Goal: Task Accomplishment & Management: Manage account settings

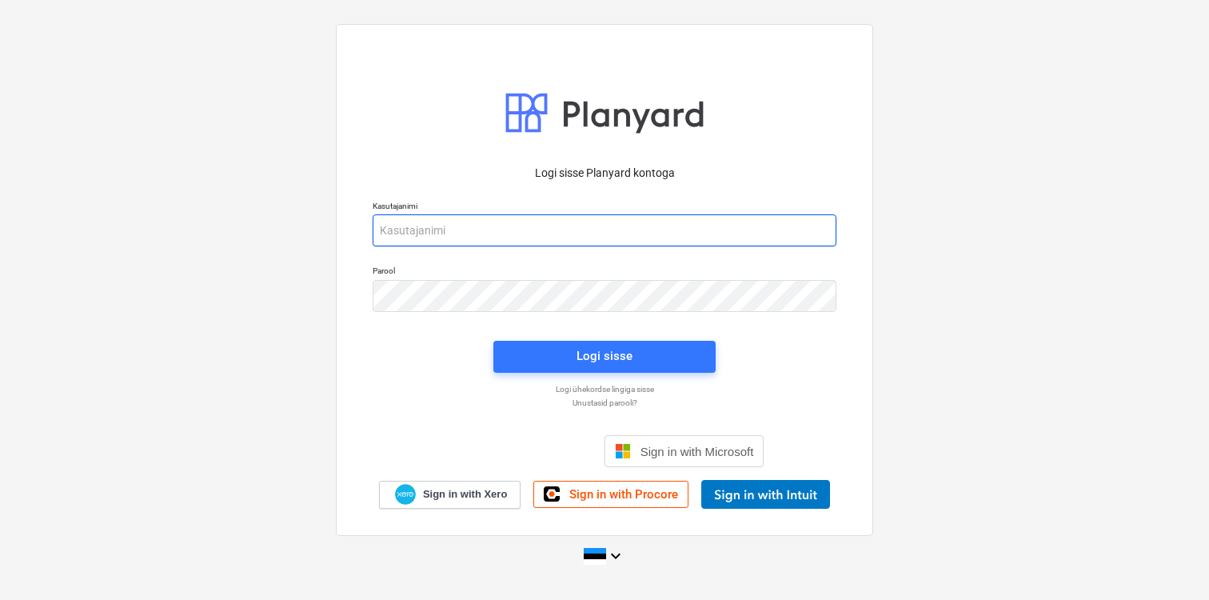
click at [476, 236] on input "email" at bounding box center [605, 230] width 464 height 32
type input "[EMAIL_ADDRESS][DOMAIN_NAME]"
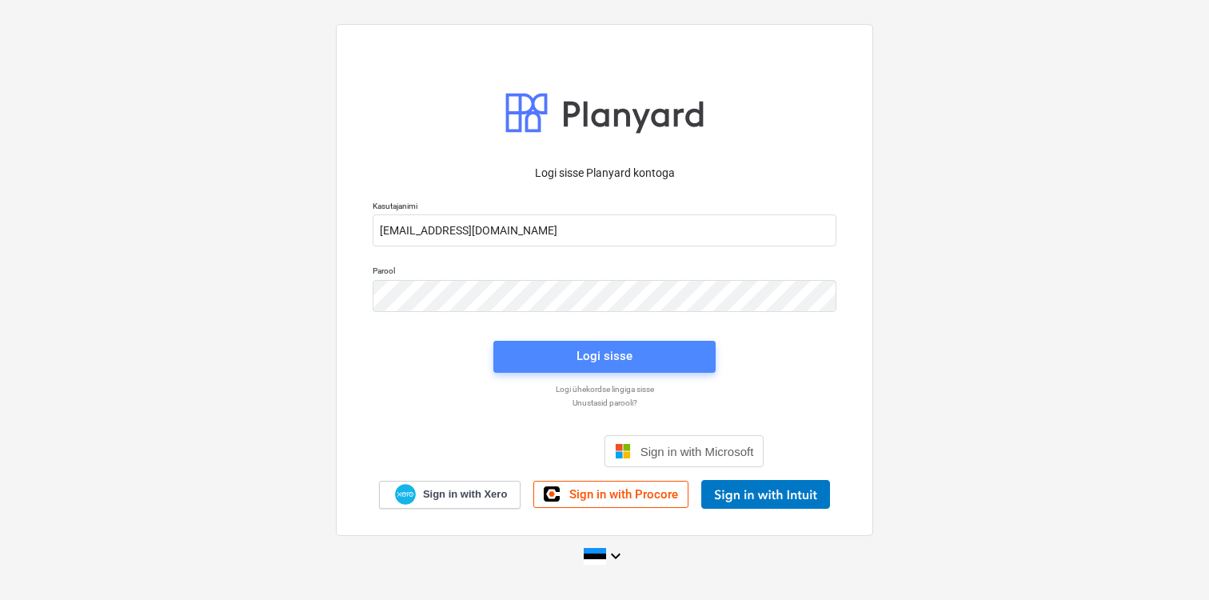
click at [608, 353] on div "Logi sisse" at bounding box center [605, 355] width 56 height 21
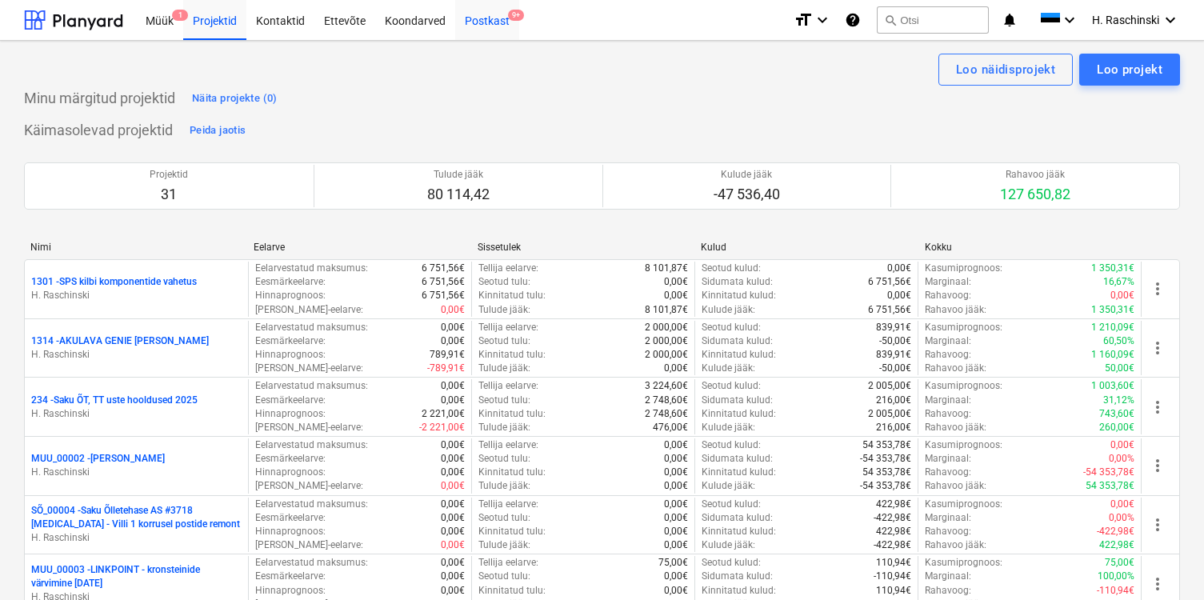
click at [475, 30] on div "Postkast 9+" at bounding box center [487, 19] width 64 height 41
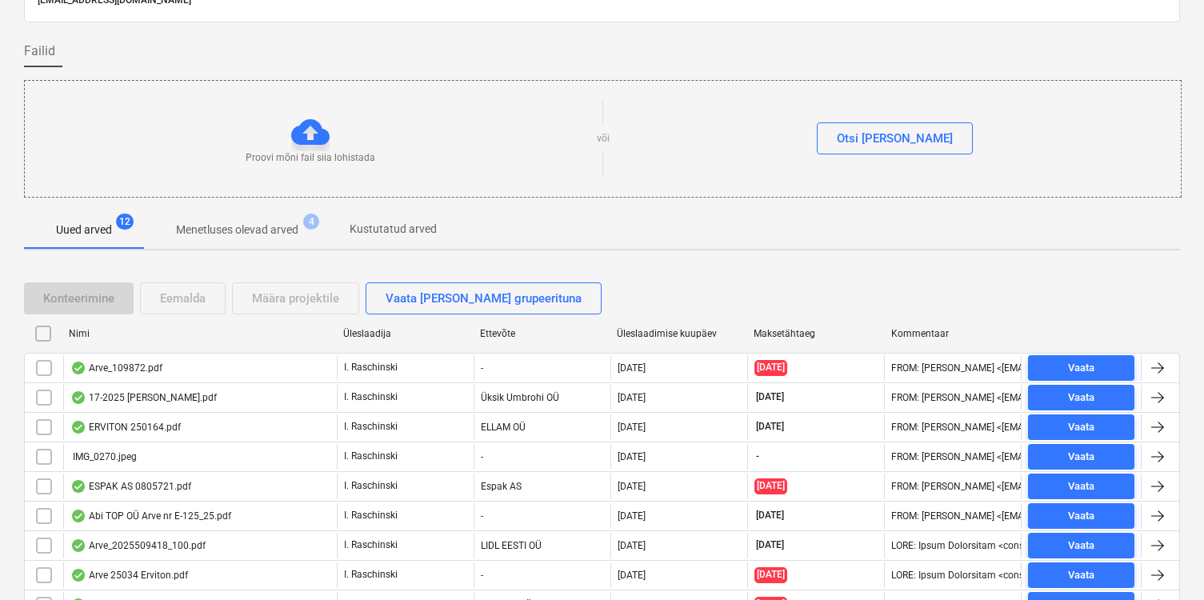
scroll to position [258, 0]
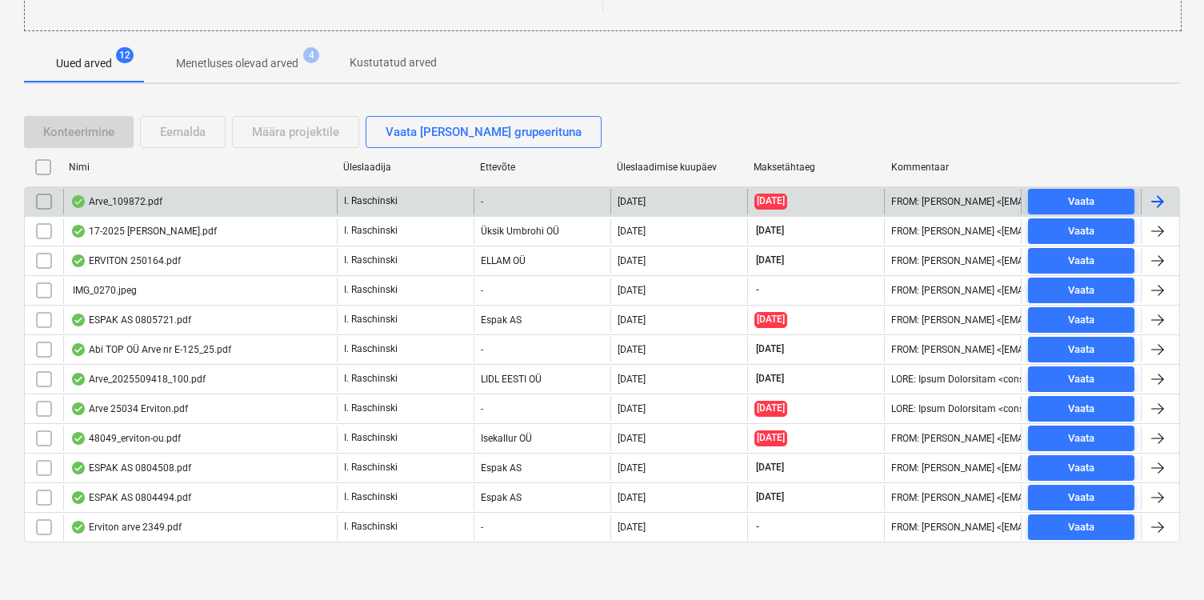
click at [146, 200] on div "Arve_109872.pdf" at bounding box center [116, 201] width 92 height 13
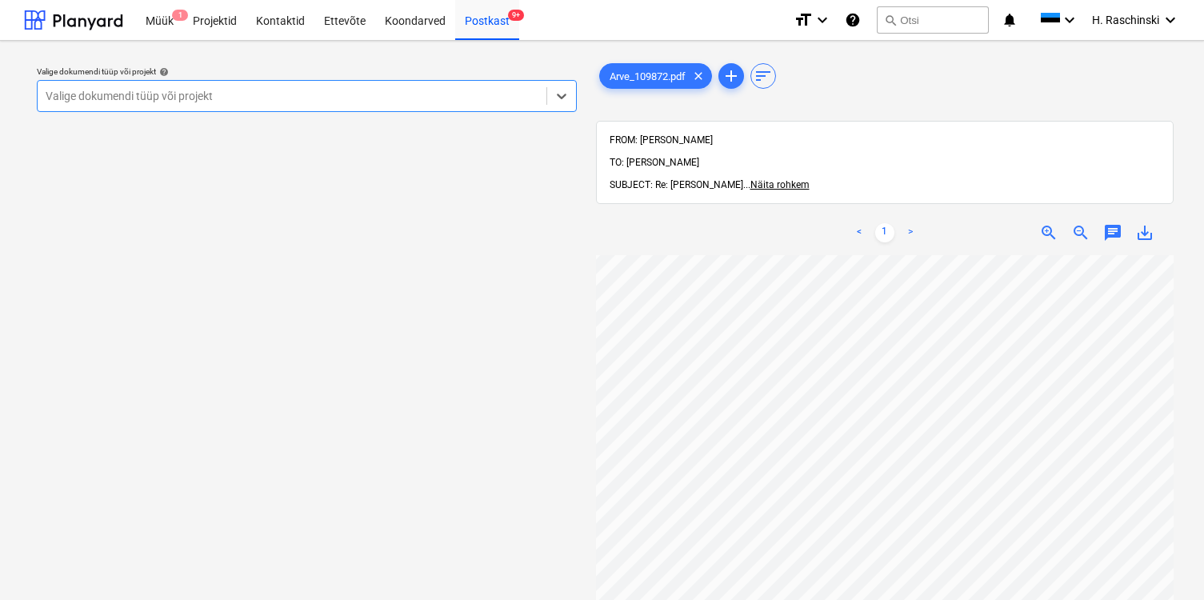
scroll to position [182, 185]
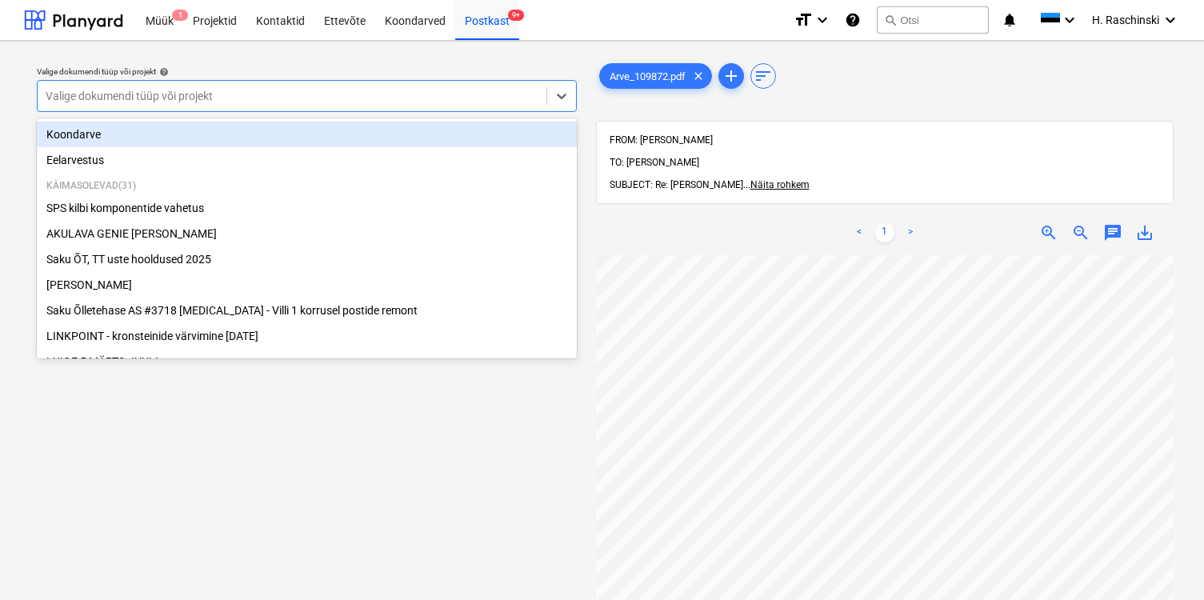
click at [382, 96] on div at bounding box center [292, 96] width 493 height 16
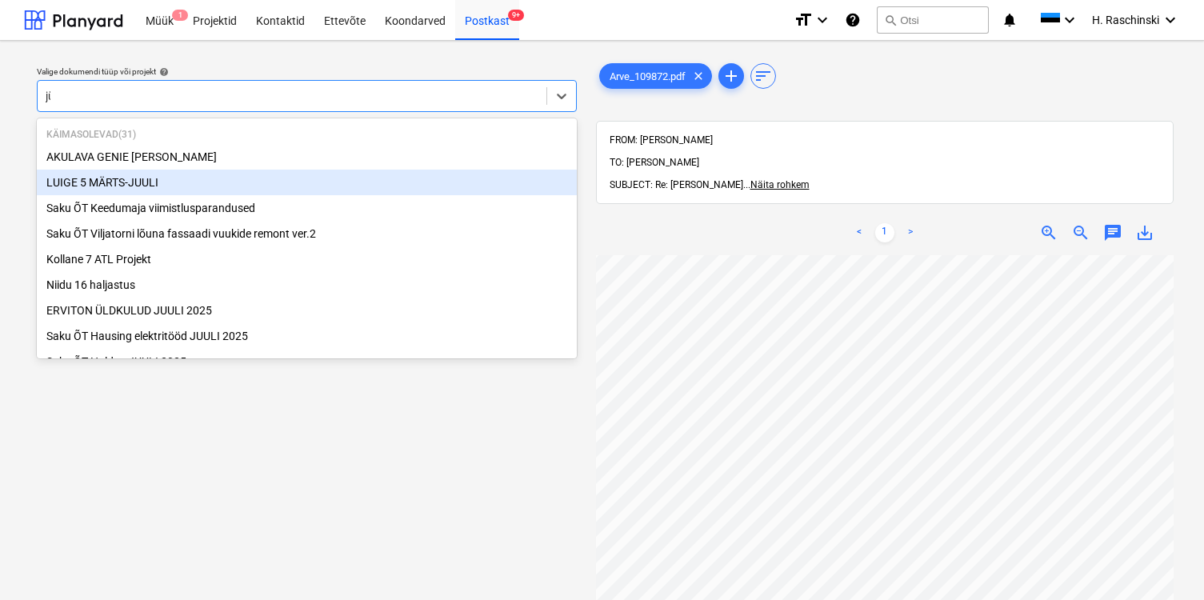
type input "jür"
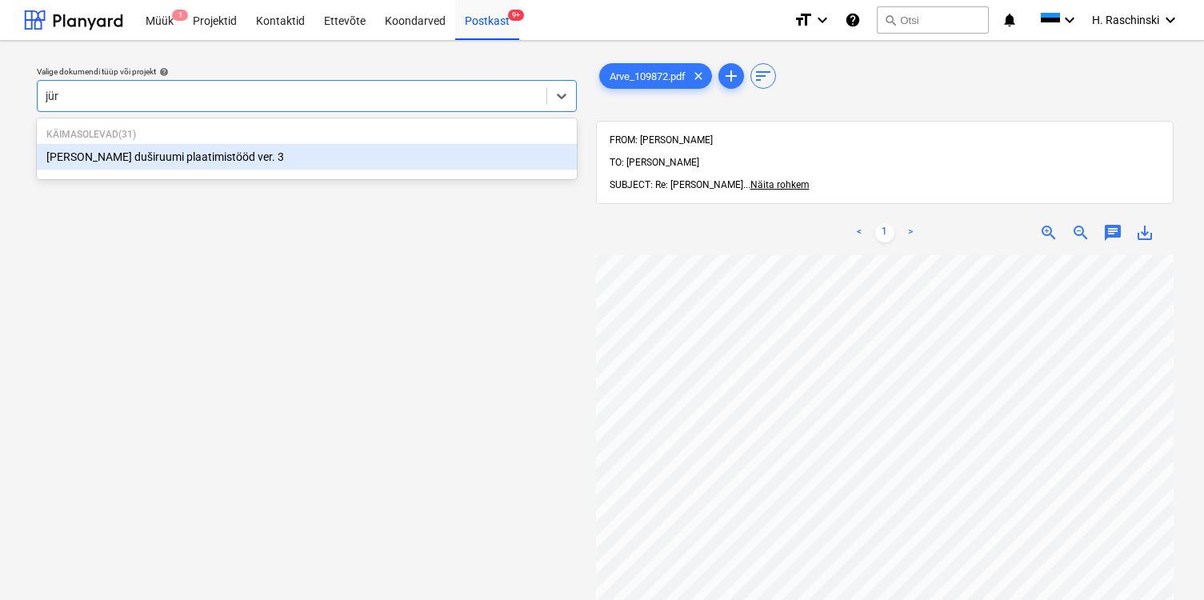
click at [236, 154] on div "[PERSON_NAME] duširuumi plaatimistööd ver. 3" at bounding box center [307, 157] width 540 height 26
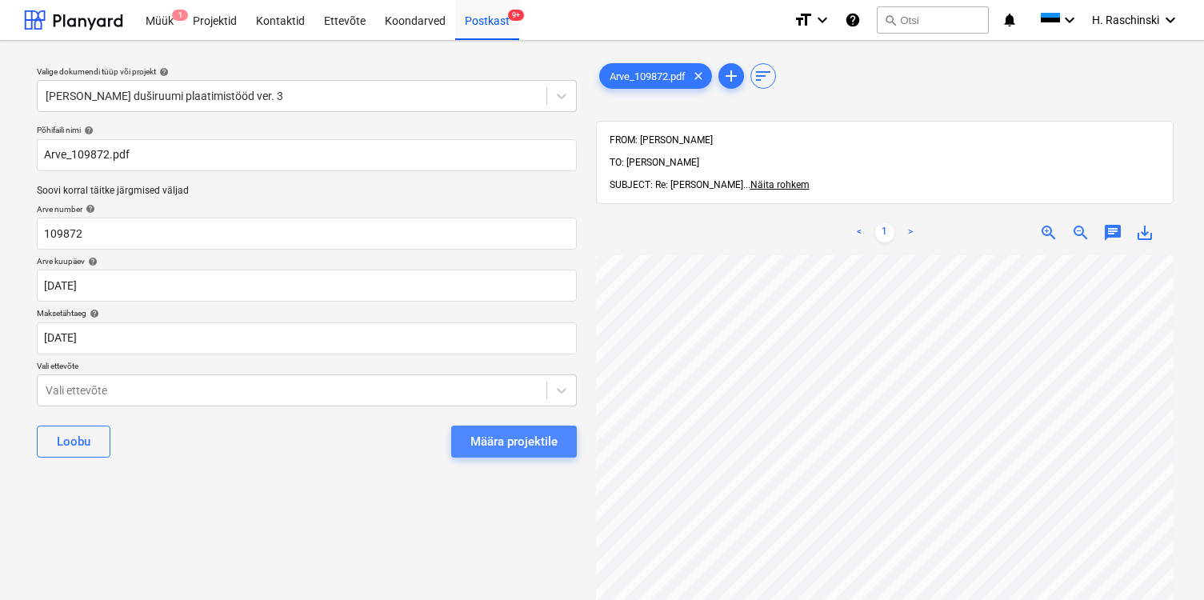
click at [470, 441] on div "Määra projektile" at bounding box center [513, 441] width 87 height 21
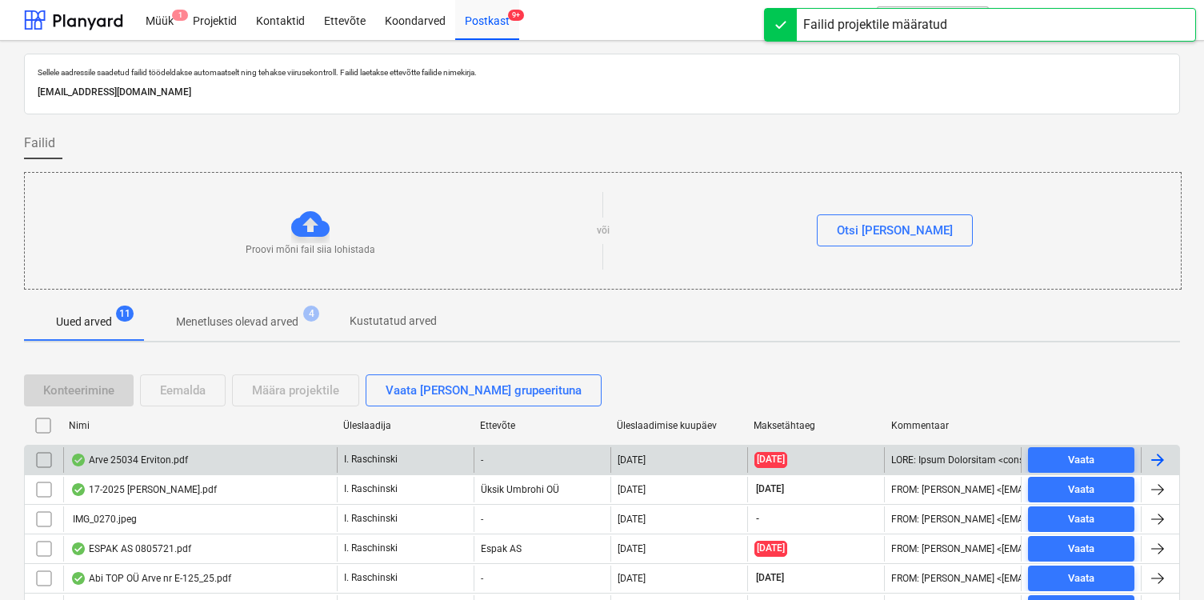
click at [134, 453] on div "Arve 25034 Erviton.pdf" at bounding box center [129, 459] width 118 height 13
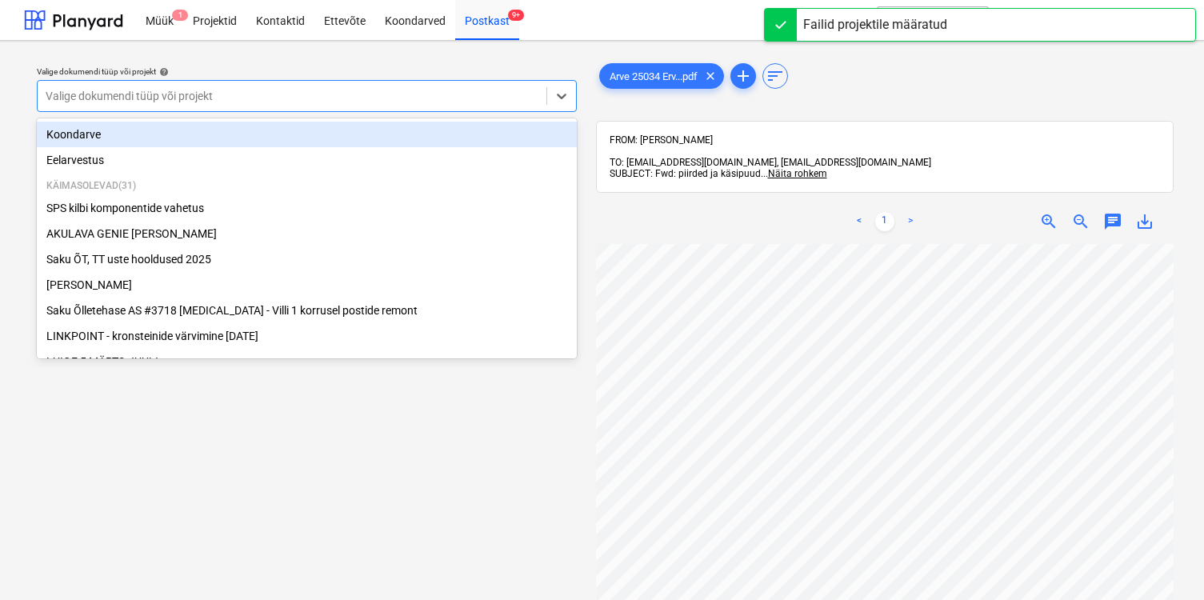
click at [337, 106] on div "Valige dokumendi tüüp või projekt" at bounding box center [292, 96] width 509 height 22
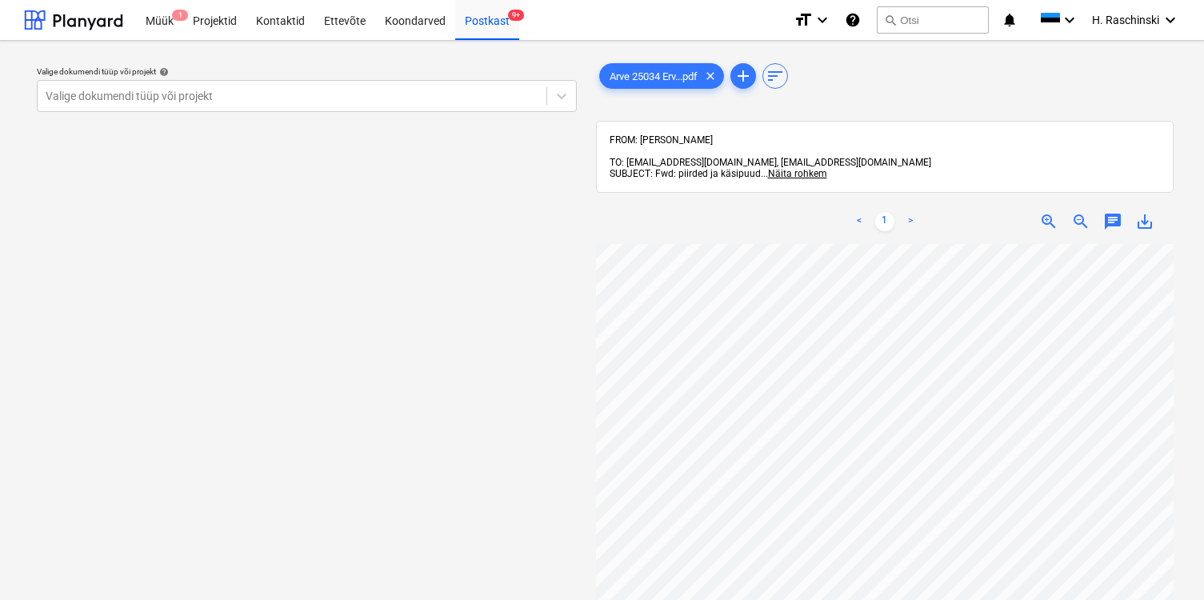
click at [307, 66] on div "Valige dokumendi tüüp või projekt help" at bounding box center [307, 71] width 540 height 10
click at [464, 25] on div "Postkast 9+" at bounding box center [487, 19] width 64 height 41
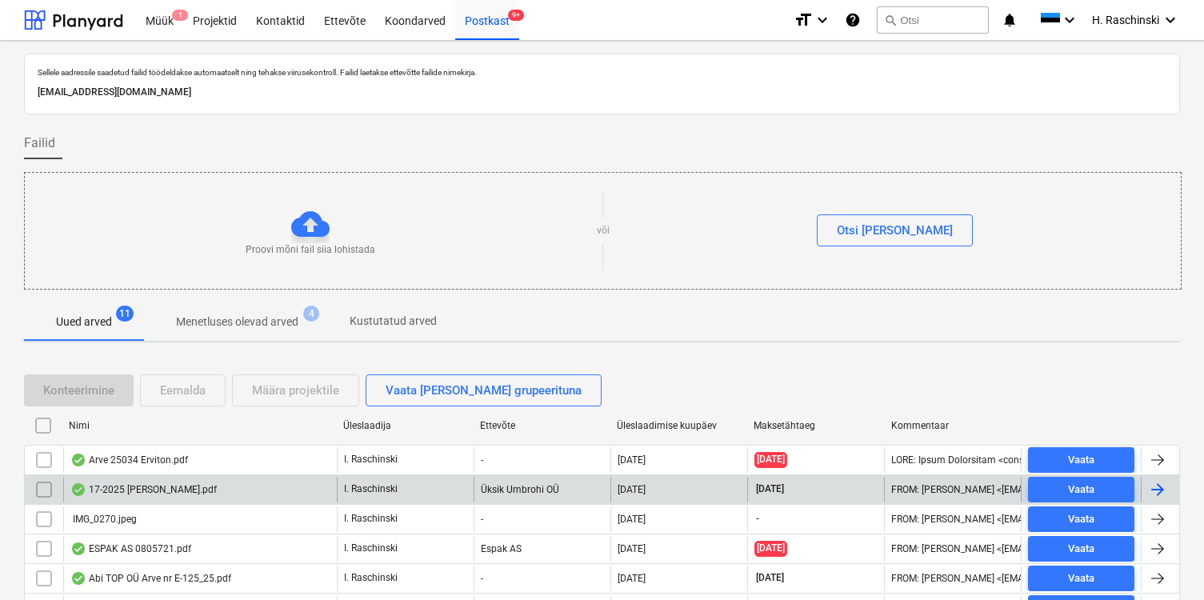
click at [123, 483] on div "17-2025 [PERSON_NAME].pdf" at bounding box center [143, 489] width 146 height 13
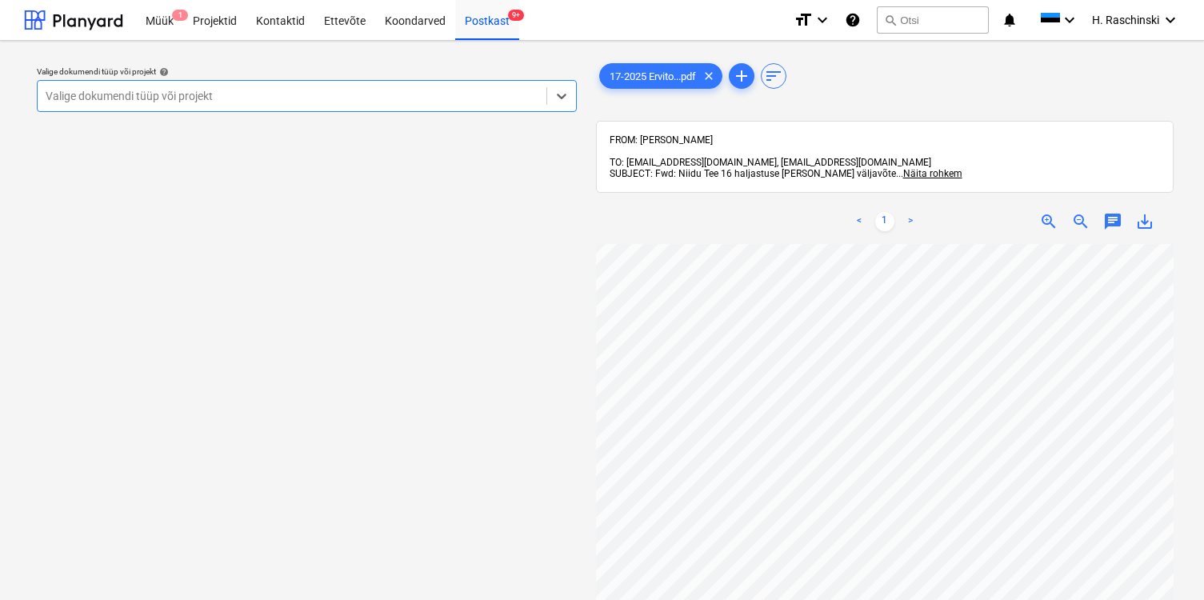
scroll to position [269, 13]
click at [452, 94] on div at bounding box center [292, 96] width 493 height 16
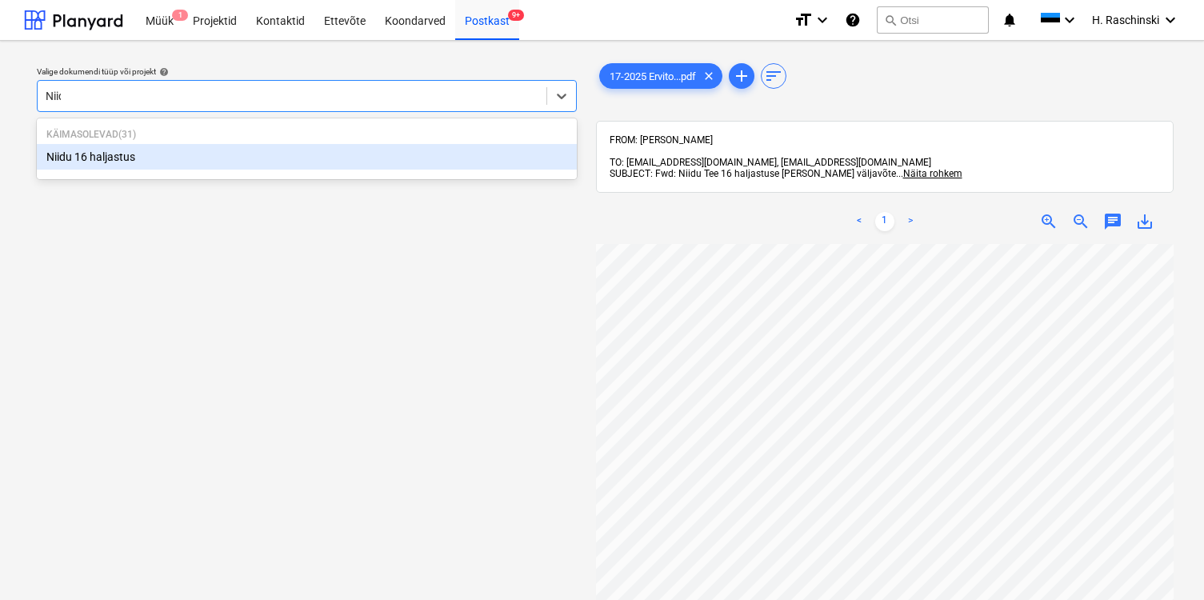
type input "Niidu"
click at [161, 150] on div "Niidu 16 haljastus" at bounding box center [307, 157] width 540 height 26
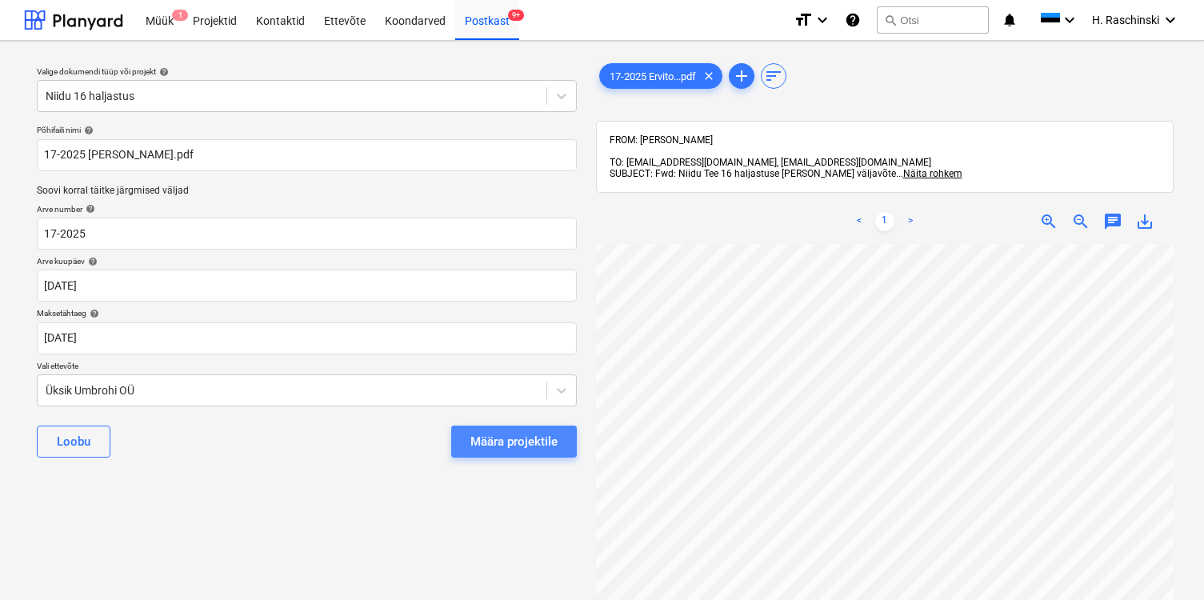
click at [497, 432] on div "Määra projektile" at bounding box center [513, 441] width 87 height 21
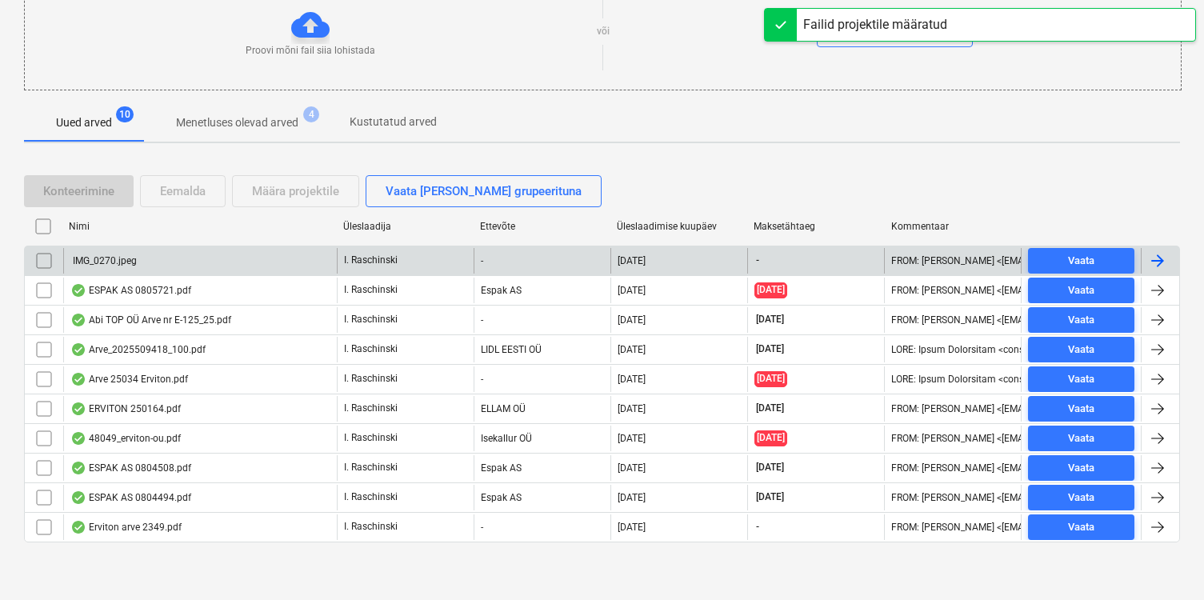
click at [137, 258] on div "IMG_0270.jpeg" at bounding box center [199, 261] width 273 height 26
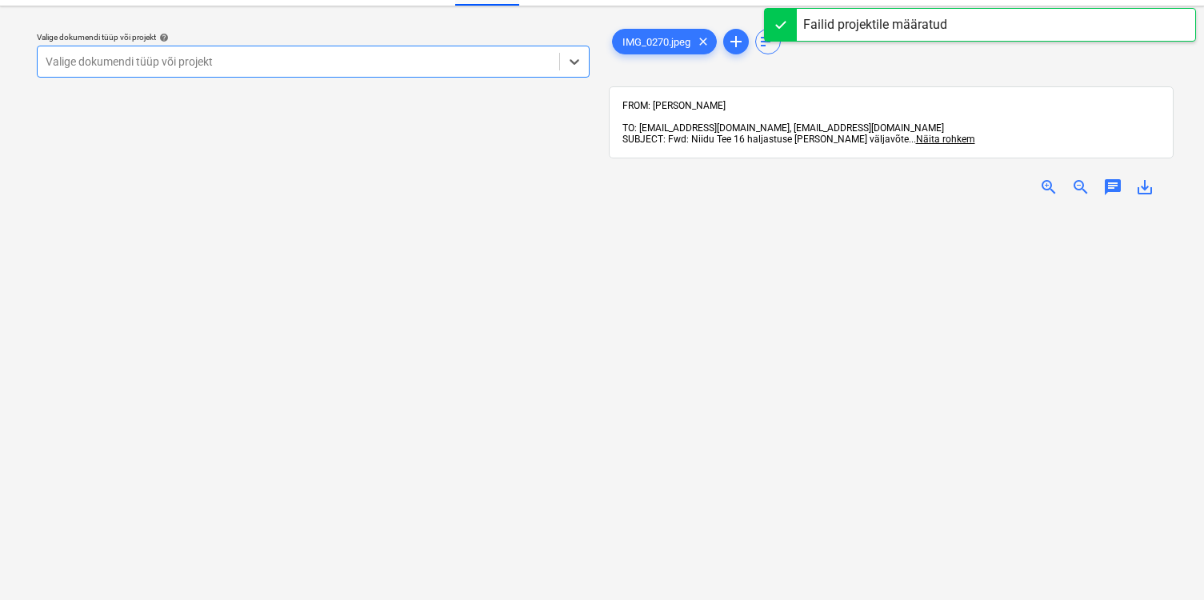
click at [444, 60] on div at bounding box center [298, 62] width 505 height 16
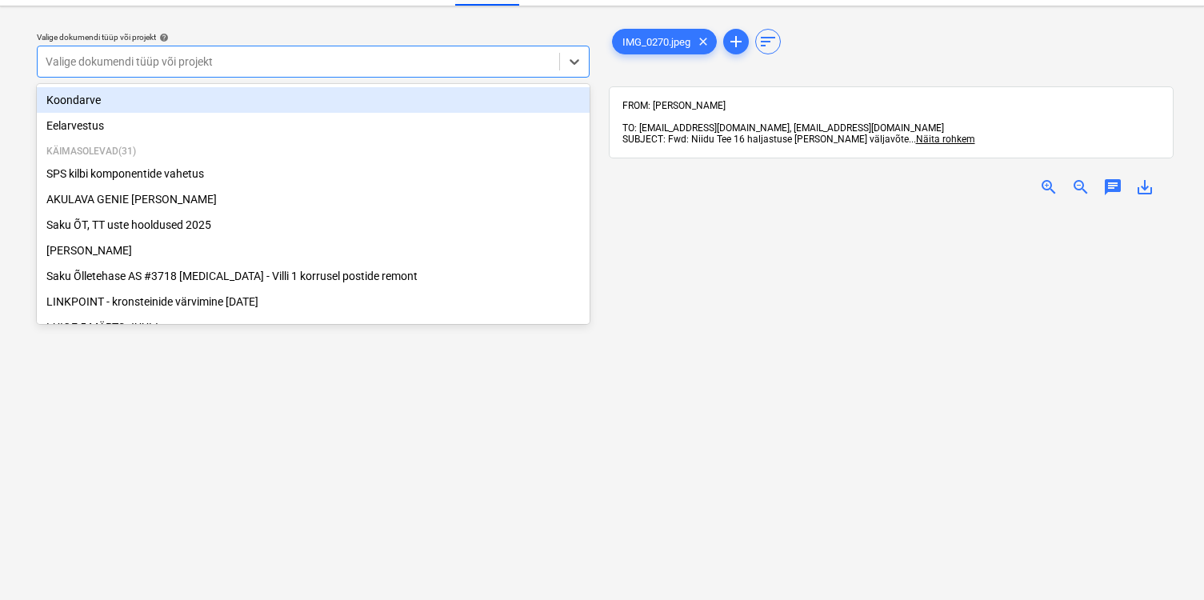
click at [456, 60] on div at bounding box center [298, 62] width 505 height 16
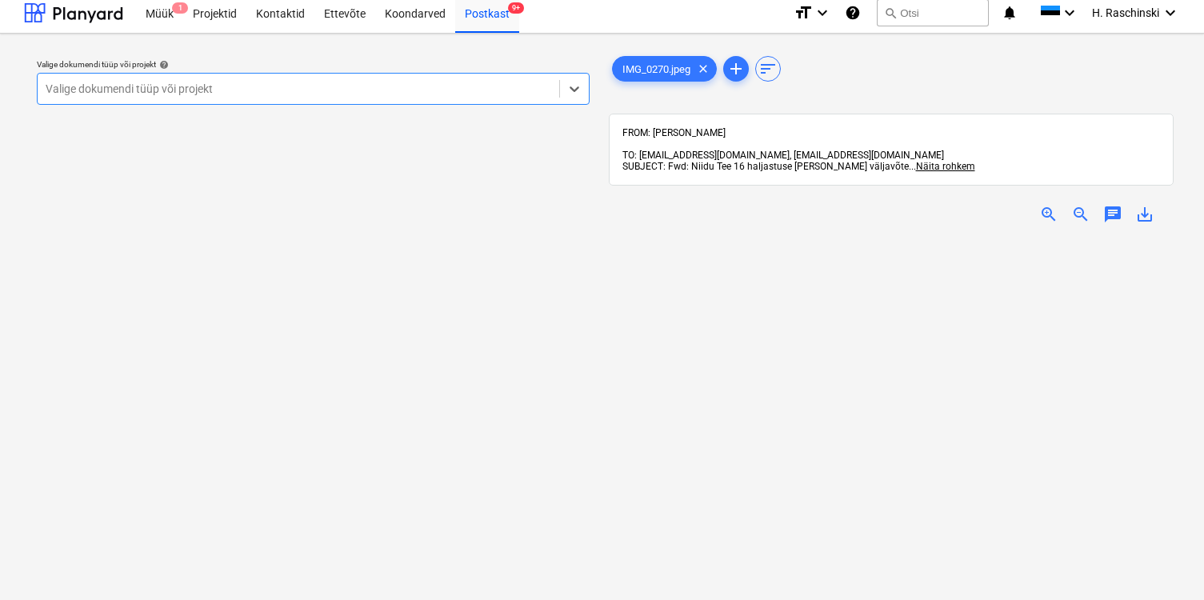
scroll to position [0, 0]
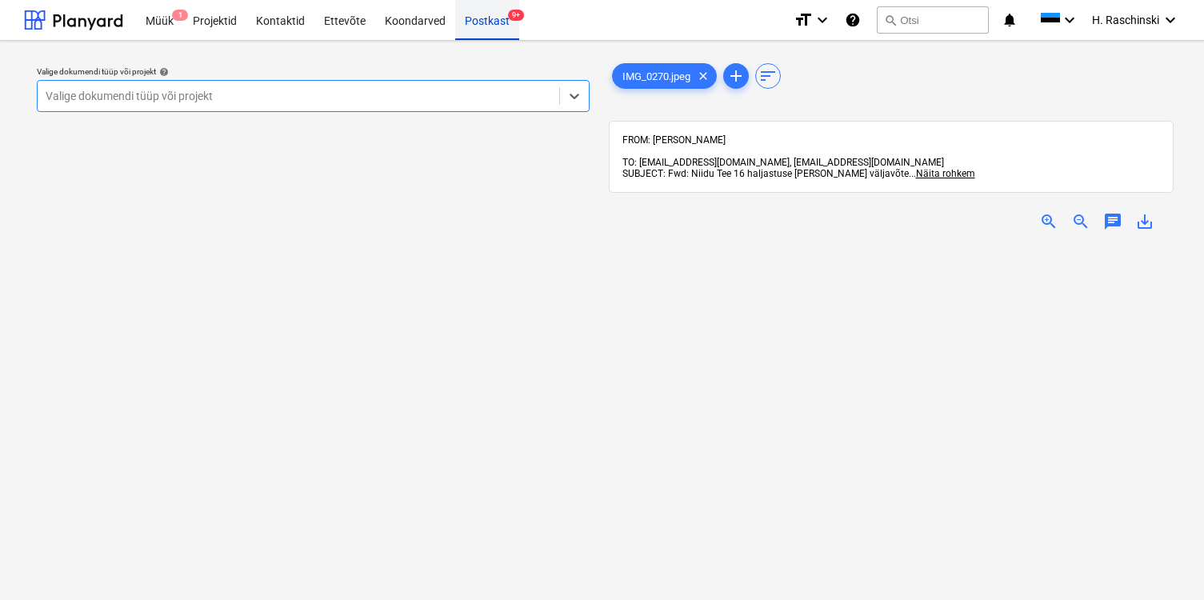
click at [479, 28] on div "Postkast 9+" at bounding box center [487, 19] width 64 height 41
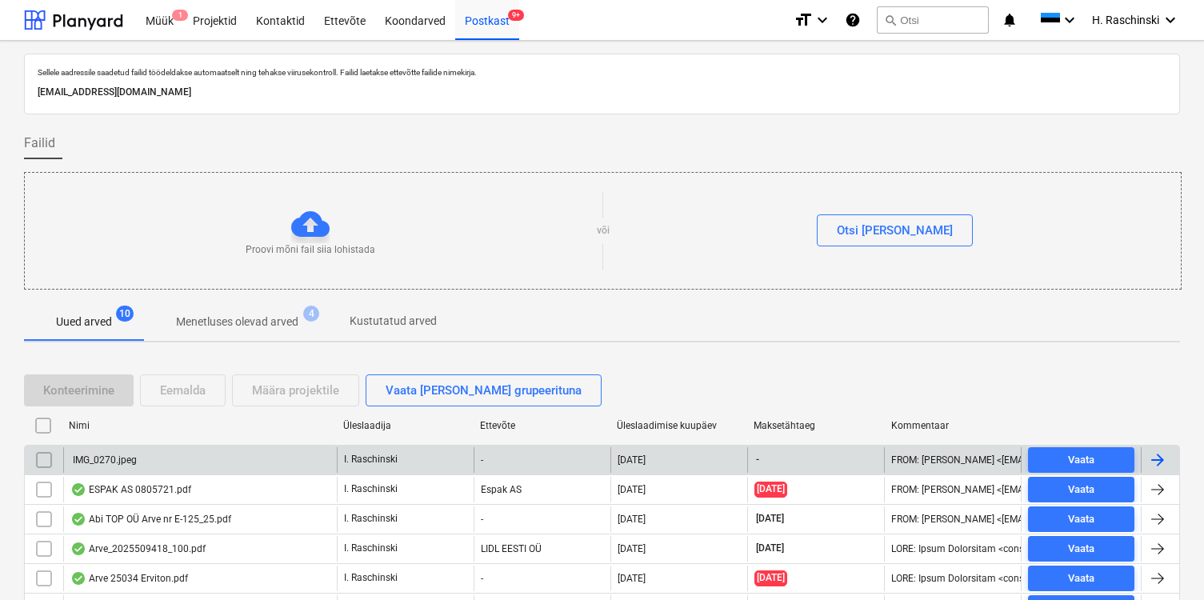
click at [46, 452] on input "checkbox" at bounding box center [44, 460] width 26 height 26
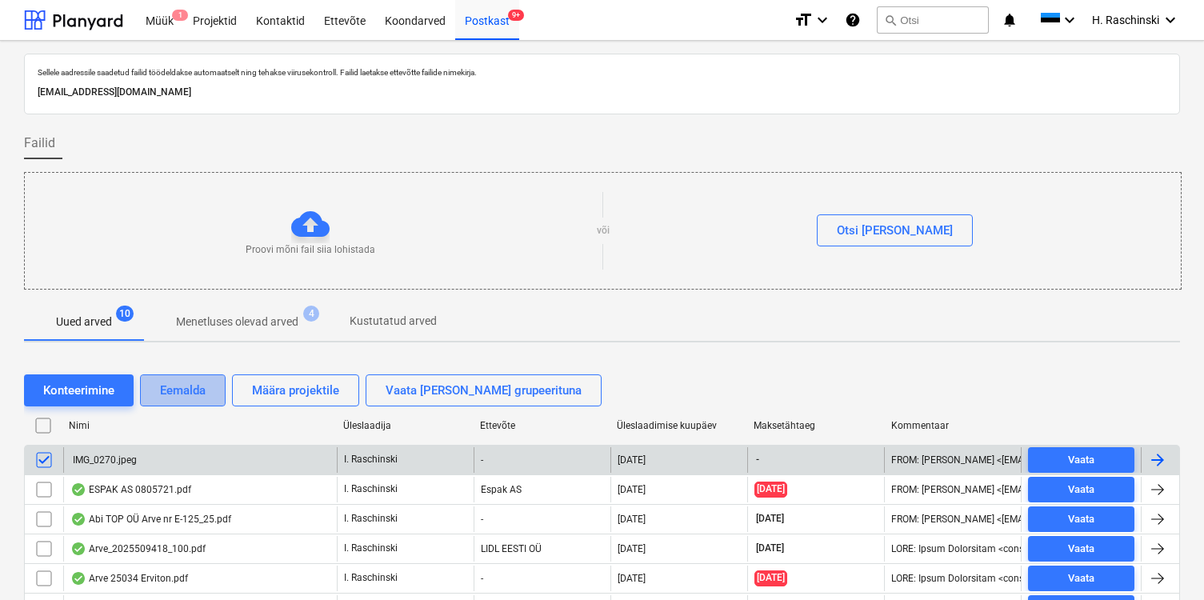
click at [172, 386] on div "Eemalda" at bounding box center [183, 390] width 46 height 21
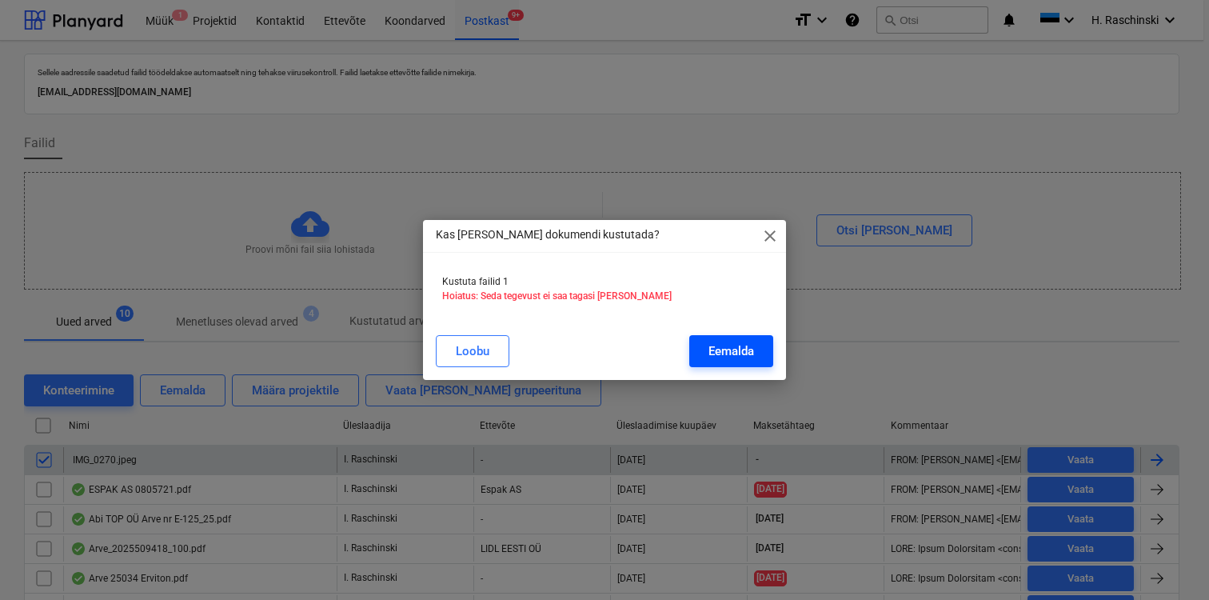
click at [717, 347] on div "Eemalda" at bounding box center [732, 351] width 46 height 21
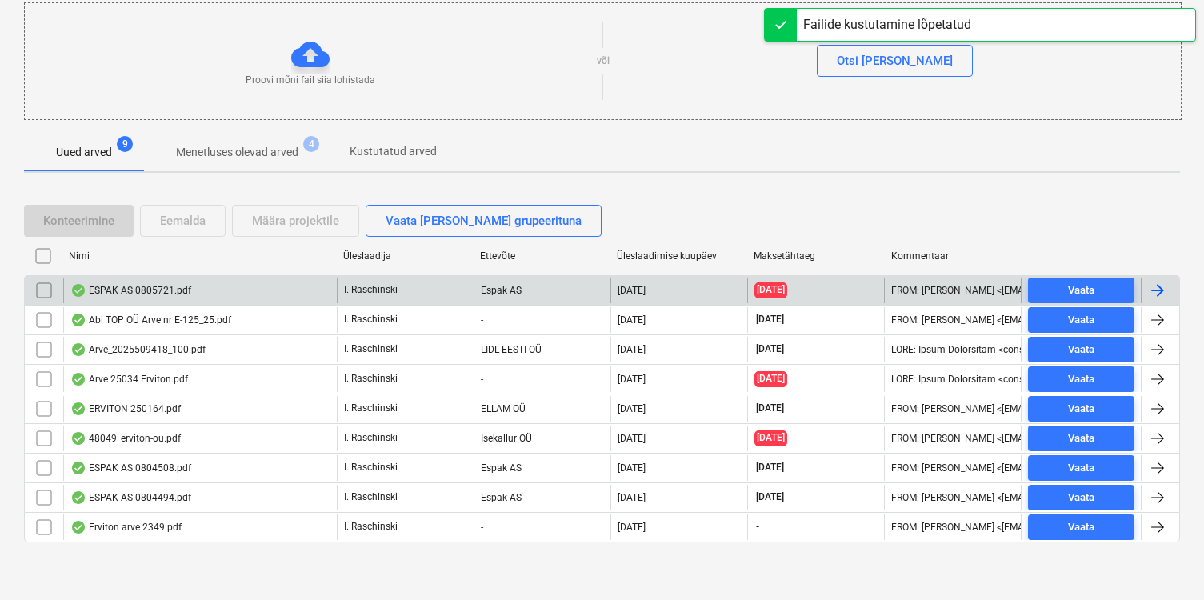
click at [146, 289] on div "ESPAK AS 0805721.pdf" at bounding box center [130, 290] width 121 height 13
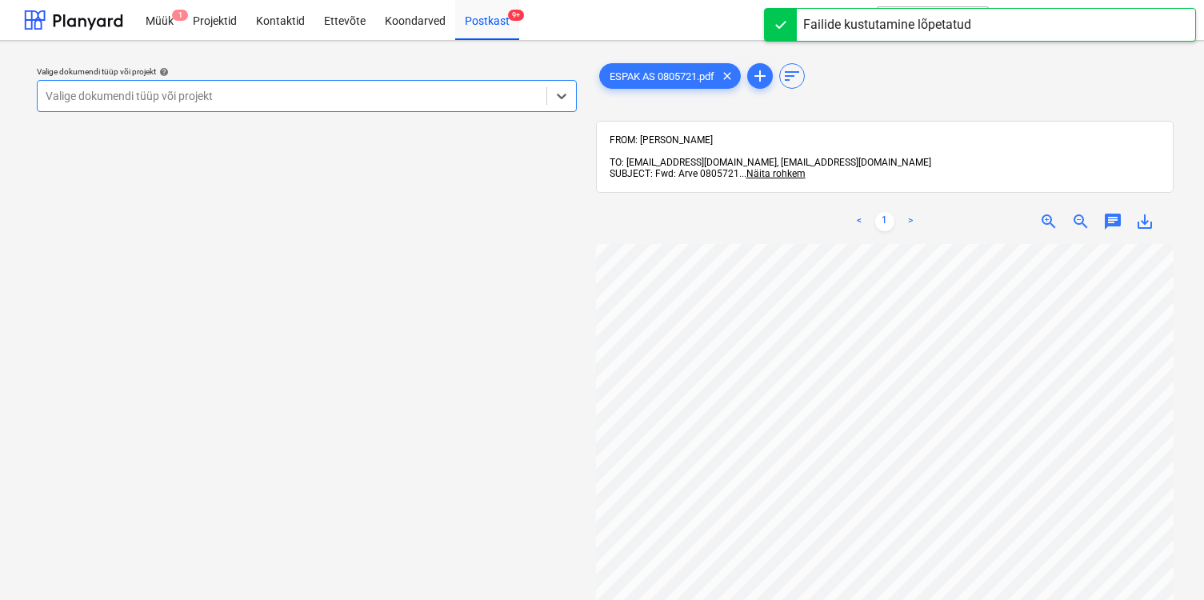
scroll to position [303, 0]
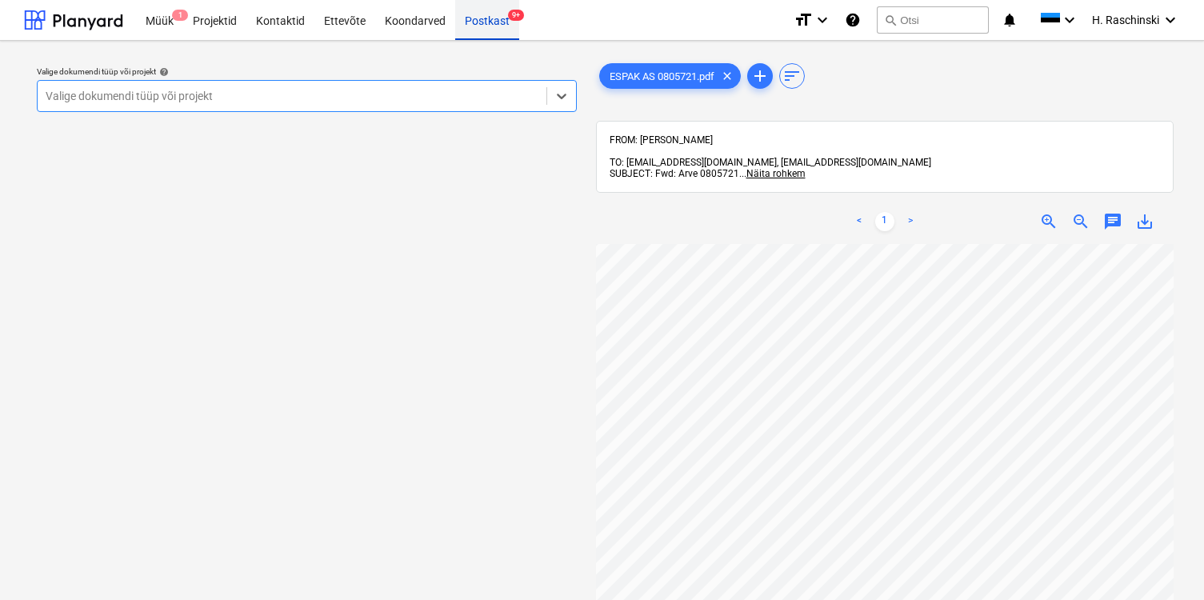
click at [471, 32] on div "Postkast 9+" at bounding box center [487, 19] width 64 height 41
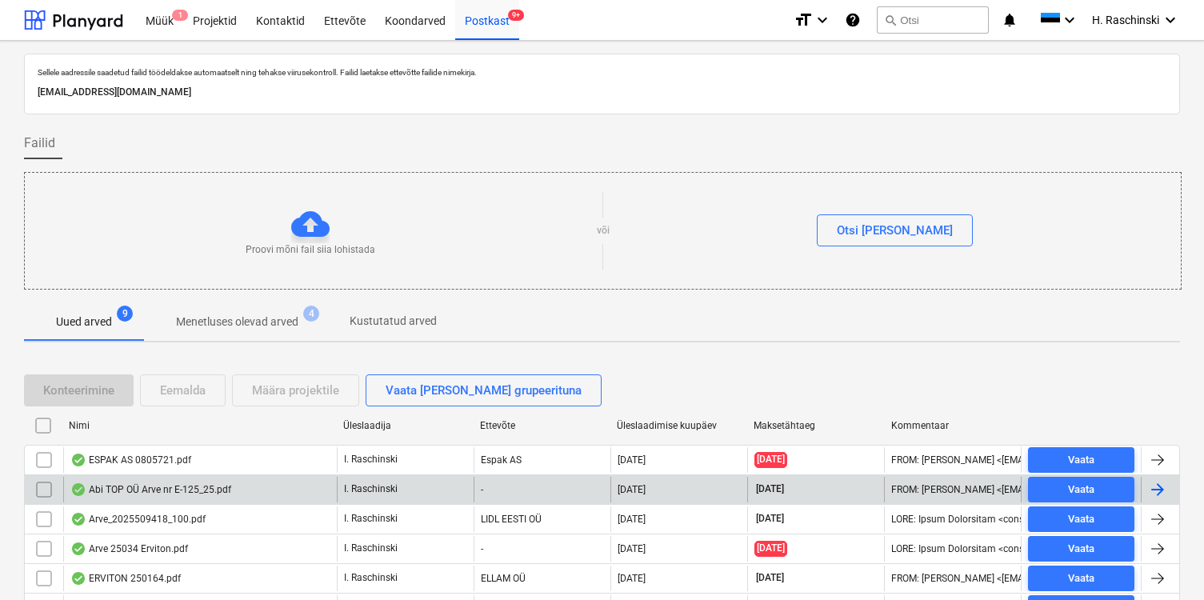
click at [134, 488] on div "Abi TOP OÜ Arve nr E-125_25.pdf" at bounding box center [150, 489] width 161 height 13
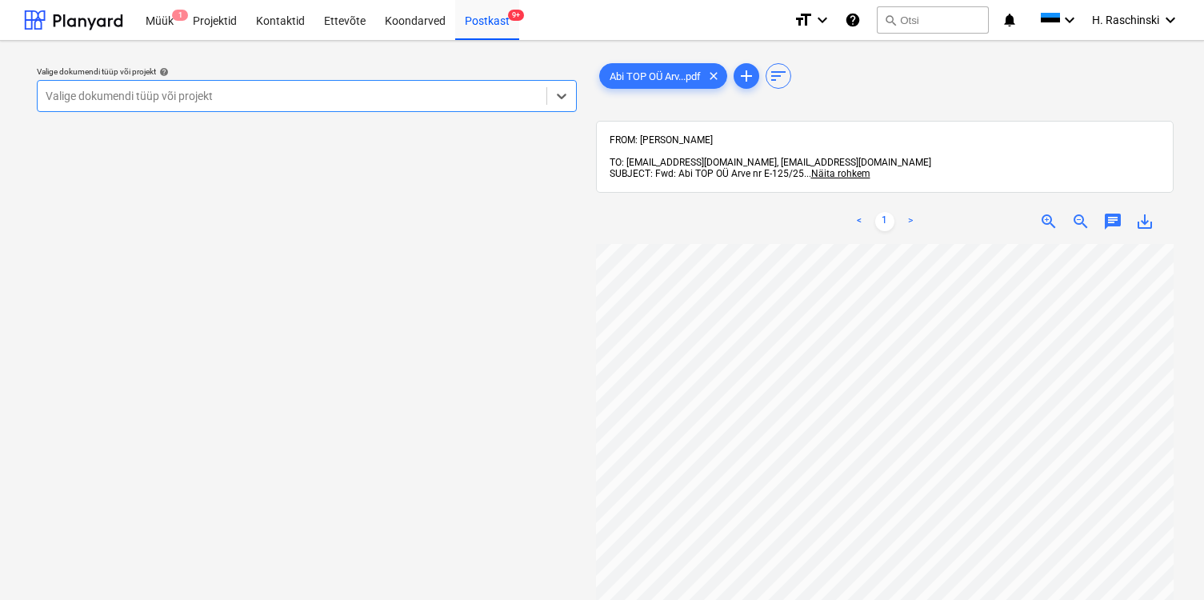
click at [330, 102] on div at bounding box center [292, 96] width 493 height 16
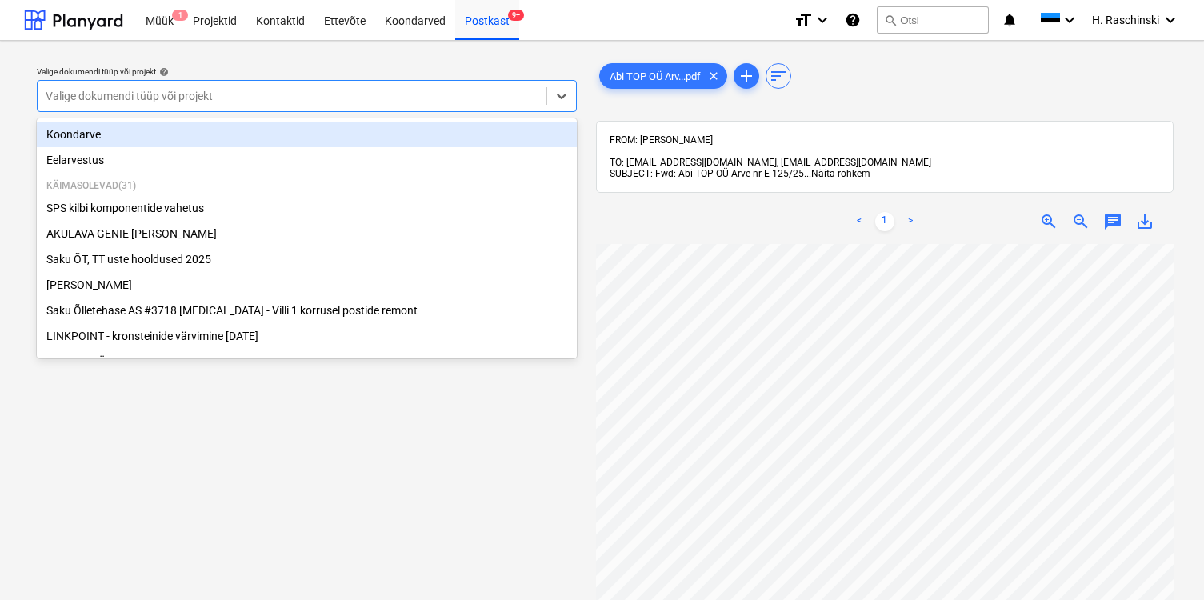
type input "V"
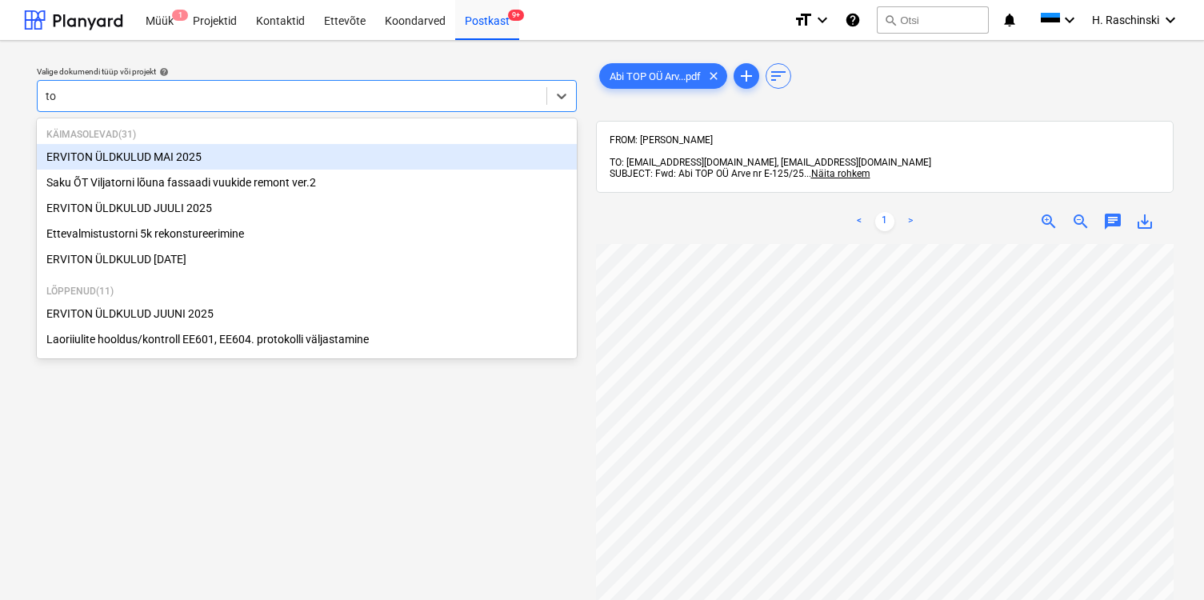
type input "t"
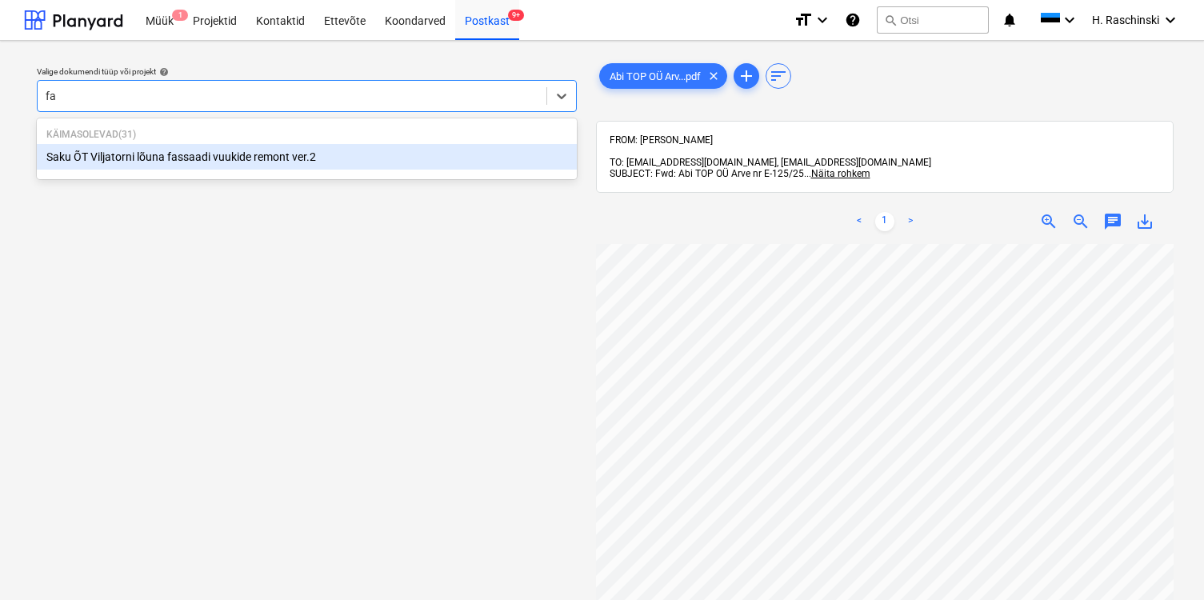
type input "f"
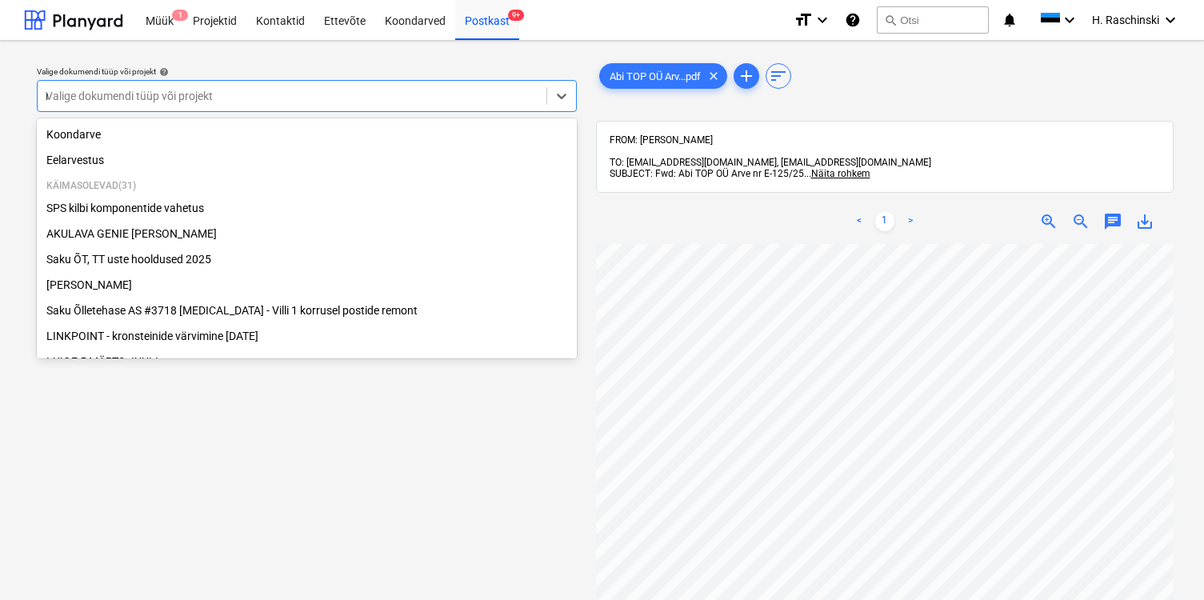
type input "re"
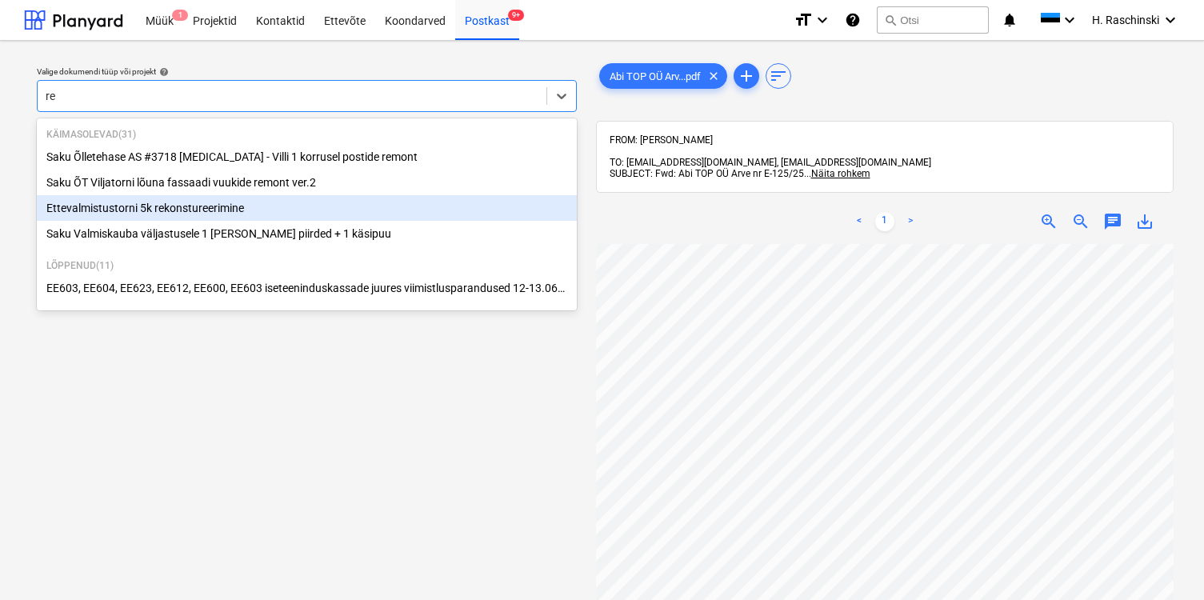
click at [237, 213] on div "Ettevalmistustorni 5k rekonstureerimine" at bounding box center [307, 208] width 540 height 26
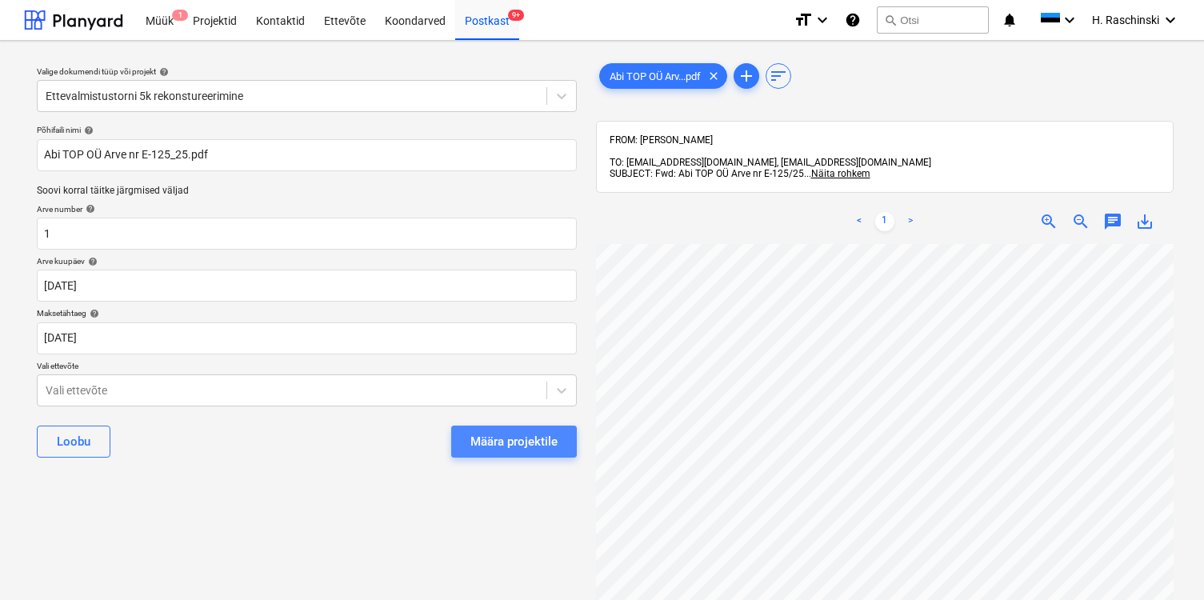
click at [486, 435] on div "Määra projektile" at bounding box center [513, 441] width 87 height 21
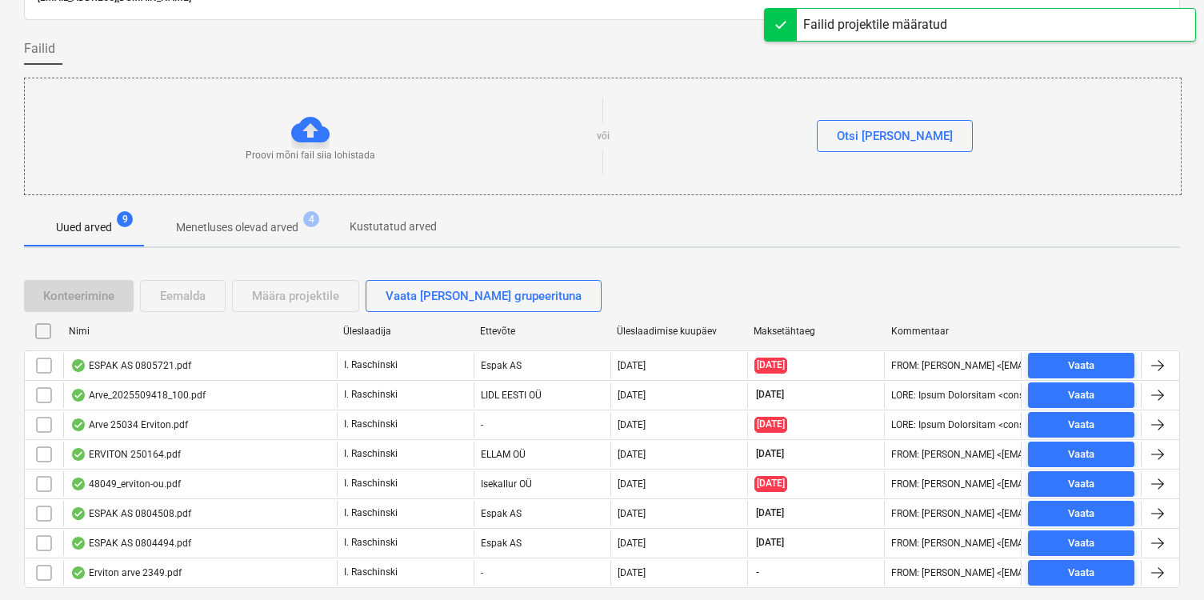
scroll to position [140, 0]
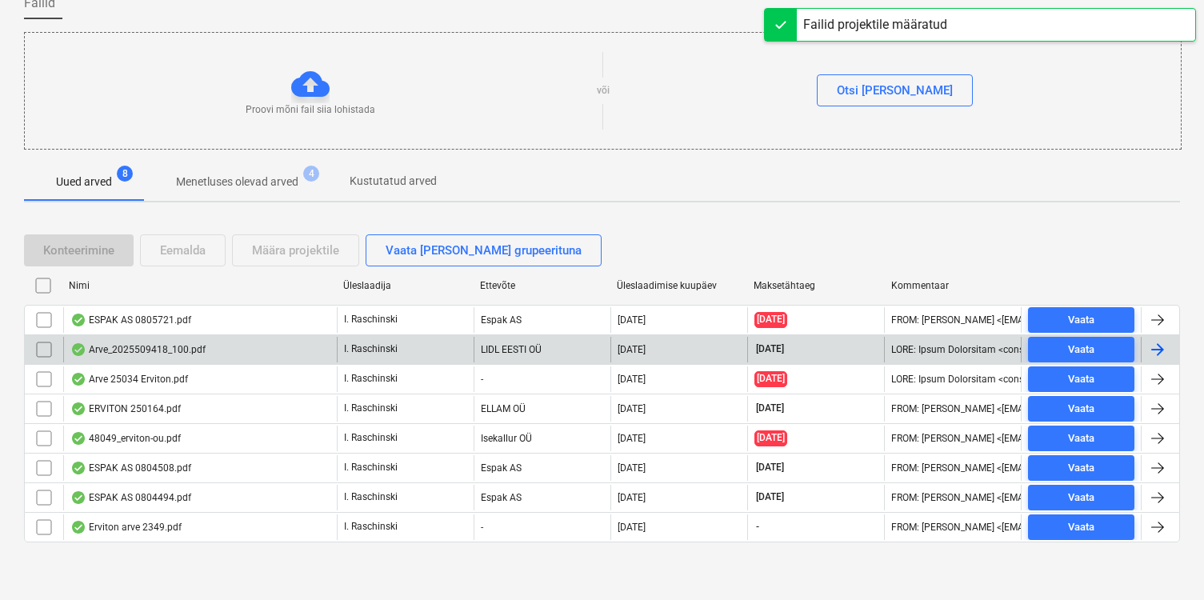
click at [151, 350] on div "Arve_2025509418_100.pdf" at bounding box center [137, 349] width 135 height 13
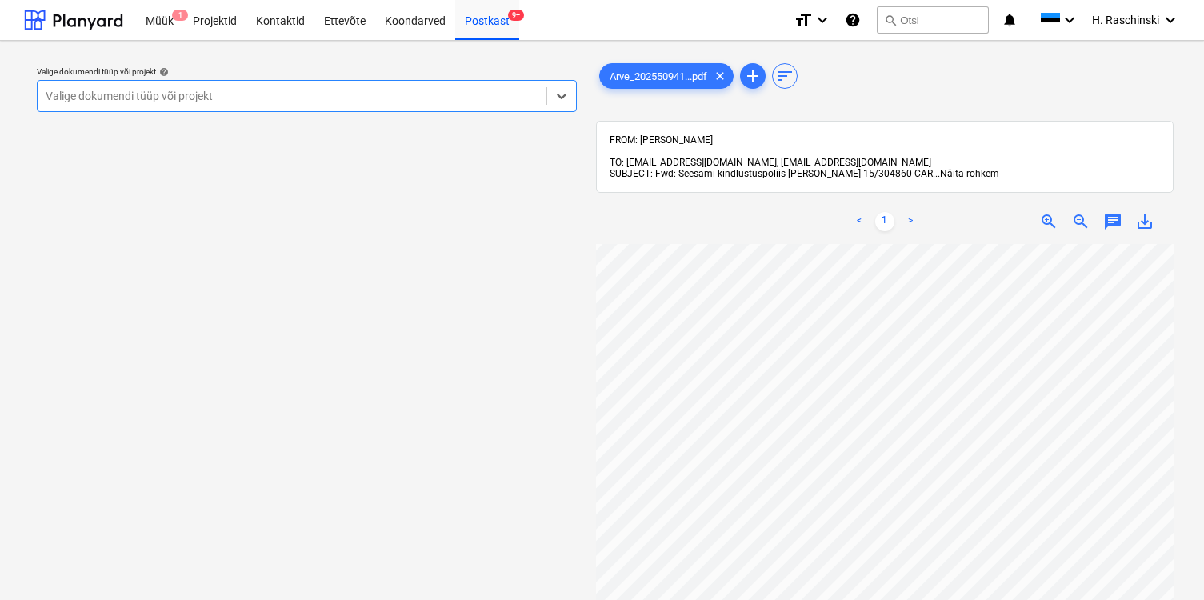
scroll to position [217, 264]
click at [353, 101] on div at bounding box center [292, 96] width 493 height 16
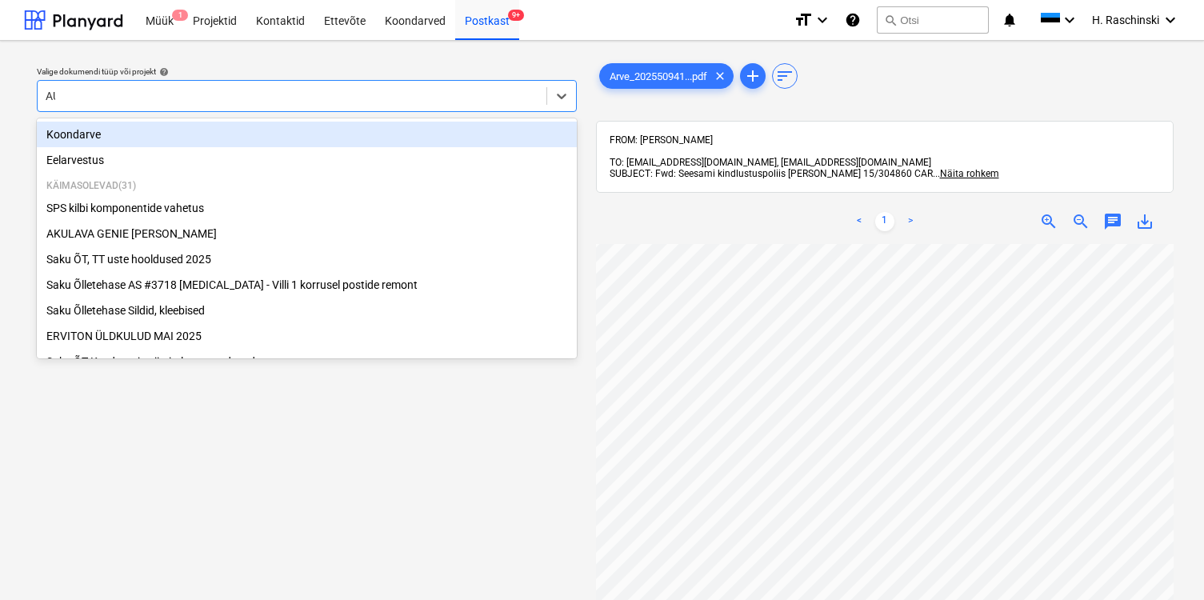
type input "AUGU"
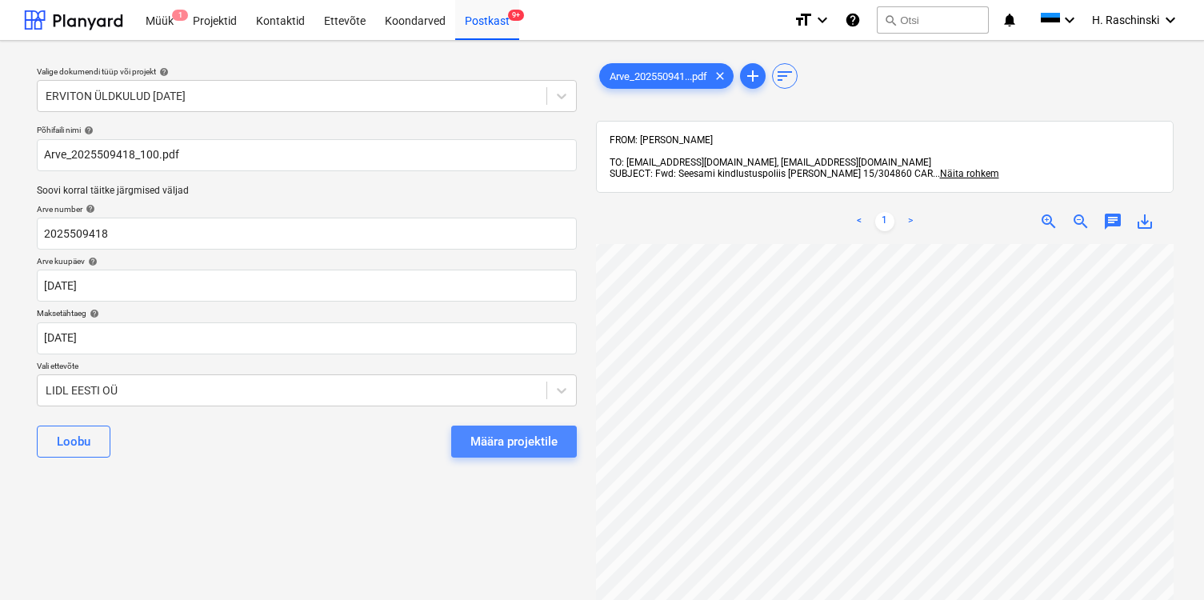
click at [521, 449] on div "Määra projektile" at bounding box center [513, 441] width 87 height 21
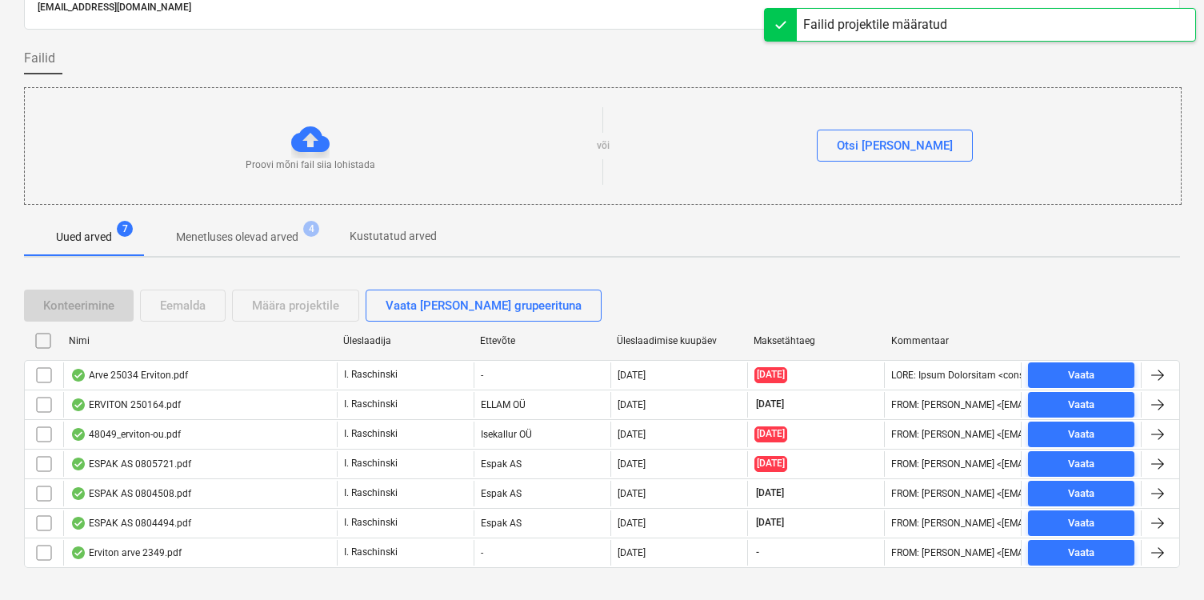
scroll to position [110, 0]
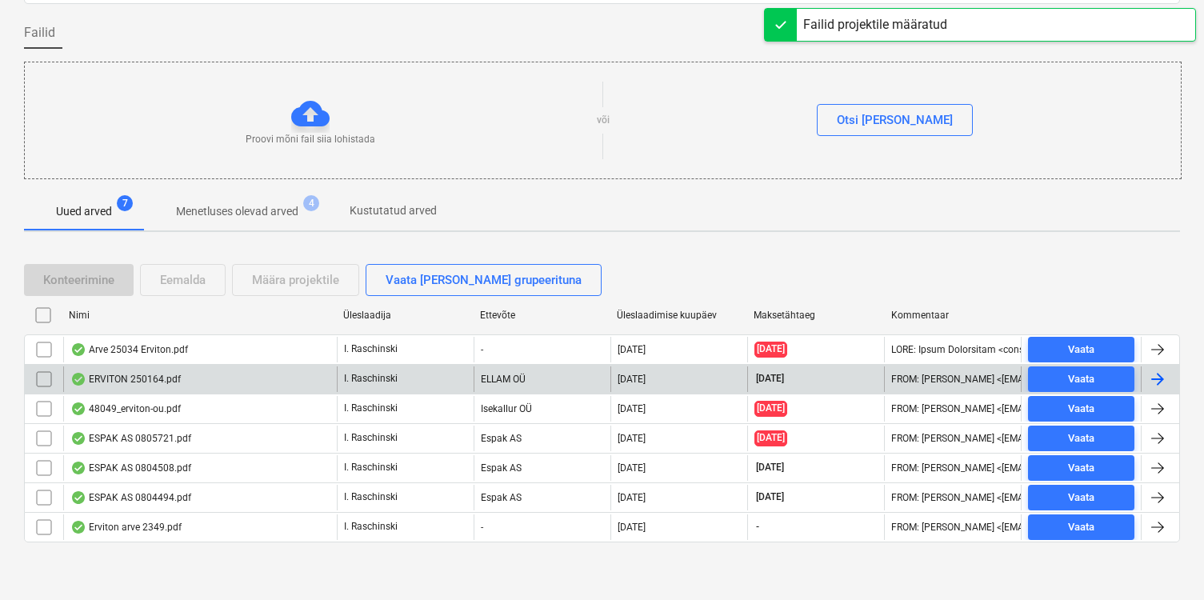
click at [176, 388] on div "ERVITON 250164.pdf" at bounding box center [199, 379] width 273 height 26
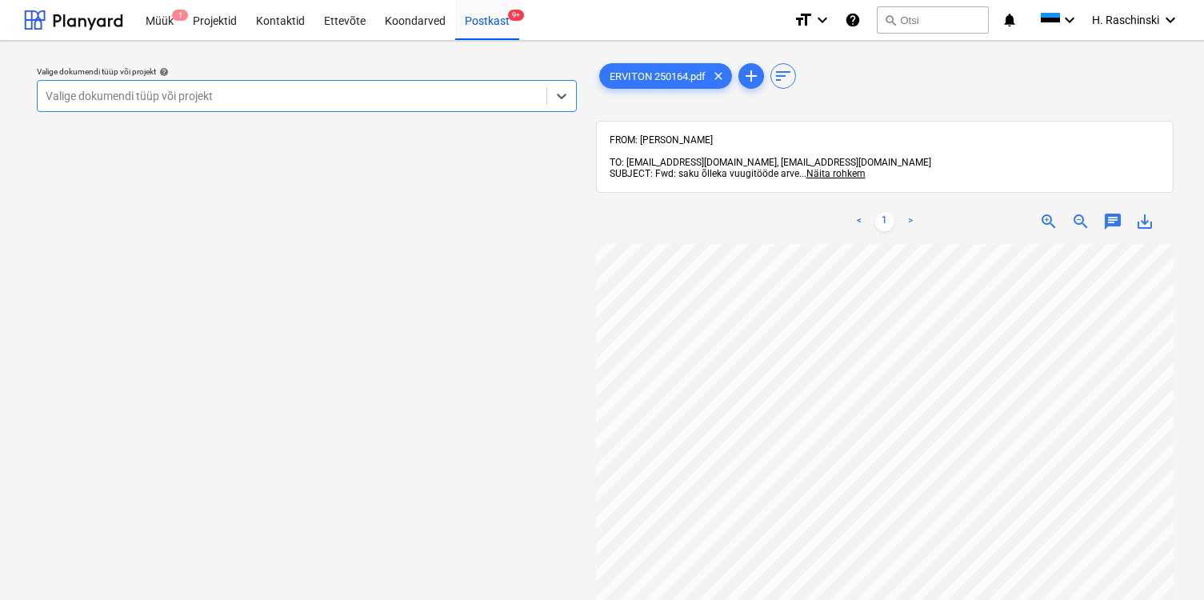
scroll to position [189, 117]
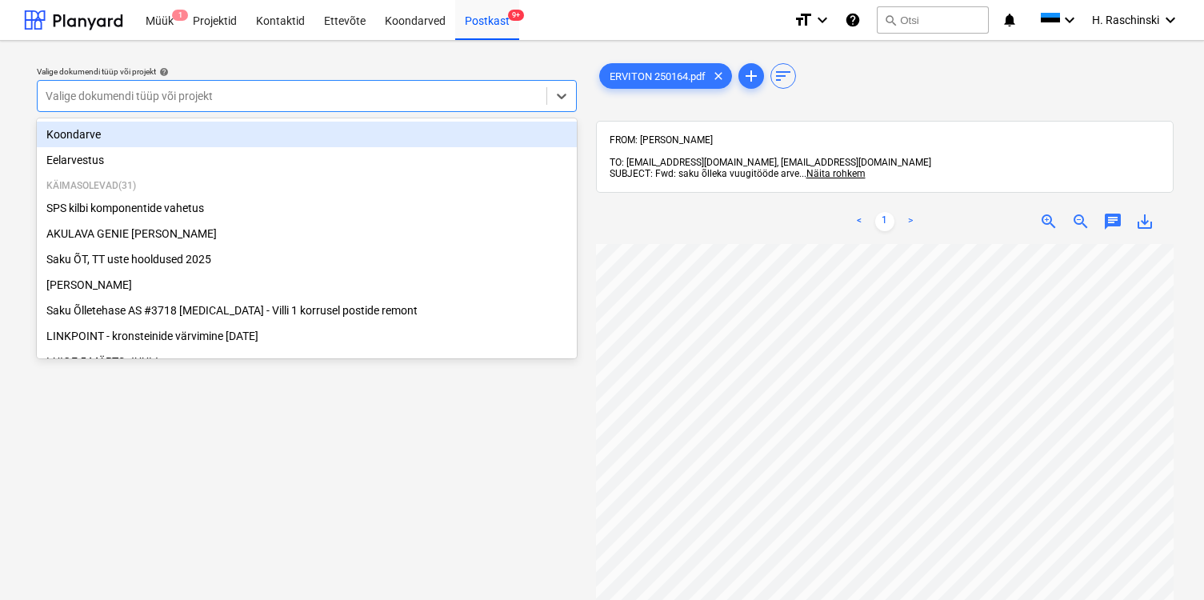
click at [417, 98] on div at bounding box center [292, 96] width 493 height 16
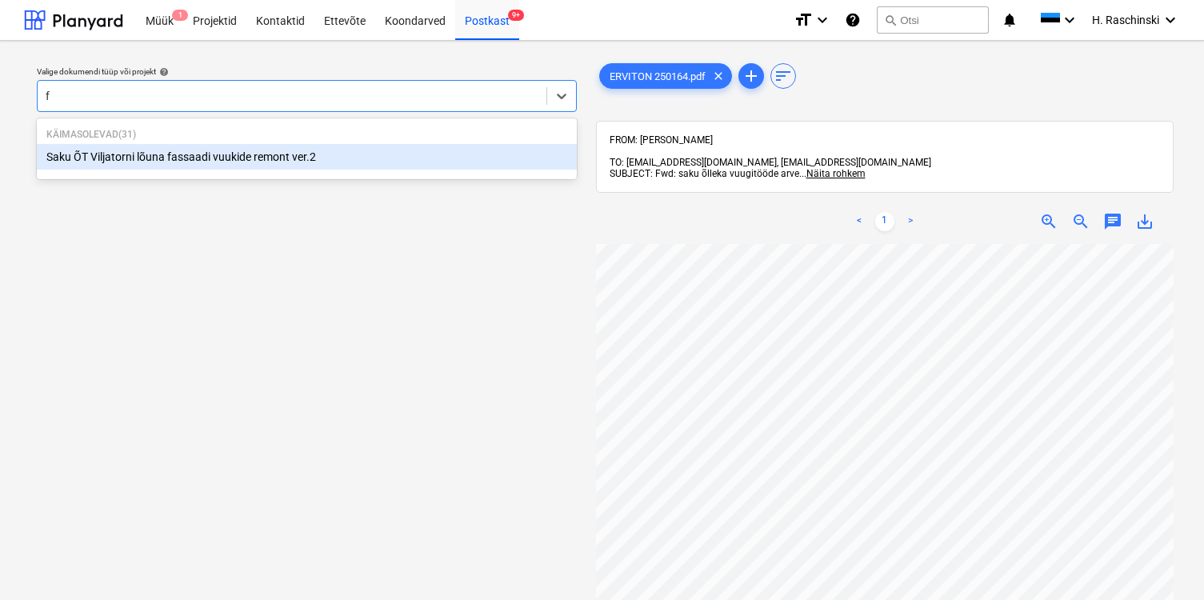
type input "fa"
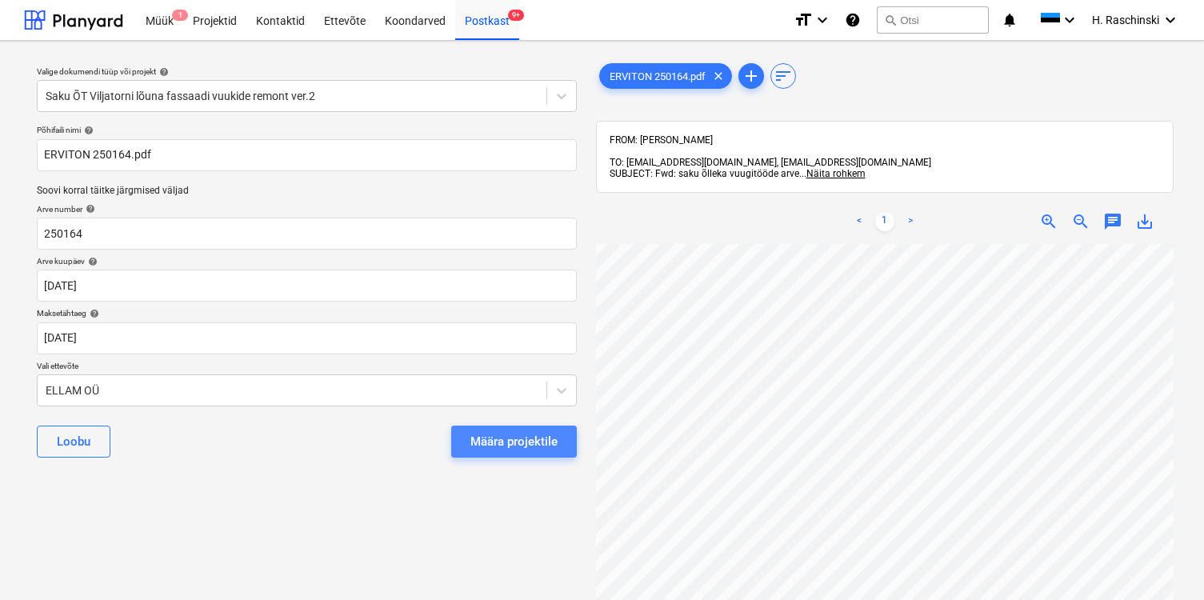
click at [504, 443] on div "Määra projektile" at bounding box center [513, 441] width 87 height 21
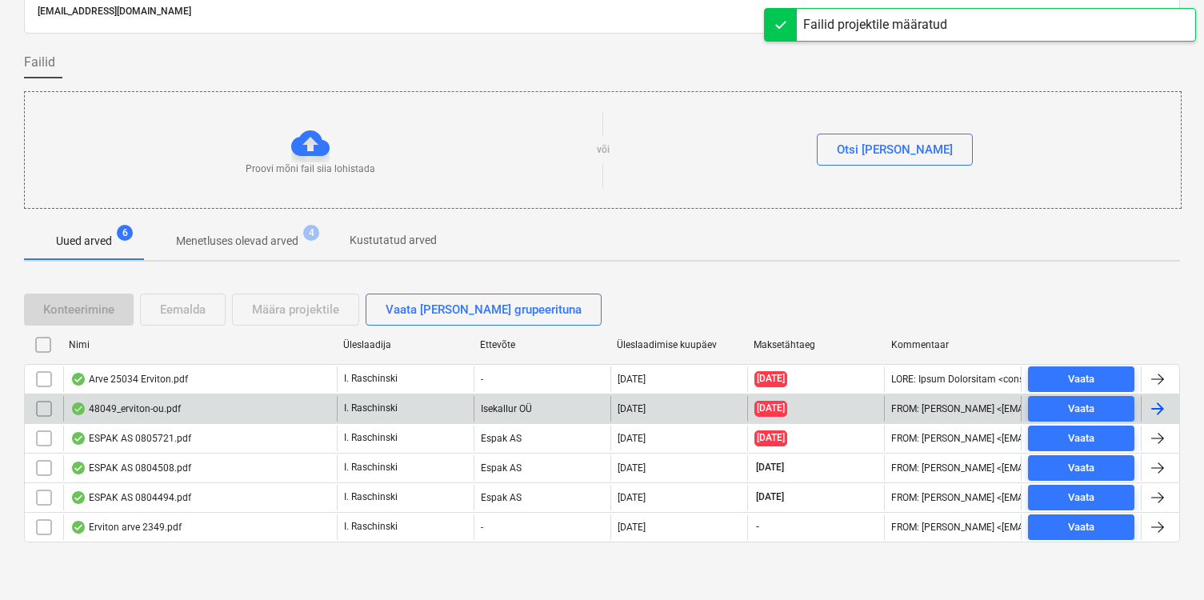
click at [137, 410] on div "48049_erviton-ou.pdf" at bounding box center [125, 408] width 110 height 13
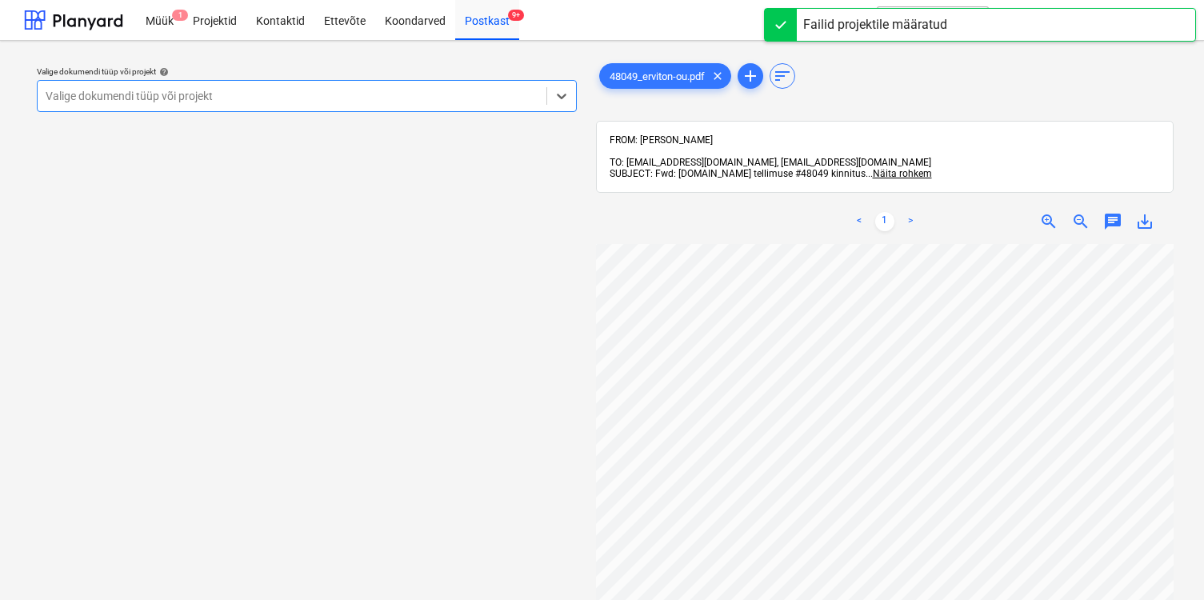
scroll to position [247, 0]
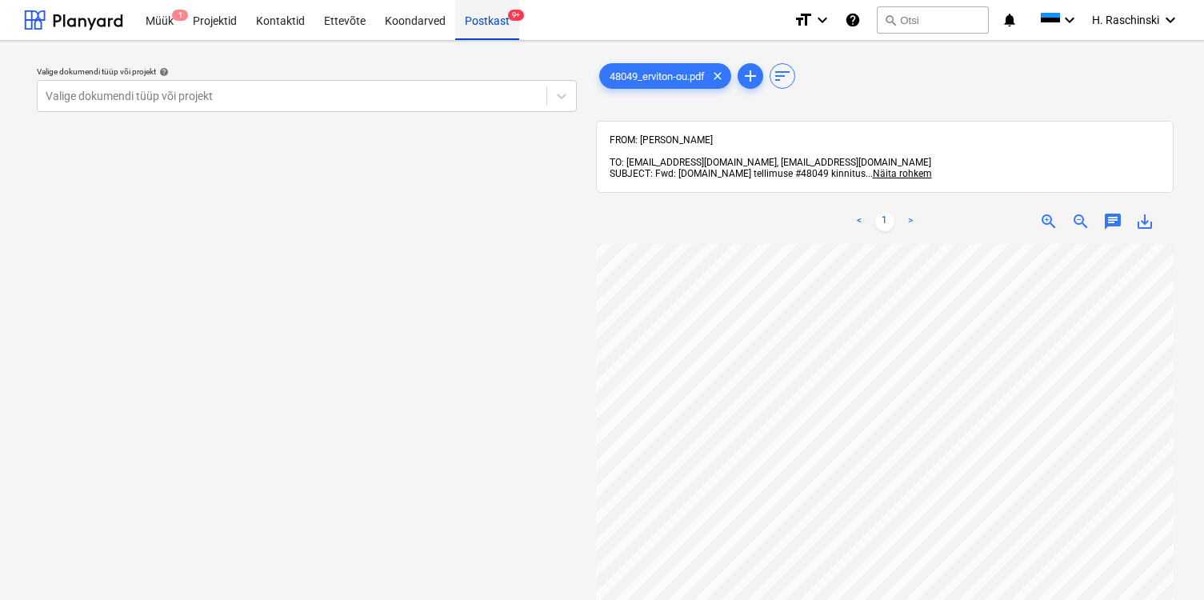
click at [489, 29] on div "Postkast 9+" at bounding box center [487, 19] width 64 height 41
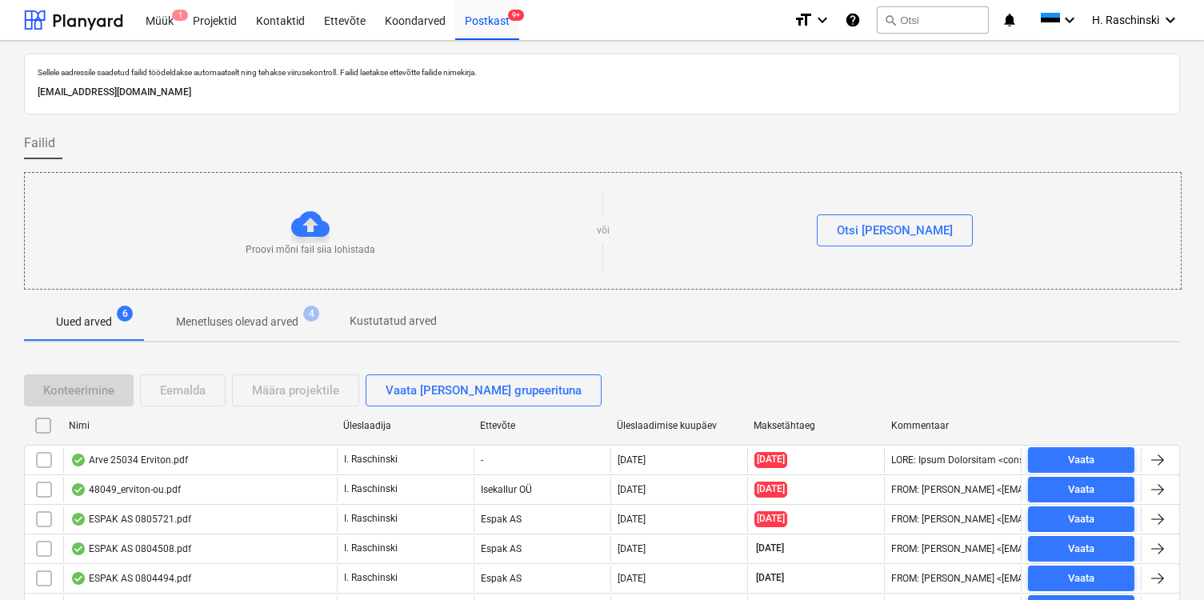
scroll to position [81, 0]
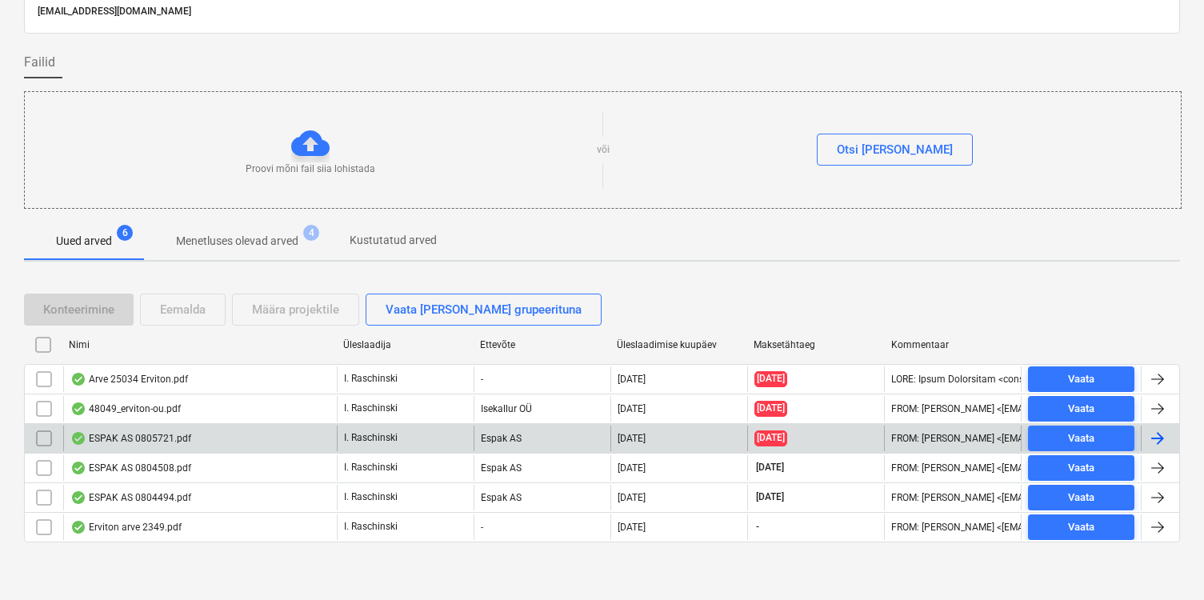
click at [129, 444] on div "ESPAK AS 0805721.pdf" at bounding box center [130, 438] width 121 height 13
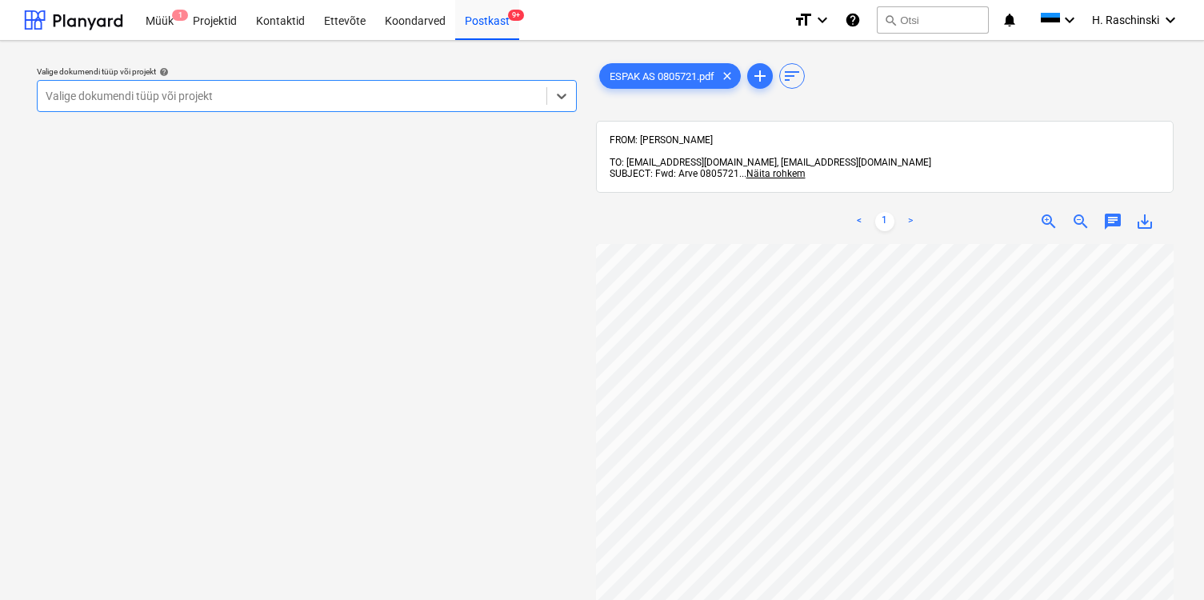
scroll to position [327, 0]
click at [492, 25] on div "Postkast 9+" at bounding box center [487, 19] width 64 height 41
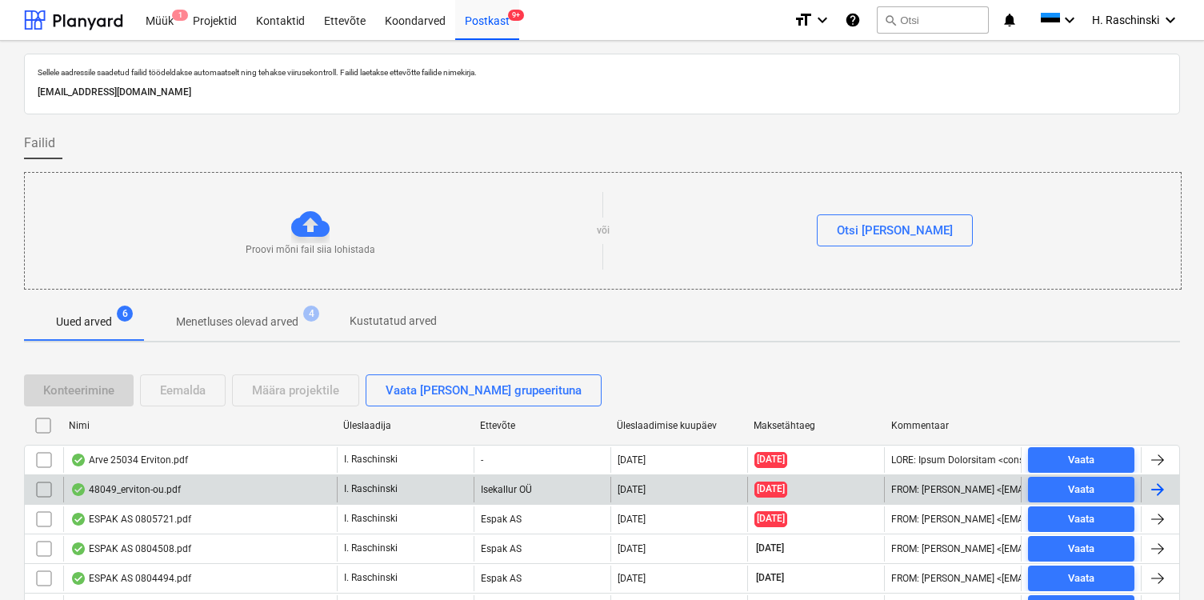
click at [142, 483] on div "48049_erviton-ou.pdf" at bounding box center [125, 489] width 110 height 13
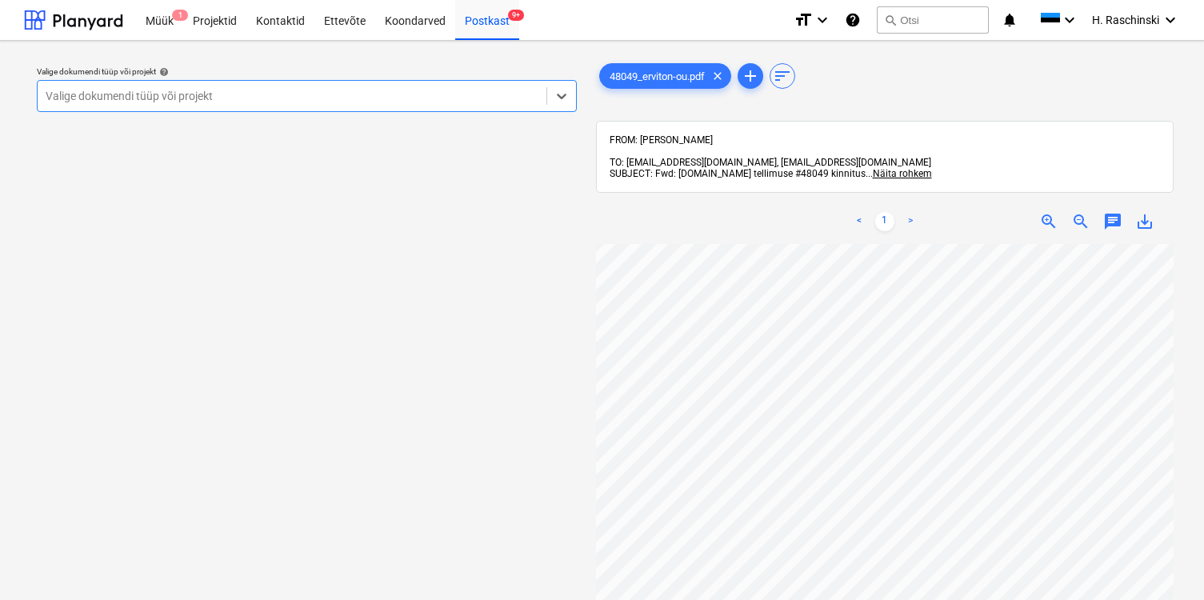
scroll to position [138, 190]
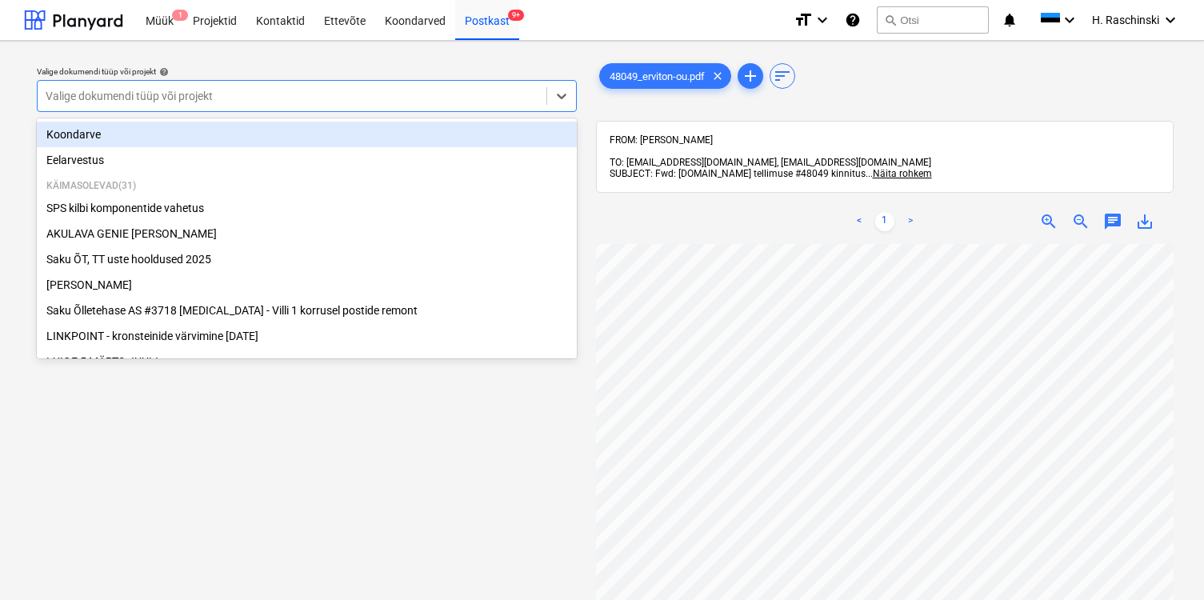
click at [428, 94] on div at bounding box center [292, 96] width 493 height 16
click at [498, 12] on div "Postkast 9+" at bounding box center [487, 19] width 64 height 41
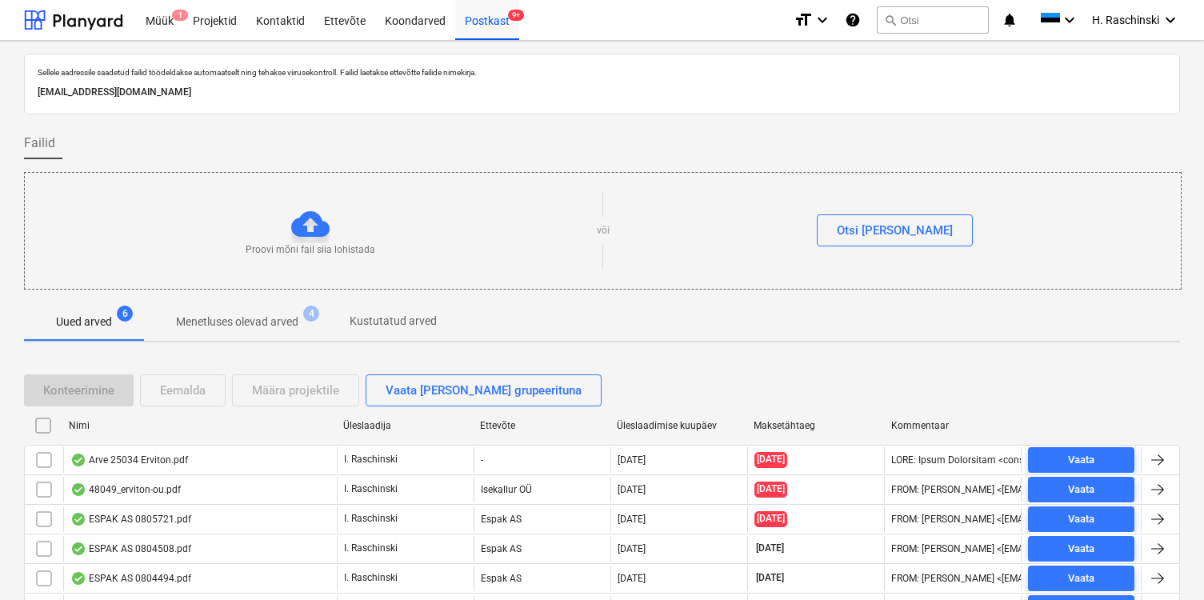
scroll to position [81, 0]
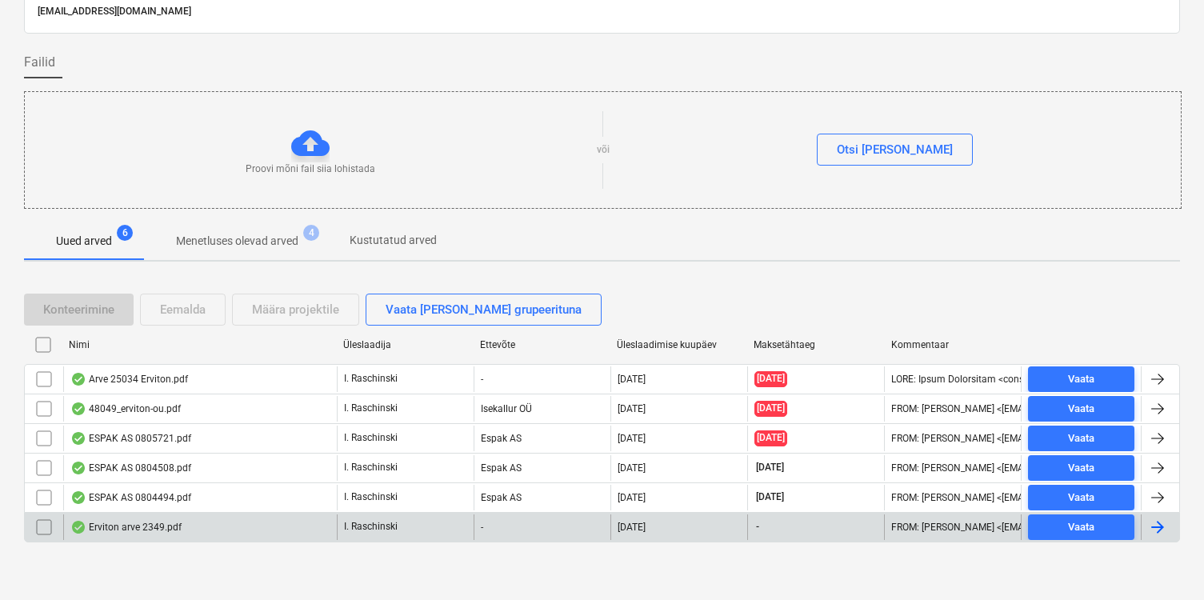
click at [107, 525] on div "Erviton arve 2349.pdf" at bounding box center [125, 527] width 111 height 13
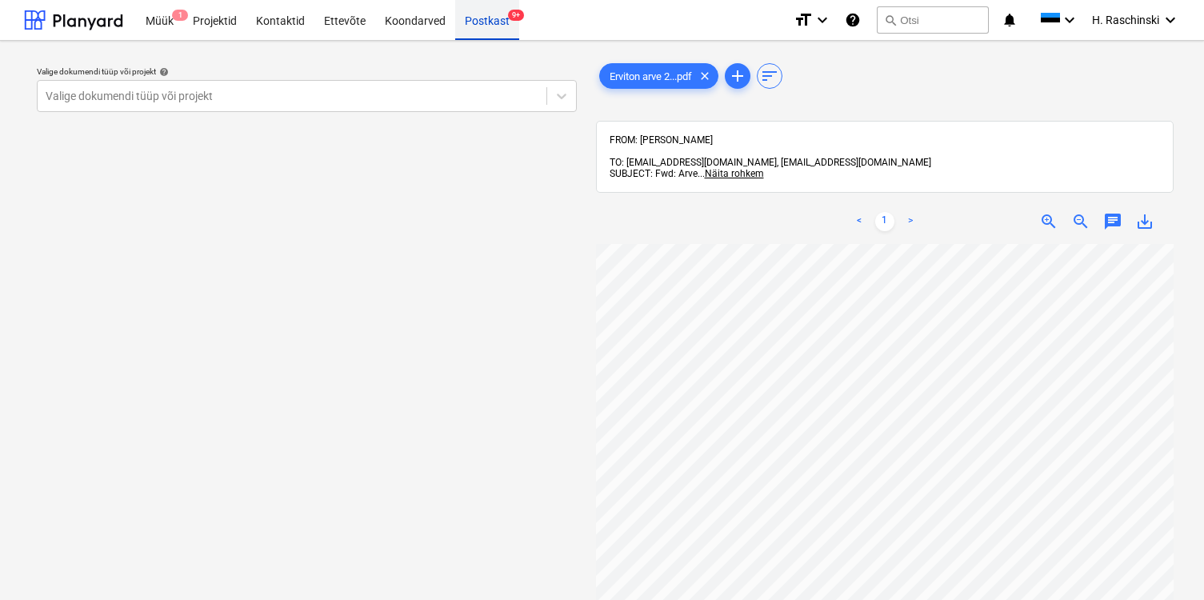
click at [481, 38] on div "Postkast 9+" at bounding box center [487, 19] width 64 height 41
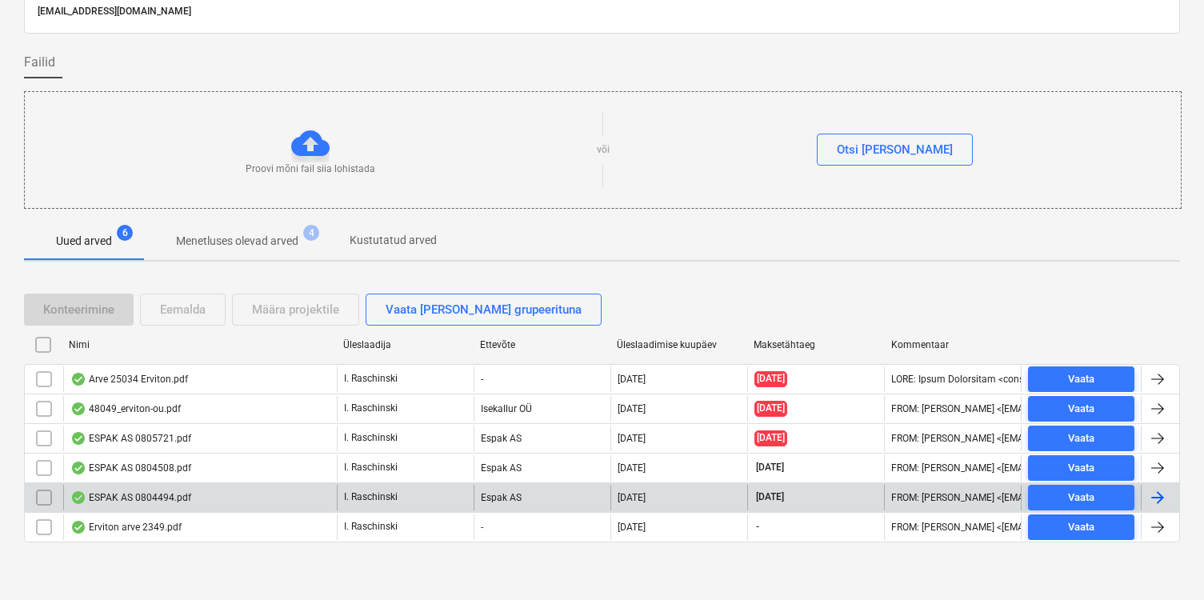
click at [142, 493] on div "ESPAK AS 0804494.pdf" at bounding box center [130, 497] width 121 height 13
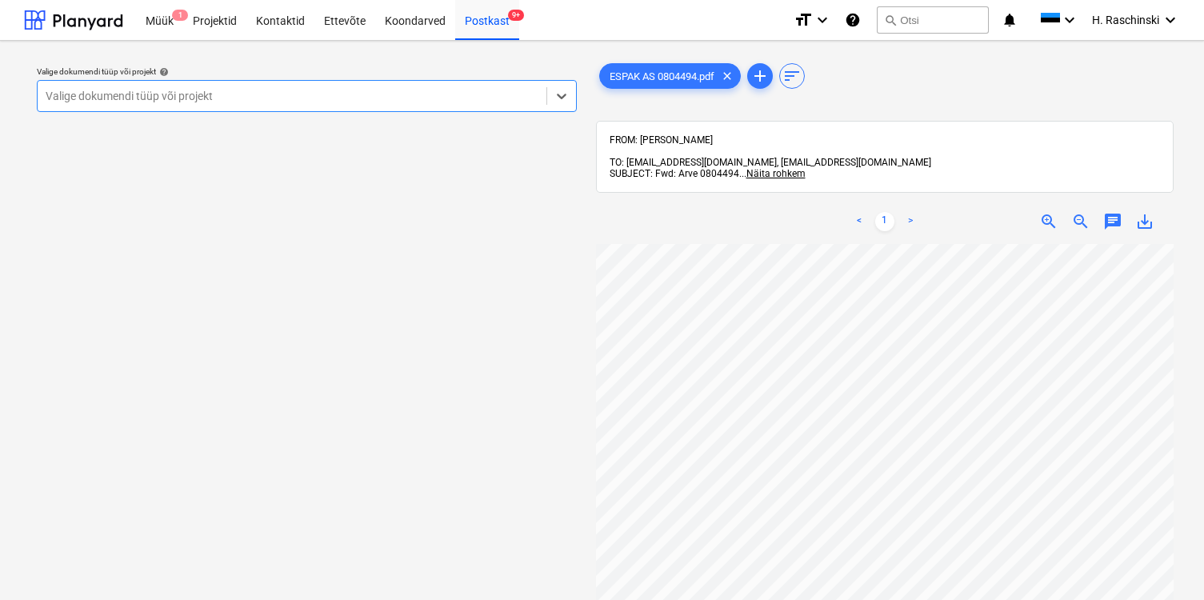
click at [341, 96] on div at bounding box center [292, 96] width 493 height 16
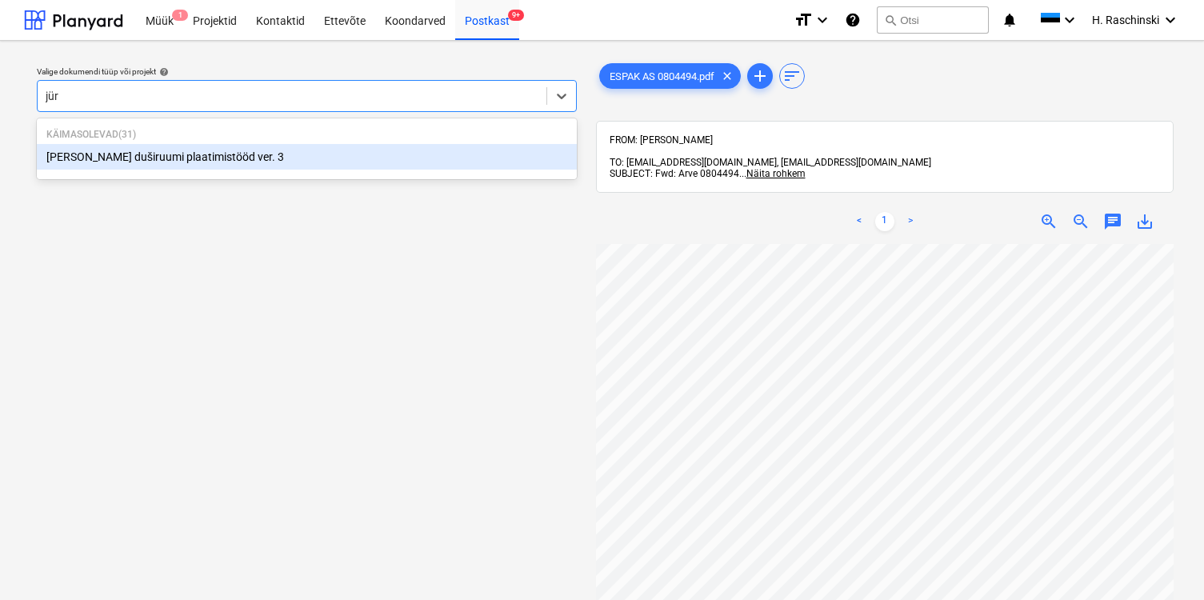
type input "jüri"
click at [169, 153] on div "[PERSON_NAME] duširuumi plaatimistööd ver. 3" at bounding box center [307, 157] width 540 height 26
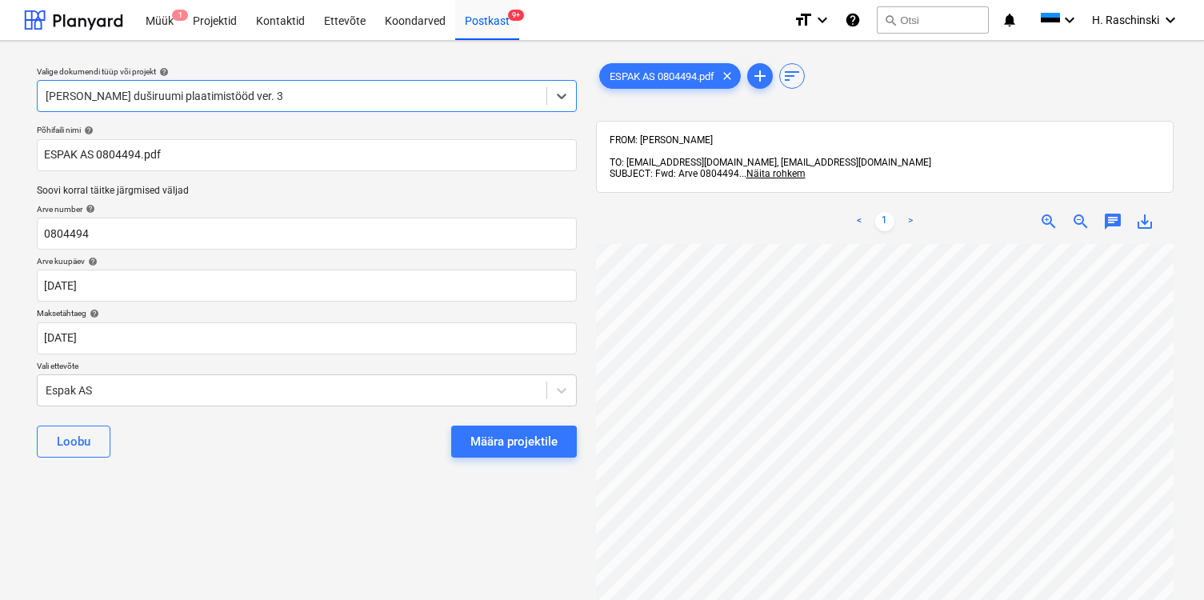
click at [497, 424] on div "[PERSON_NAME] projektile" at bounding box center [307, 442] width 540 height 58
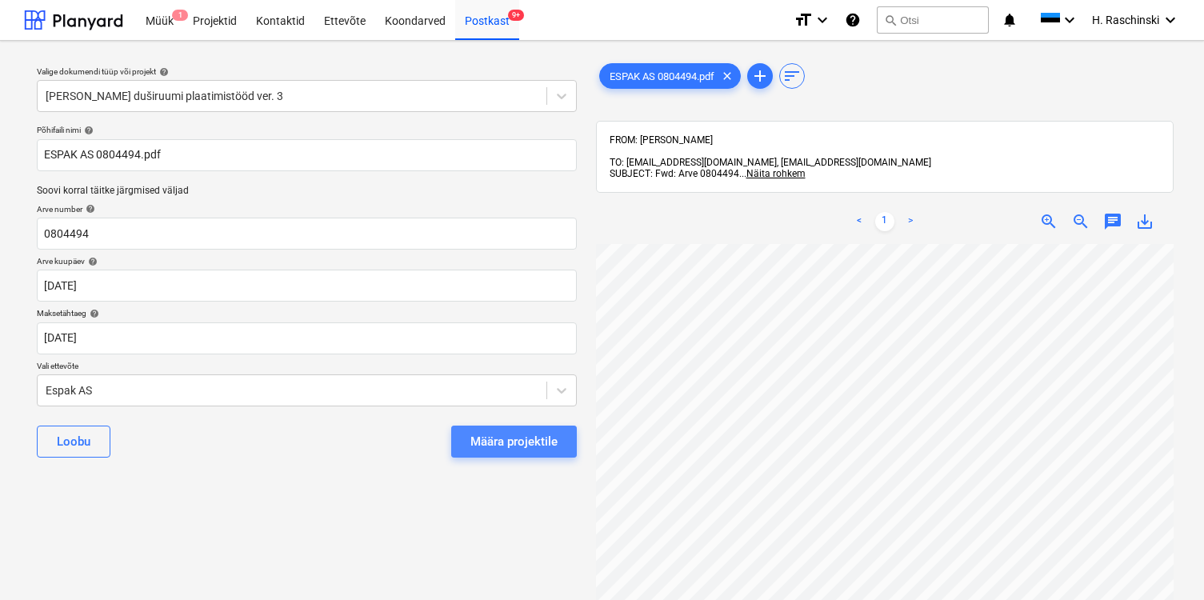
click at [490, 438] on div "Määra projektile" at bounding box center [513, 441] width 87 height 21
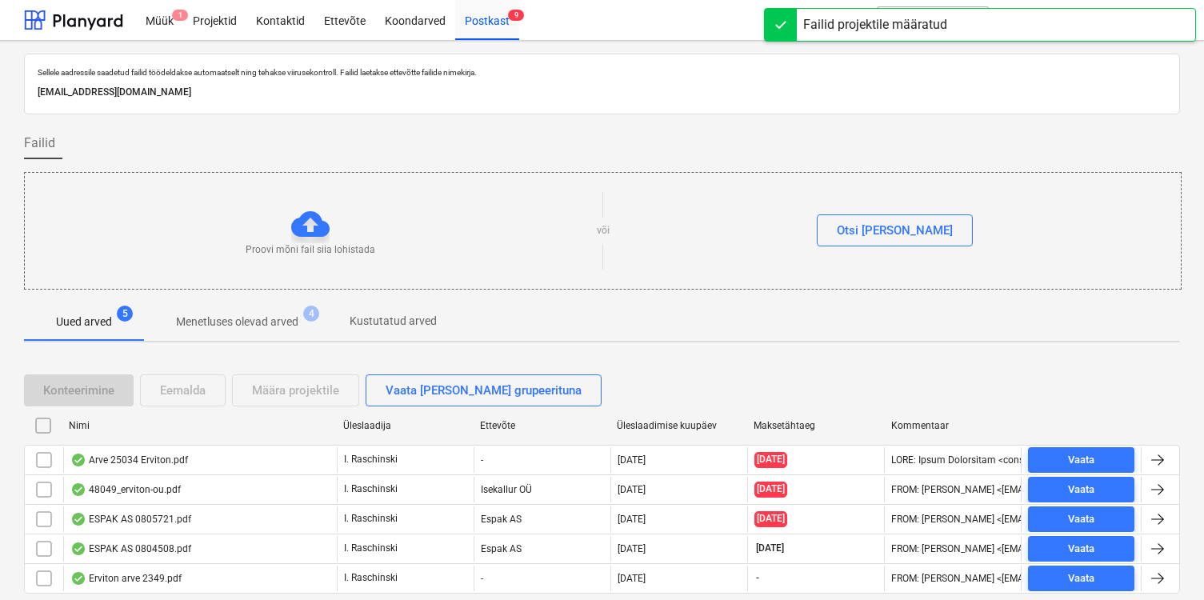
scroll to position [51, 0]
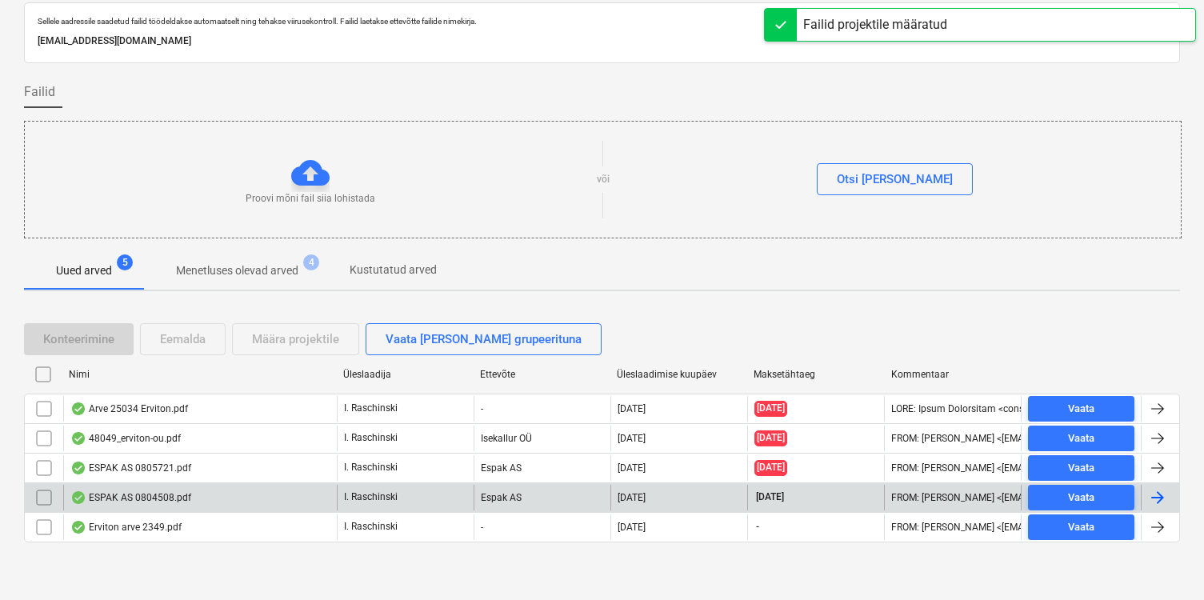
click at [160, 494] on div "ESPAK AS 0804508.pdf" at bounding box center [130, 497] width 121 height 13
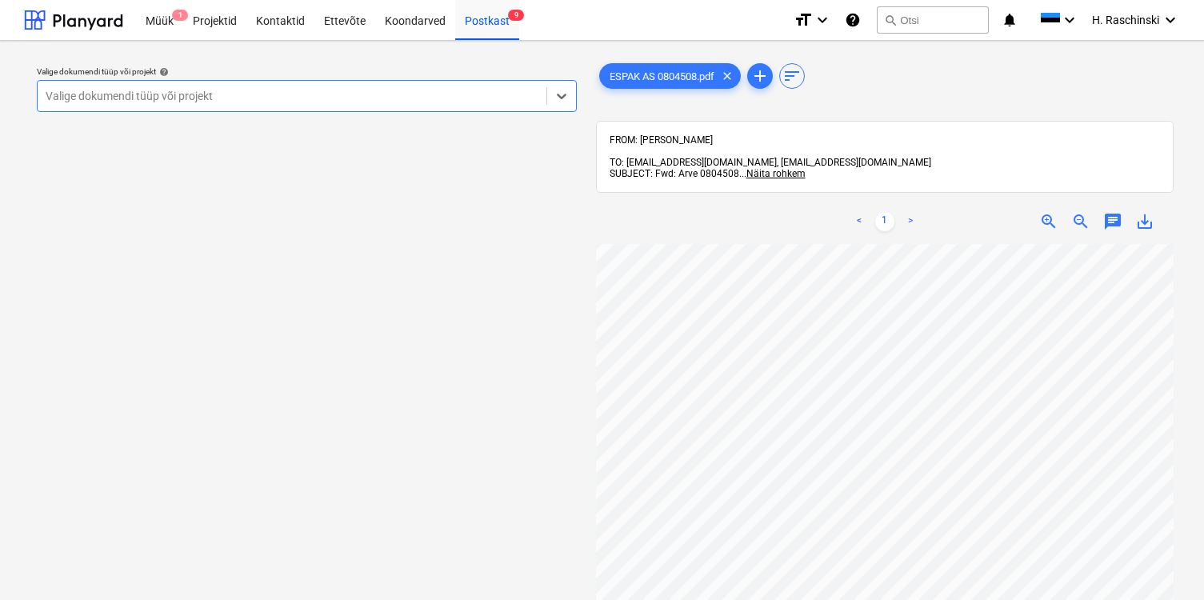
scroll to position [223, 0]
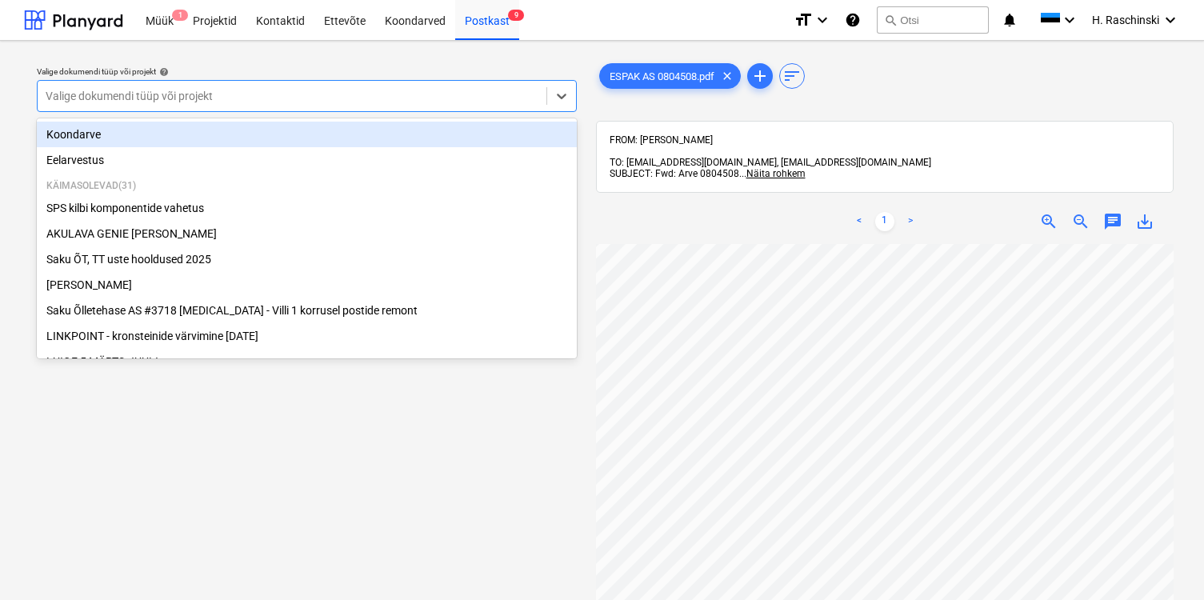
click at [481, 93] on div at bounding box center [292, 96] width 493 height 16
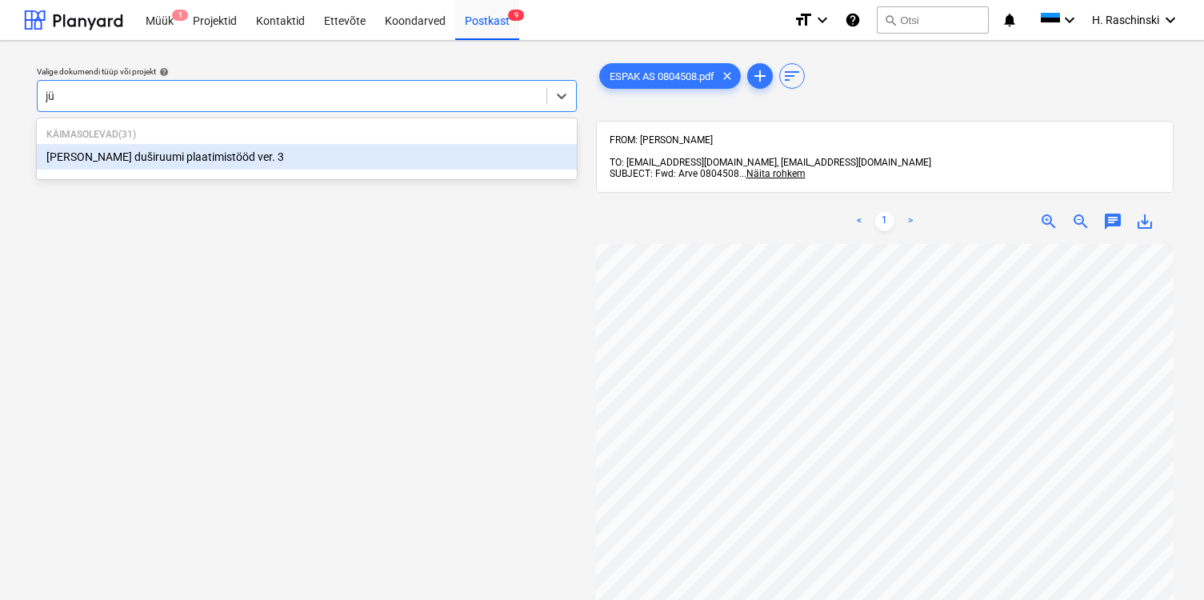
type input "jür"
click at [325, 162] on div "[PERSON_NAME] duširuumi plaatimistööd ver. 3" at bounding box center [307, 157] width 540 height 26
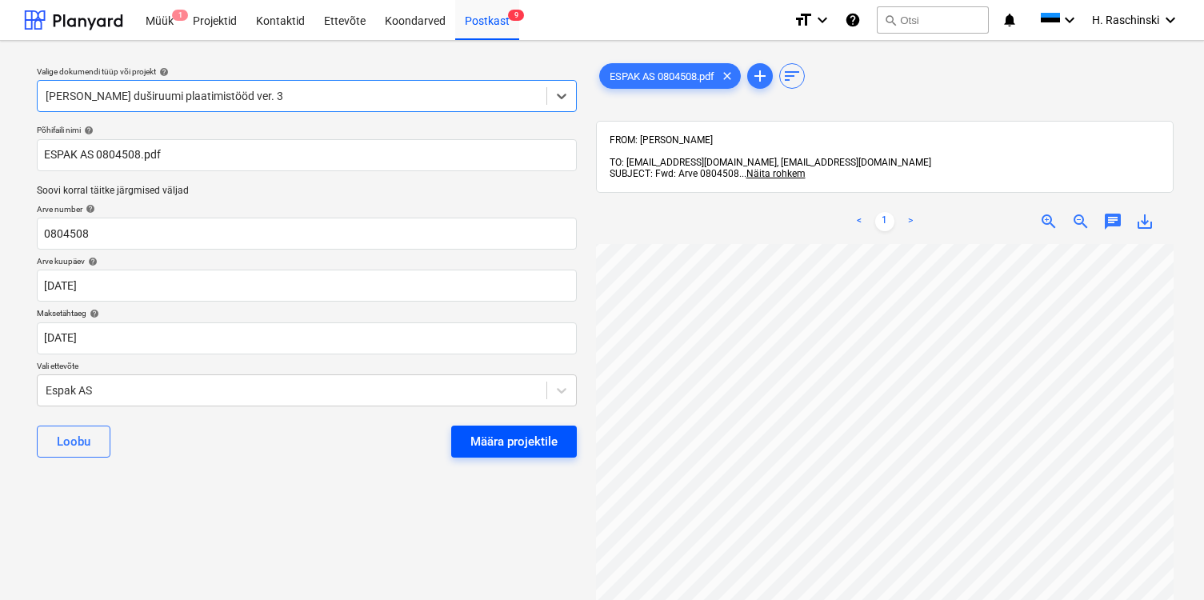
click at [494, 435] on div "Määra projektile" at bounding box center [513, 441] width 87 height 21
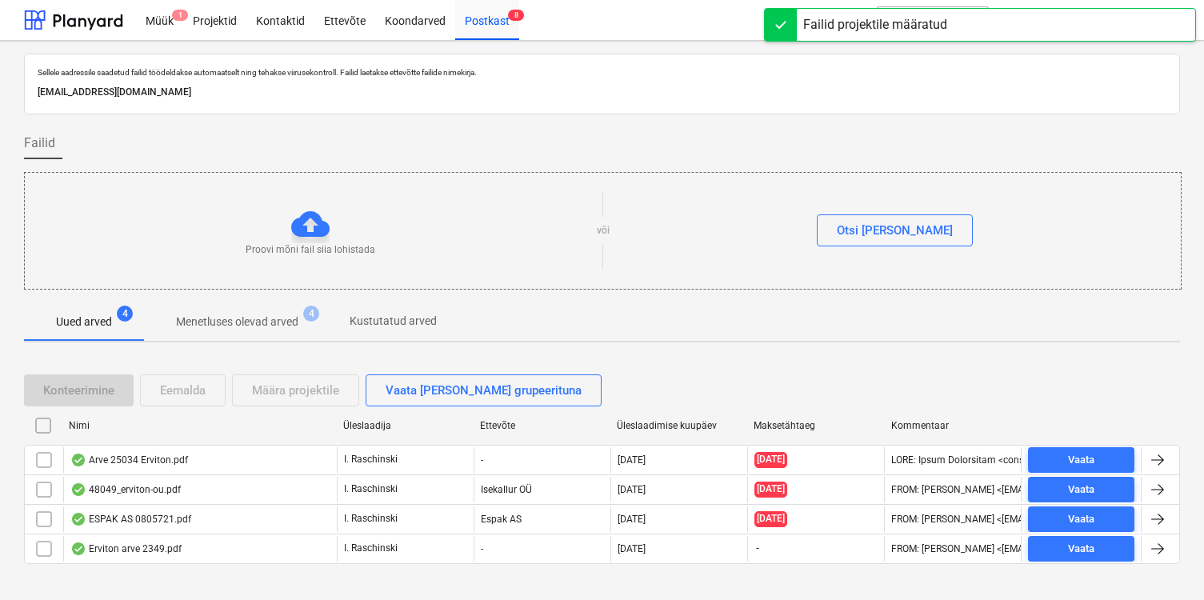
scroll to position [1, 0]
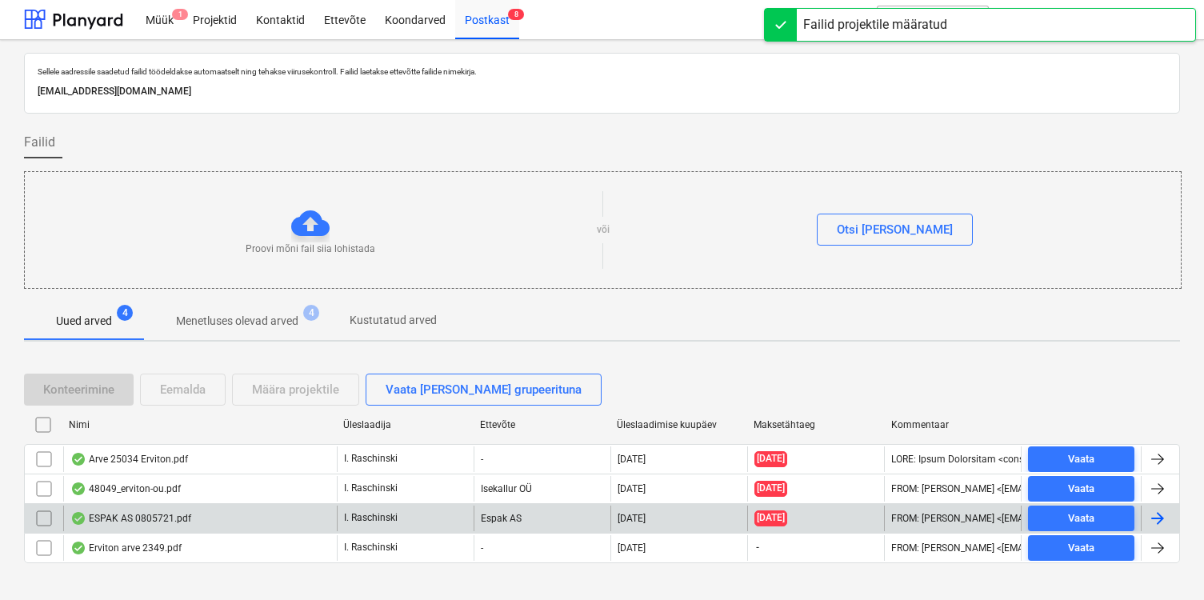
click at [127, 517] on div "ESPAK AS 0805721.pdf" at bounding box center [130, 518] width 121 height 13
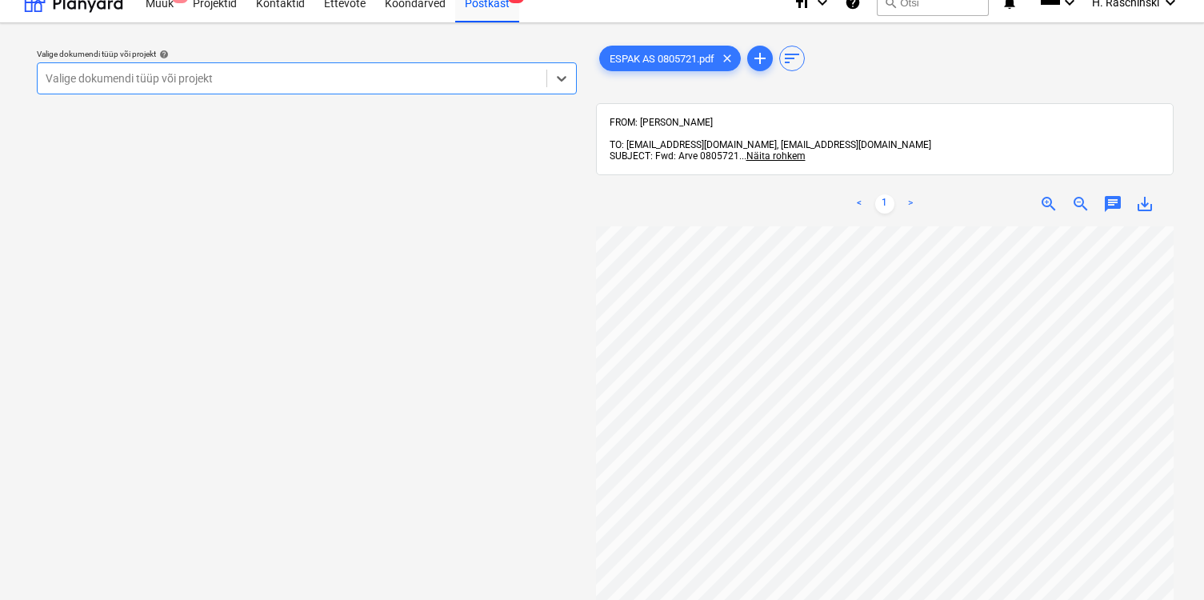
click at [409, 95] on div "Valige dokumendi tüüp või projekt help Select is focused ,type to refine list, …" at bounding box center [306, 71] width 553 height 58
click at [409, 78] on div at bounding box center [292, 78] width 493 height 16
click at [466, 55] on div "Valige dokumendi tüüp või projekt help" at bounding box center [307, 54] width 540 height 10
click at [477, 14] on div "Postkast 8" at bounding box center [487, 2] width 64 height 41
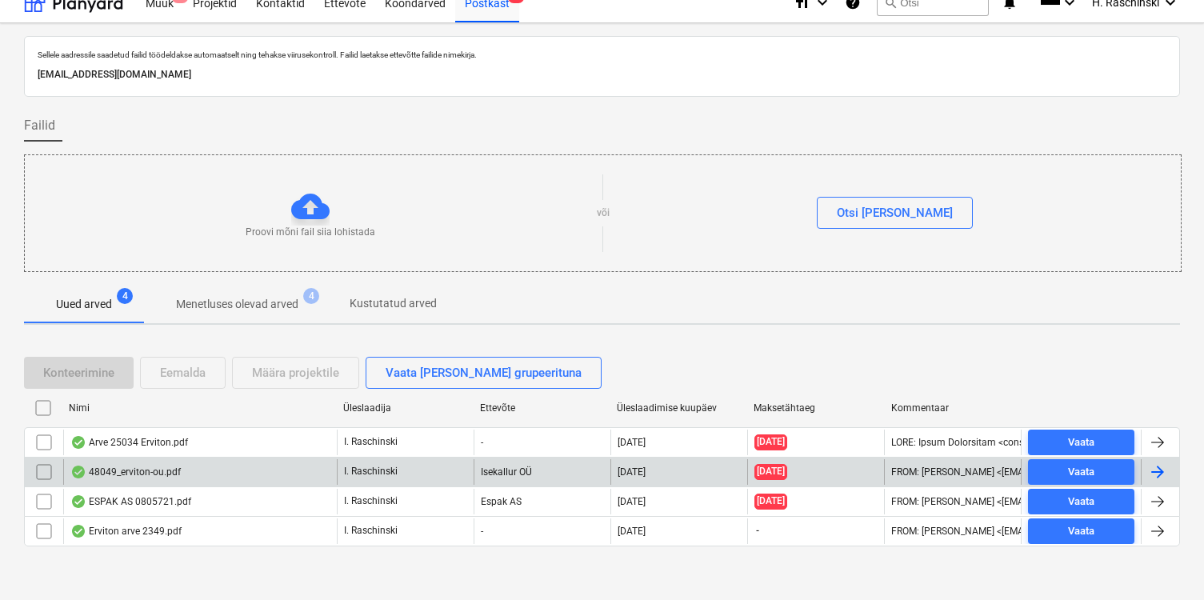
click at [178, 467] on div "48049_erviton-ou.pdf" at bounding box center [125, 471] width 110 height 13
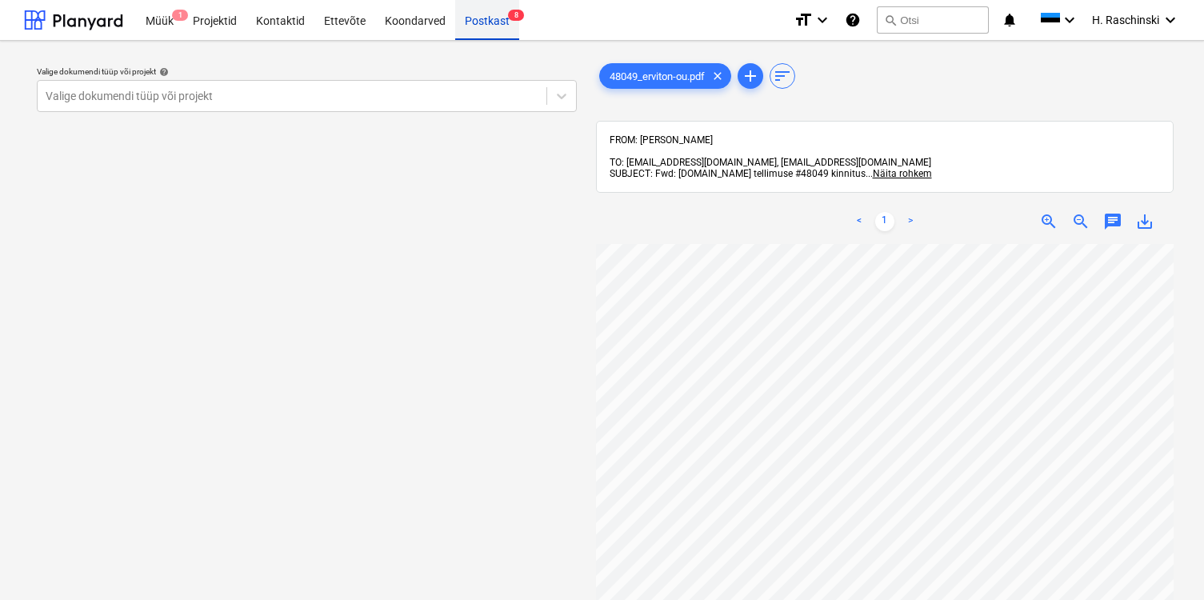
click at [455, 30] on div "Postkast 8" at bounding box center [487, 19] width 64 height 41
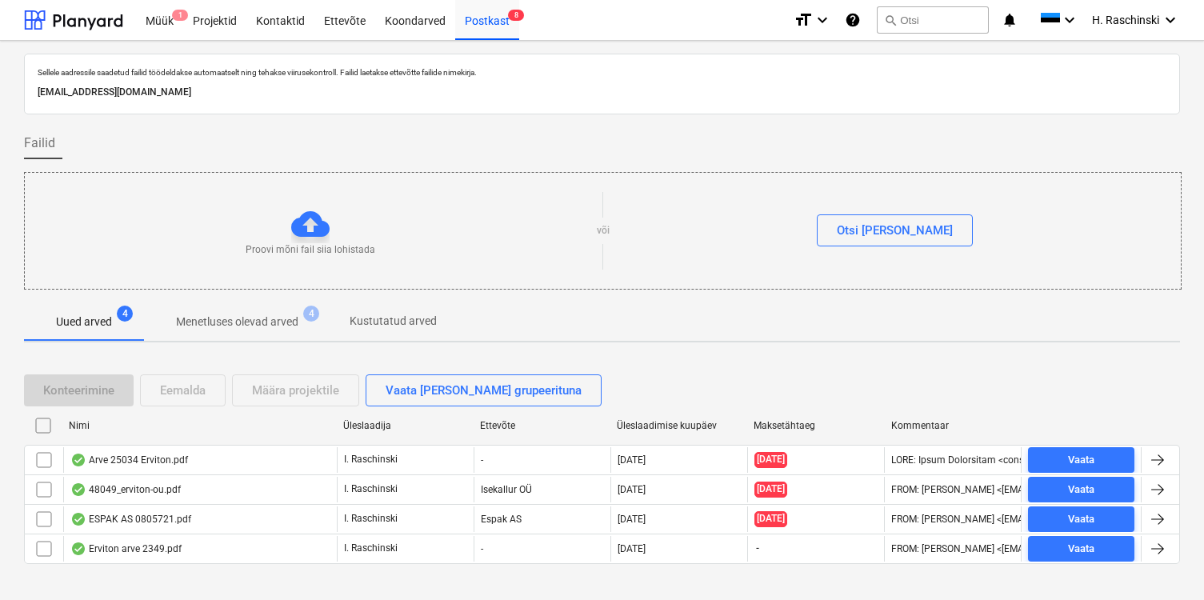
scroll to position [22, 0]
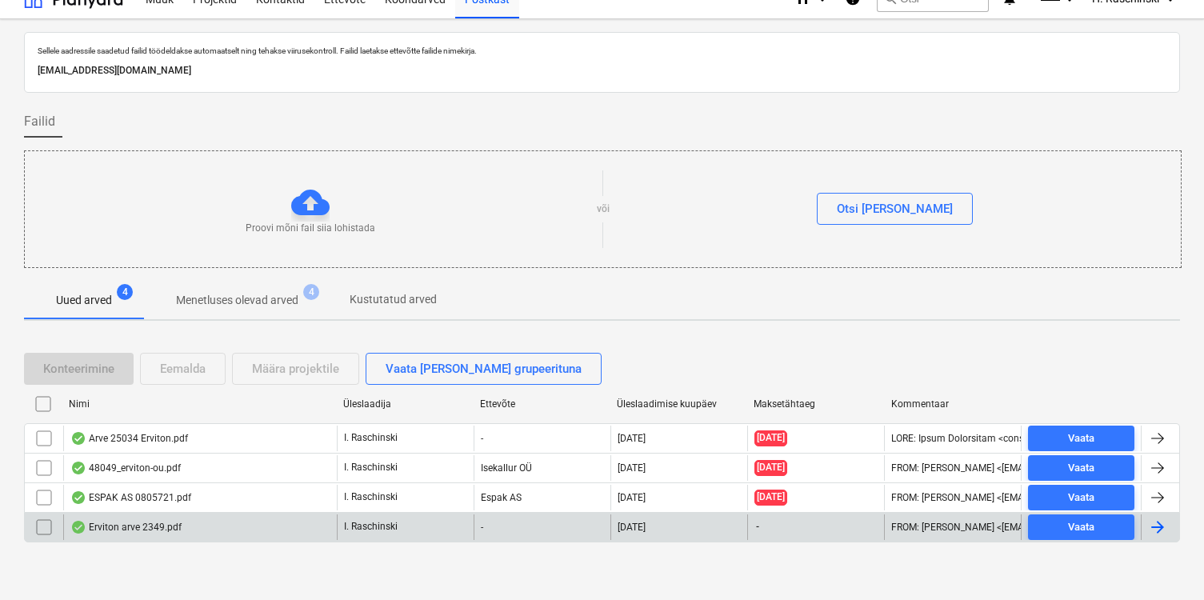
click at [150, 527] on div "Erviton arve 2349.pdf" at bounding box center [125, 527] width 111 height 13
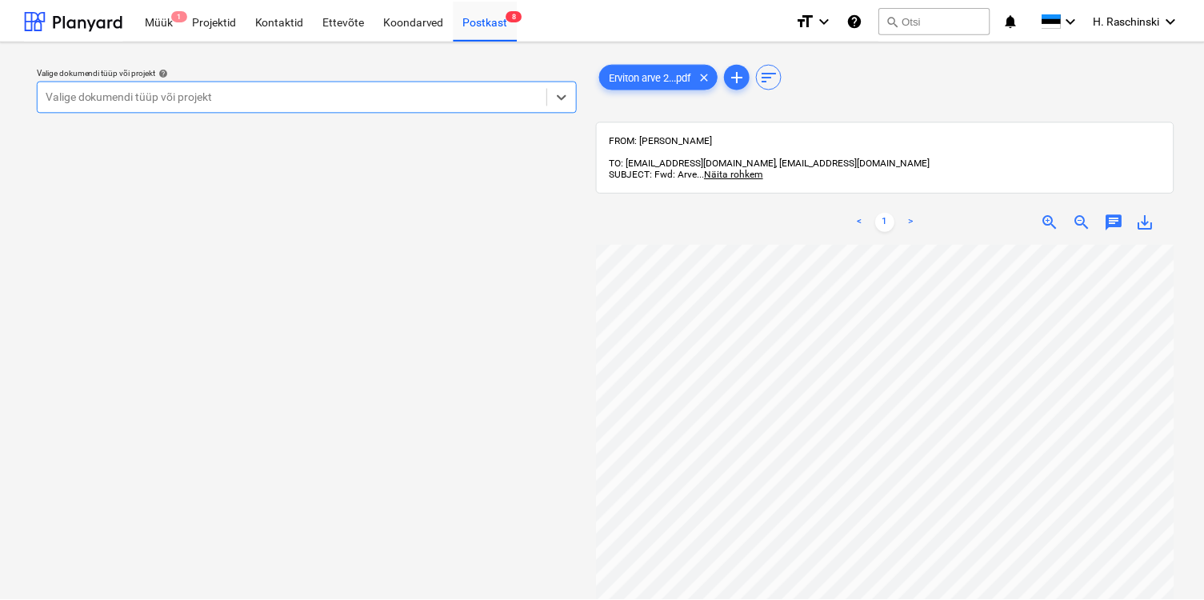
scroll to position [10, 0]
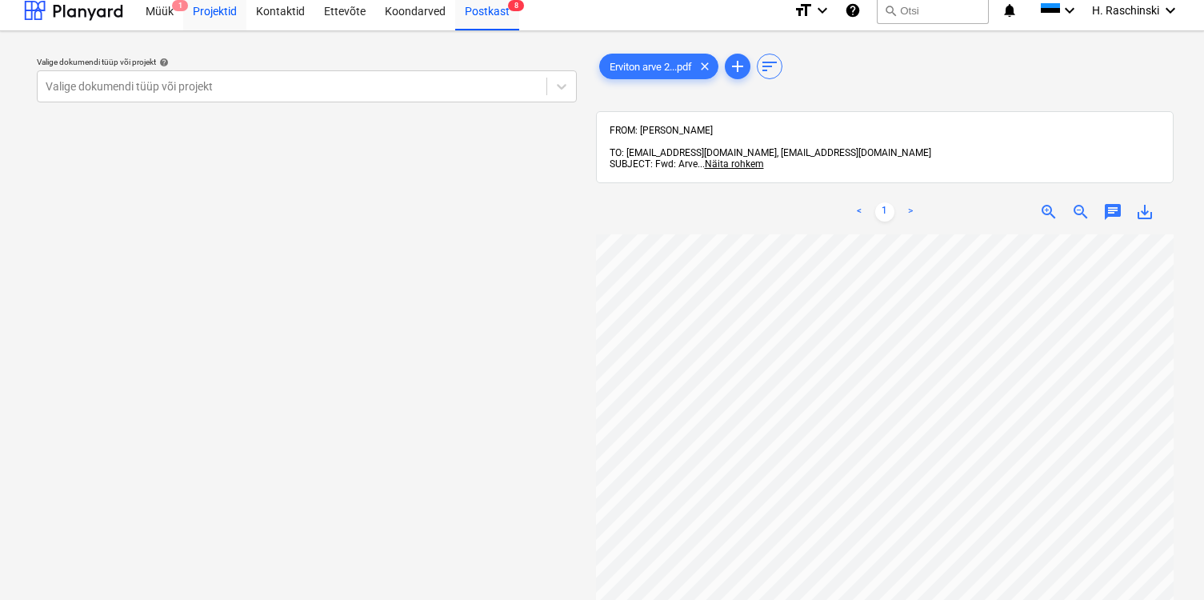
click at [225, 15] on div "Projektid" at bounding box center [214, 10] width 63 height 41
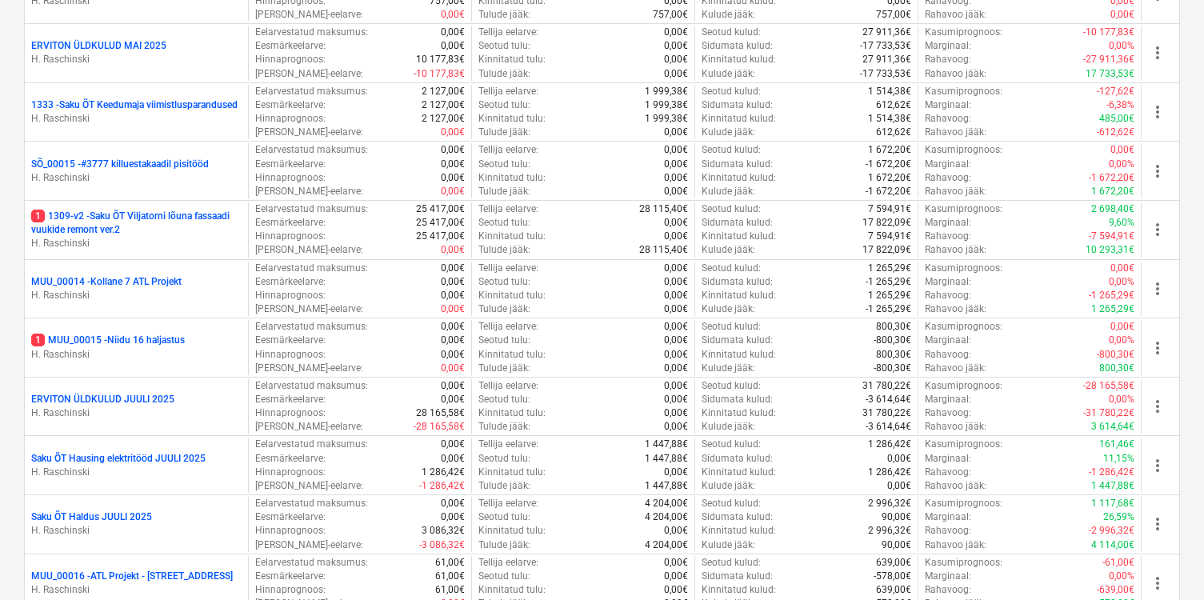
scroll to position [749, 0]
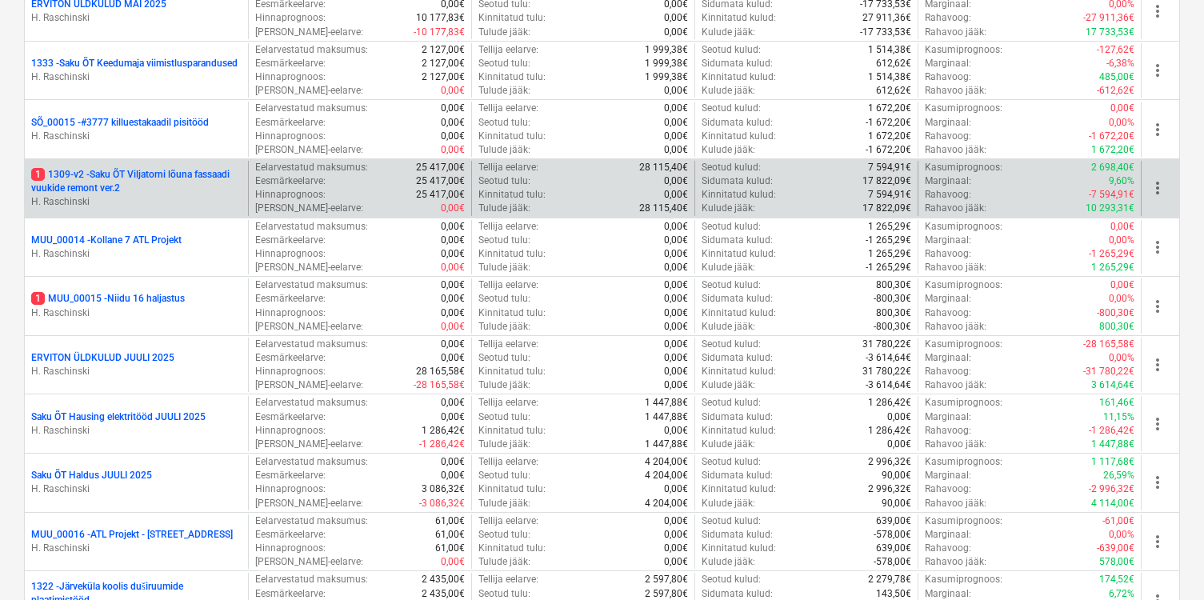
click at [189, 178] on p "1 1309-v2 - Saku ÕT Viljatorni lõuna fassaadi vuukide remont ver.2" at bounding box center [136, 181] width 210 height 27
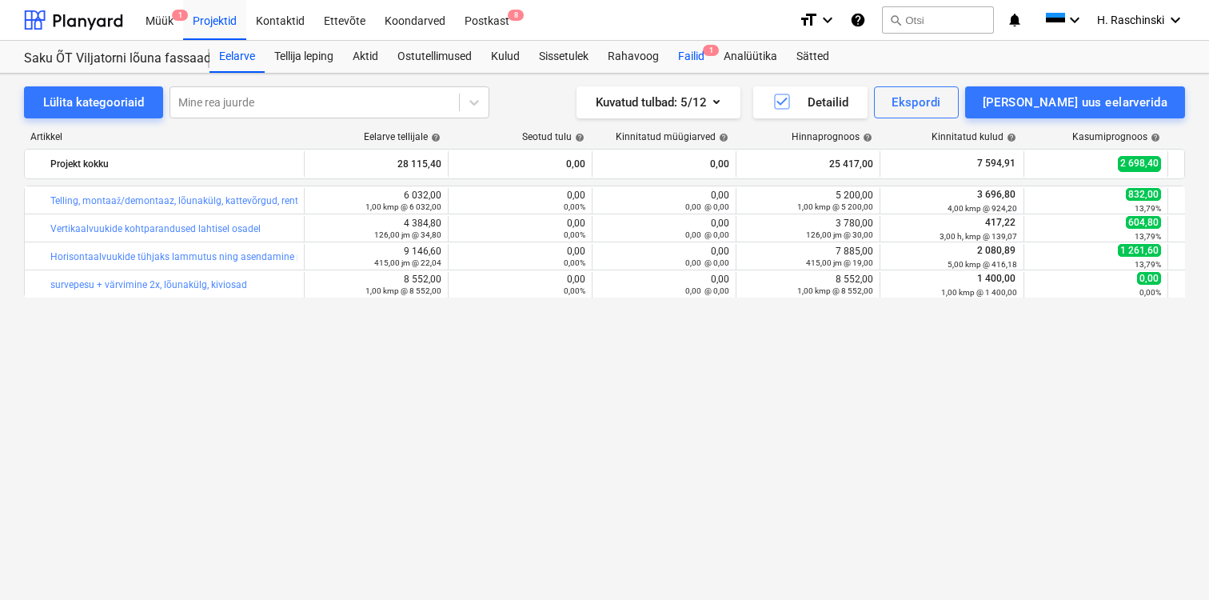
click at [692, 57] on div "Failid 1" at bounding box center [692, 57] width 46 height 32
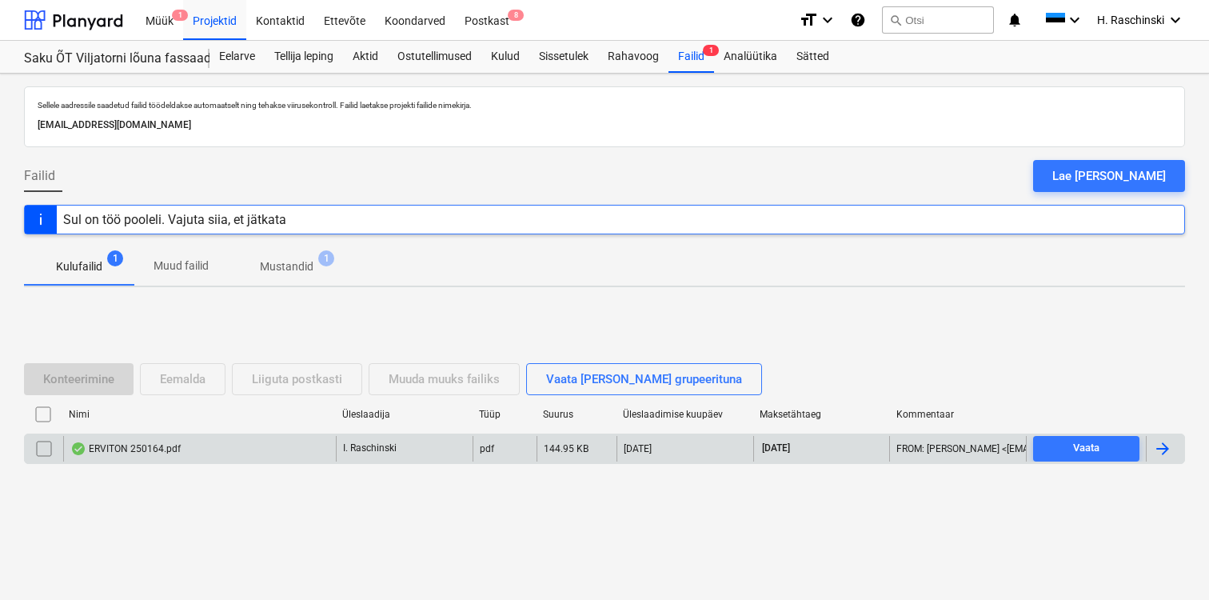
click at [143, 458] on div "ERVITON 250164.pdf" at bounding box center [199, 449] width 273 height 26
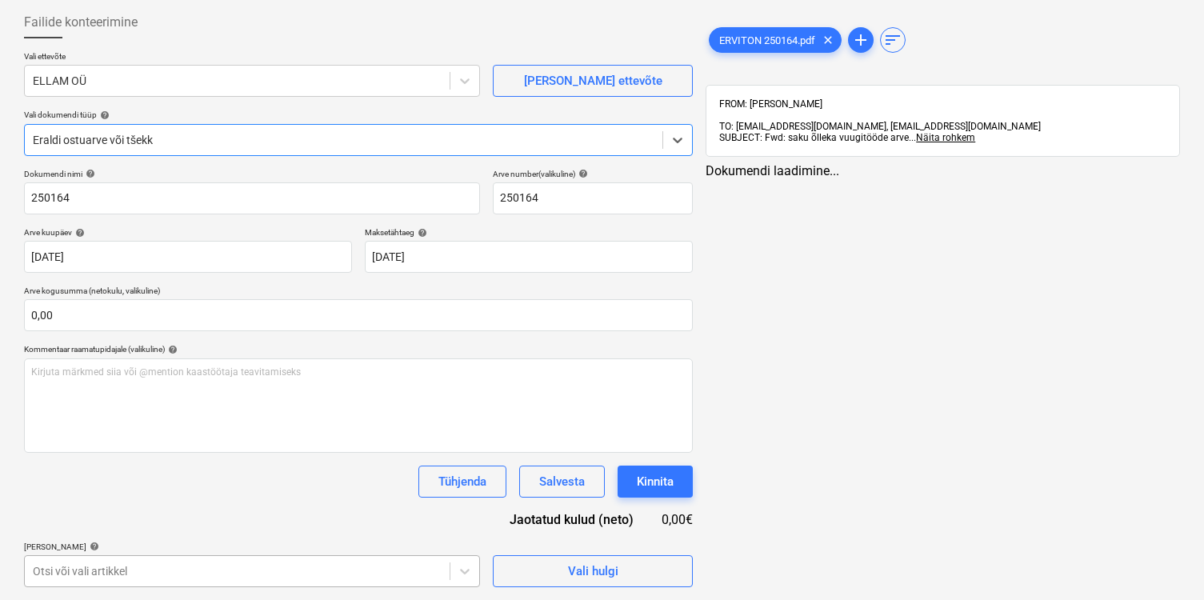
scroll to position [261, 0]
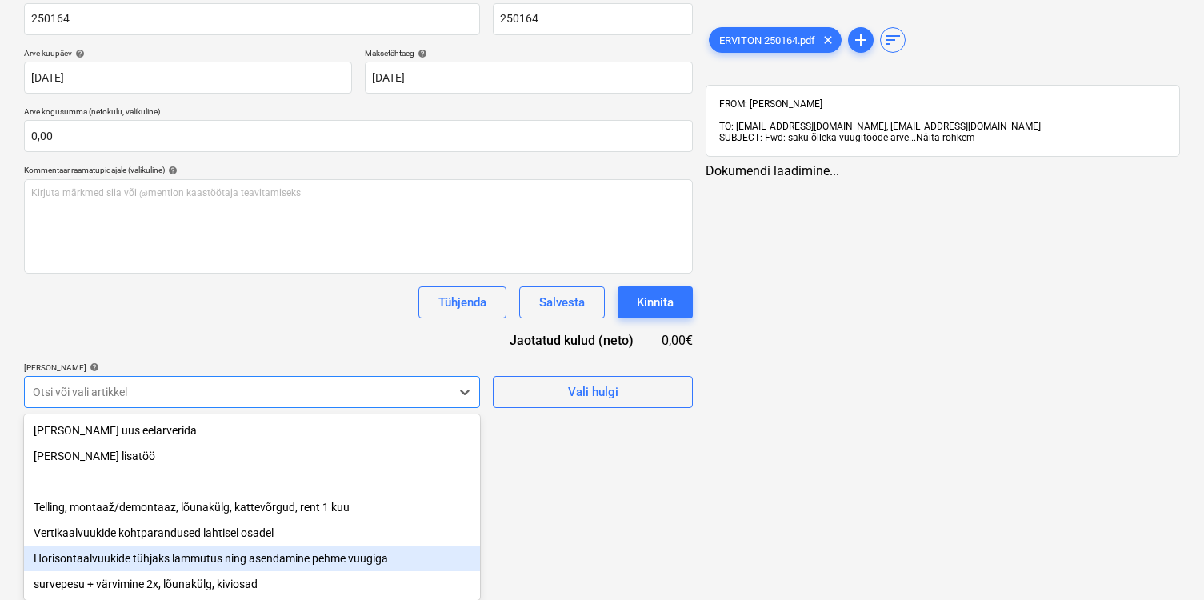
click at [251, 341] on body "Müük 1 Projektid Kontaktid Ettevõte Koondarved Postkast 8 format_size keyboard_…" at bounding box center [602, 41] width 1204 height 600
click at [254, 558] on div "Horisontaalvuukide tühjaks lammutus ning asendamine pehme vuugiga" at bounding box center [252, 558] width 456 height 26
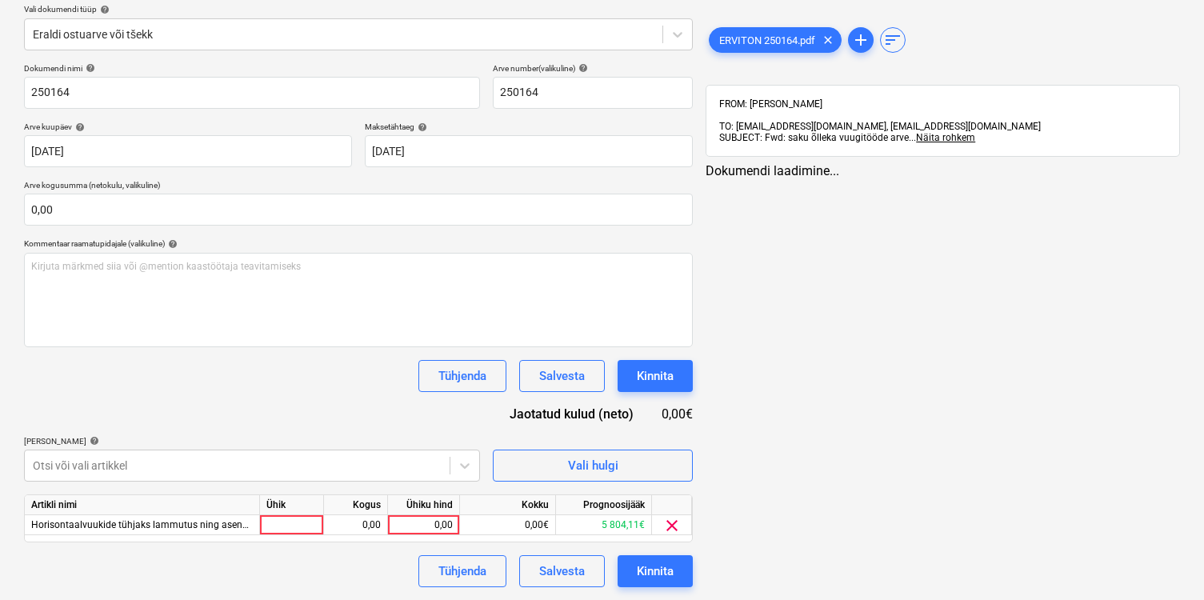
scroll to position [186, 0]
click at [264, 350] on div "Dokumendi nimi help 250164 Arve number (valikuline) help 250164 Arve kuupäev he…" at bounding box center [358, 325] width 669 height 524
click at [306, 525] on div at bounding box center [292, 525] width 64 height 20
type input "kmp"
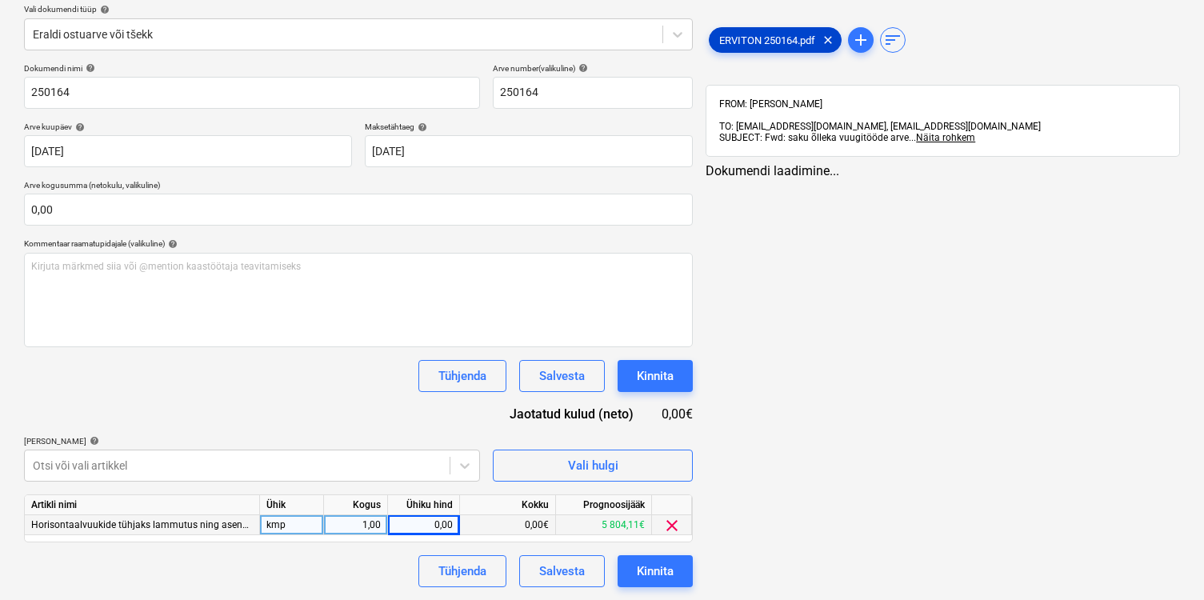
click at [742, 38] on span "ERVITON 250164.pdf" at bounding box center [766, 40] width 115 height 12
click at [435, 525] on div "0,00" at bounding box center [423, 525] width 58 height 20
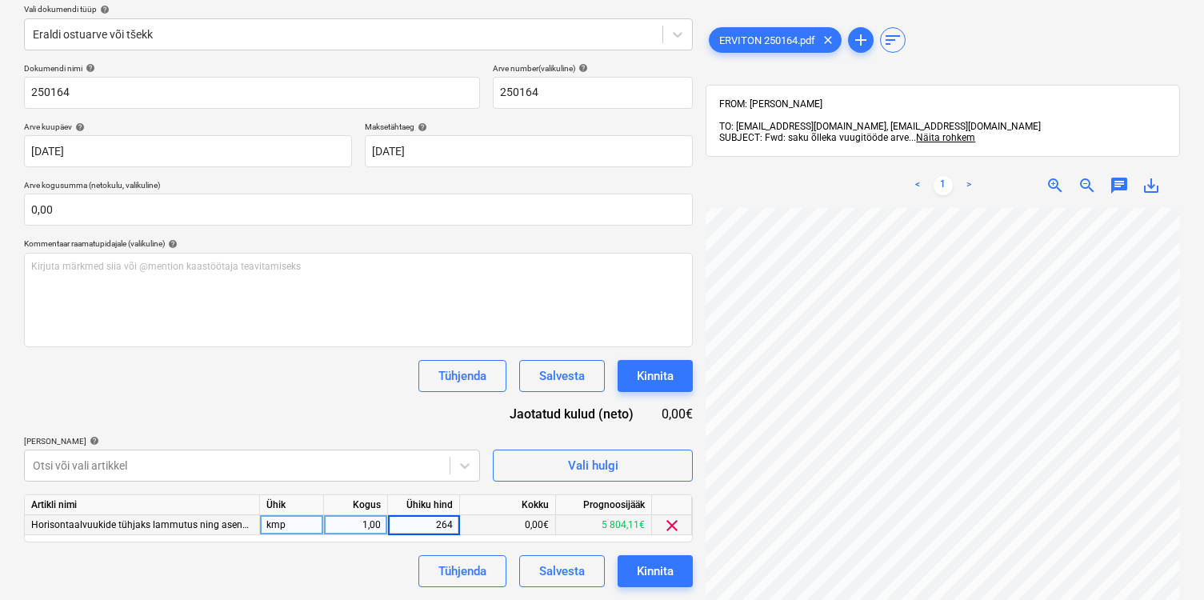
type input "2640"
click at [355, 583] on div "Tühjenda Salvesta Kinnita" at bounding box center [358, 571] width 669 height 32
click at [649, 576] on div "Kinnita" at bounding box center [655, 571] width 37 height 21
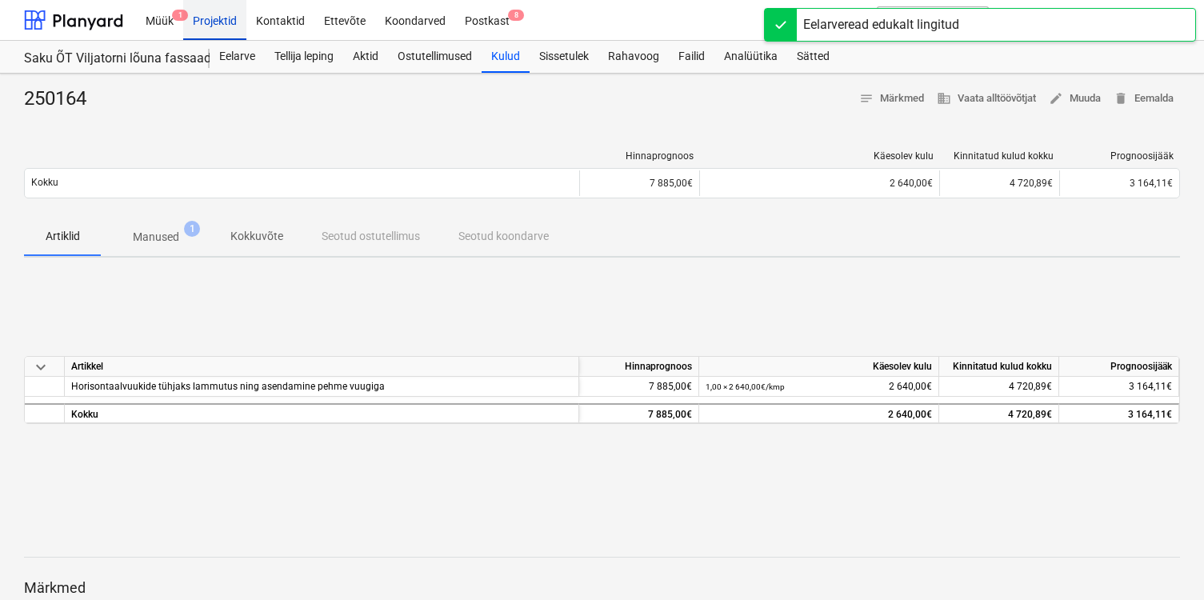
click at [234, 24] on div "Projektid" at bounding box center [214, 19] width 63 height 41
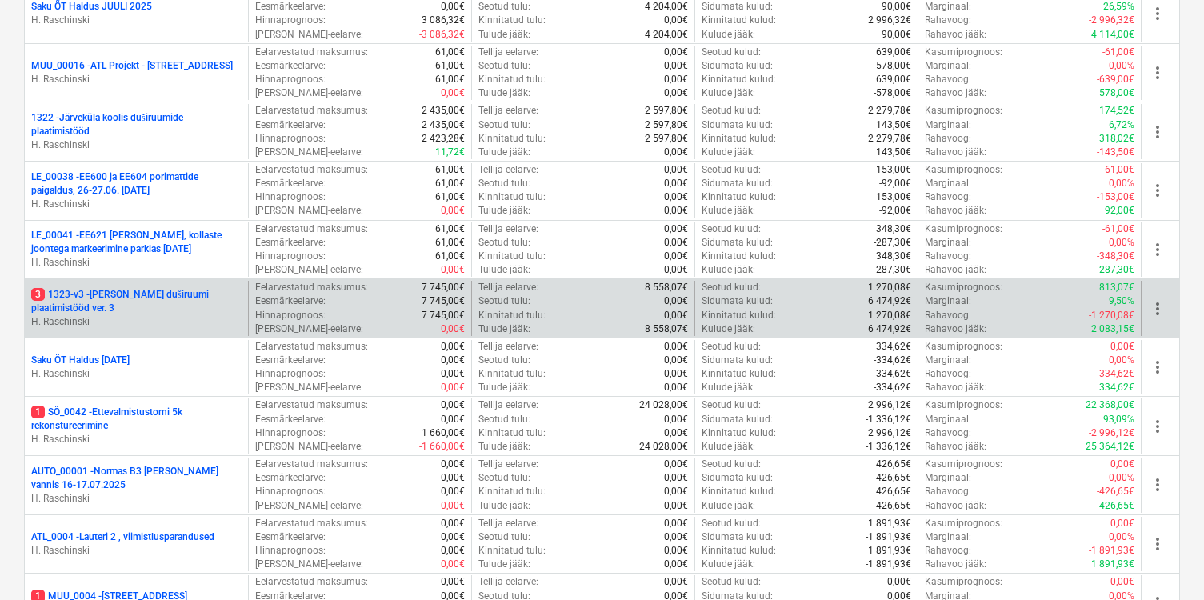
scroll to position [1240, 0]
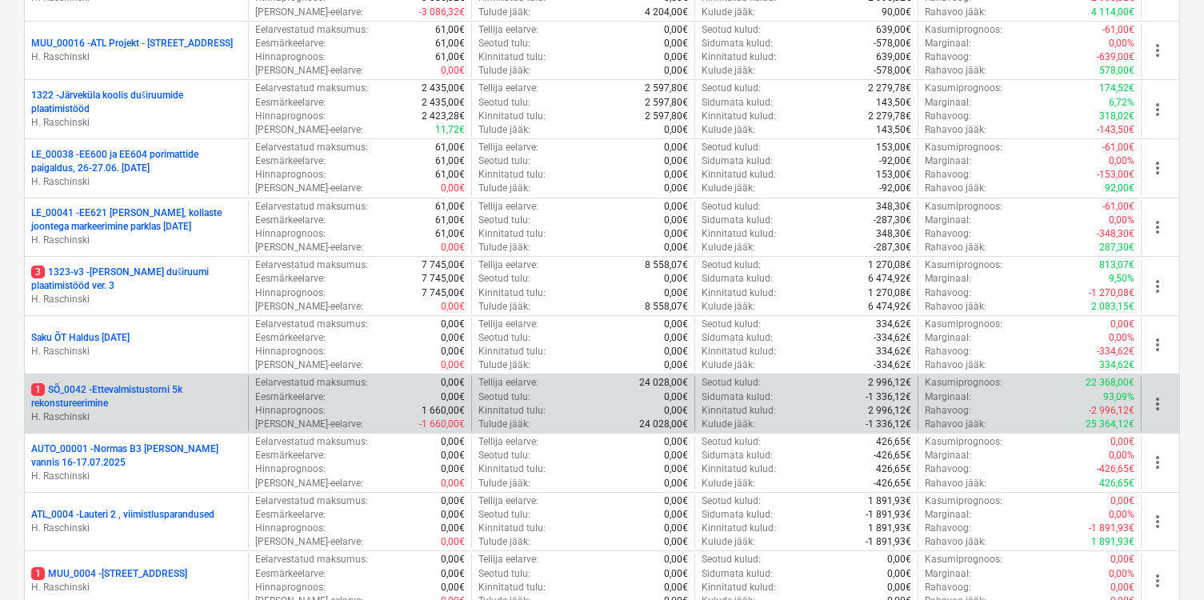
click at [122, 398] on p "1 SÕ_0042 - Ettevalmistustorni 5k rekonstureerimine" at bounding box center [136, 396] width 210 height 27
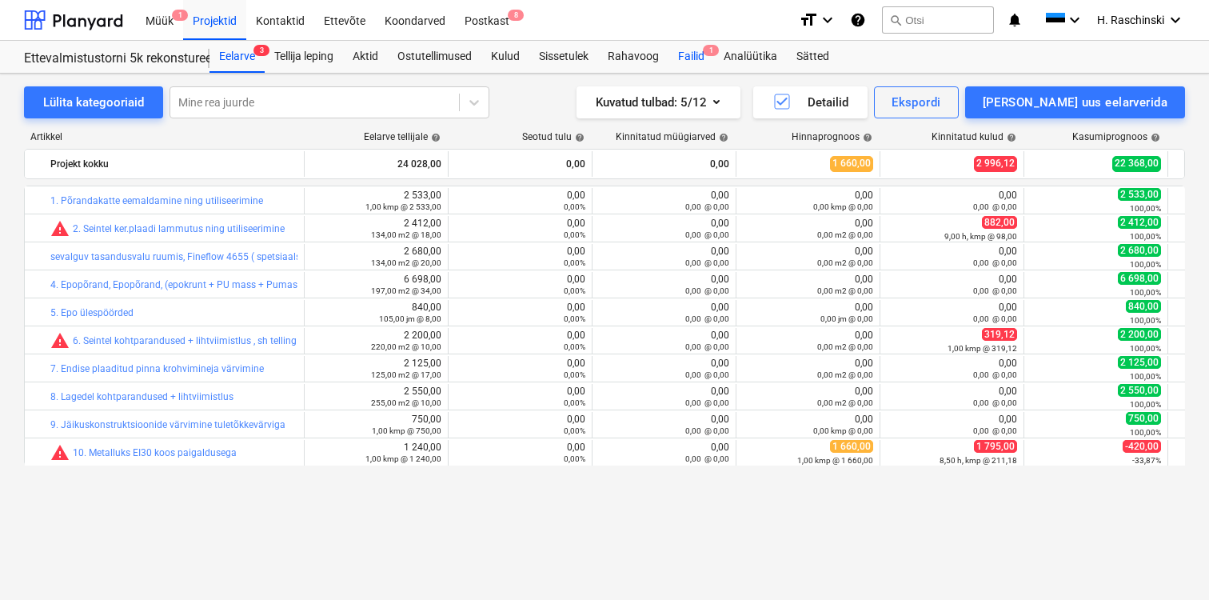
click at [697, 55] on div "Failid 1" at bounding box center [692, 57] width 46 height 32
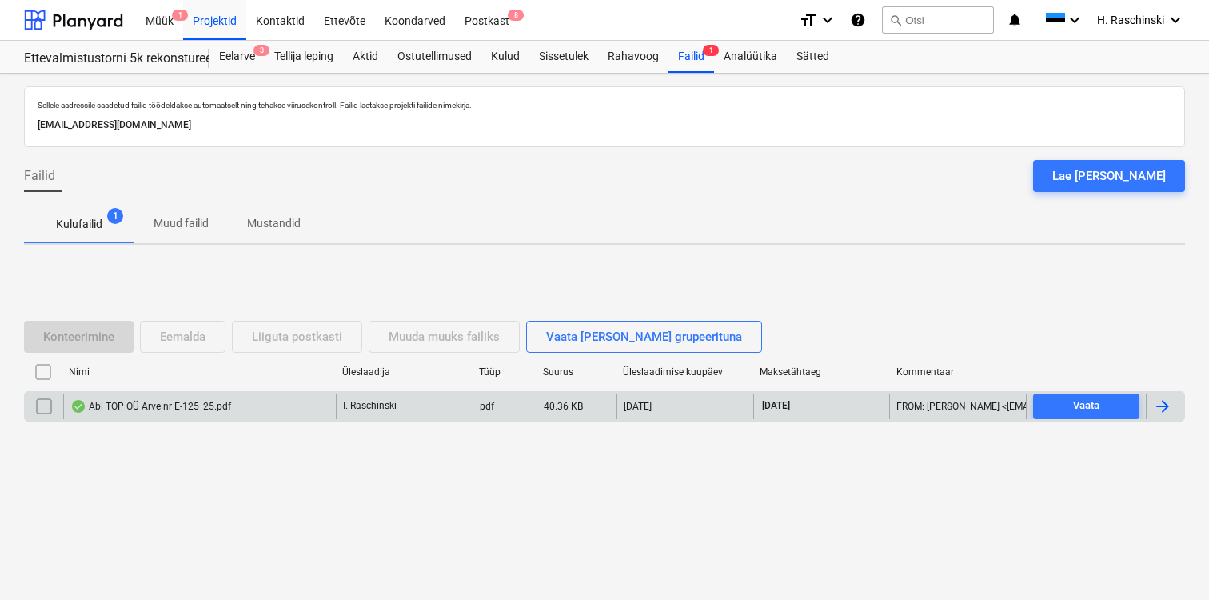
click at [125, 408] on div "Abi TOP OÜ Arve nr E-125_25.pdf" at bounding box center [150, 406] width 161 height 13
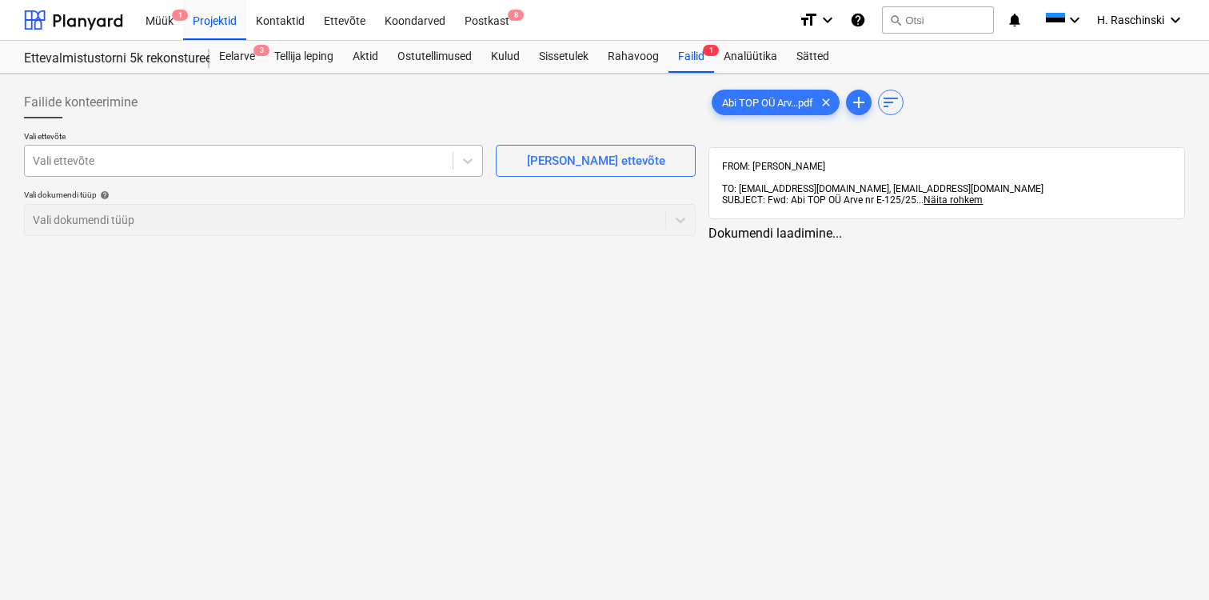
click at [273, 168] on div at bounding box center [239, 161] width 412 height 16
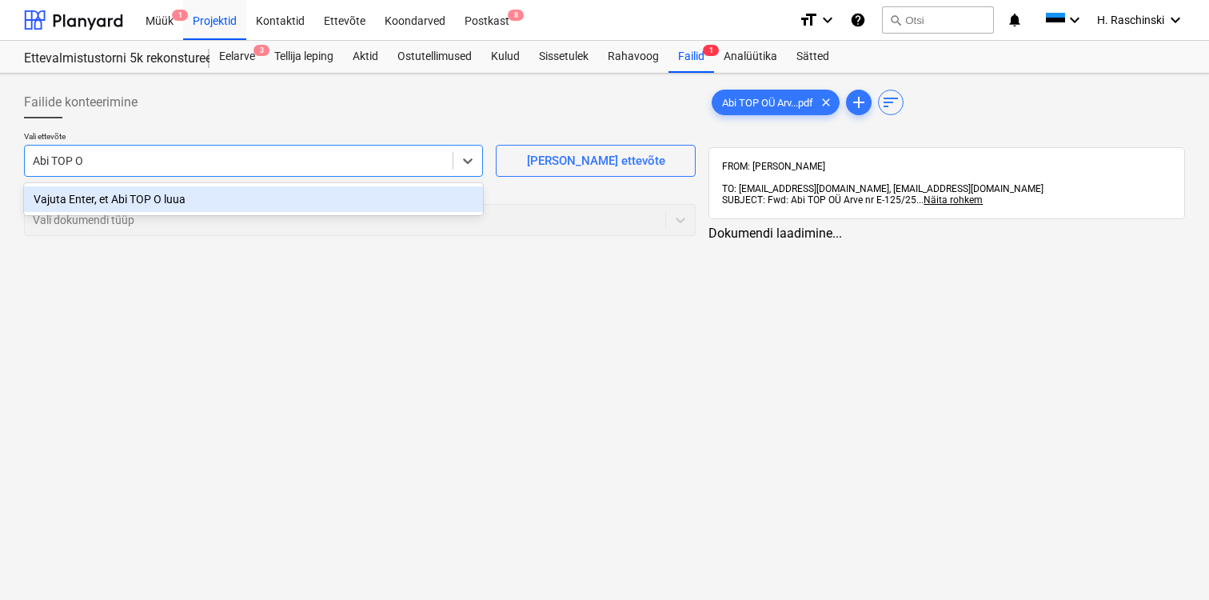
type input "Abi TOP OÜ"
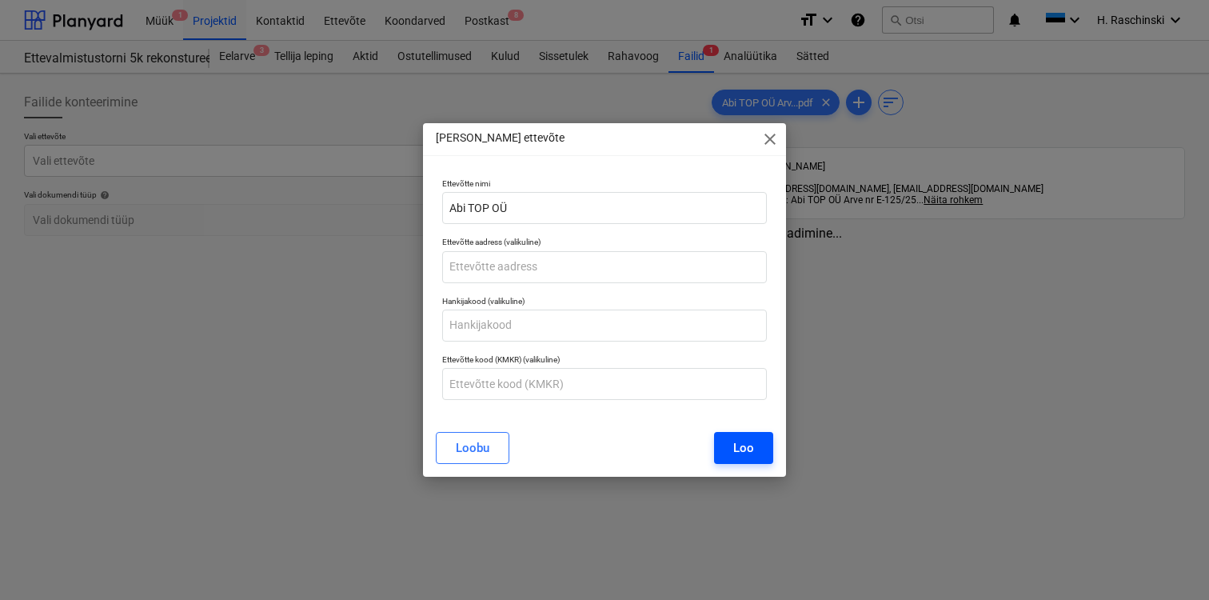
click at [738, 452] on div "Loo" at bounding box center [743, 447] width 21 height 21
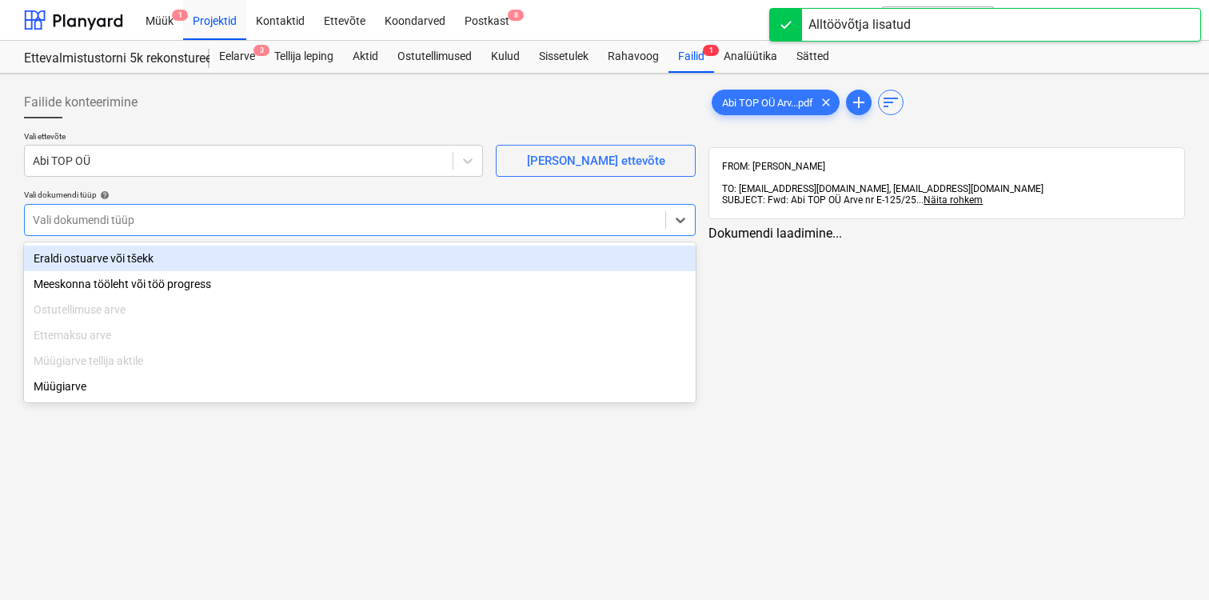
click at [202, 228] on div "Vali dokumendi tüüp" at bounding box center [345, 220] width 641 height 22
click at [166, 254] on div "Eraldi ostuarve või tšekk" at bounding box center [360, 259] width 672 height 26
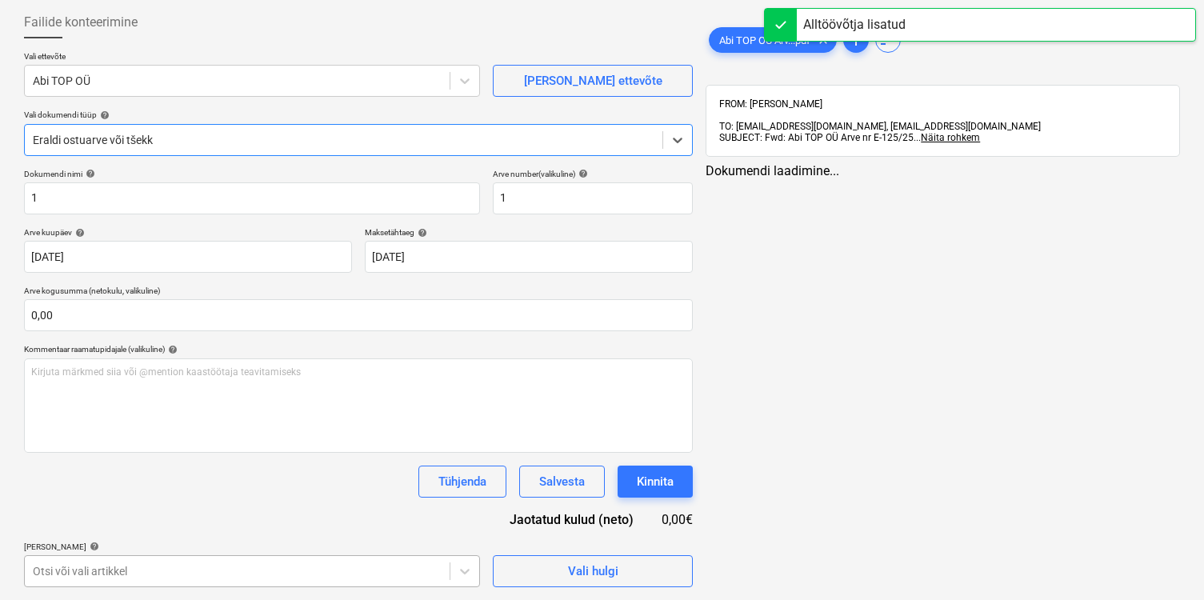
scroll to position [313, 0]
click at [125, 520] on body "Müük 1 Projektid Kontaktid Ettevõte Koondarved Postkast 8 format_size keyboard_…" at bounding box center [602, 220] width 1204 height 600
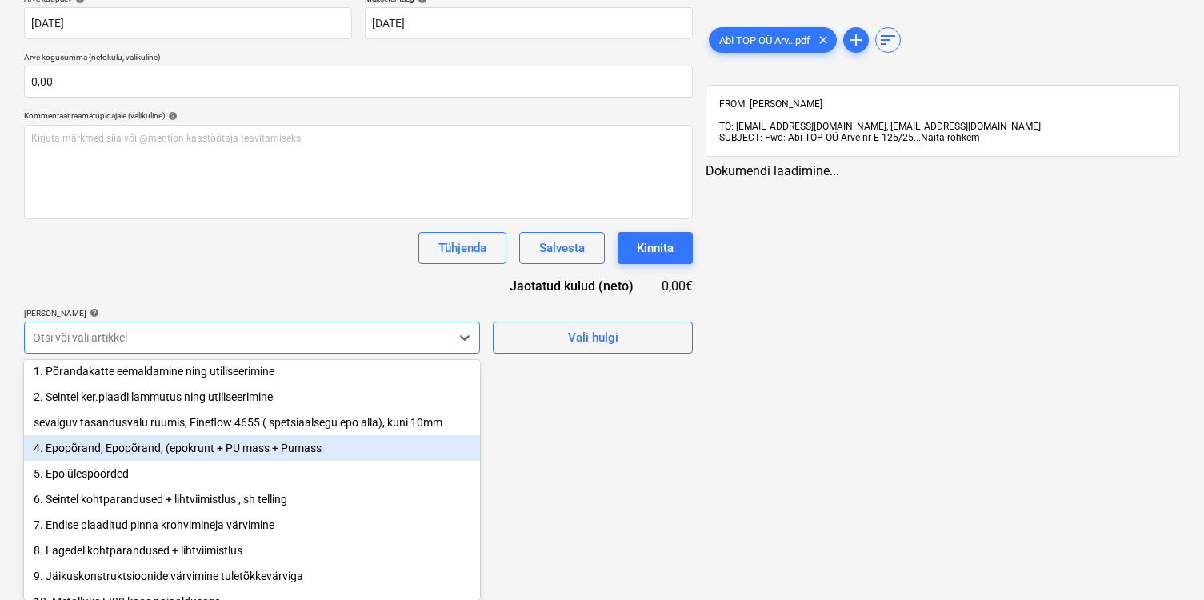
scroll to position [104, 0]
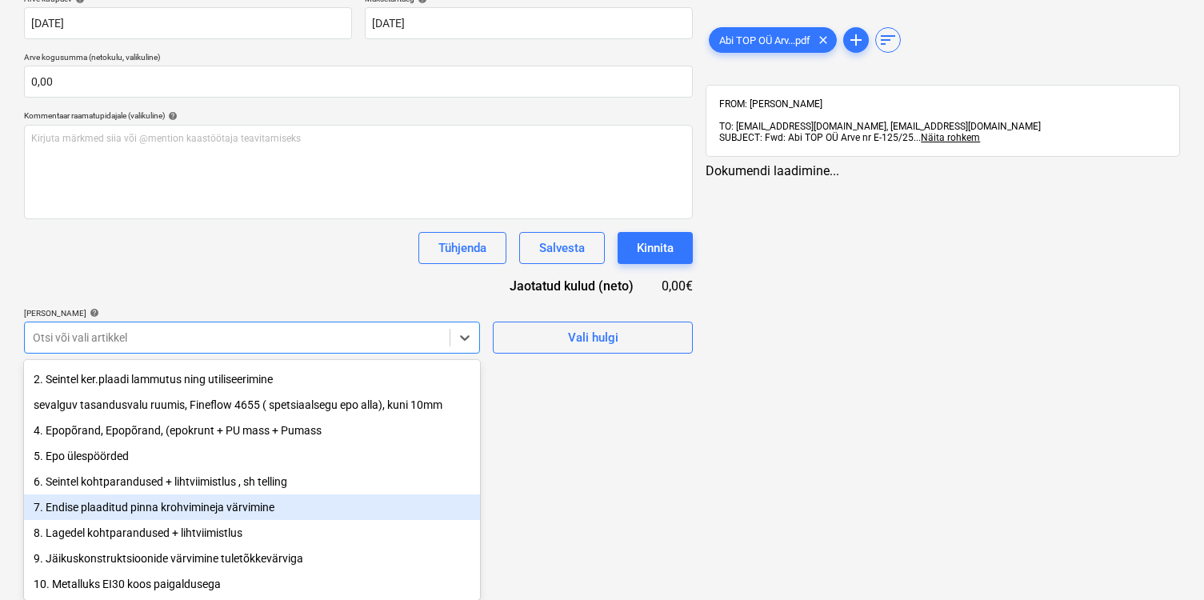
click at [235, 505] on div "7. Endise plaaditud pinna krohvimineja värvimine" at bounding box center [252, 507] width 456 height 26
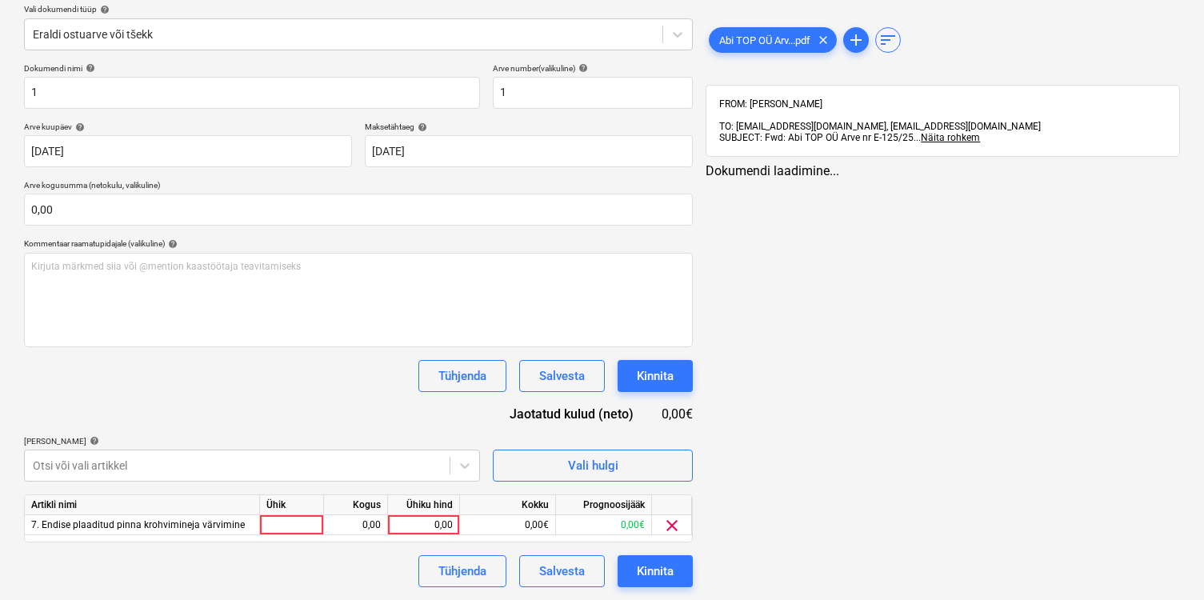
scroll to position [186, 0]
click at [256, 301] on div "Dokumendi nimi help 1 Arve number (valikuline) help 1 Arve kuupäev help [DATE] …" at bounding box center [358, 325] width 669 height 524
click at [297, 518] on div at bounding box center [292, 525] width 64 height 20
type input "kmp"
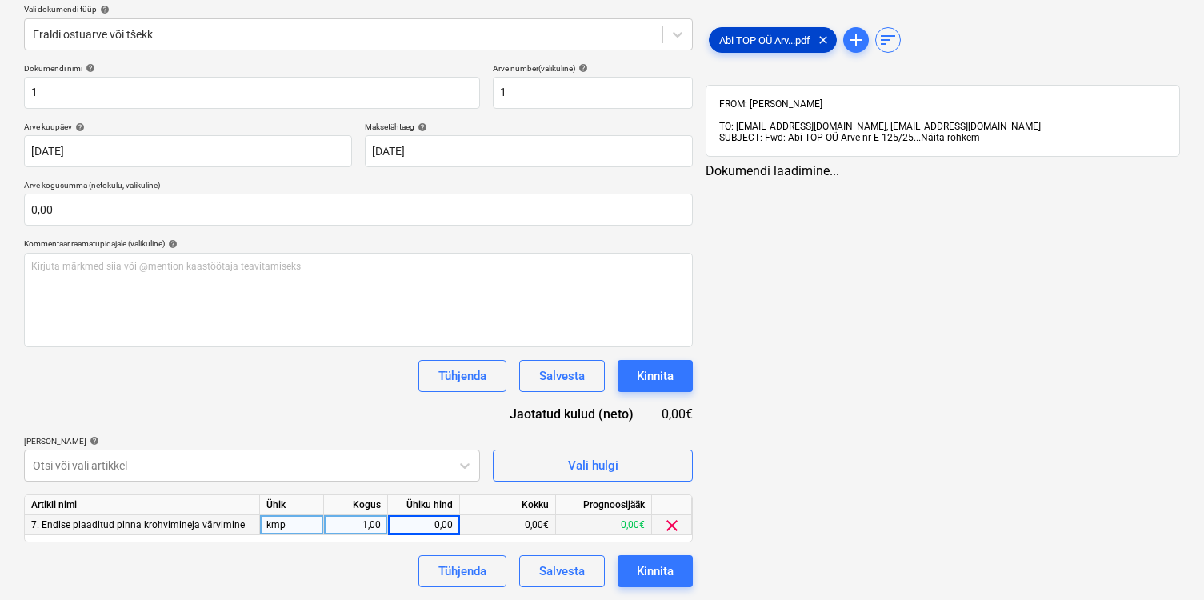
click at [771, 36] on span "Abi TOP OÜ Arv...pdf" at bounding box center [764, 40] width 110 height 12
click at [416, 522] on div "0,00" at bounding box center [423, 525] width 58 height 20
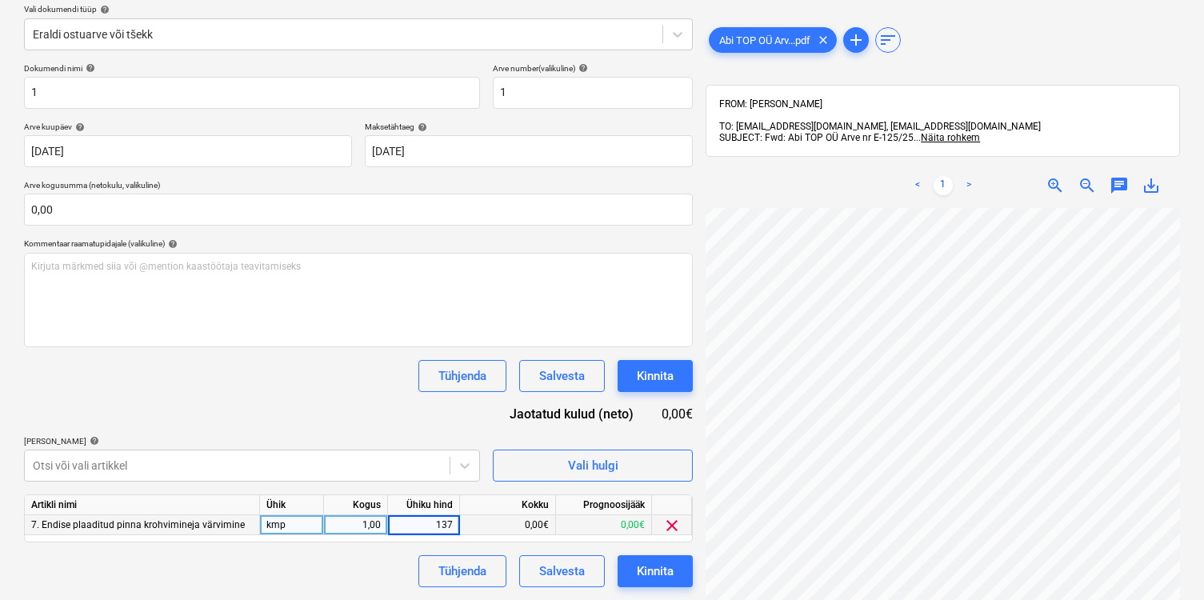
type input "1375"
click at [664, 562] on div "Kinnita" at bounding box center [655, 571] width 37 height 21
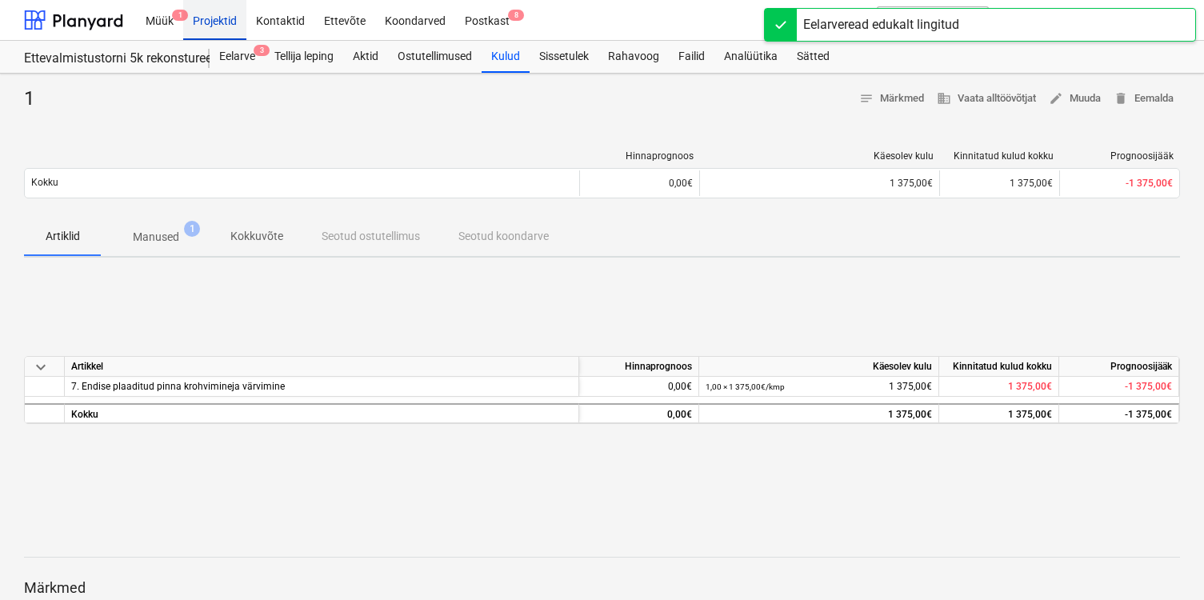
click at [222, 27] on div "Projektid" at bounding box center [214, 19] width 63 height 41
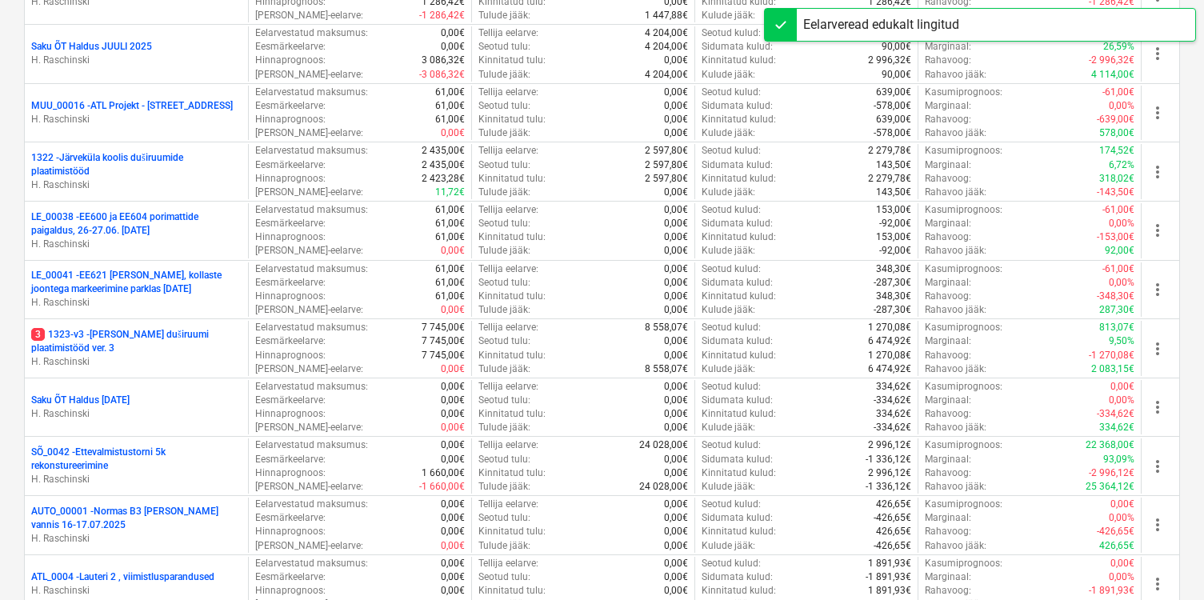
scroll to position [1182, 0]
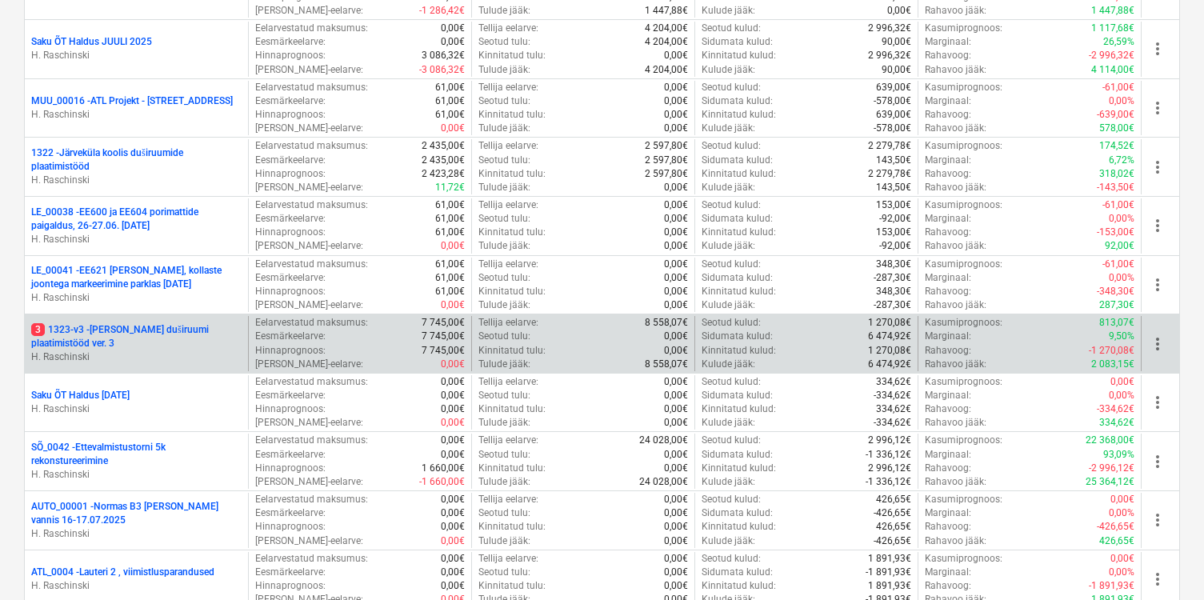
click at [150, 325] on p "3 1323-v3 - [PERSON_NAME] duširuumi plaatimistööd ver. 3" at bounding box center [136, 336] width 210 height 27
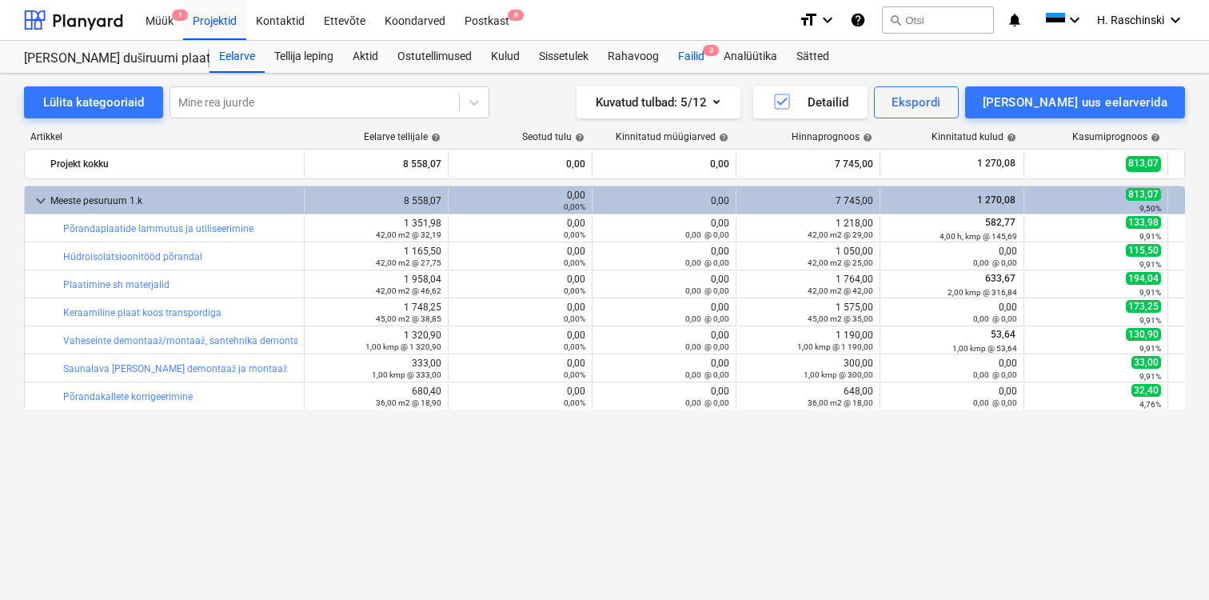
click at [700, 61] on div "Failid 3" at bounding box center [692, 57] width 46 height 32
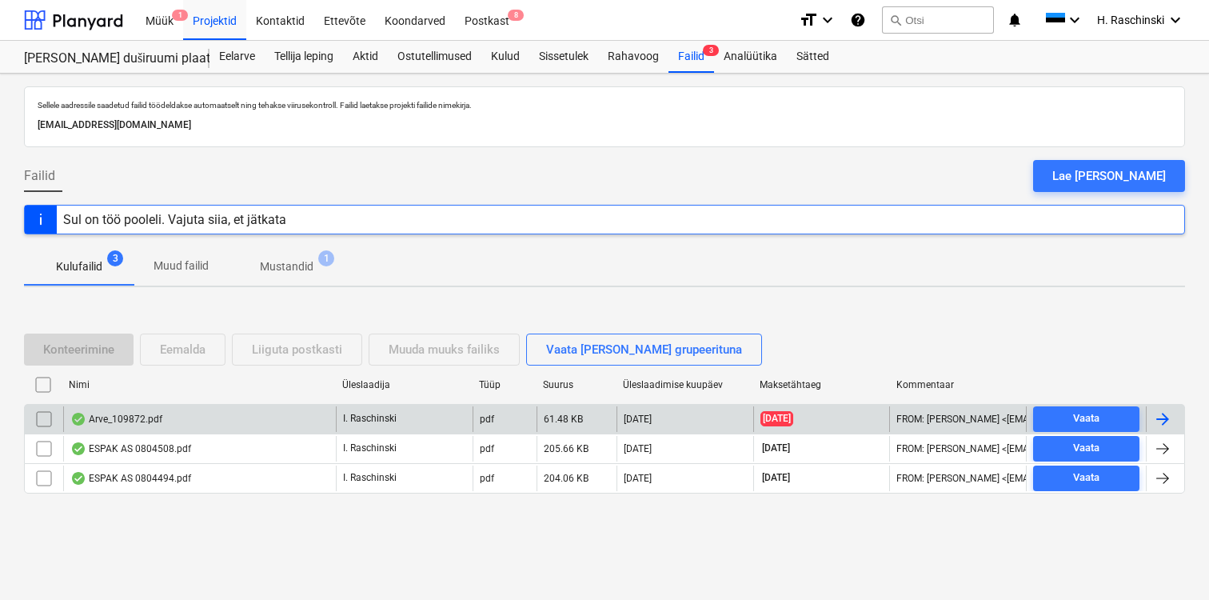
click at [120, 413] on div "Arve_109872.pdf" at bounding box center [116, 419] width 92 height 13
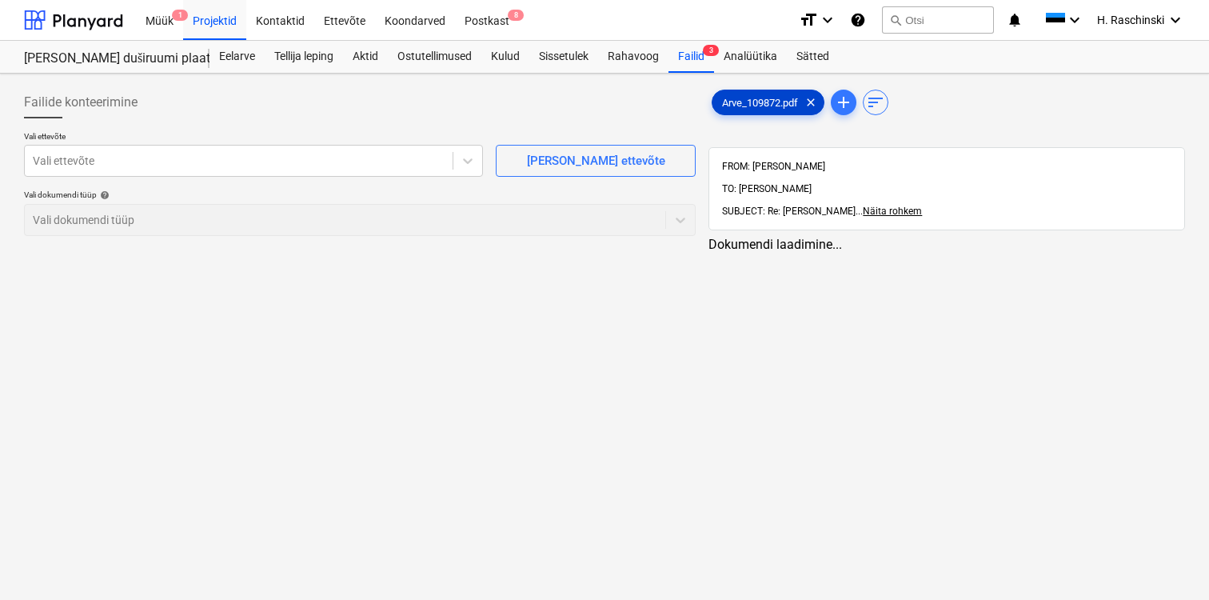
click at [761, 114] on div "Arve_109872.pdf clear" at bounding box center [768, 103] width 113 height 26
click at [325, 161] on div at bounding box center [237, 161] width 409 height 16
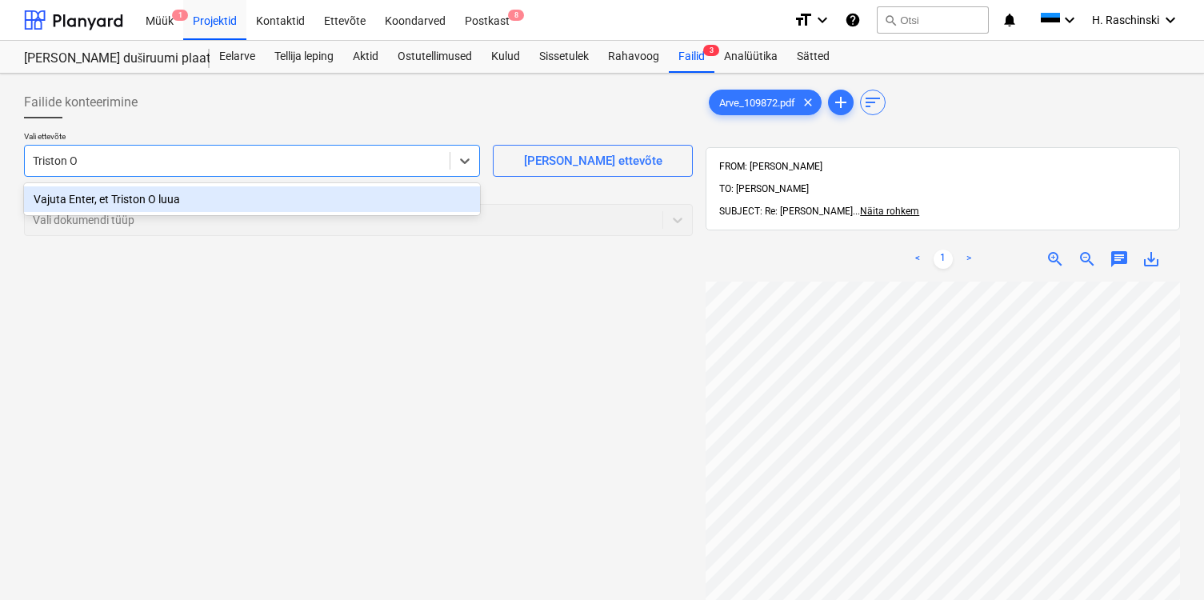
type input "Triston OÜ"
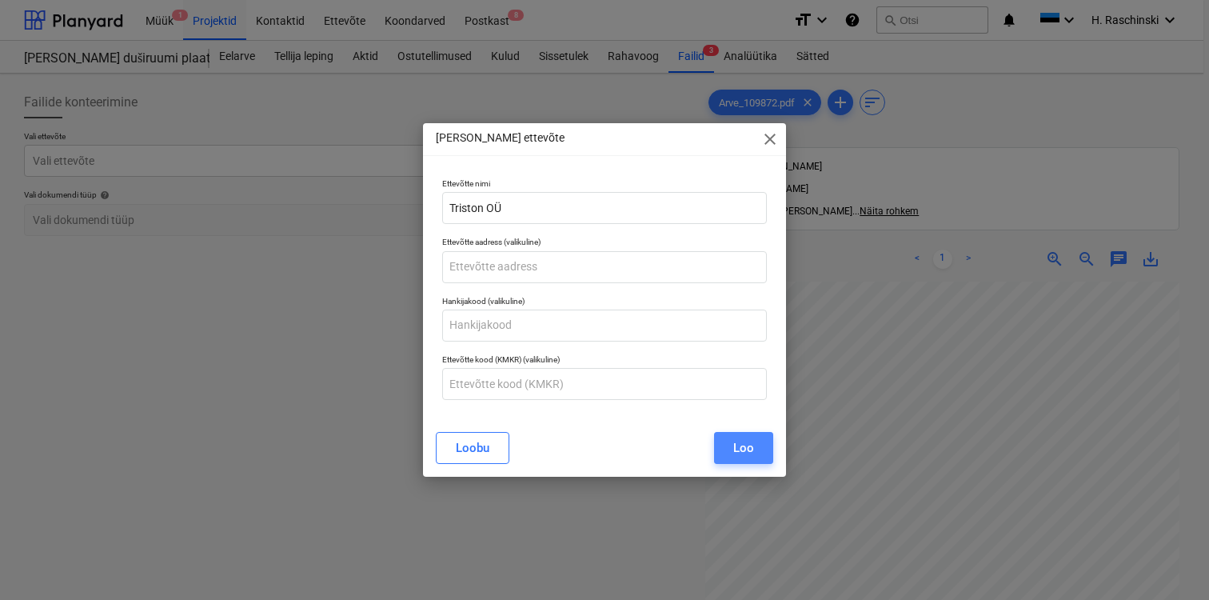
click at [737, 436] on button "Loo" at bounding box center [743, 448] width 59 height 32
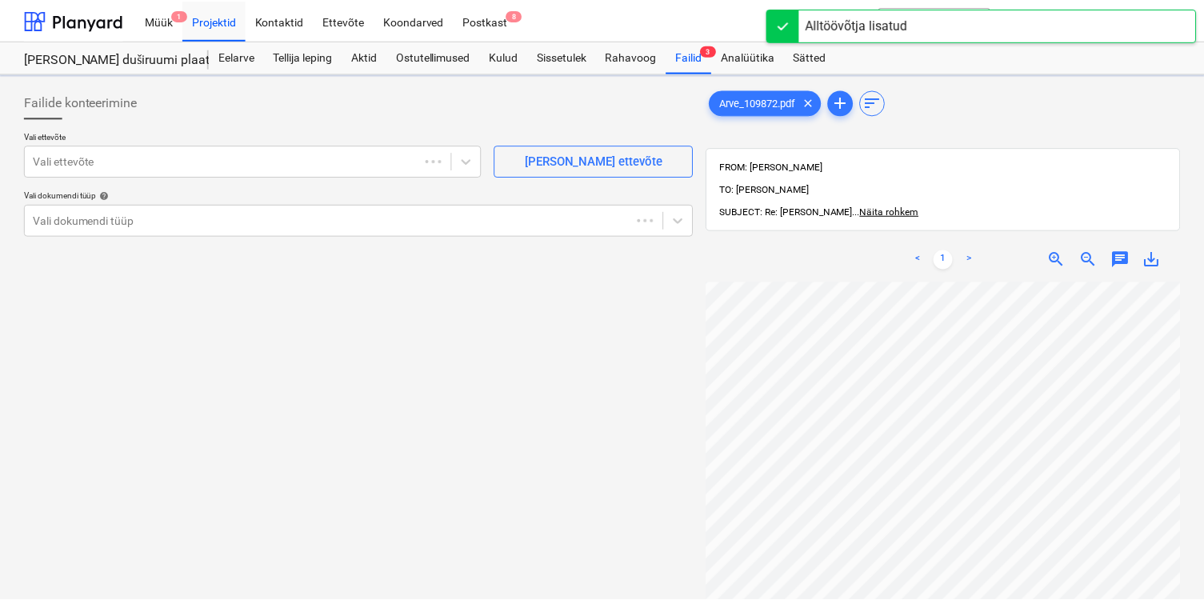
scroll to position [0, 365]
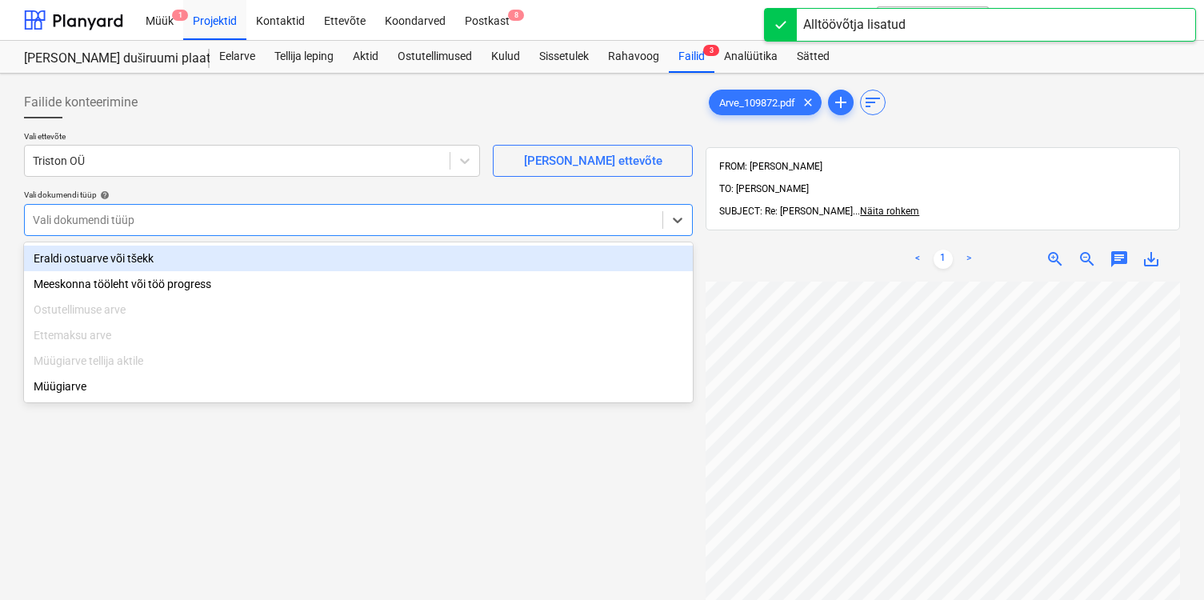
click at [381, 222] on div at bounding box center [343, 220] width 621 height 16
click at [301, 258] on div "Eraldi ostuarve või tšekk" at bounding box center [358, 259] width 669 height 26
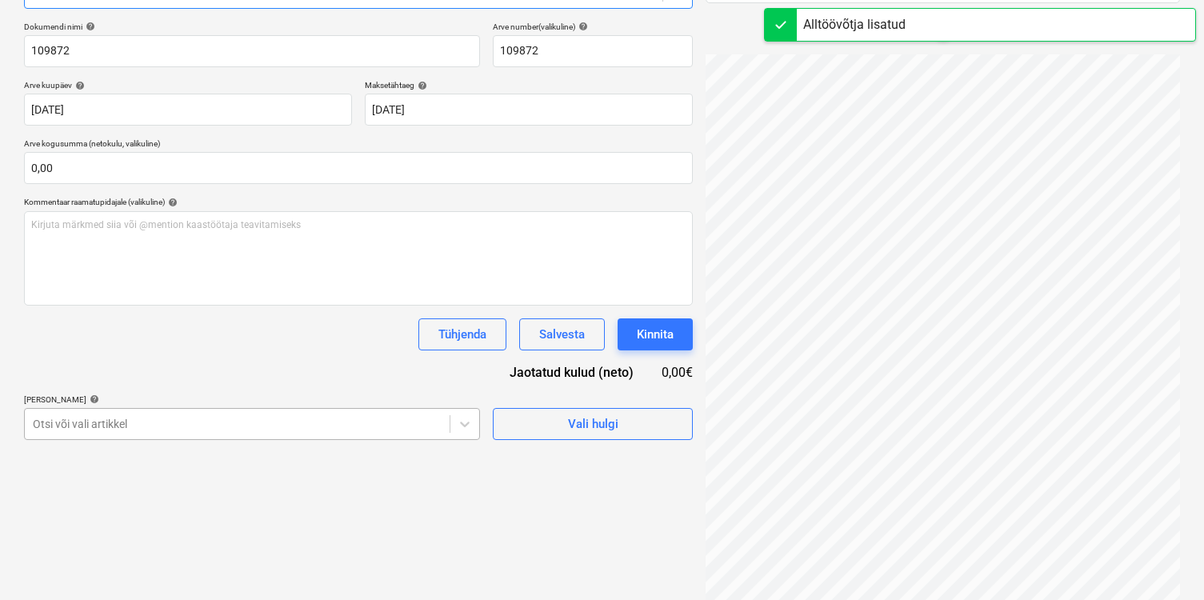
scroll to position [313, 0]
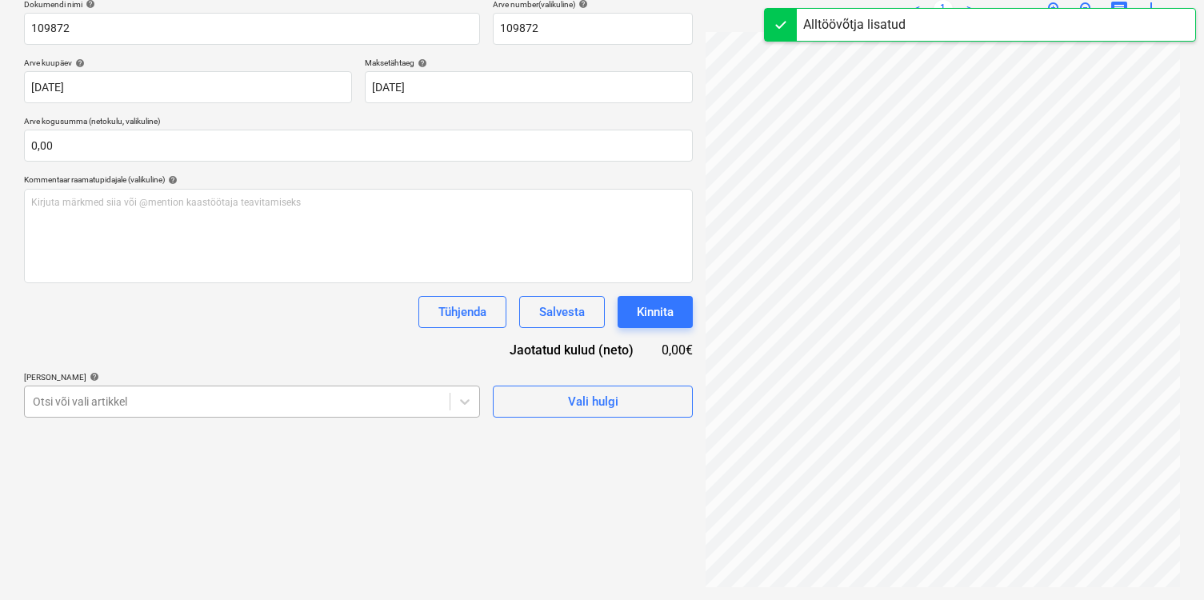
click at [238, 350] on body "Müük 1 Projektid Kontaktid Ettevõte Koondarved Postkast 8 format_size keyboard_…" at bounding box center [602, 50] width 1204 height 600
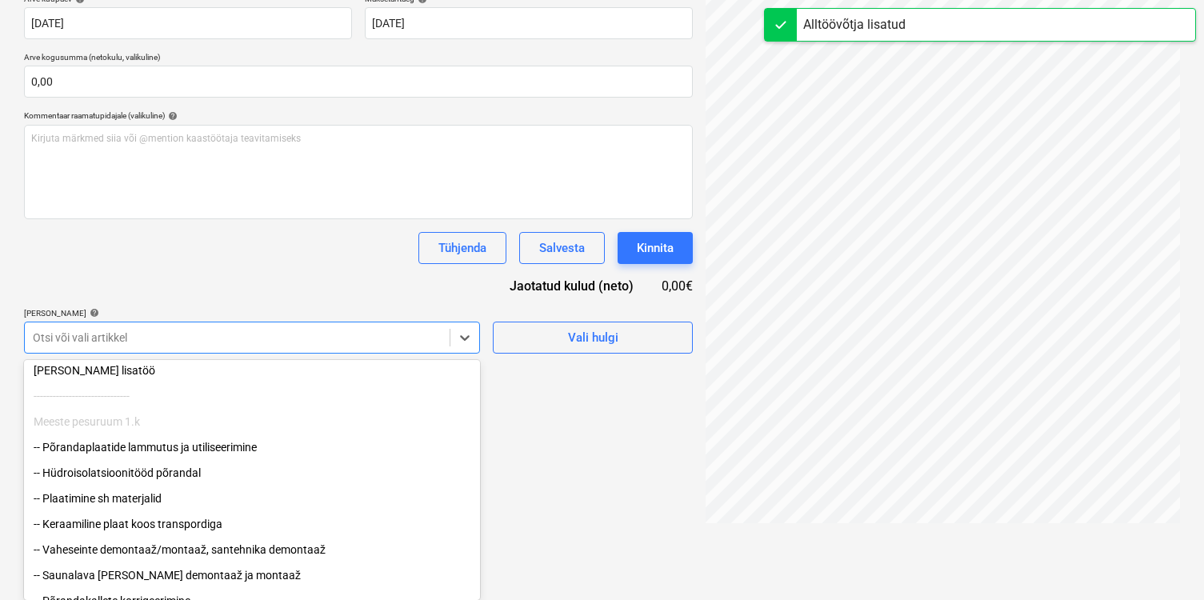
scroll to position [52, 0]
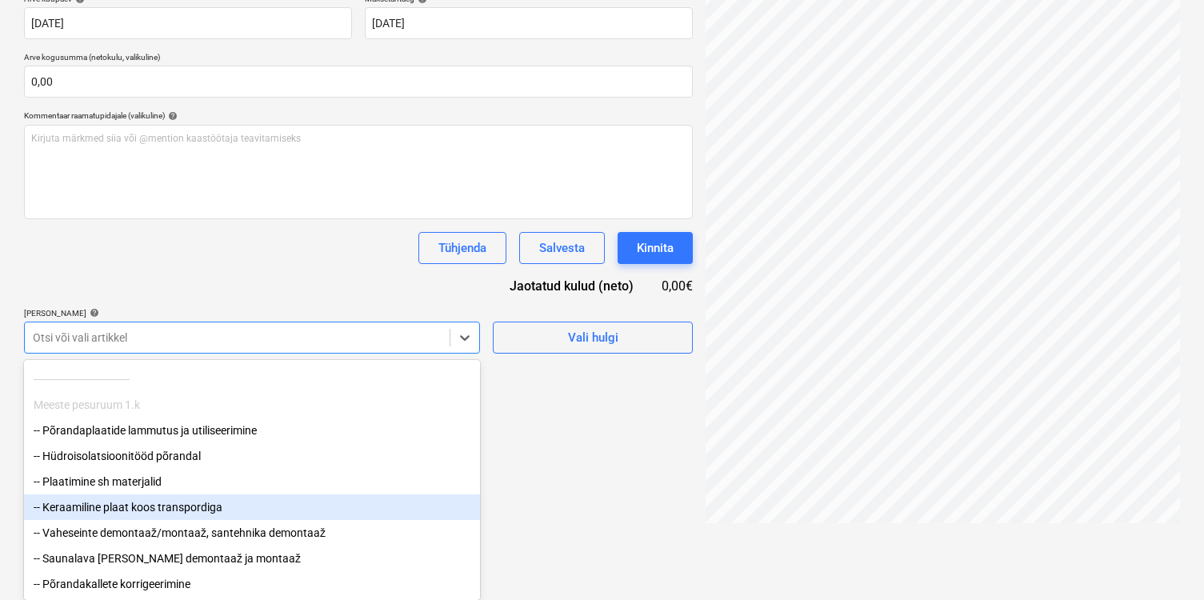
click at [199, 504] on div "-- Keraamiline plaat koos transpordiga" at bounding box center [252, 507] width 456 height 26
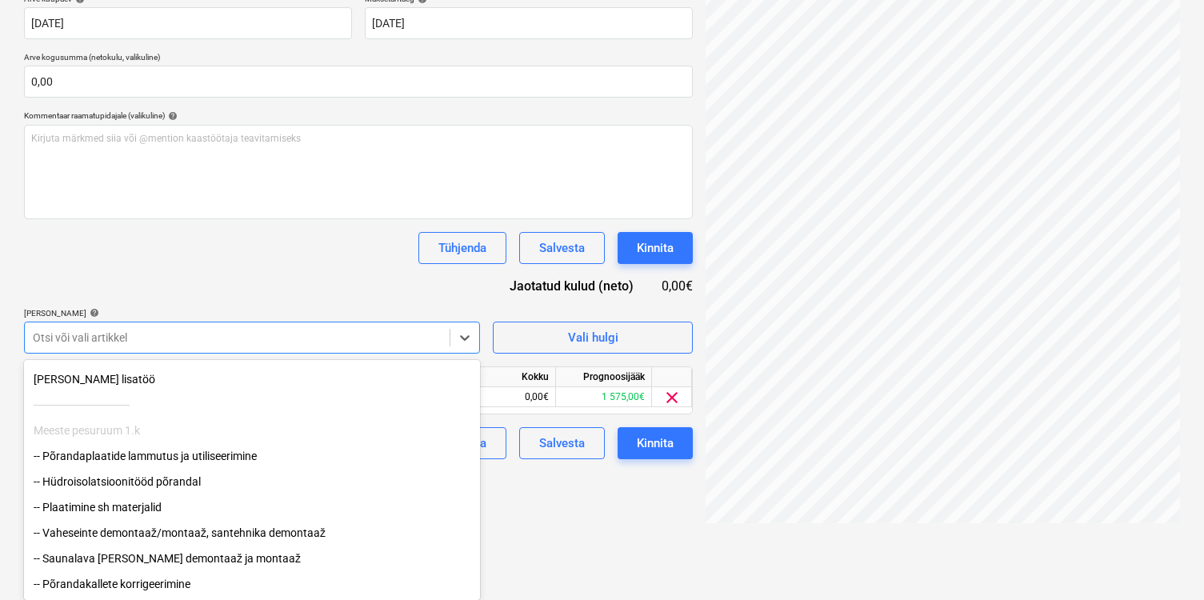
scroll to position [227, 0]
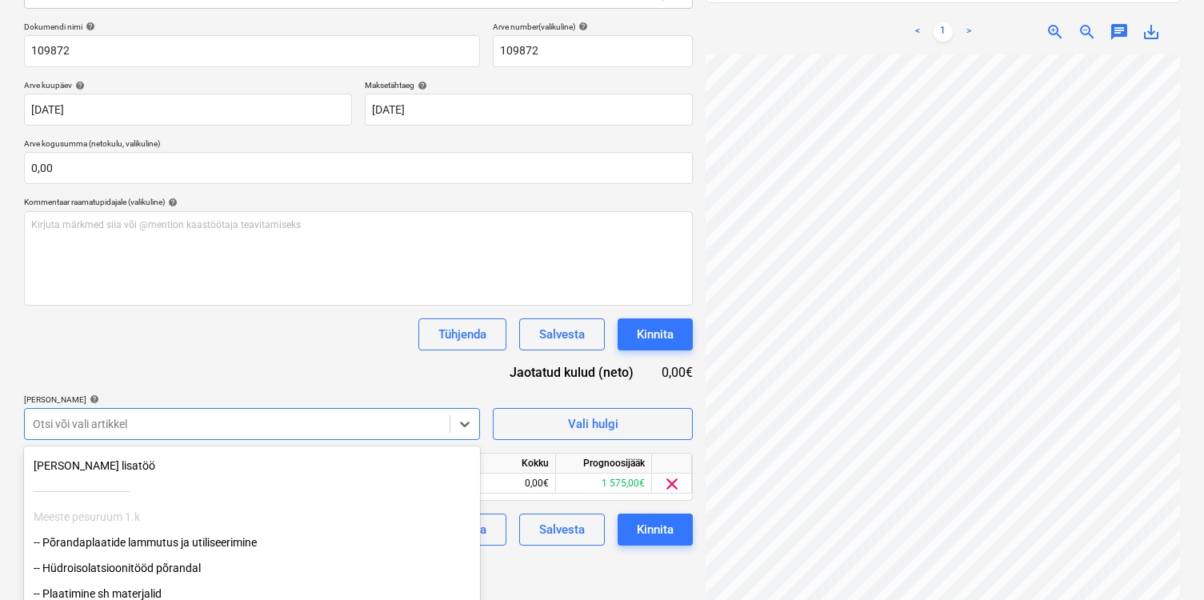
click at [277, 238] on div "Dokumendi nimi help 109872 Arve number (valikuline) help 109872 Arve kuupäev he…" at bounding box center [358, 284] width 669 height 524
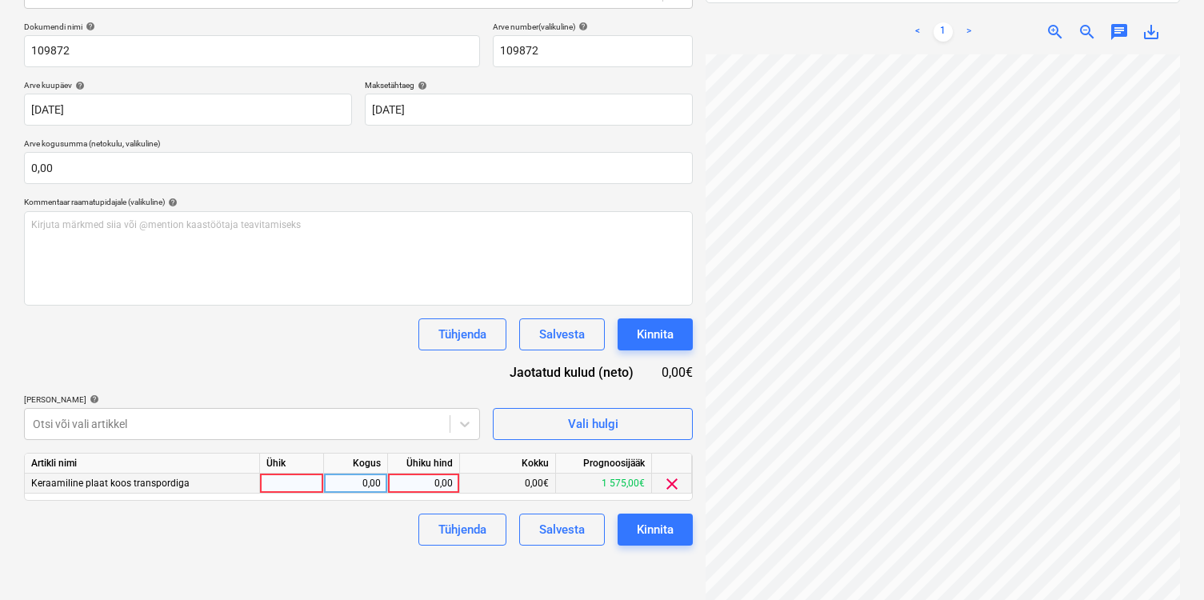
click at [289, 485] on div at bounding box center [292, 483] width 64 height 20
type input "kmp"
type input "581,42"
click at [675, 537] on button "Kinnita" at bounding box center [654, 529] width 75 height 32
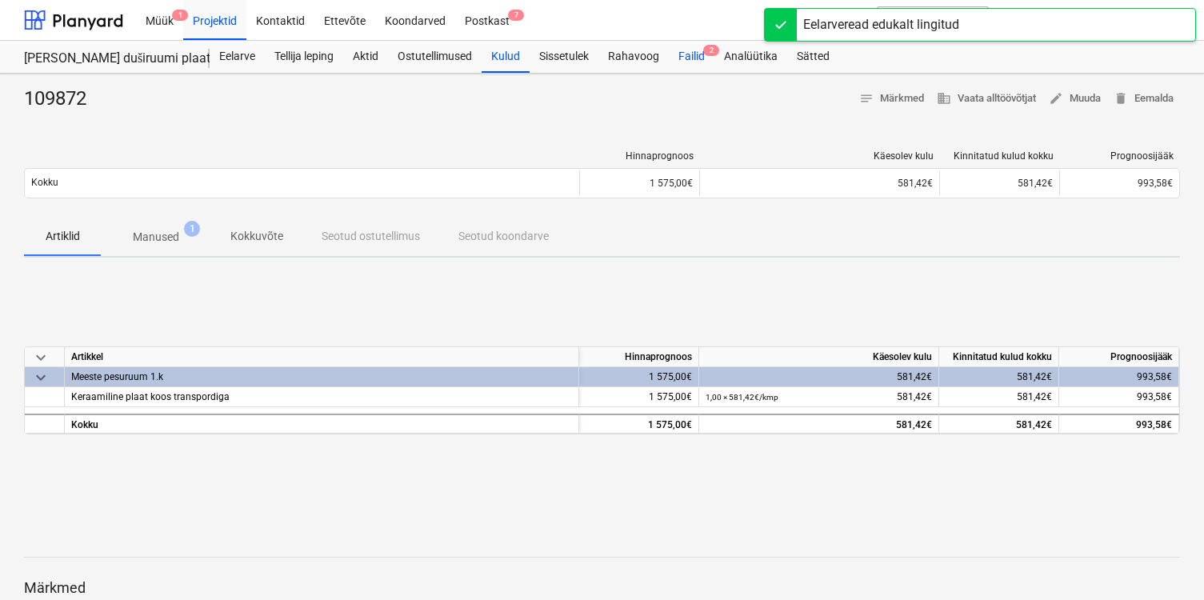
click at [685, 67] on div "Failid 2" at bounding box center [692, 57] width 46 height 32
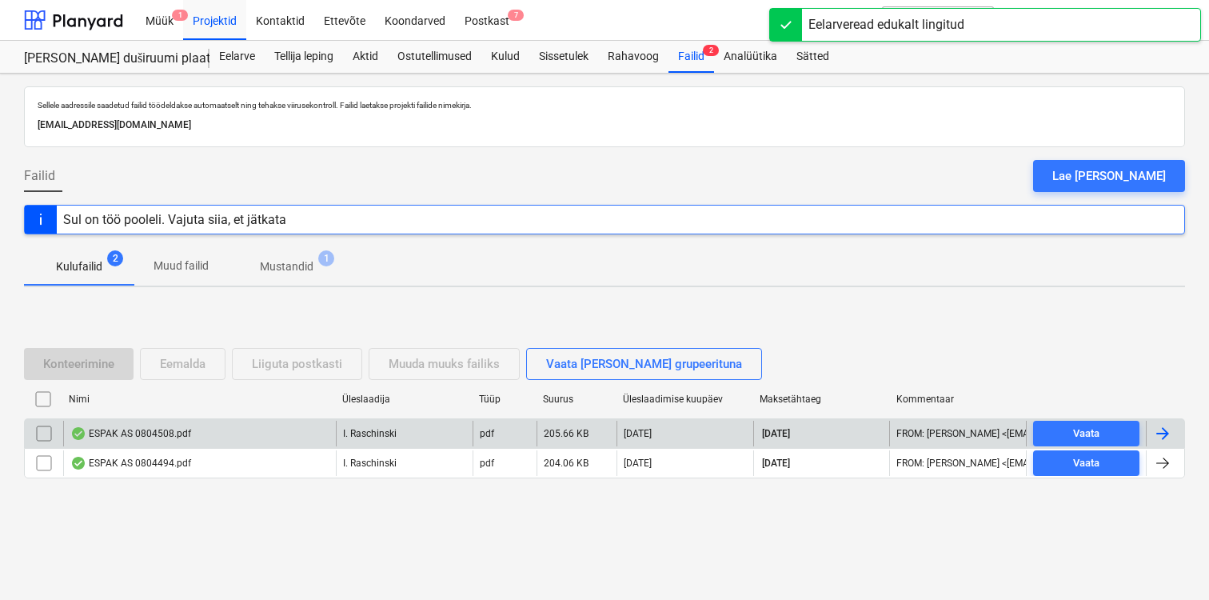
click at [157, 432] on div "ESPAK AS 0804508.pdf" at bounding box center [130, 433] width 121 height 13
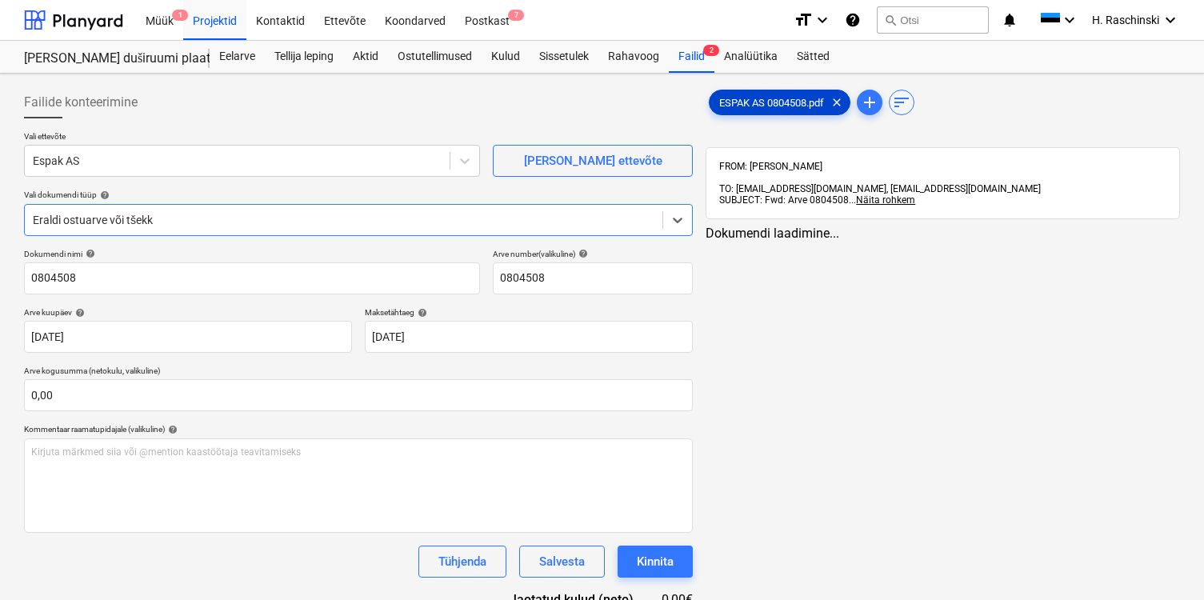
click at [767, 114] on div "ESPAK AS 0804508.pdf clear" at bounding box center [780, 103] width 142 height 26
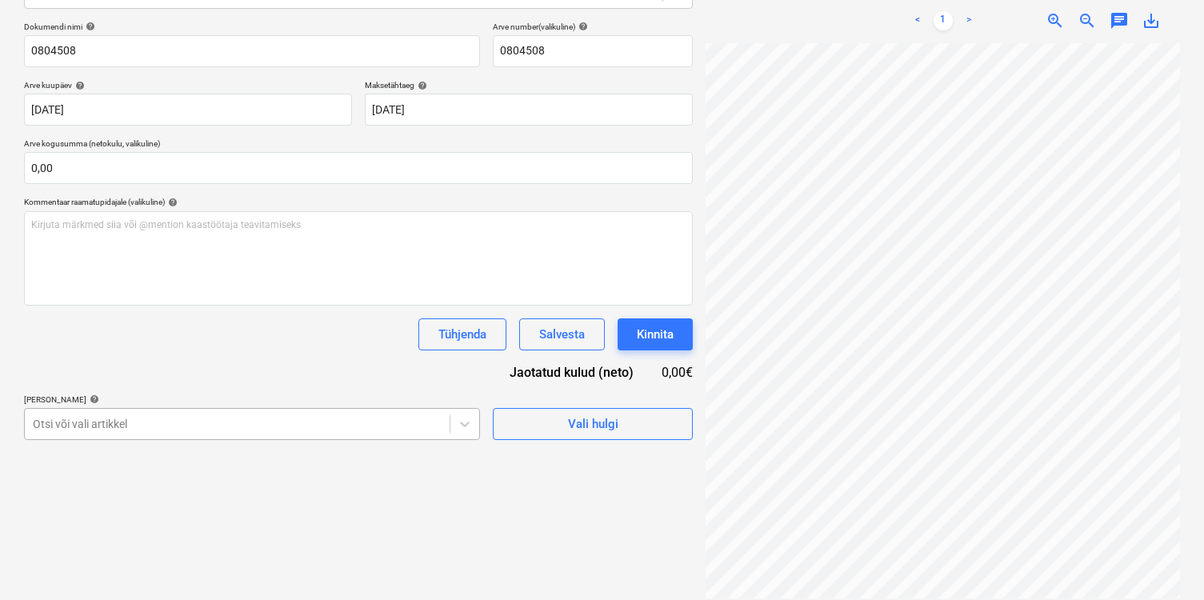
scroll to position [313, 0]
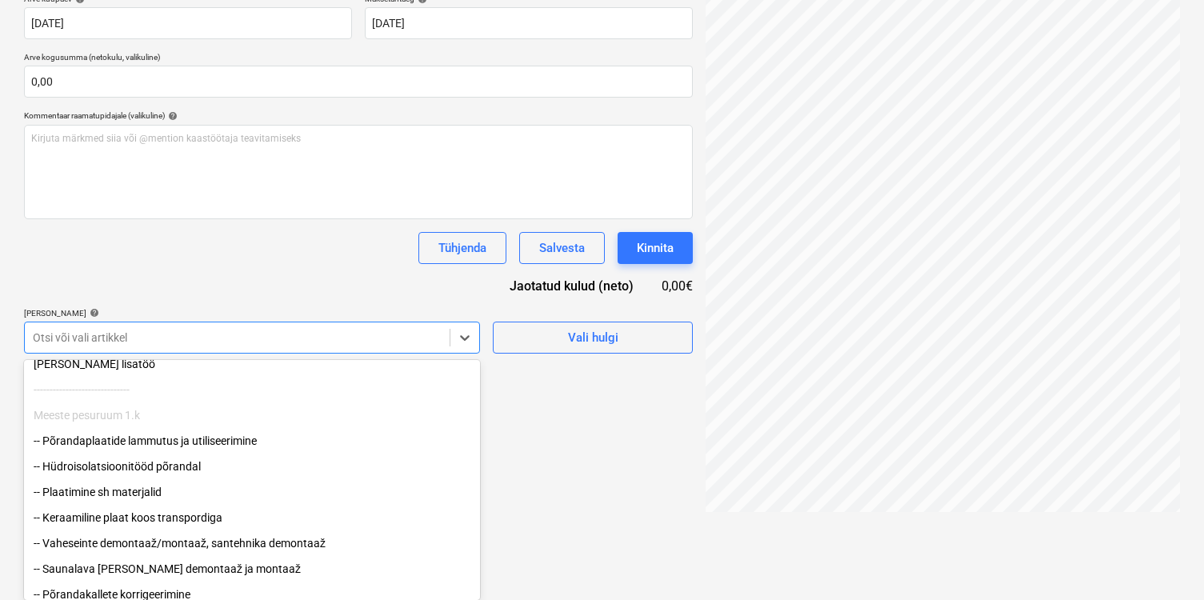
scroll to position [52, 0]
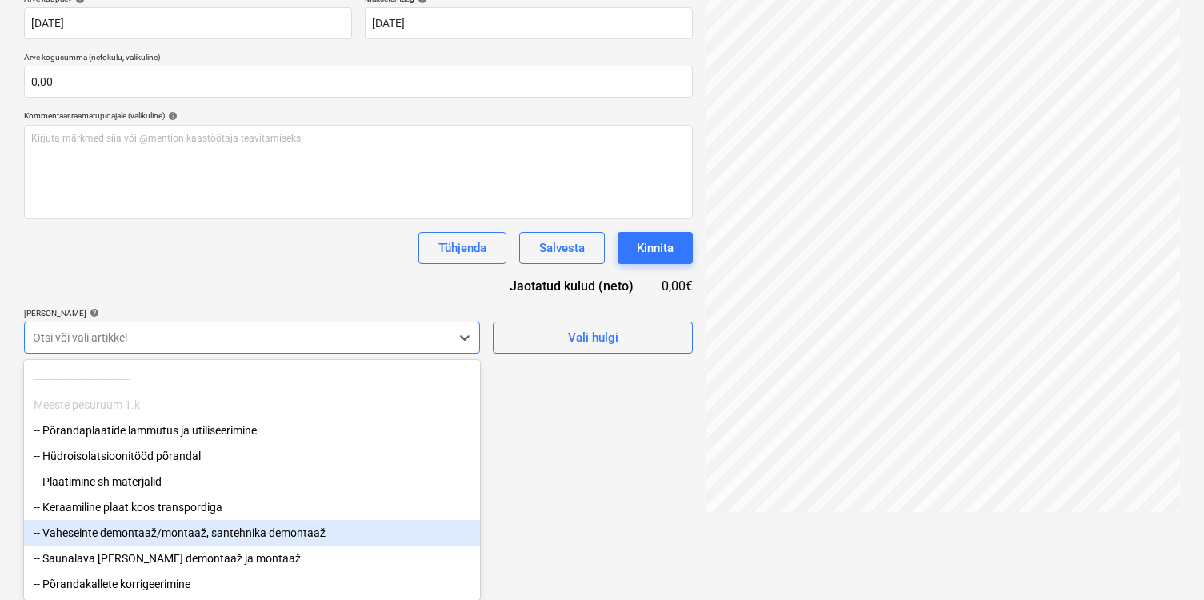
click at [172, 537] on div "-- Vaheseinte demontaaž/montaaž, santehnika demontaaž" at bounding box center [252, 533] width 456 height 26
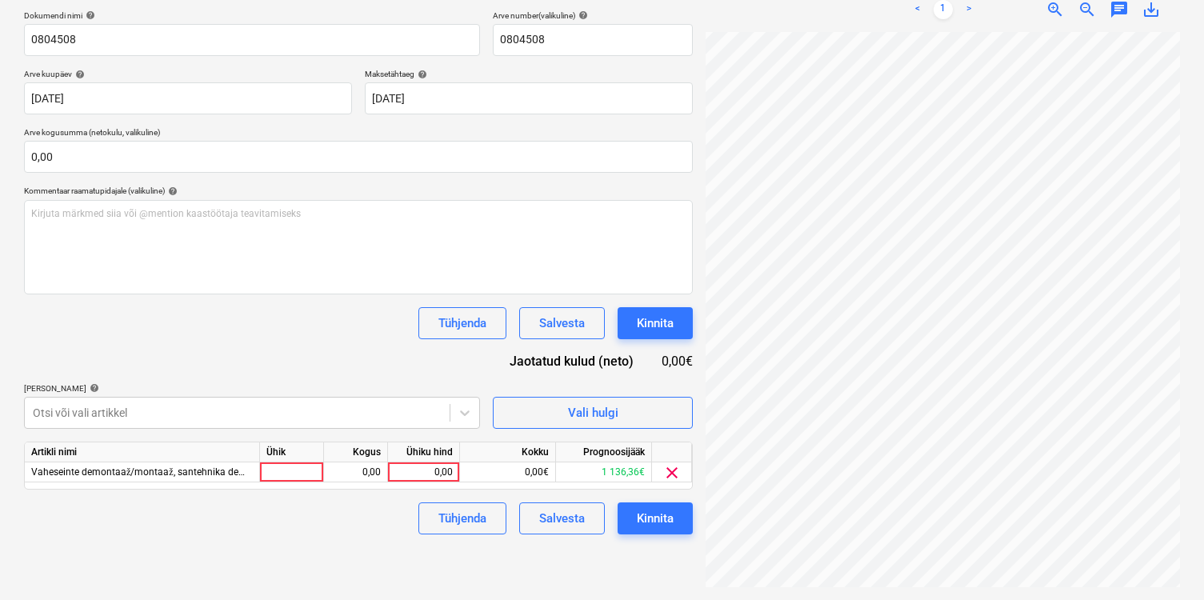
scroll to position [227, 0]
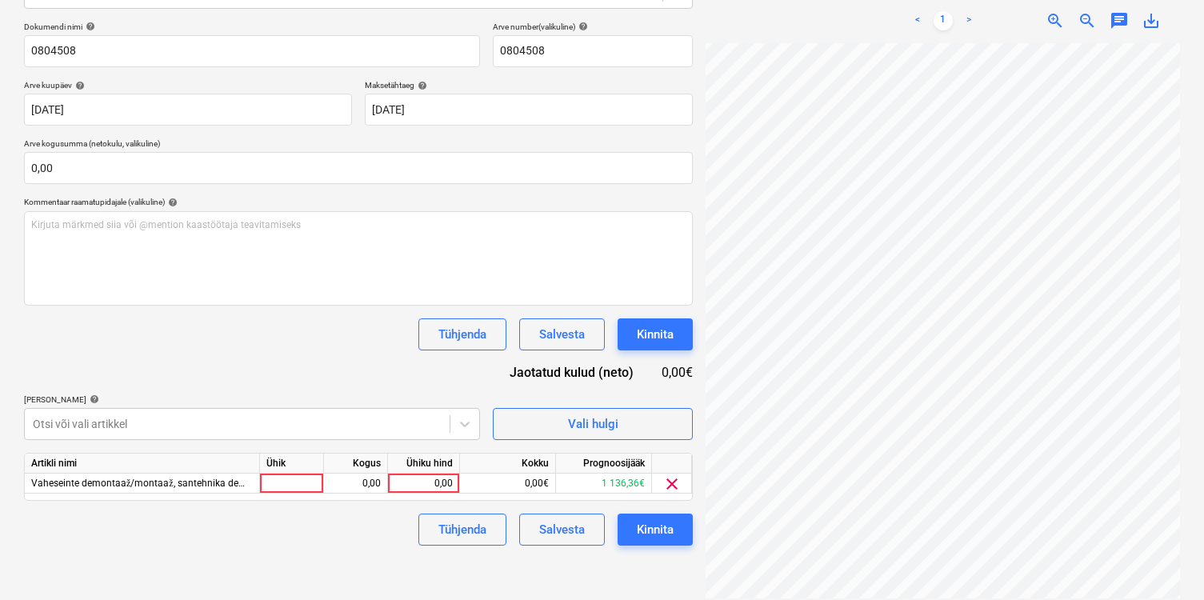
click at [237, 287] on div "Dokumendi nimi help 0804508 Arve number (valikuline) help 0804508 Arve kuupäev …" at bounding box center [358, 284] width 669 height 524
click at [276, 493] on div at bounding box center [292, 483] width 64 height 20
type input "kpm"
click at [297, 486] on div "kpm" at bounding box center [292, 483] width 64 height 20
type input "kmp"
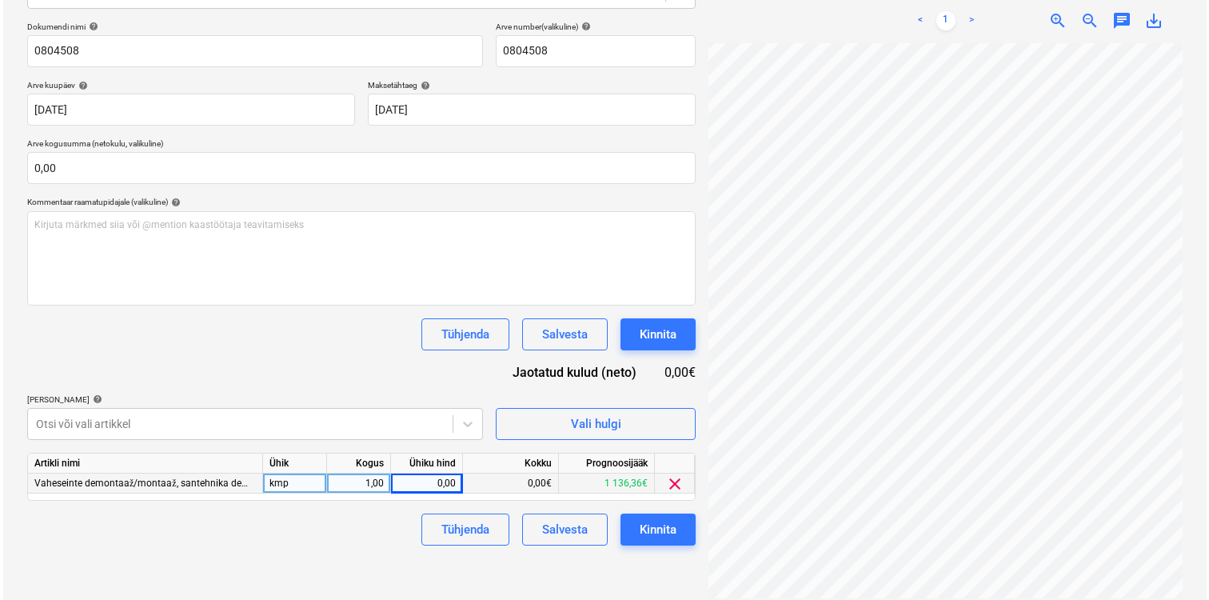
scroll to position [336, 368]
type input "18,03"
click at [661, 568] on div "Failide konteerimine Vali ettevõte Espak AS [PERSON_NAME] uus ettevõte Vali dok…" at bounding box center [358, 229] width 681 height 752
click at [665, 521] on div "Kinnita" at bounding box center [655, 529] width 37 height 21
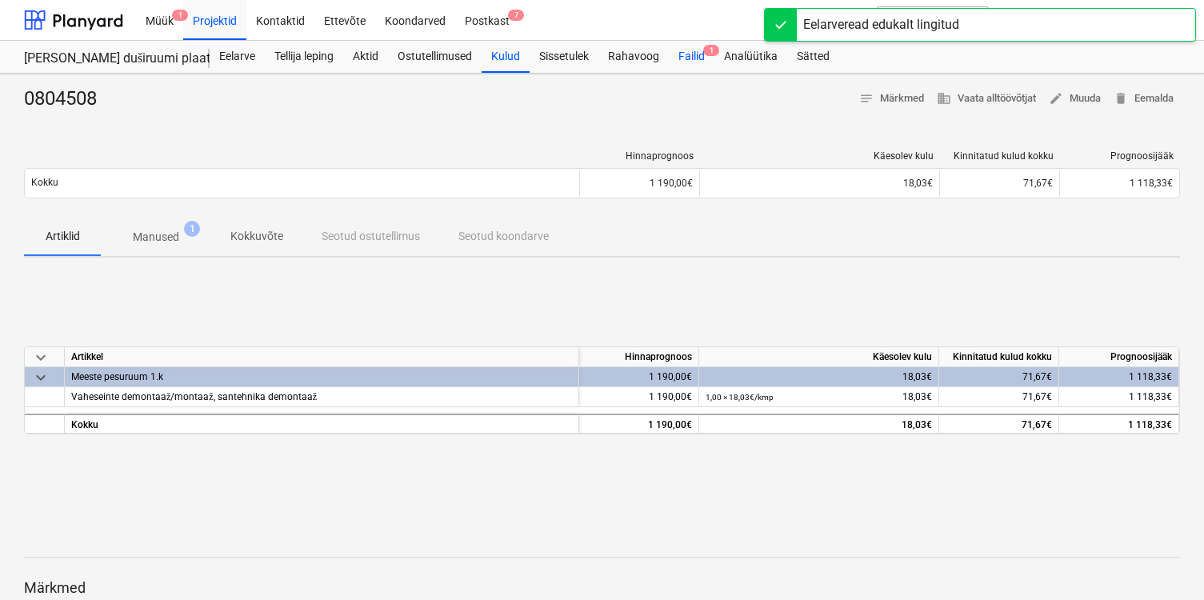
click at [684, 62] on div "Failid 1" at bounding box center [692, 57] width 46 height 32
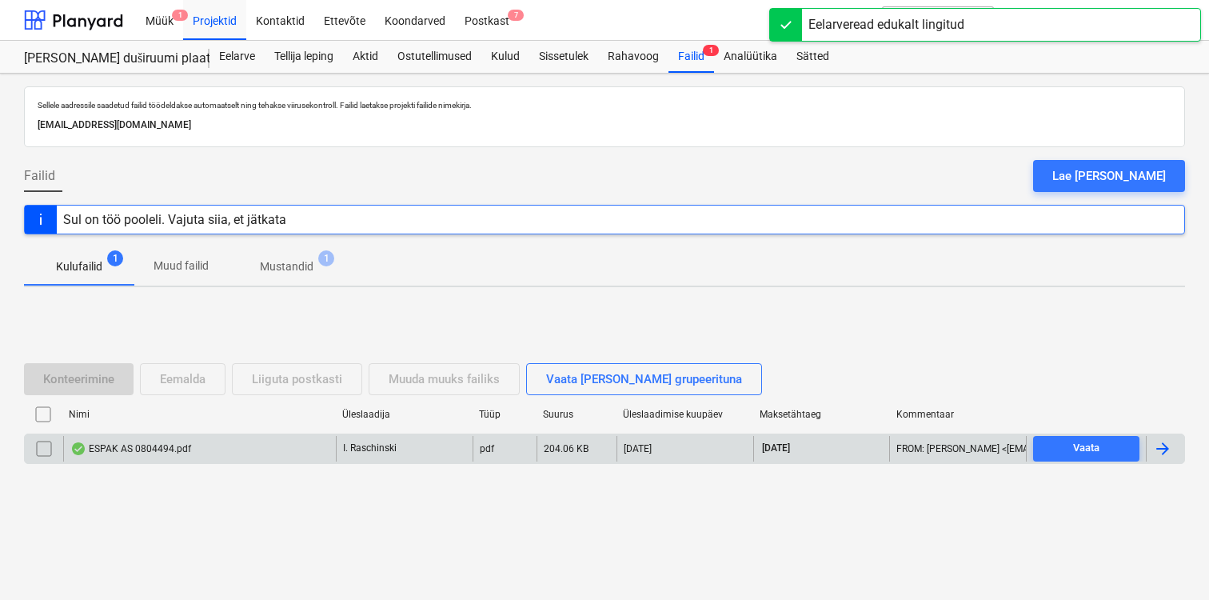
click at [181, 451] on div "ESPAK AS 0804494.pdf" at bounding box center [130, 448] width 121 height 13
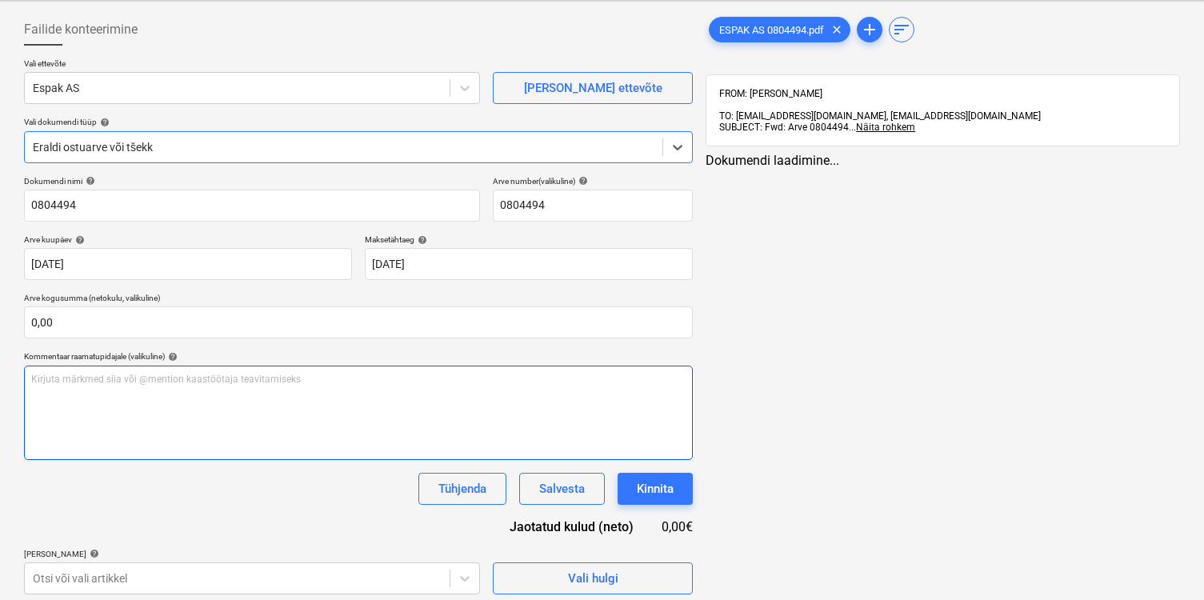
scroll to position [80, 0]
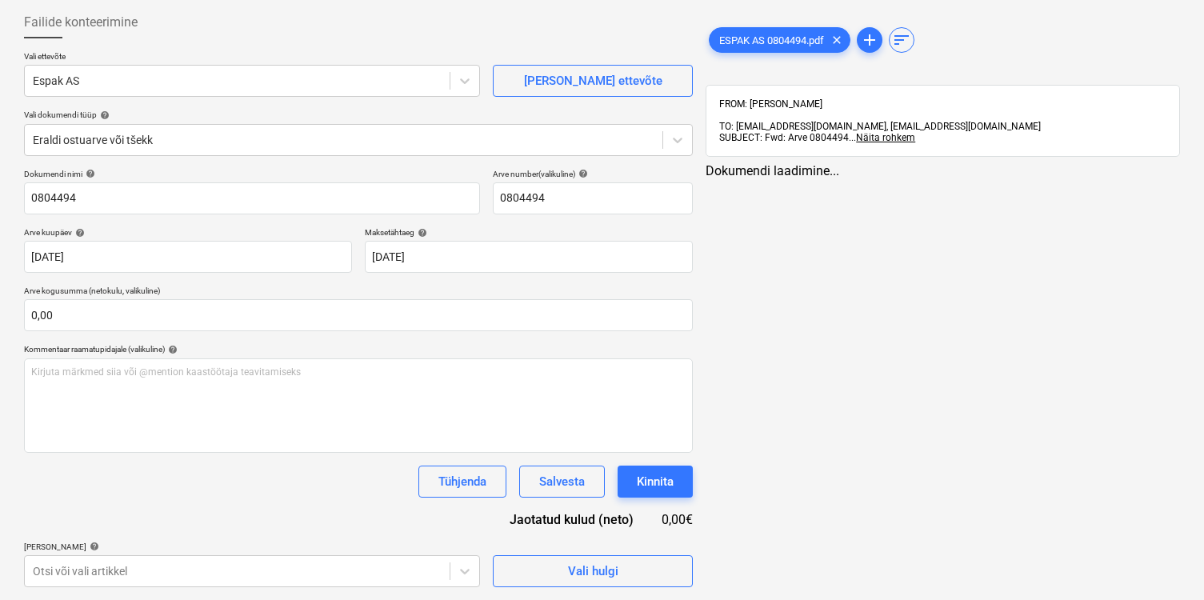
click at [780, 54] on div "ESPAK AS 0804494.pdf clear add sort" at bounding box center [942, 40] width 474 height 32
click at [772, 46] on span "ESPAK AS 0804494.pdf" at bounding box center [771, 40] width 124 height 12
click at [234, 520] on body "Müük 1 Projektid Kontaktid Ettevõte Koondarved Postkast 7 format_size keyboard_…" at bounding box center [602, 220] width 1204 height 600
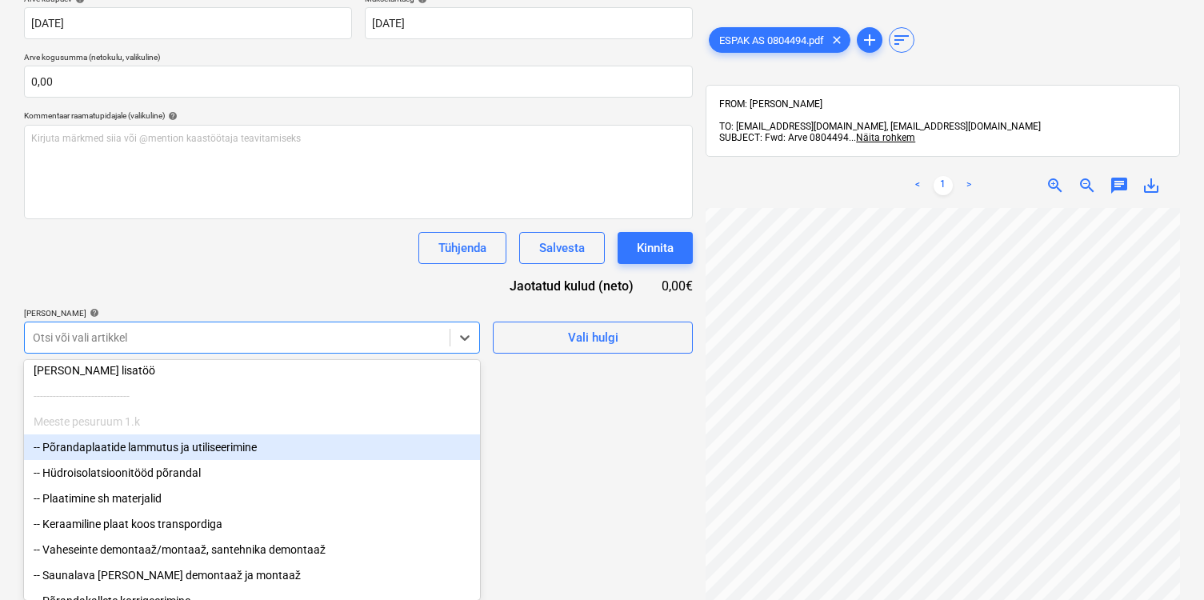
scroll to position [52, 0]
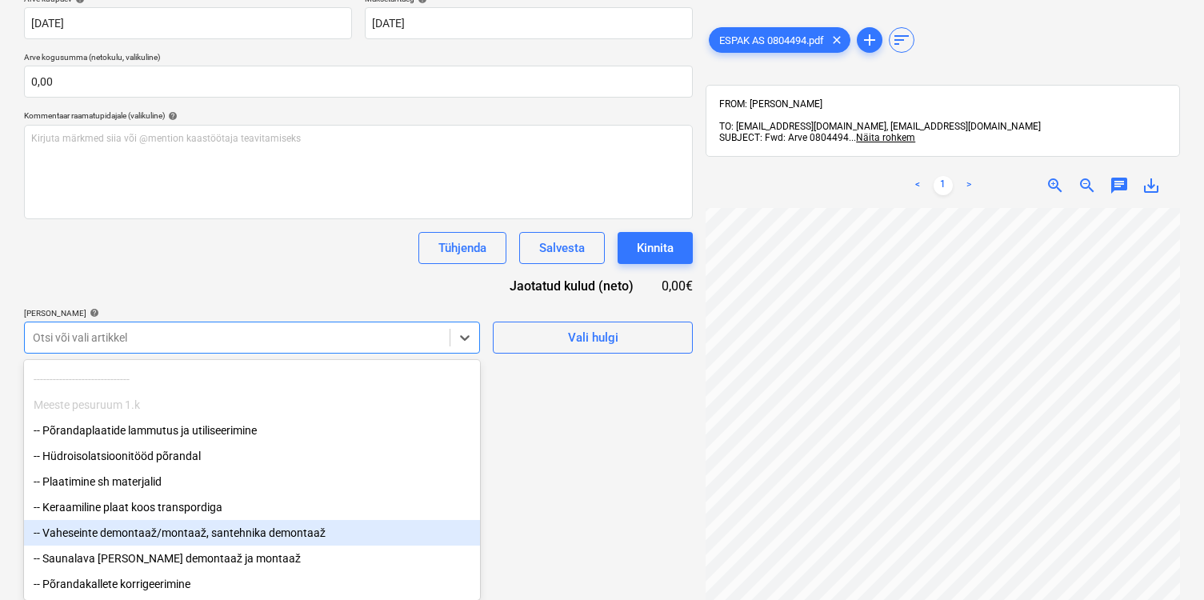
click at [194, 532] on div "-- Vaheseinte demontaaž/montaaž, santehnika demontaaž" at bounding box center [252, 533] width 456 height 26
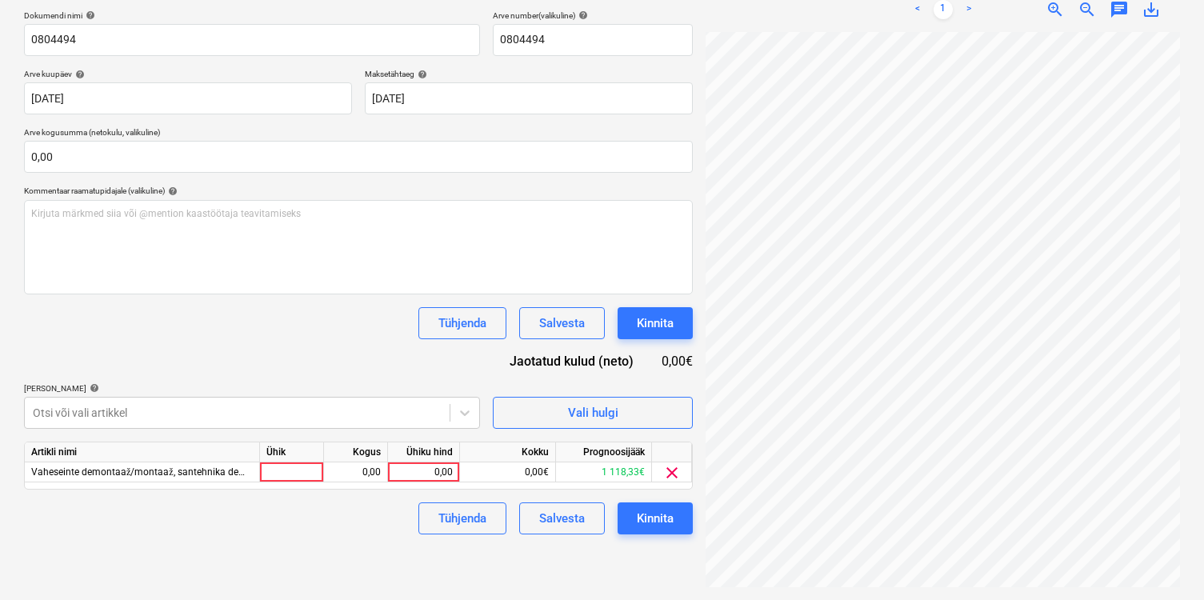
scroll to position [227, 0]
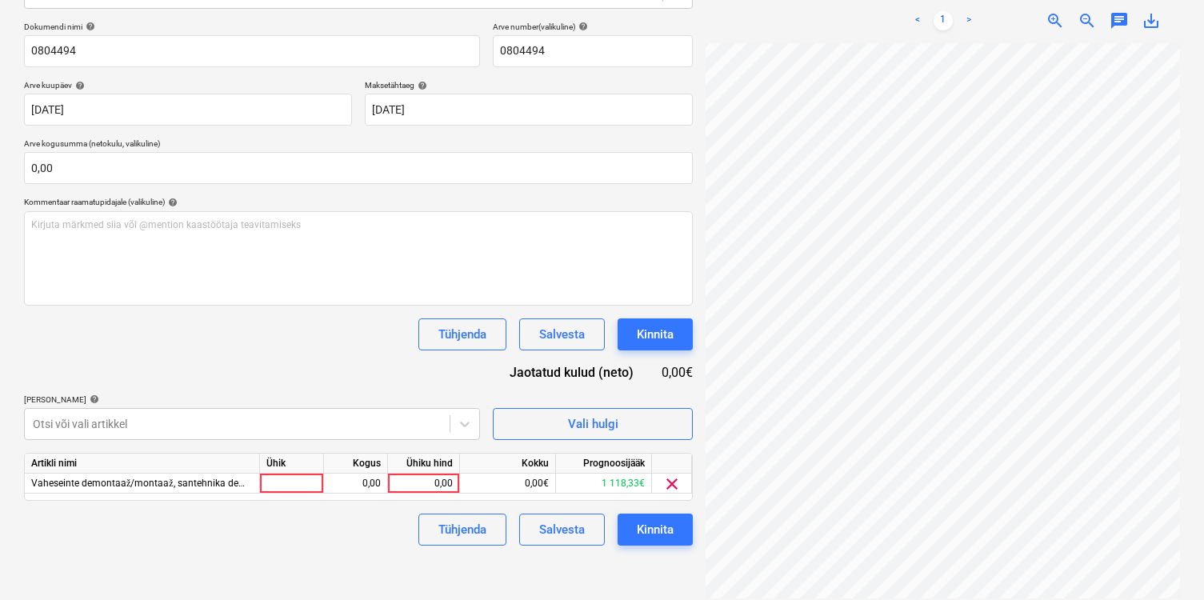
click at [251, 296] on div "Dokumendi nimi help 0804494 Arve number (valikuline) help 0804494 Arve kuupäev …" at bounding box center [358, 284] width 669 height 524
click at [282, 475] on div at bounding box center [292, 483] width 64 height 20
type input "kmp"
type input "22,98"
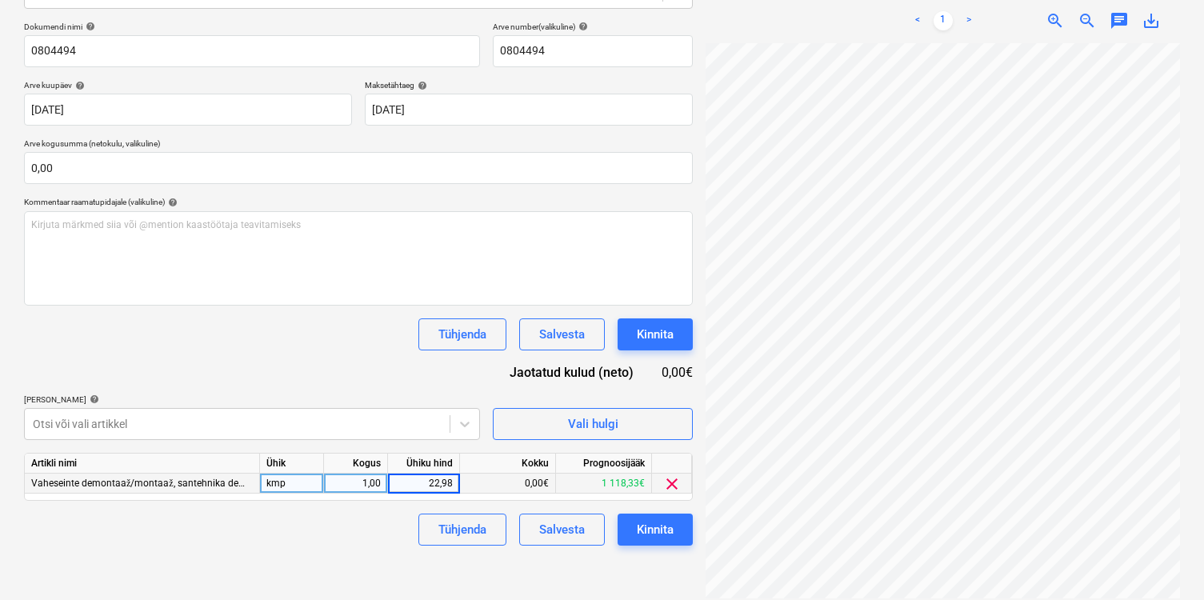
click at [426, 558] on div "Failide konteerimine Vali ettevõte Espak AS [PERSON_NAME] uus ettevõte Vali dok…" at bounding box center [358, 229] width 681 height 752
click at [641, 530] on div "Kinnita" at bounding box center [655, 529] width 37 height 21
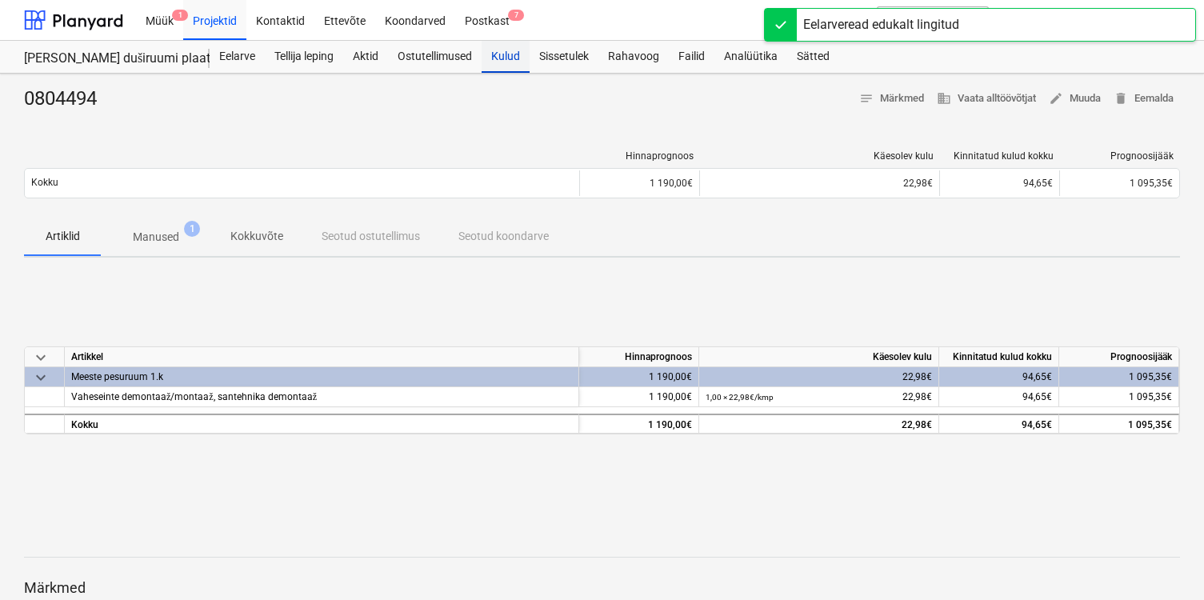
click at [517, 49] on div "Kulud" at bounding box center [505, 57] width 48 height 32
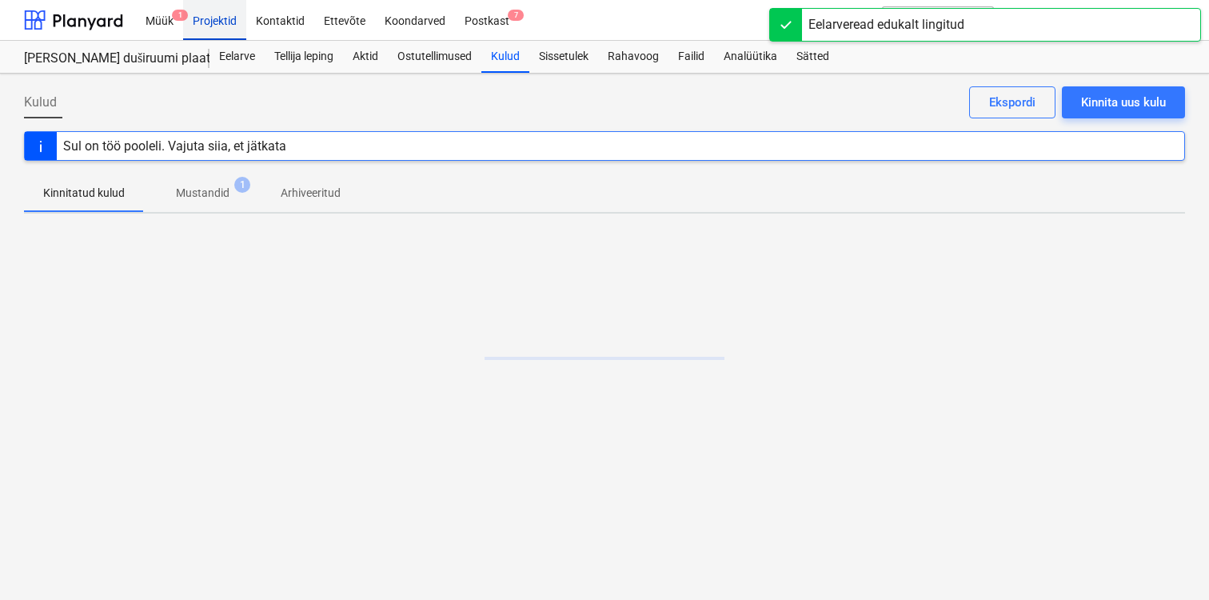
click at [228, 26] on div "Projektid" at bounding box center [214, 19] width 63 height 41
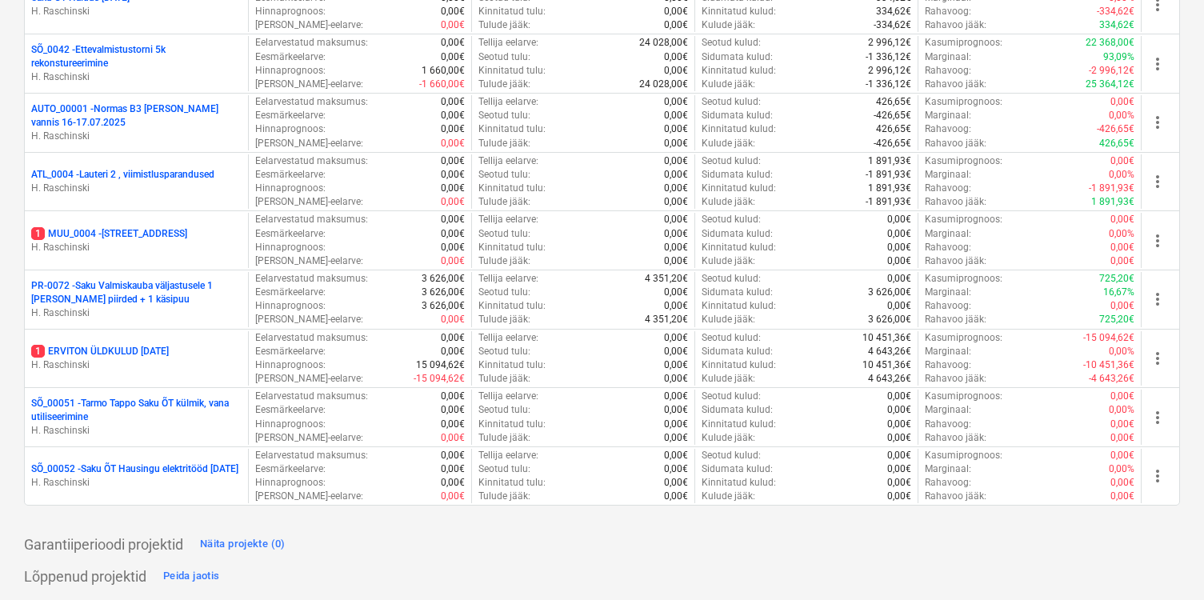
scroll to position [1593, 0]
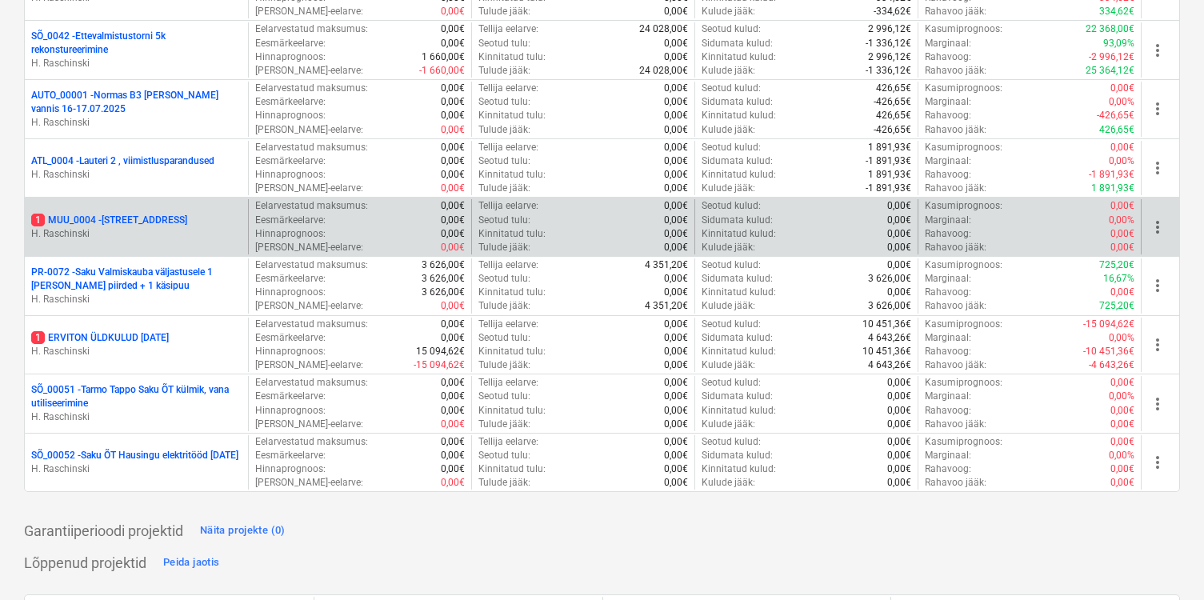
click at [133, 225] on p "1 [STREET_ADDRESS]" at bounding box center [109, 221] width 156 height 14
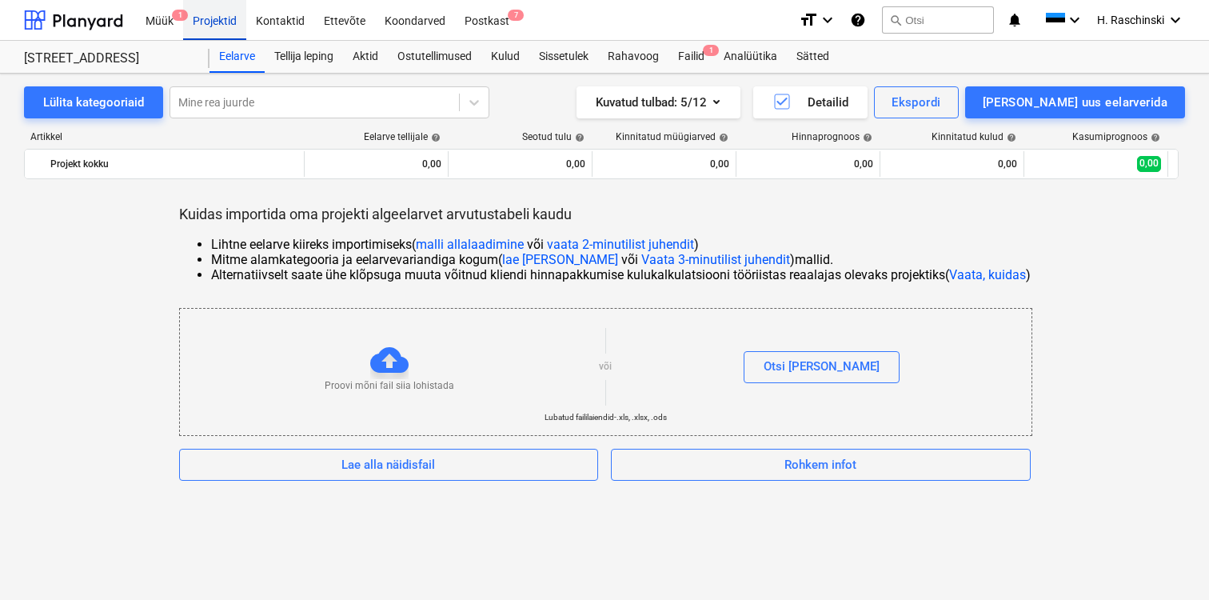
click at [217, 22] on div "Projektid" at bounding box center [214, 19] width 63 height 41
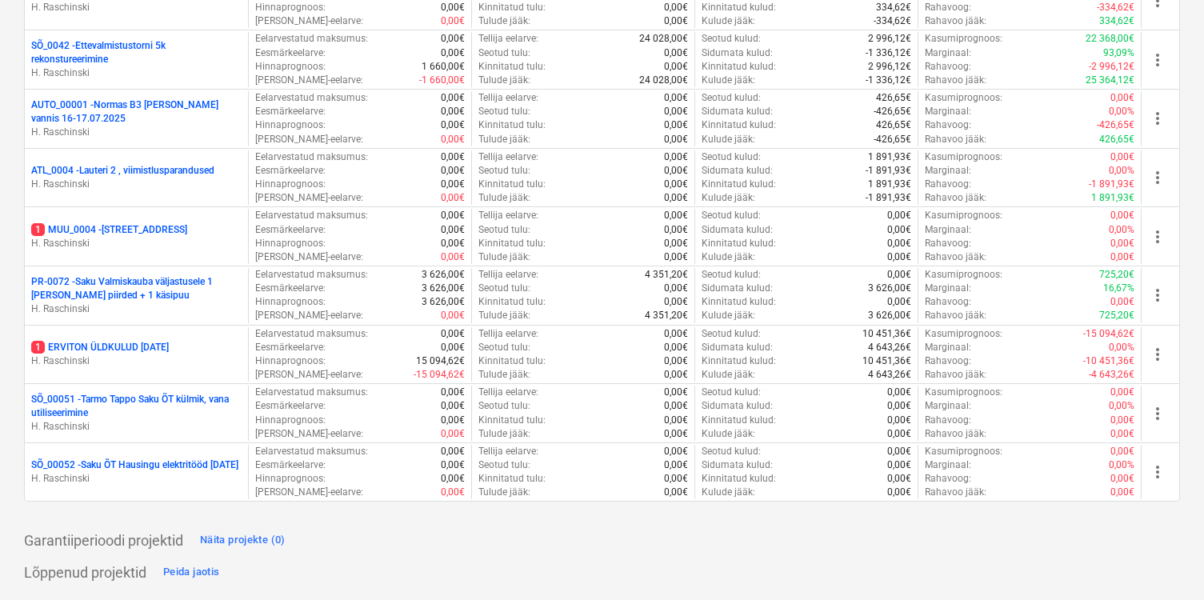
scroll to position [1591, 0]
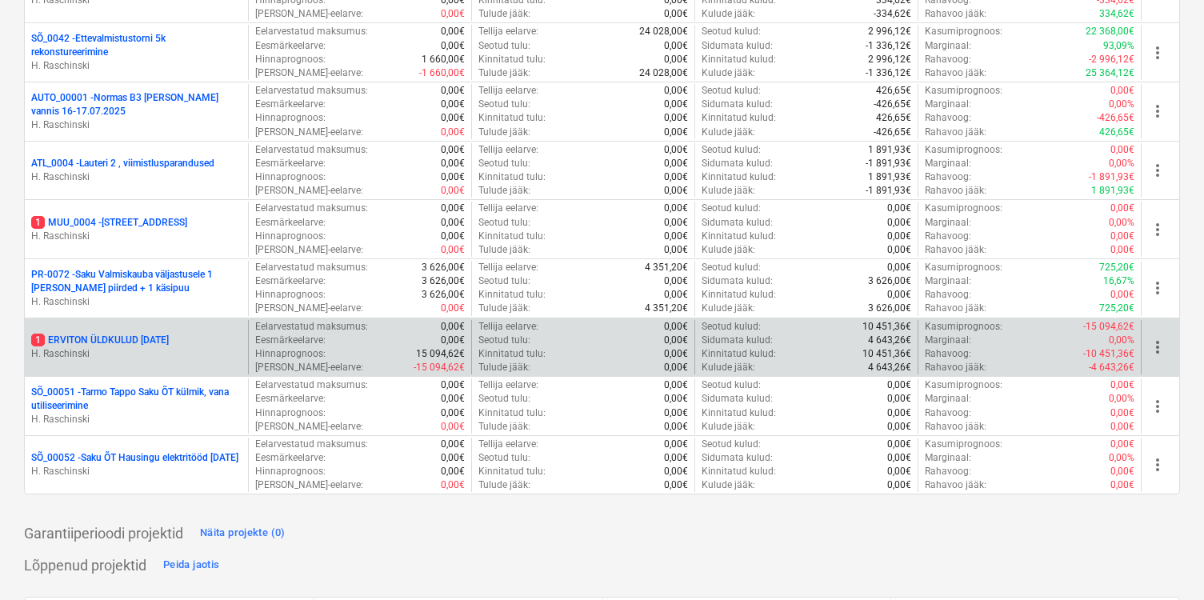
click at [169, 345] on p "1 ERVITON ÜLDKULUD [DATE]" at bounding box center [100, 340] width 138 height 14
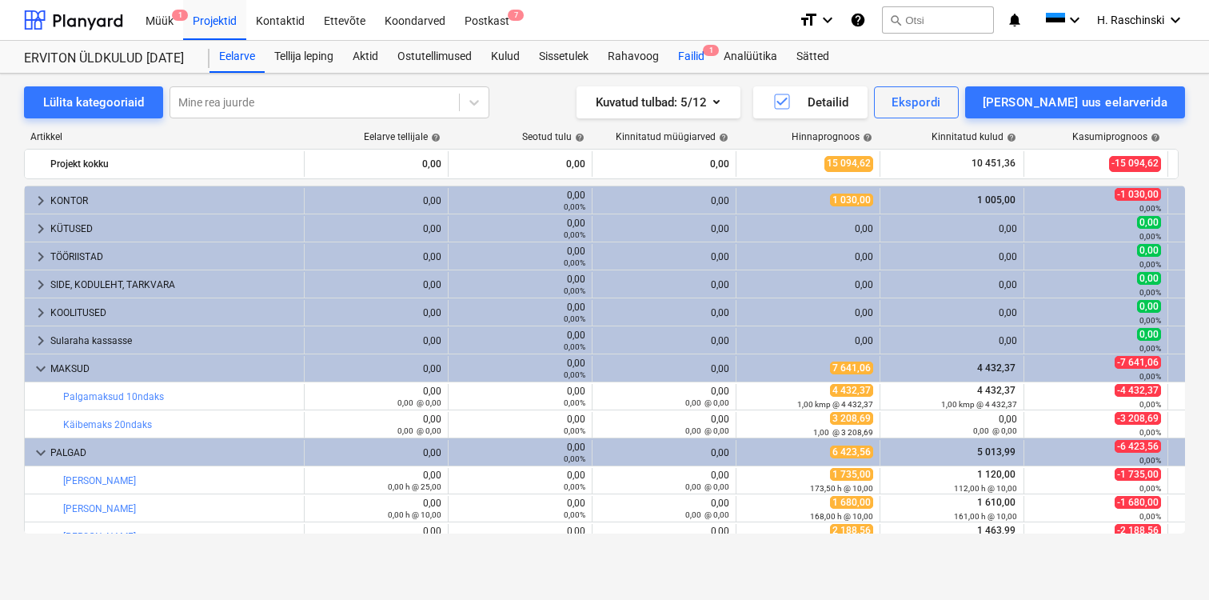
click at [699, 59] on div "Failid 1" at bounding box center [692, 57] width 46 height 32
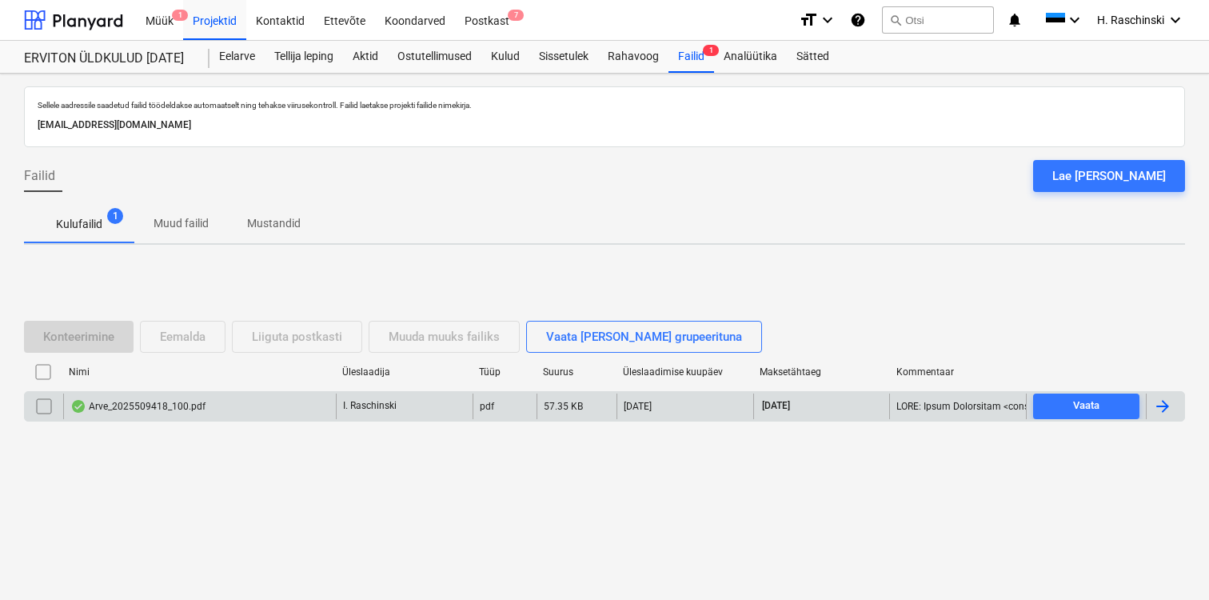
click at [126, 402] on div "Arve_2025509418_100.pdf" at bounding box center [137, 406] width 135 height 13
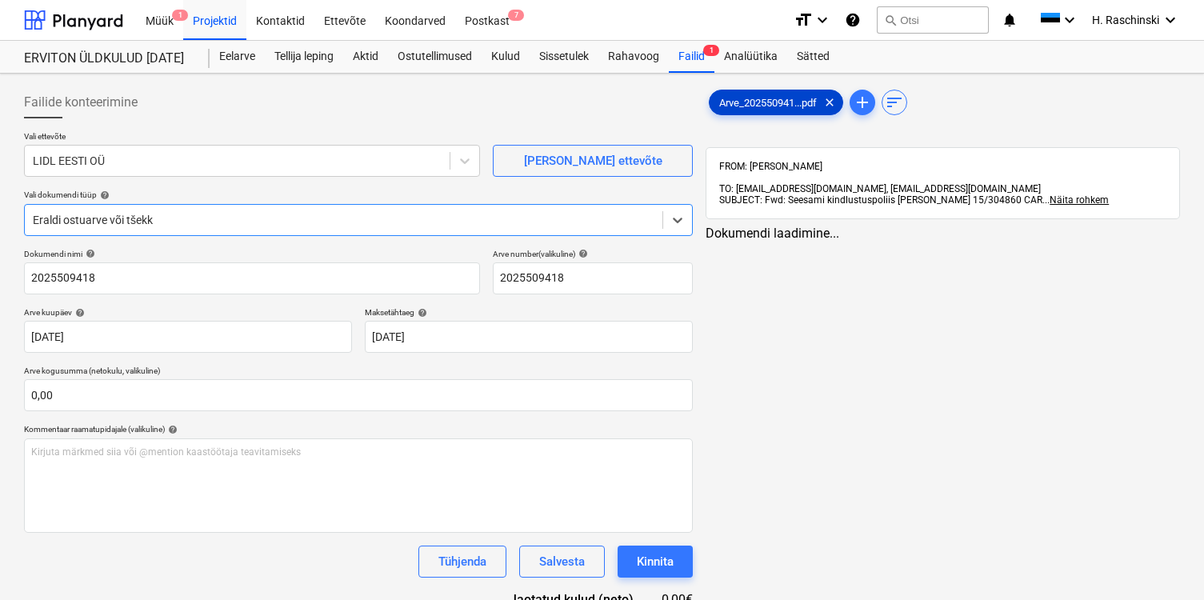
click at [753, 90] on div "Arve_202550941...pdf clear" at bounding box center [776, 103] width 134 height 26
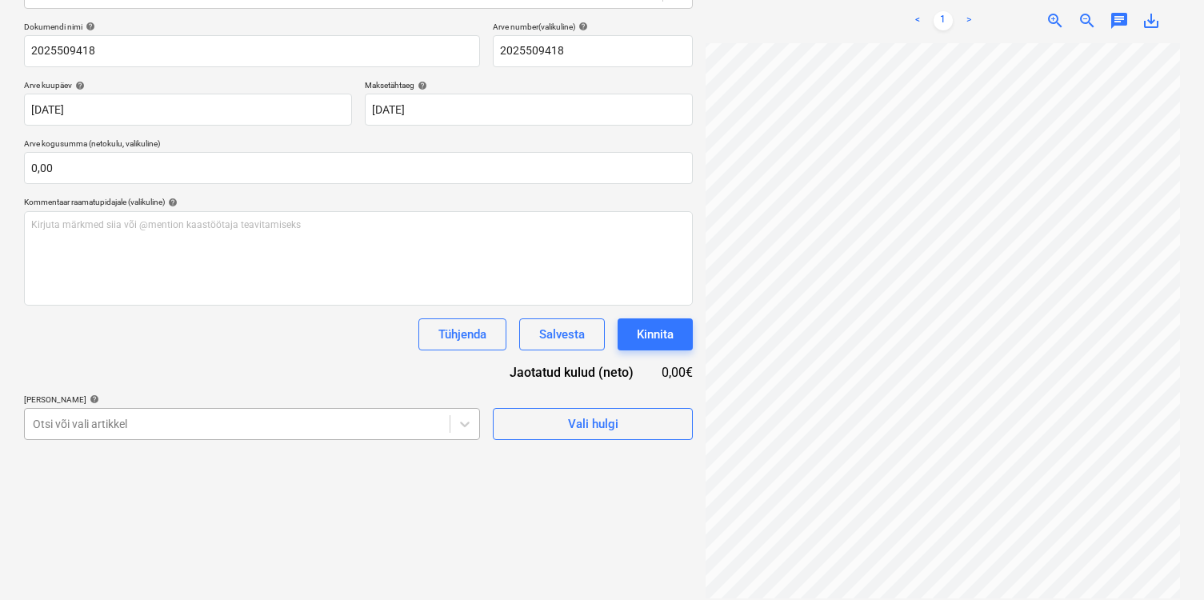
scroll to position [317, 0]
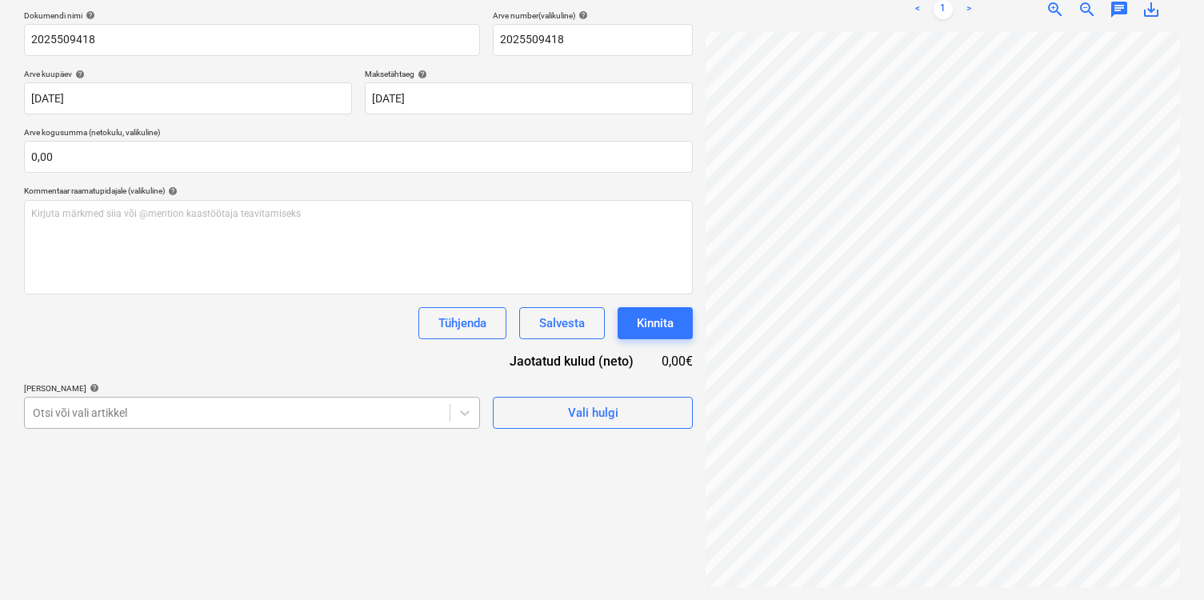
click at [321, 361] on body "Müük 1 Projektid Kontaktid Ettevõte Koondarved Postkast 7 format_size keyboard_…" at bounding box center [602, 62] width 1204 height 600
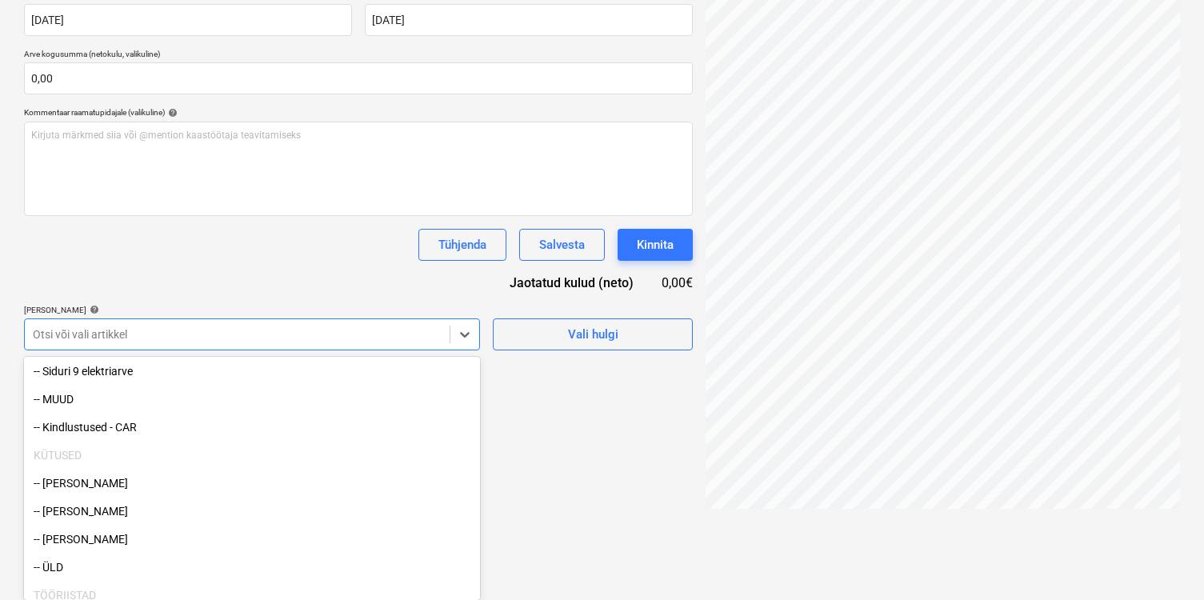
scroll to position [142, 0]
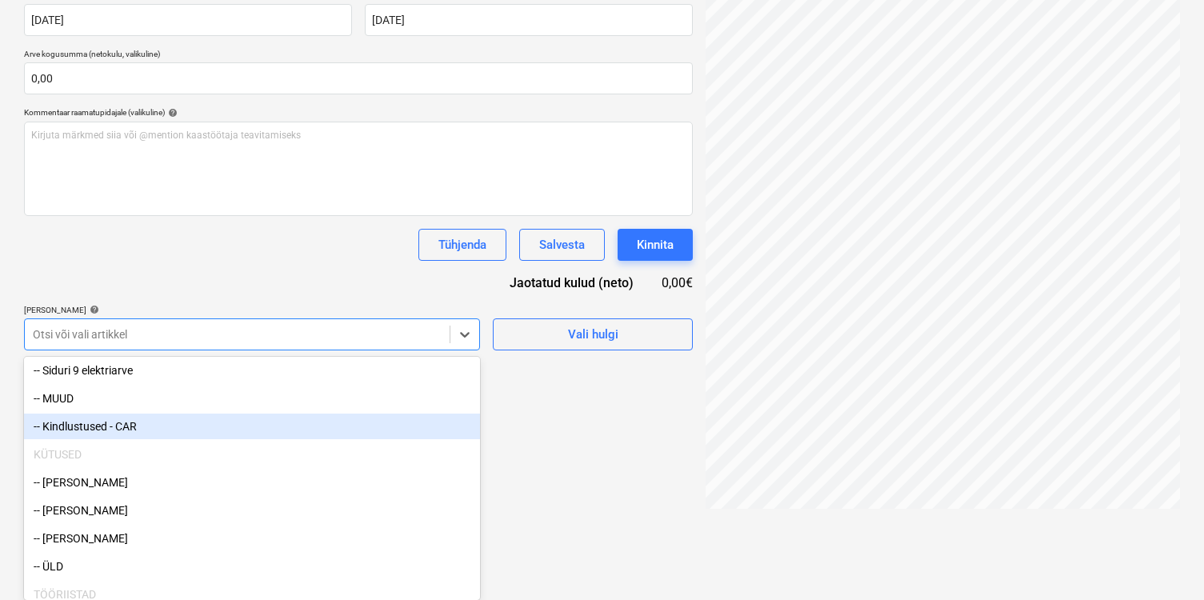
click at [216, 420] on div "-- Kindlustused - CAR" at bounding box center [252, 426] width 456 height 26
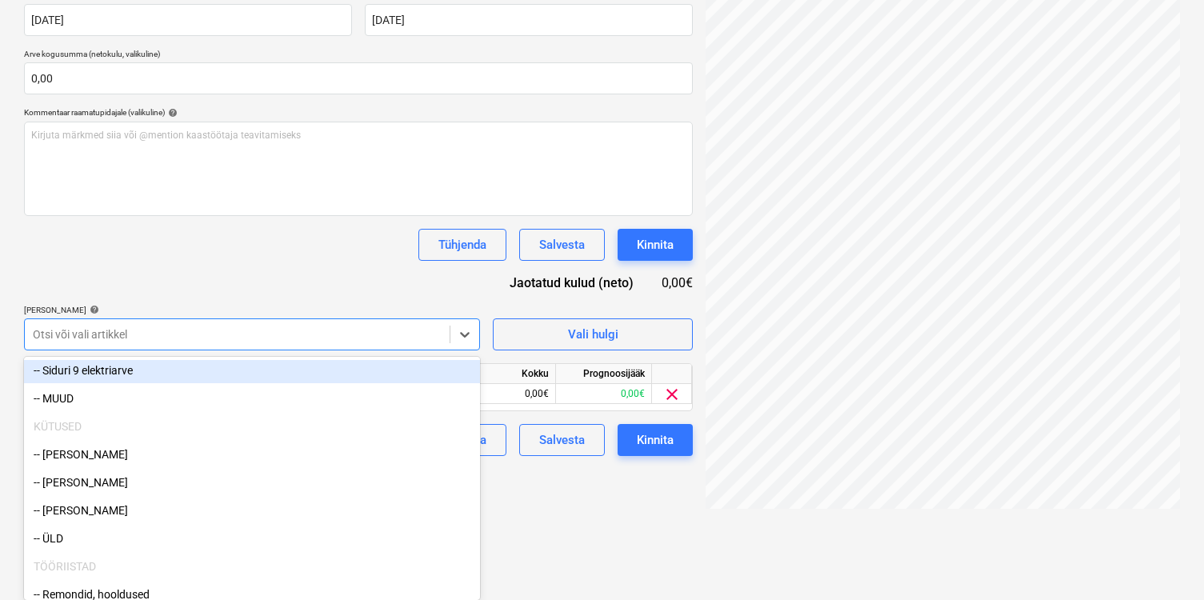
scroll to position [227, 0]
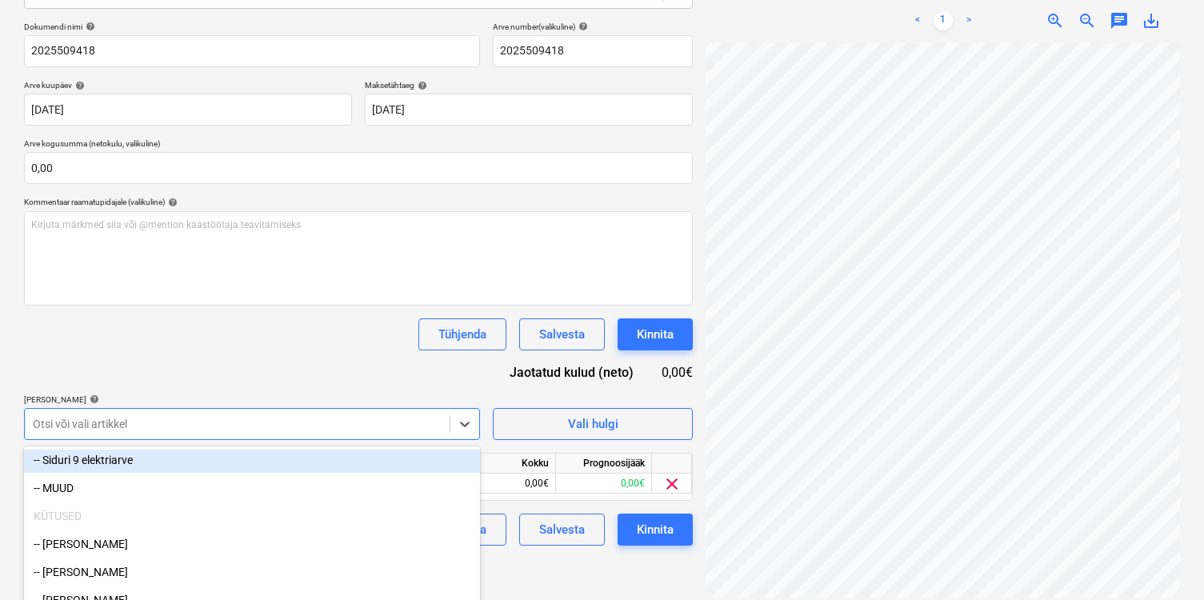
click at [265, 284] on div "Dokumendi nimi help 2025509418 Arve number (valikuline) help 2025509418 Arve ku…" at bounding box center [358, 284] width 669 height 524
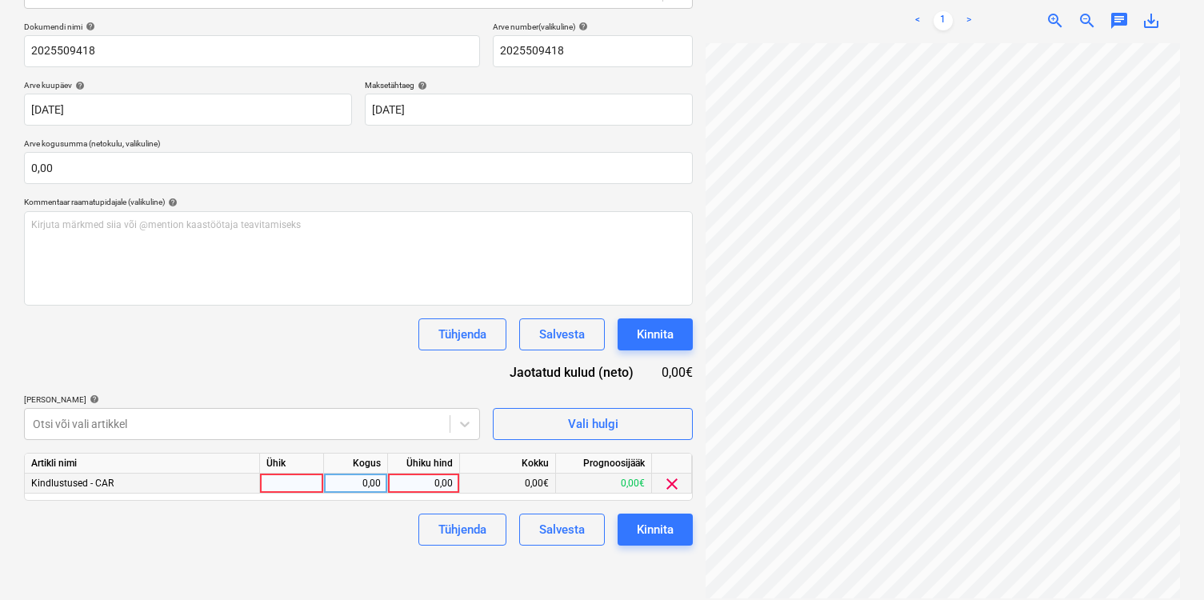
click at [297, 480] on div at bounding box center [292, 483] width 64 height 20
type input "kmp"
type input "300"
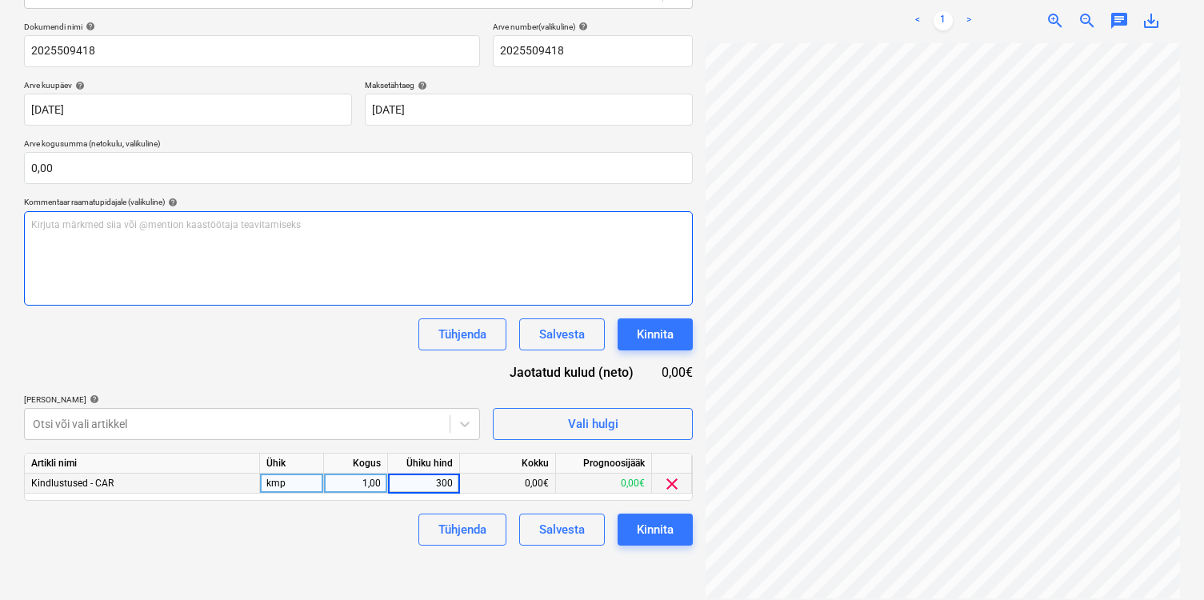
click at [297, 293] on div "Kirjuta märkmed siia või @mention kaastöötaja teavitamiseks ﻿" at bounding box center [358, 258] width 669 height 94
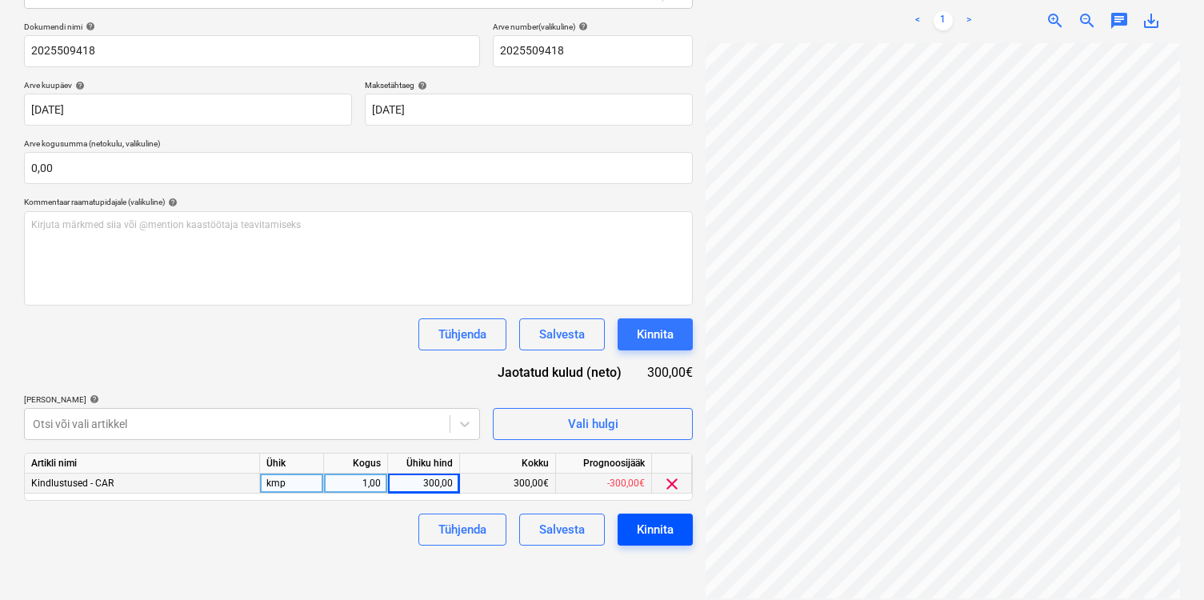
click at [681, 533] on button "Kinnita" at bounding box center [654, 529] width 75 height 32
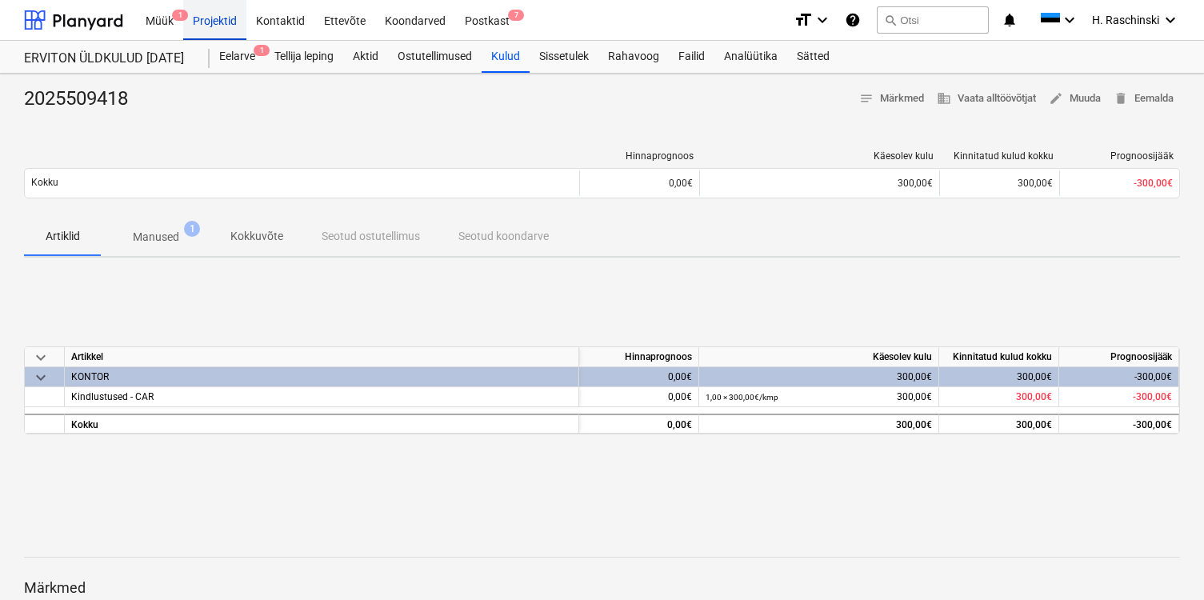
click at [210, 23] on div "Projektid" at bounding box center [214, 19] width 63 height 41
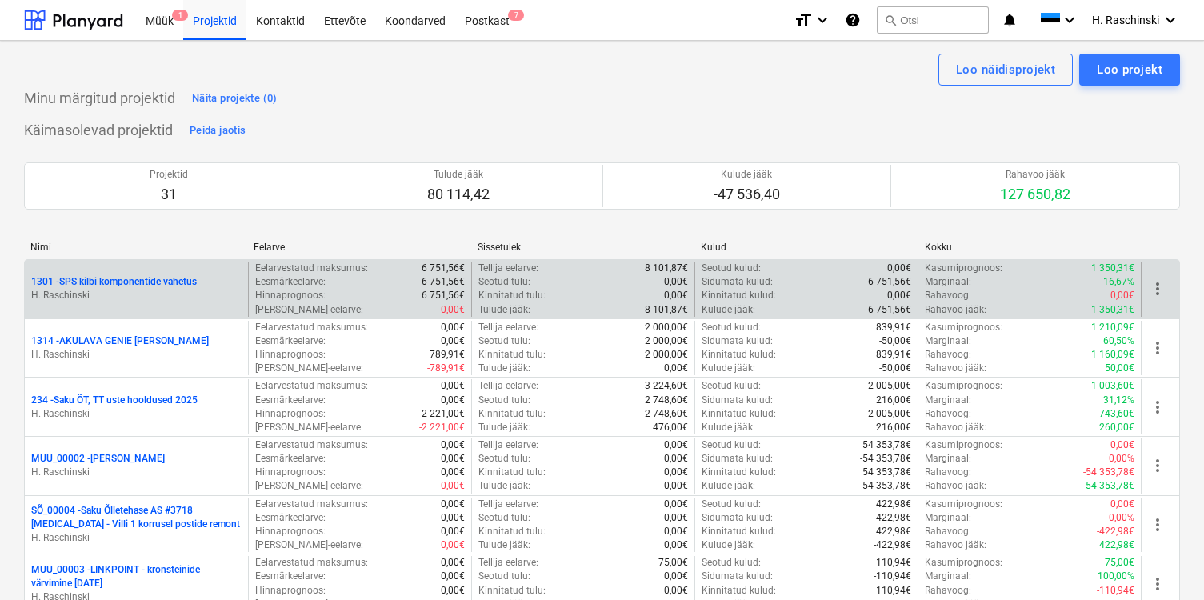
scroll to position [748, 0]
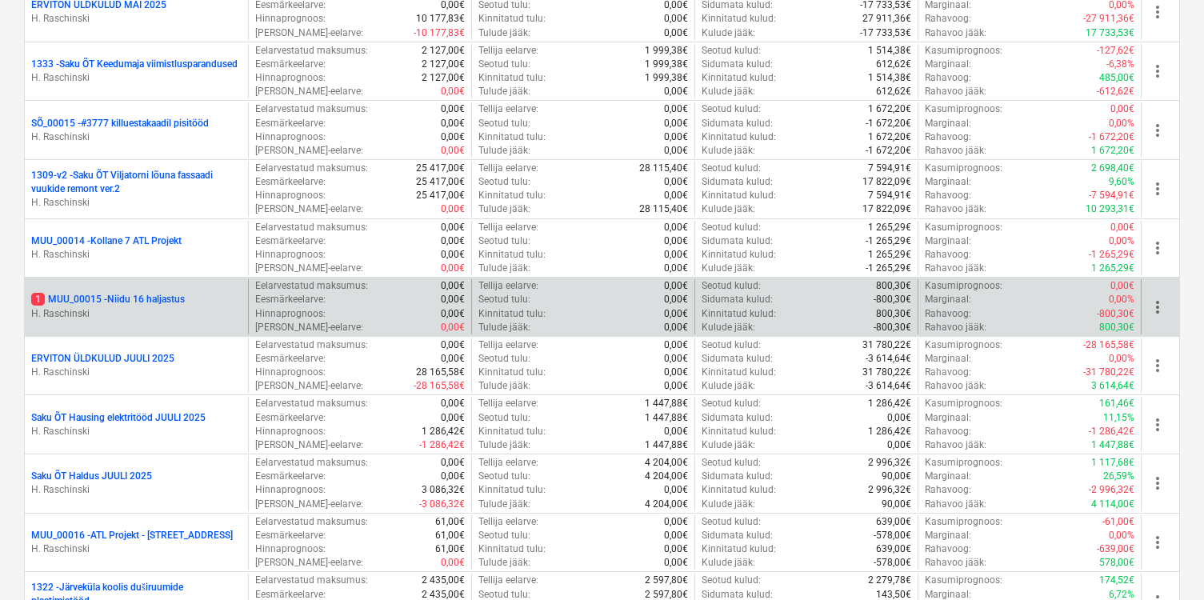
click at [143, 294] on p "1 MUU_00015 - Niidu 16 haljastus" at bounding box center [108, 300] width 154 height 14
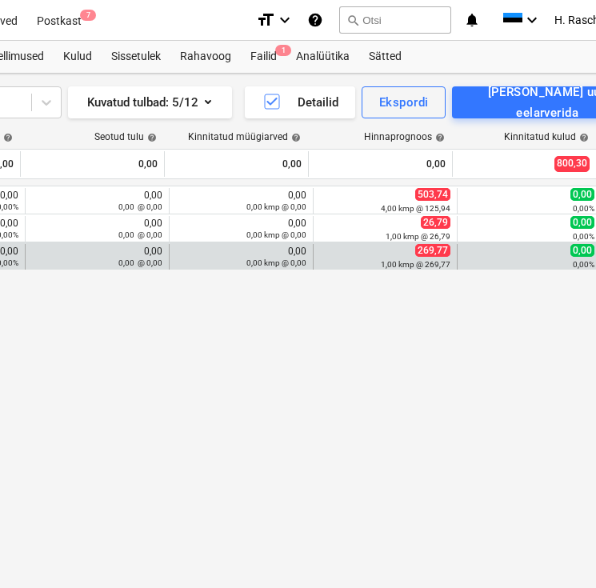
scroll to position [0, 473]
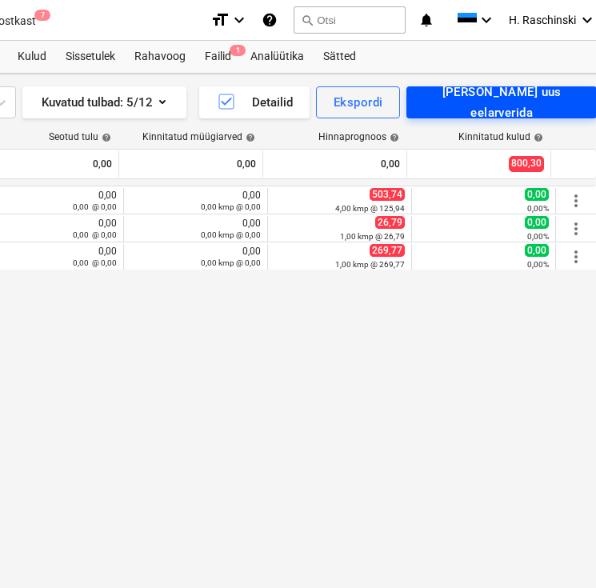
click at [491, 102] on div "[PERSON_NAME] uus eelarverida" at bounding box center [501, 103] width 155 height 42
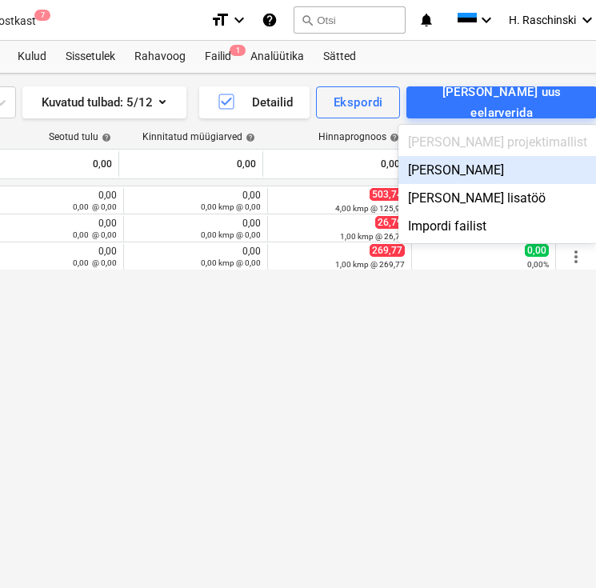
click at [499, 161] on div "[PERSON_NAME]" at bounding box center [497, 170] width 198 height 28
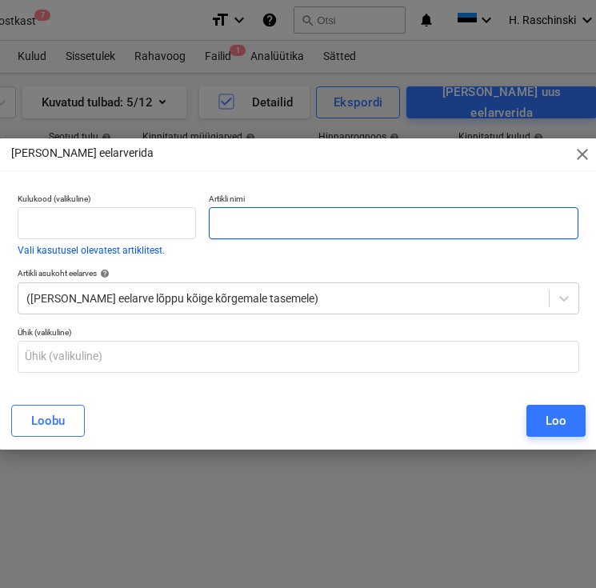
click at [299, 229] on input "text" at bounding box center [394, 223] width 370 height 32
type input "Mullatööd"
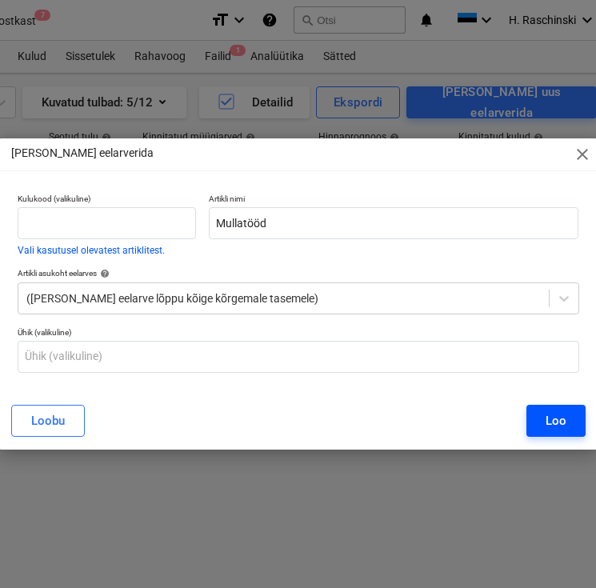
click at [558, 416] on div "Loo" at bounding box center [555, 420] width 21 height 21
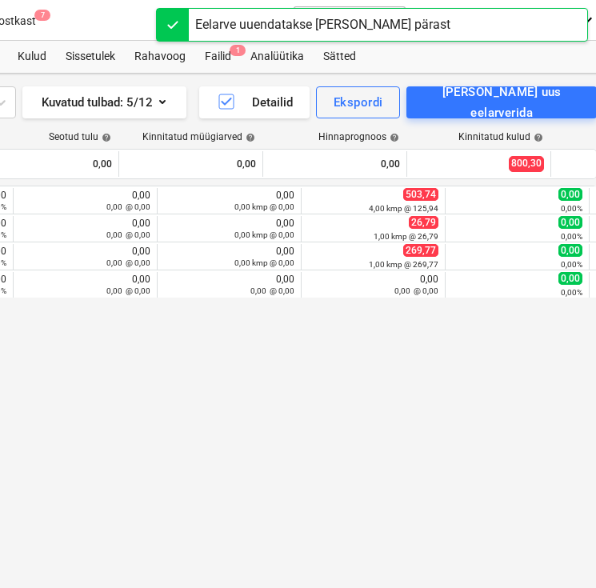
scroll to position [0, 139]
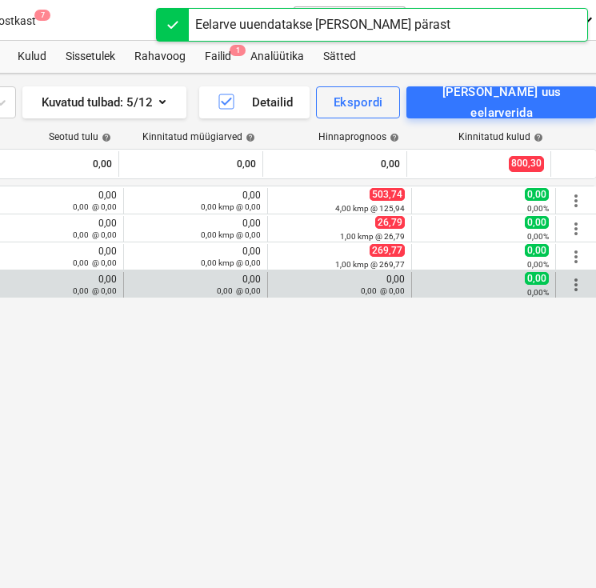
click at [572, 285] on span "more_vert" at bounding box center [575, 284] width 19 height 19
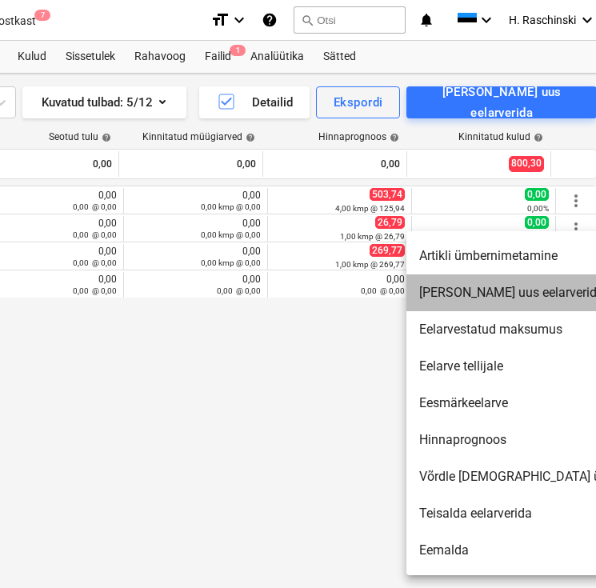
click at [502, 293] on li "[PERSON_NAME] uus eelarverida" at bounding box center [543, 292] width 275 height 37
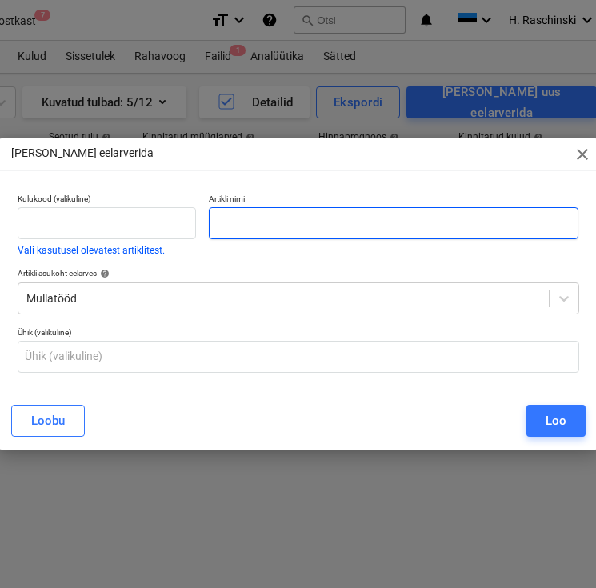
click at [445, 235] on input "text" at bounding box center [394, 223] width 370 height 32
type input "Töö"
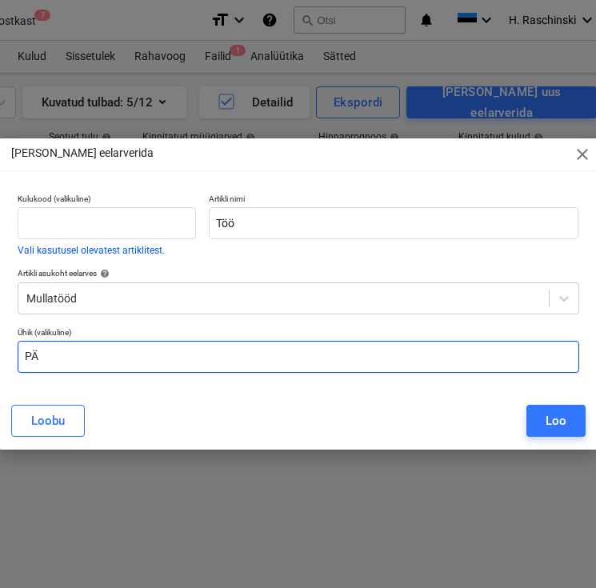
type input "P"
type input "päev"
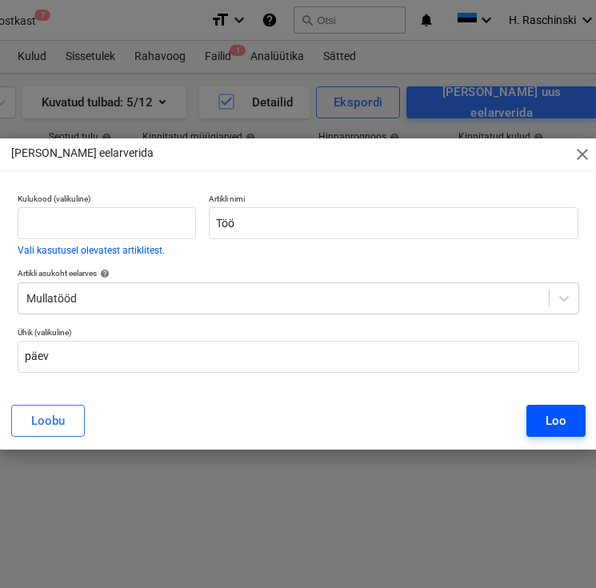
click at [563, 425] on div "Loo" at bounding box center [555, 420] width 21 height 21
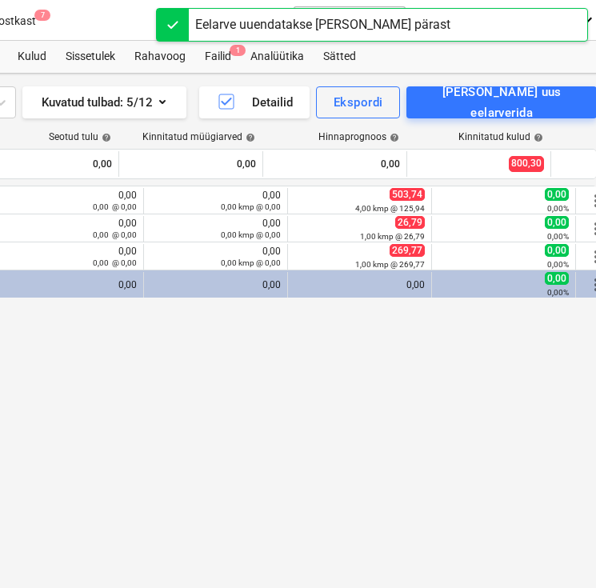
scroll to position [0, 139]
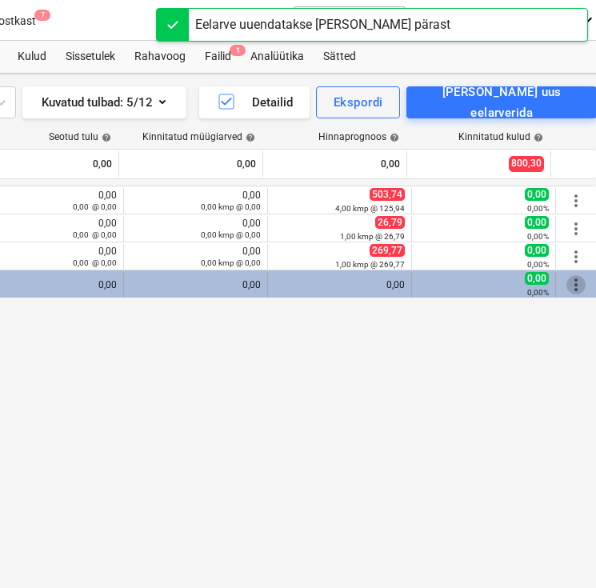
click at [574, 288] on span "more_vert" at bounding box center [575, 284] width 19 height 19
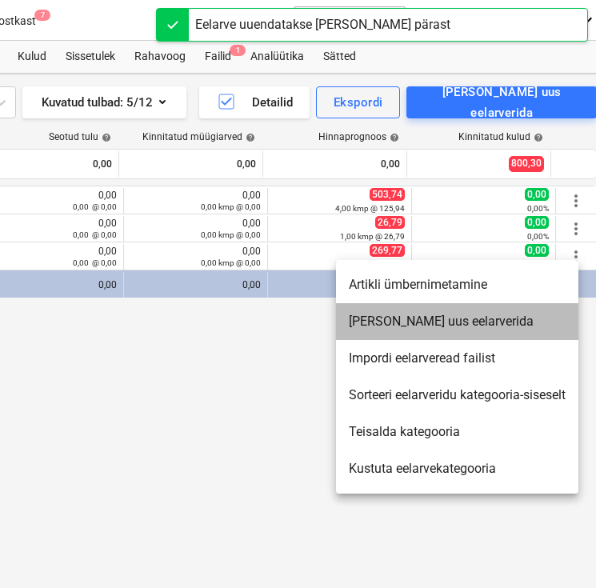
click at [485, 321] on li "[PERSON_NAME] uus eelarverida" at bounding box center [457, 321] width 242 height 37
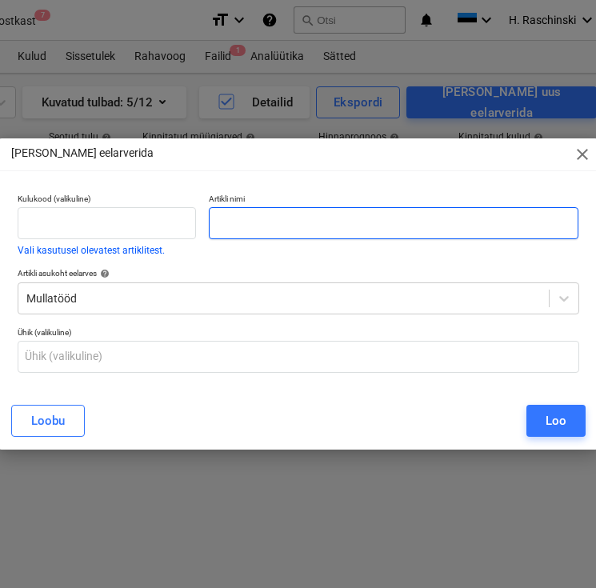
click at [431, 229] on input "text" at bounding box center [394, 223] width 370 height 32
type input "k"
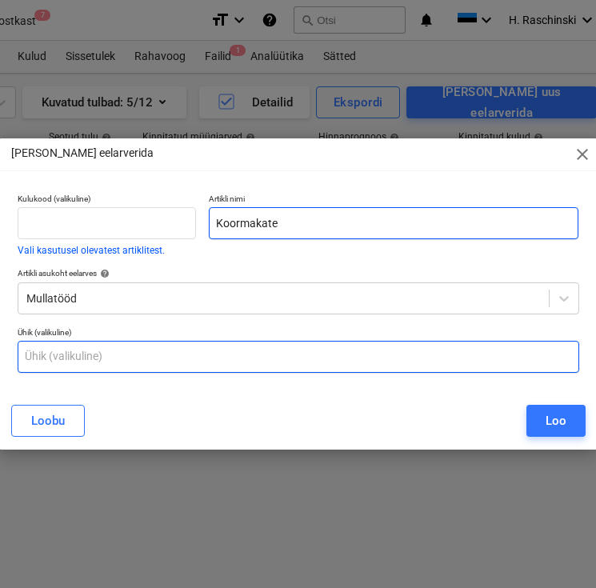
type input "Koormakate"
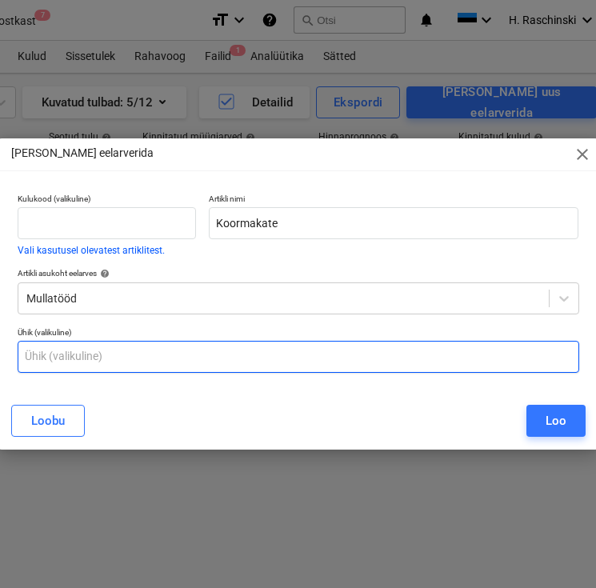
click at [249, 359] on input "text" at bounding box center [298, 357] width 561 height 32
type input "kmp"
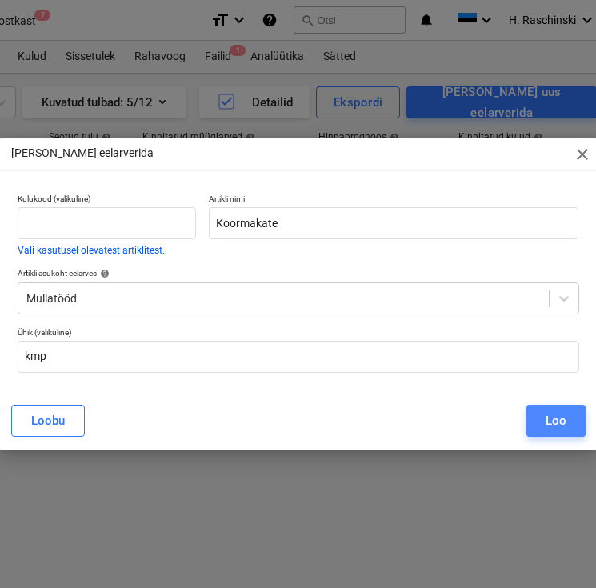
click at [549, 414] on div "Loo" at bounding box center [555, 420] width 21 height 21
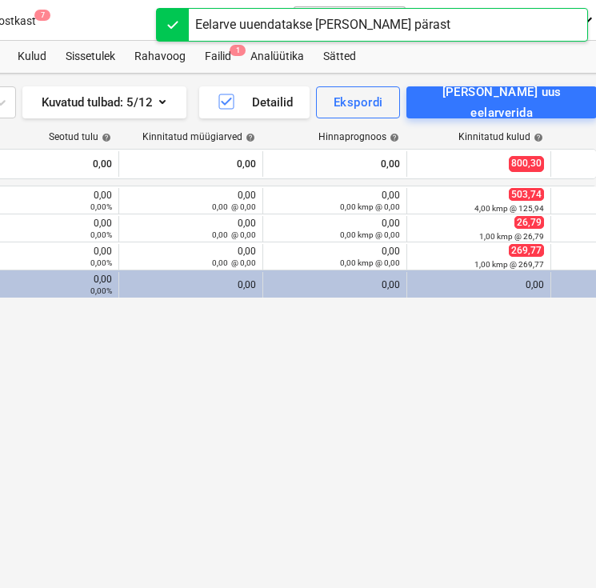
scroll to position [0, 139]
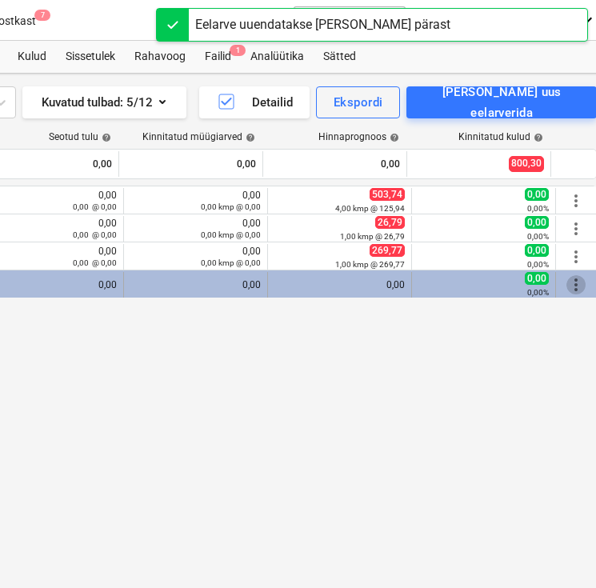
click at [569, 285] on span "more_vert" at bounding box center [575, 284] width 19 height 19
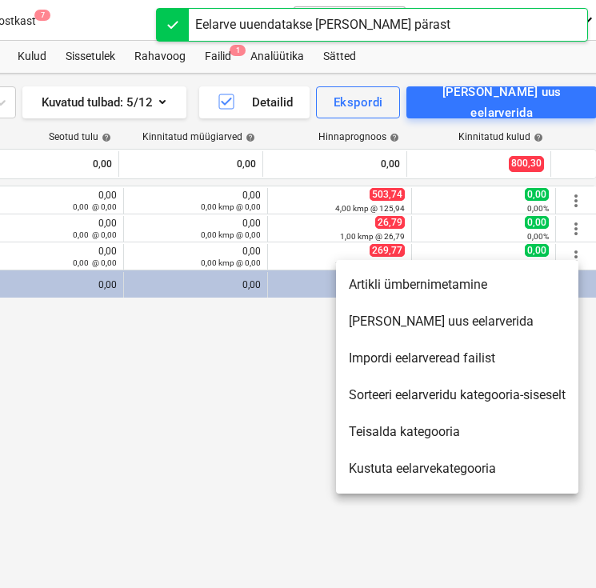
click at [483, 325] on li "[PERSON_NAME] uus eelarverida" at bounding box center [457, 321] width 242 height 37
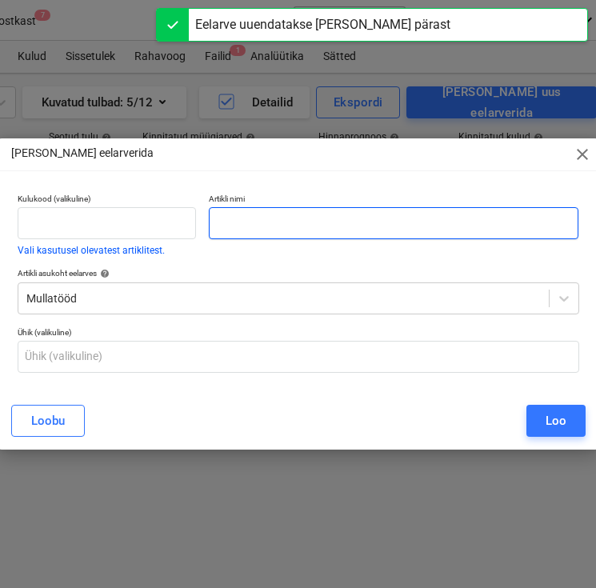
click at [405, 225] on input "text" at bounding box center [394, 223] width 370 height 32
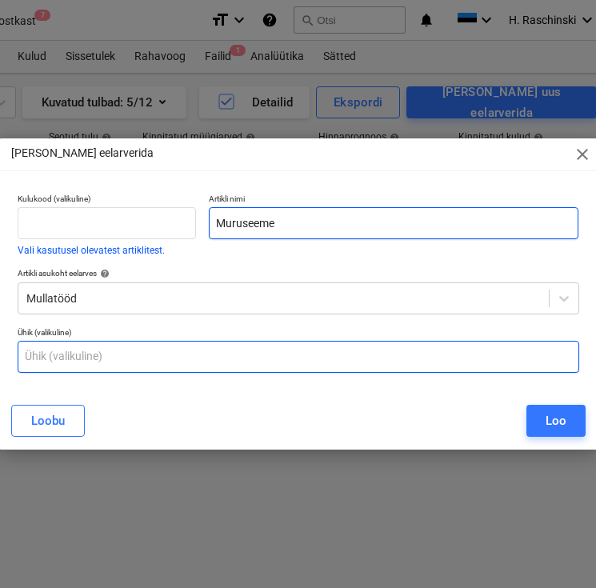
type input "Muruseeme"
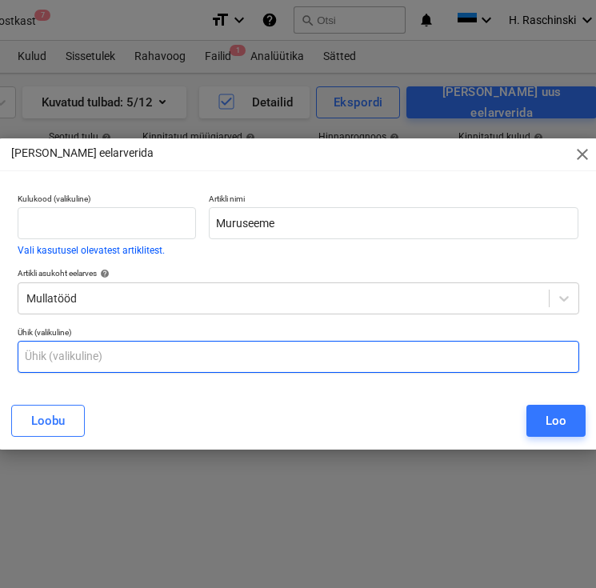
click at [234, 361] on input "text" at bounding box center [298, 357] width 561 height 32
type input "kmp"
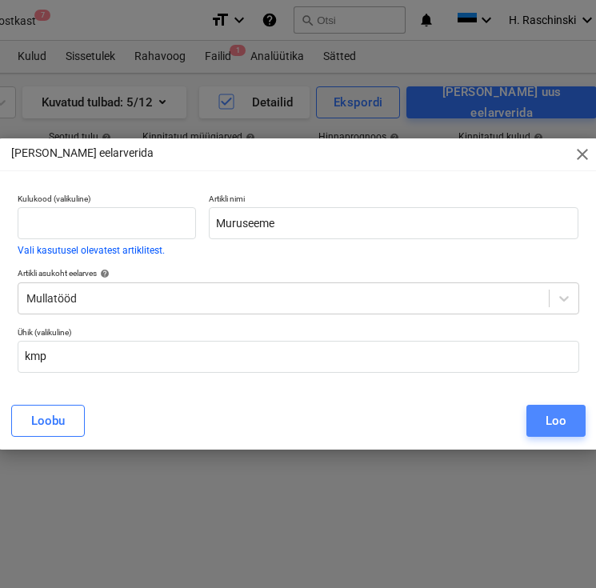
click at [573, 424] on button "Loo" at bounding box center [555, 421] width 59 height 32
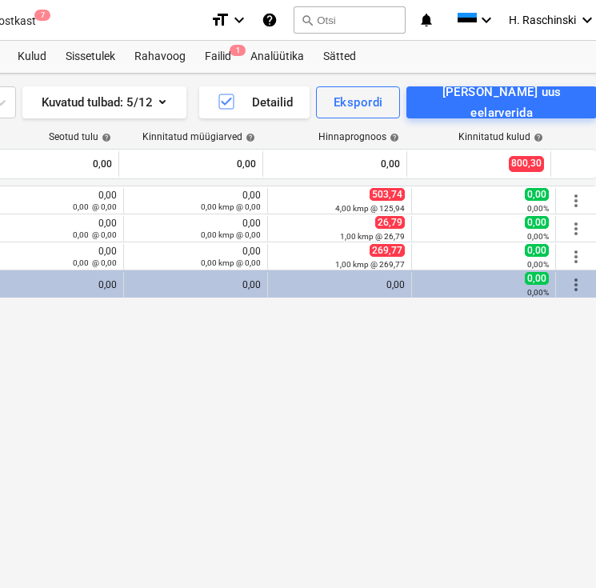
scroll to position [0, 498]
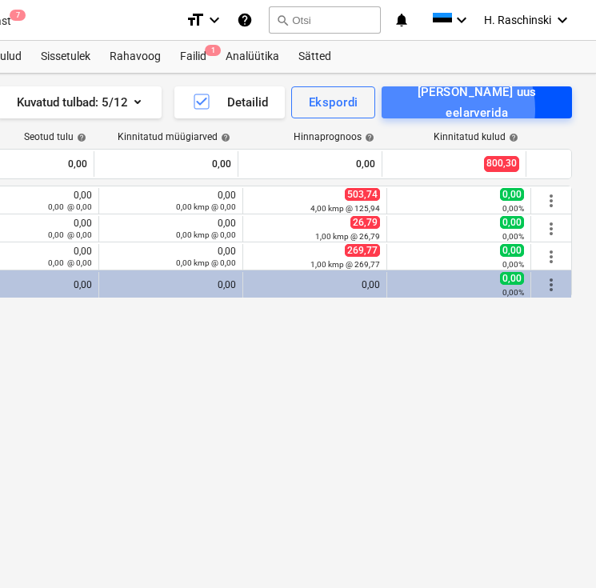
click at [478, 109] on div "[PERSON_NAME] uus eelarverida" at bounding box center [476, 103] width 155 height 42
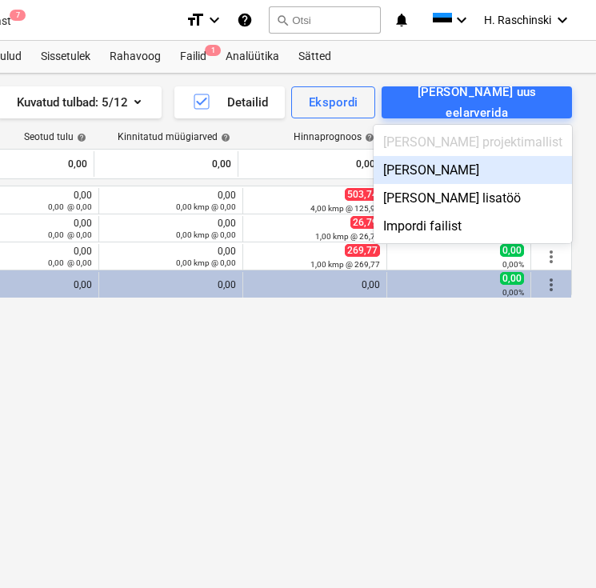
click at [477, 171] on div "[PERSON_NAME]" at bounding box center [472, 170] width 198 height 28
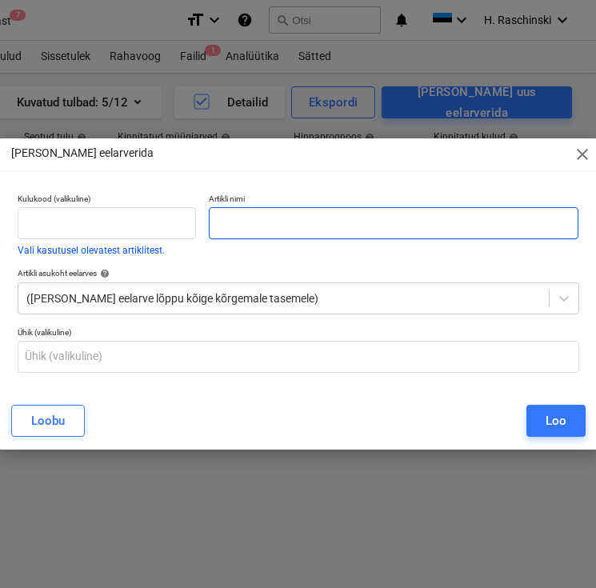
click at [430, 230] on input "text" at bounding box center [394, 223] width 370 height 32
type input "Killustiku vedamine"
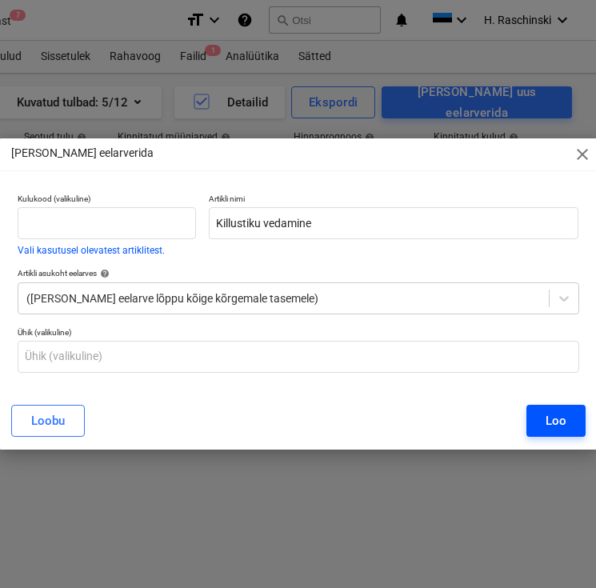
click at [541, 424] on button "Loo" at bounding box center [555, 421] width 59 height 32
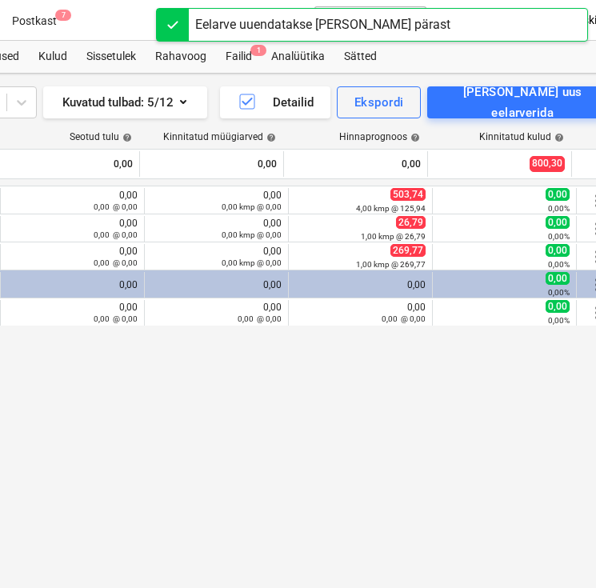
scroll to position [0, 498]
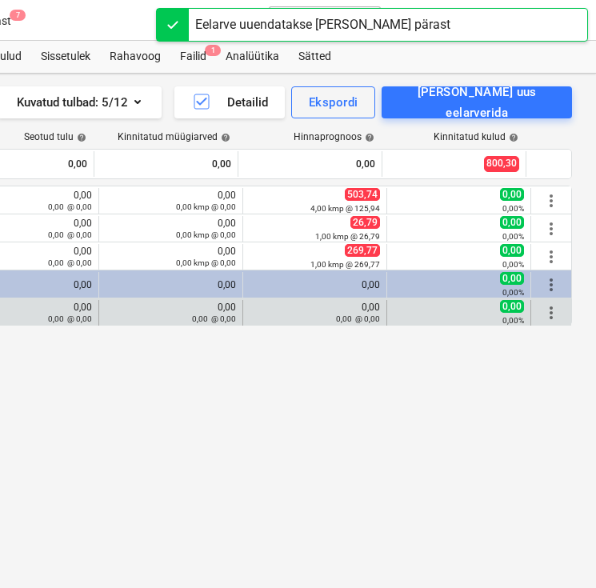
click at [551, 314] on span "more_vert" at bounding box center [550, 312] width 19 height 19
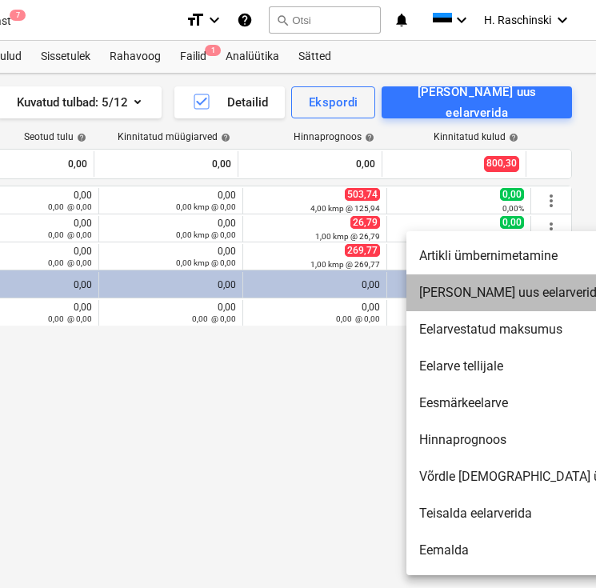
click at [501, 300] on li "[PERSON_NAME] uus eelarverida" at bounding box center [543, 292] width 275 height 37
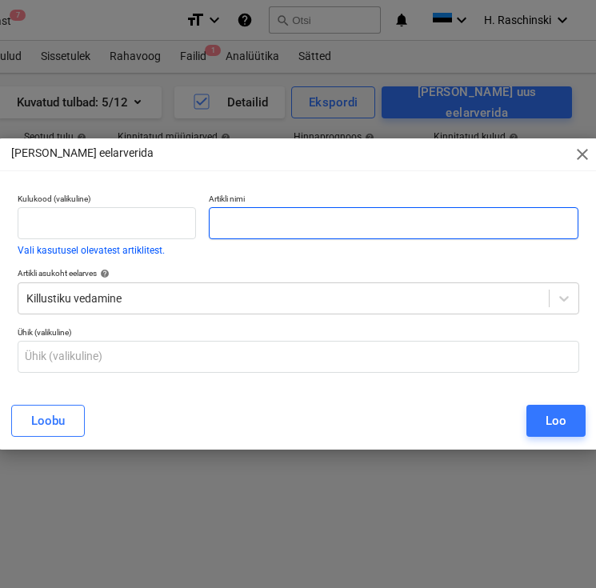
click at [397, 226] on input "text" at bounding box center [394, 223] width 370 height 32
type input "Töö"
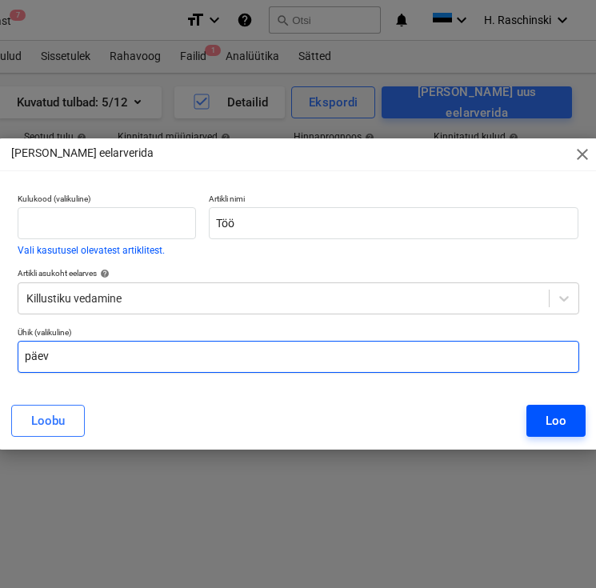
type input "päev"
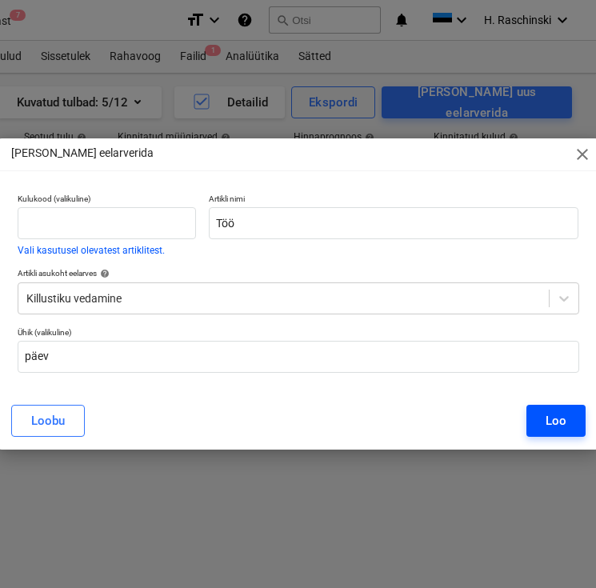
click at [552, 417] on div "Loo" at bounding box center [555, 420] width 21 height 21
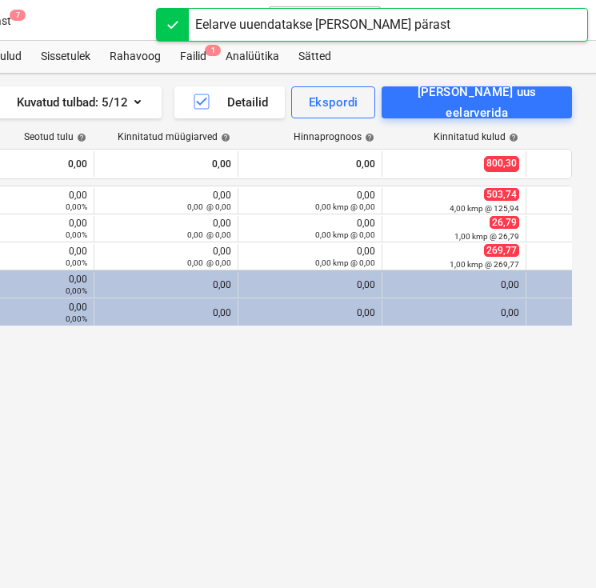
scroll to position [0, 139]
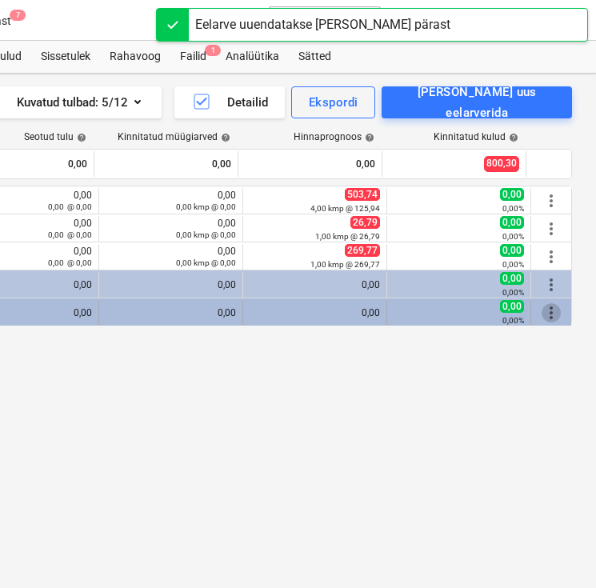
click at [546, 315] on span "more_vert" at bounding box center [550, 312] width 19 height 19
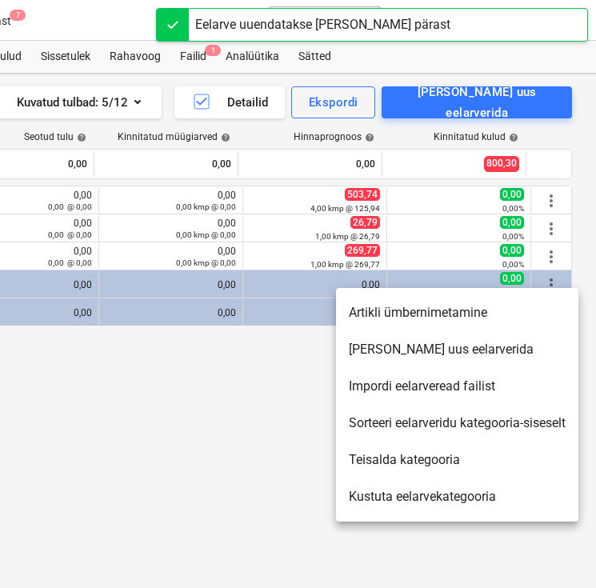
click at [490, 343] on li "[PERSON_NAME] uus eelarverida" at bounding box center [457, 349] width 242 height 37
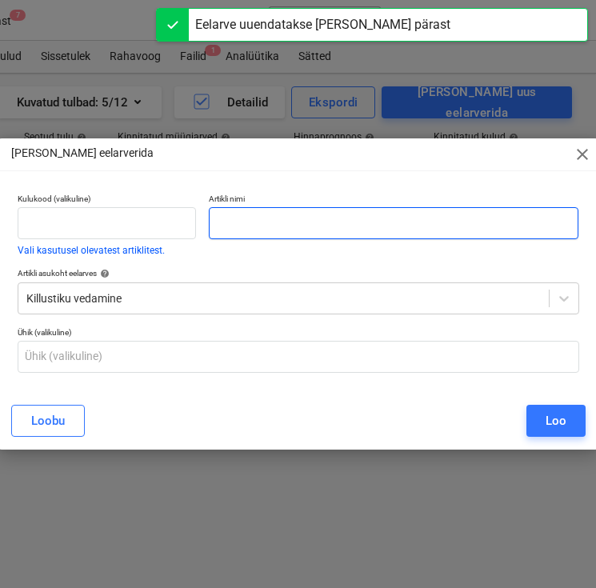
click at [457, 224] on input "text" at bounding box center [394, 223] width 370 height 32
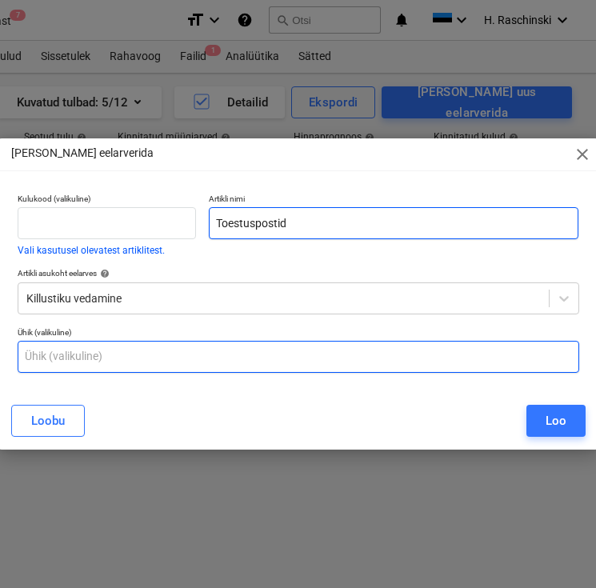
type input "Toestuspostid"
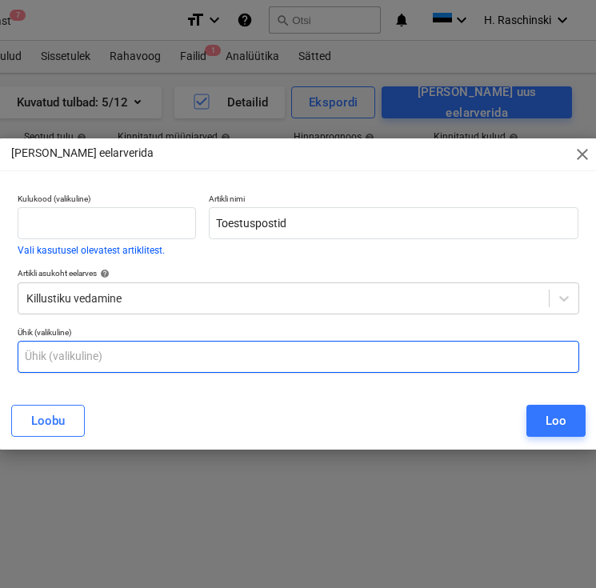
click at [437, 347] on input "text" at bounding box center [298, 357] width 561 height 32
type input "k"
type input "tk"
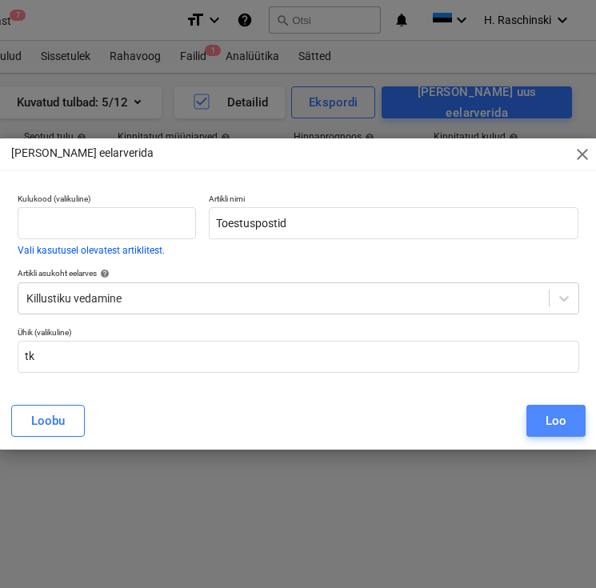
click at [537, 417] on button "Loo" at bounding box center [555, 421] width 59 height 32
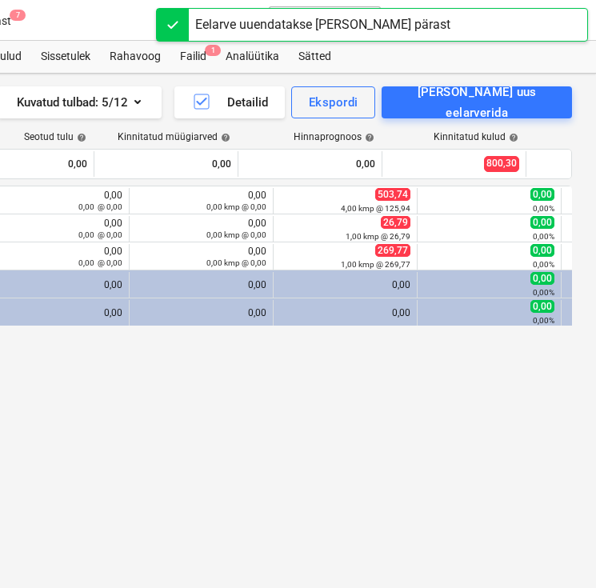
scroll to position [0, 127]
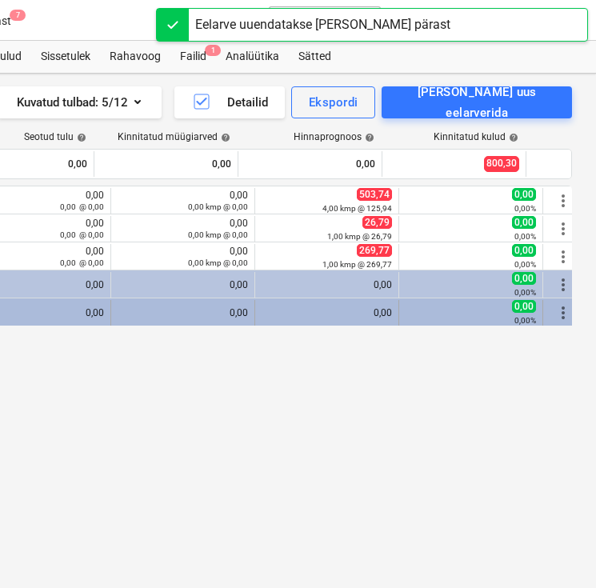
click at [561, 314] on span "more_vert" at bounding box center [562, 312] width 19 height 19
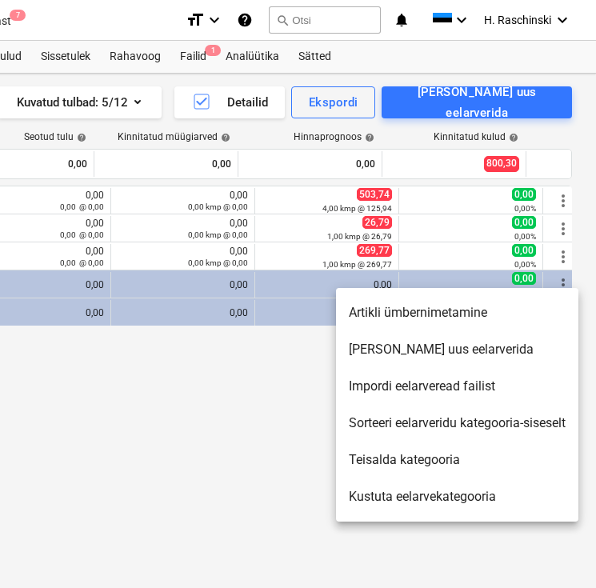
click at [475, 348] on li "[PERSON_NAME] uus eelarverida" at bounding box center [457, 349] width 242 height 37
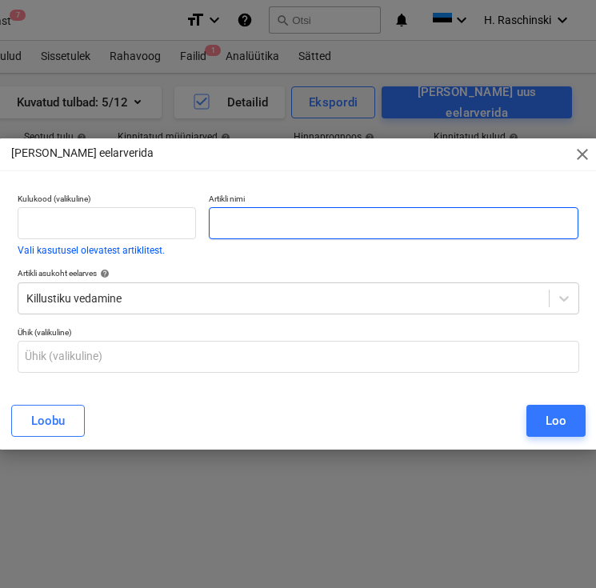
click at [413, 224] on input "text" at bounding box center [394, 223] width 370 height 32
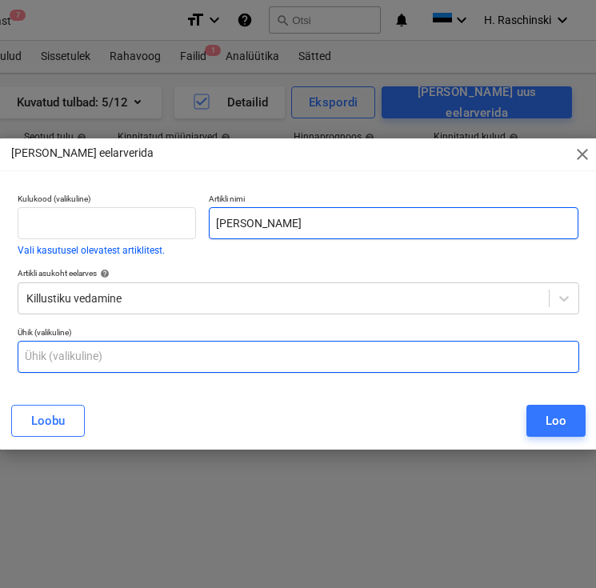
type input "[PERSON_NAME]"
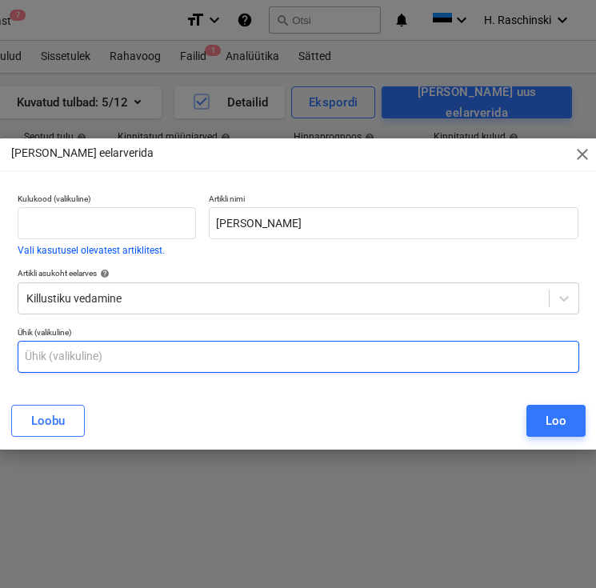
click at [329, 353] on input "text" at bounding box center [298, 357] width 561 height 32
type input "kmp"
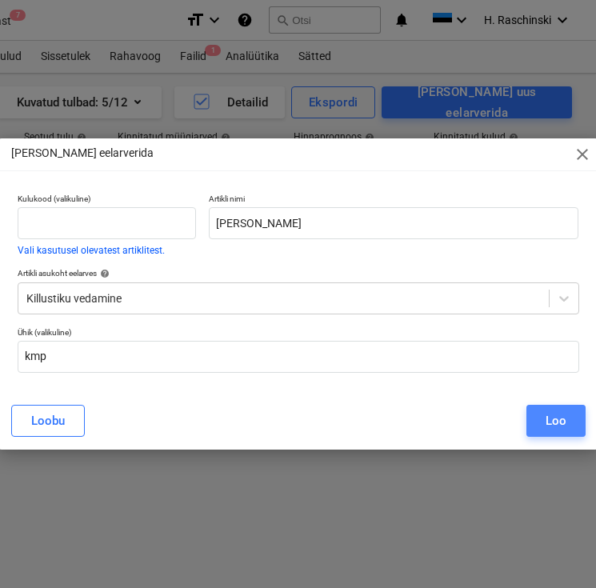
click at [561, 421] on div "Loo" at bounding box center [555, 420] width 21 height 21
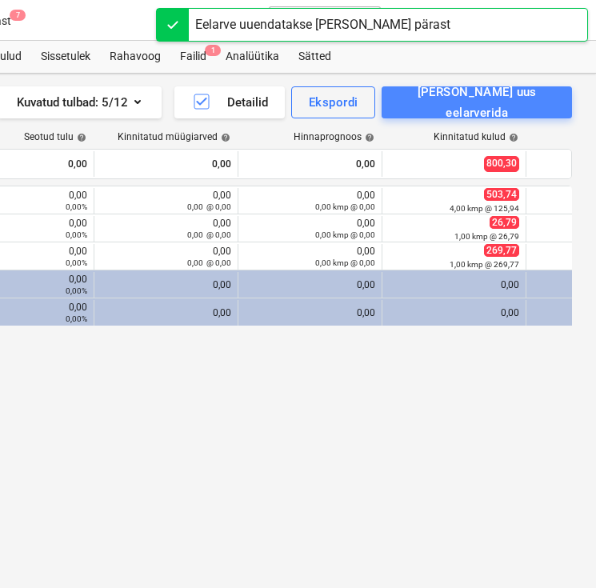
click at [525, 106] on div "[PERSON_NAME] uus eelarverida" at bounding box center [476, 103] width 155 height 42
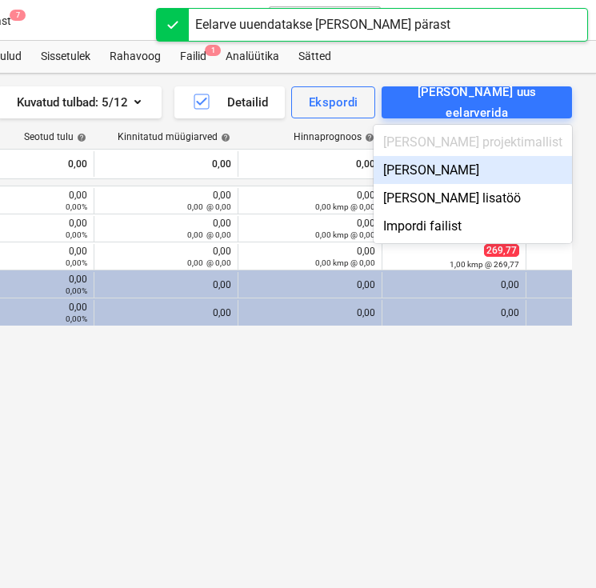
click at [491, 166] on div "[PERSON_NAME]" at bounding box center [472, 170] width 198 height 28
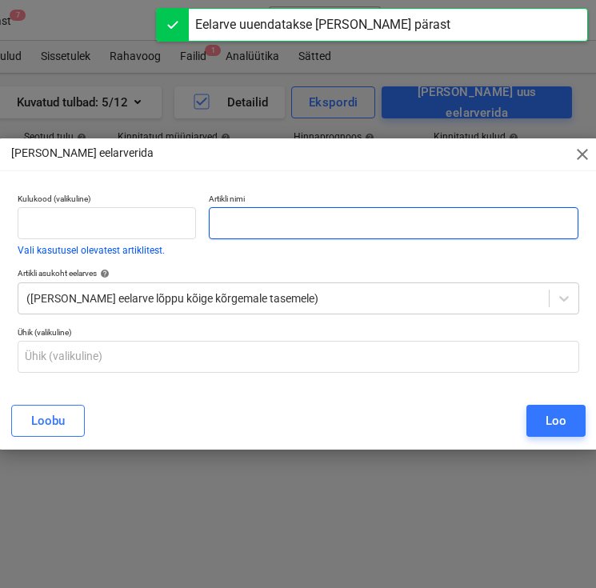
click at [428, 220] on input "text" at bounding box center [394, 223] width 370 height 32
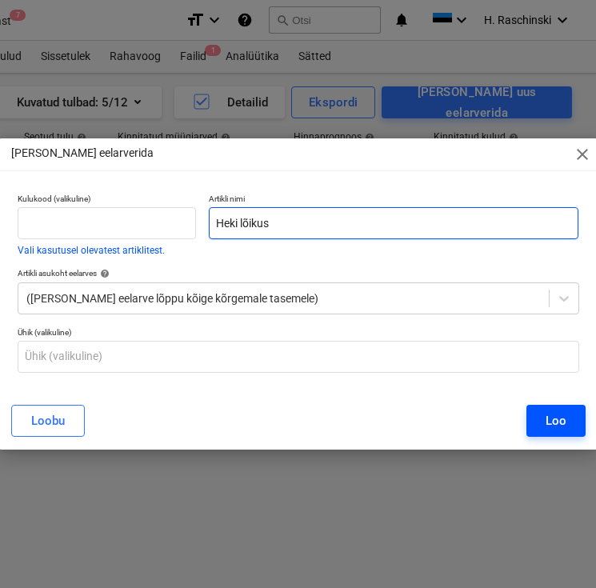
type input "Heki lõikus"
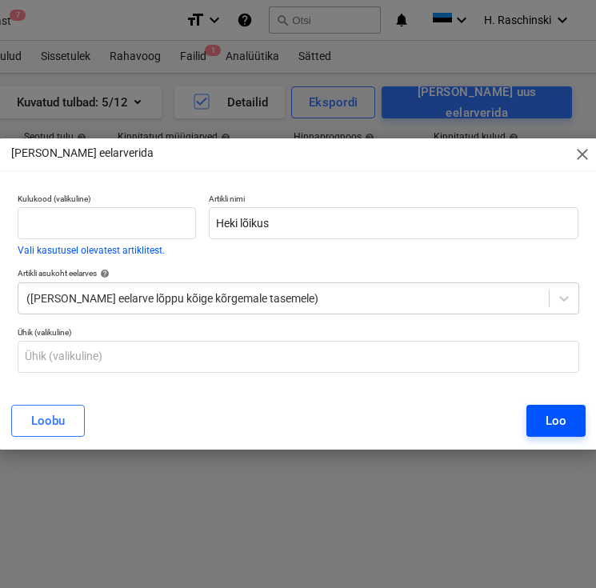
click at [559, 414] on div "Loo" at bounding box center [555, 420] width 21 height 21
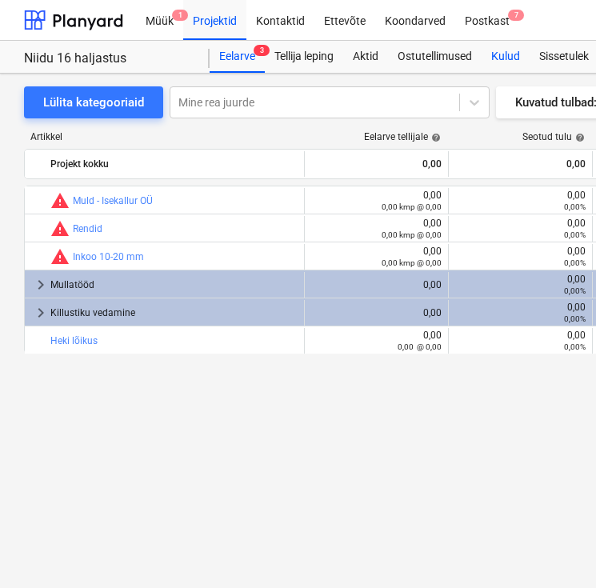
click at [501, 54] on div "Kulud" at bounding box center [505, 57] width 48 height 32
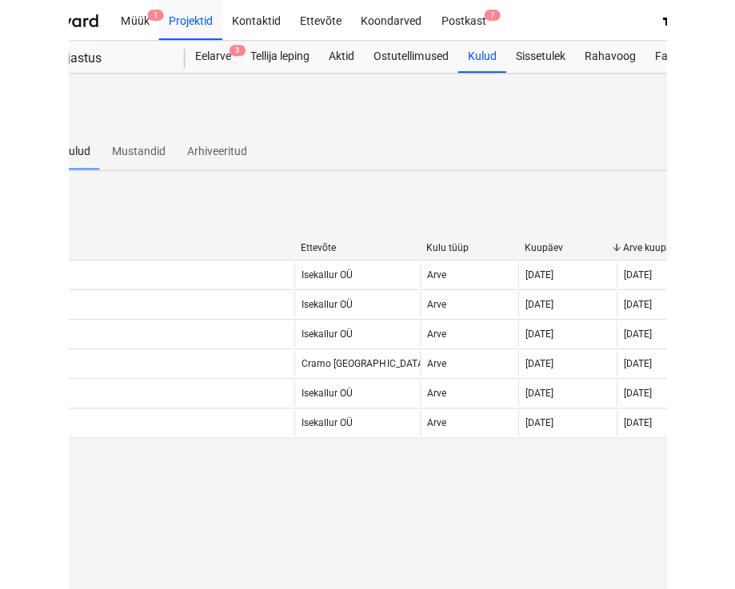
scroll to position [0, 195]
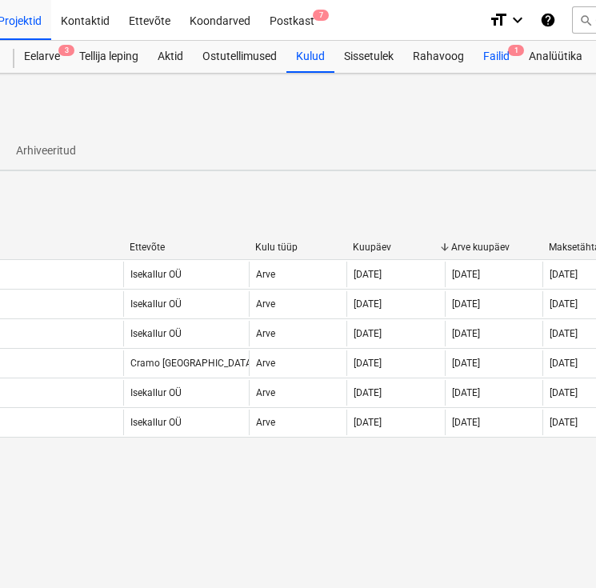
click at [483, 54] on div "Failid 1" at bounding box center [496, 57] width 46 height 32
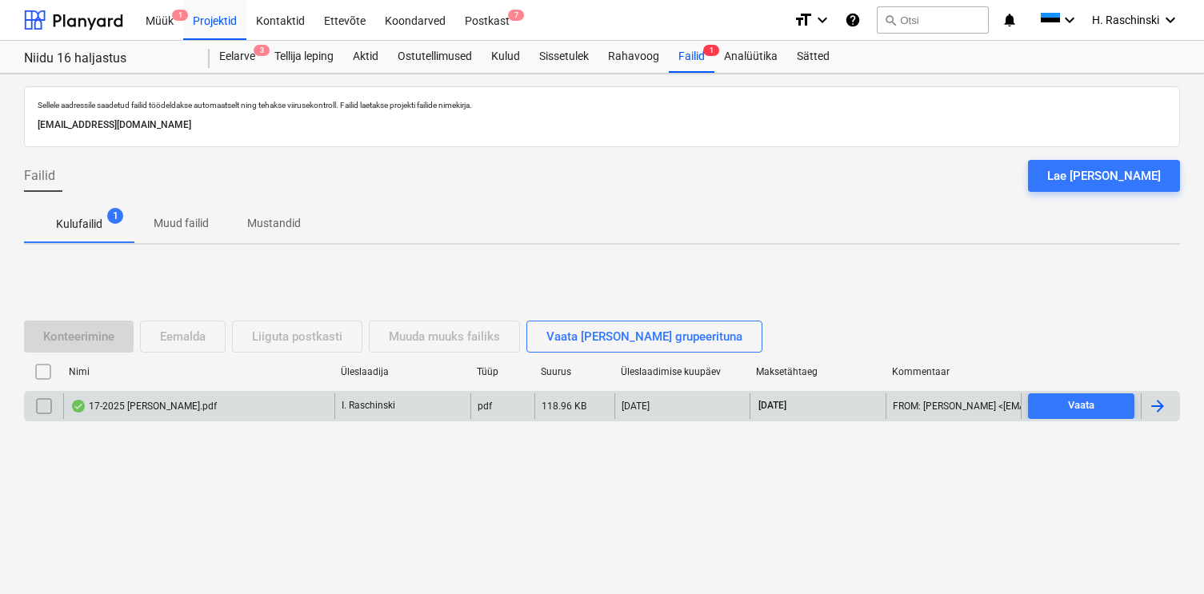
click at [170, 414] on div "17-2025 [PERSON_NAME].pdf" at bounding box center [198, 406] width 271 height 26
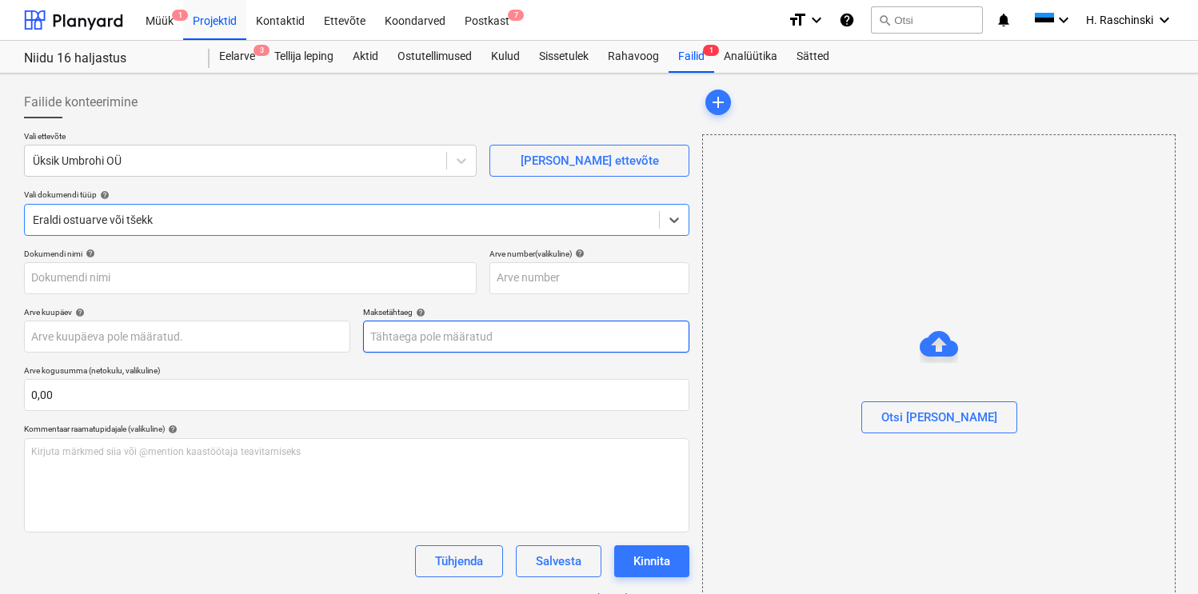
type input "17-2025"
type input "[DATE]"
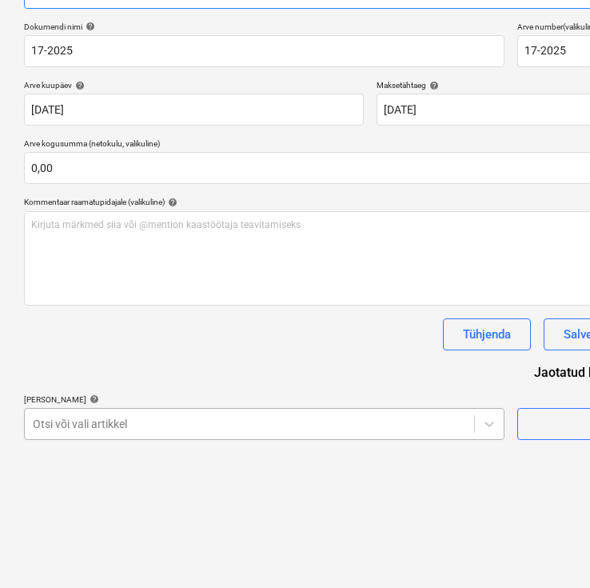
scroll to position [325, 0]
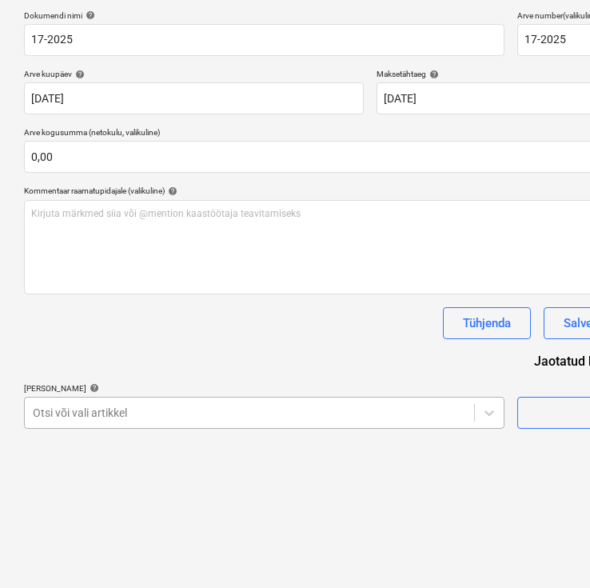
click at [433, 349] on body "Müük 1 Projektid Kontaktid Ettevõte Koondarved Postkast 7 format_size keyboard_…" at bounding box center [295, 56] width 590 height 588
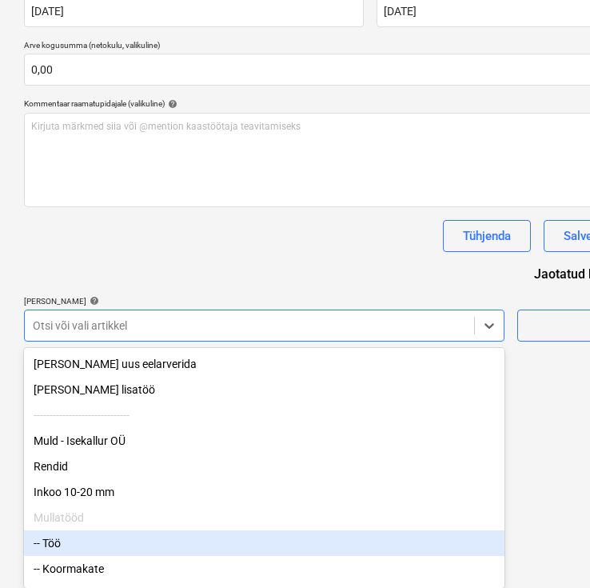
click at [225, 538] on div "-- Töö" at bounding box center [264, 543] width 481 height 26
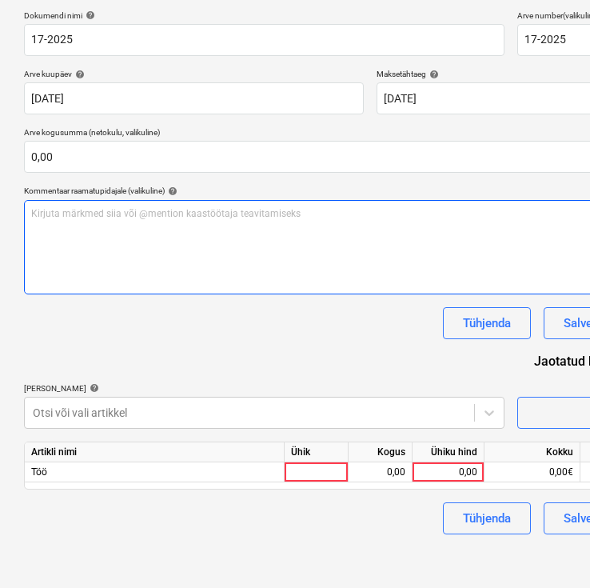
scroll to position [227, 0]
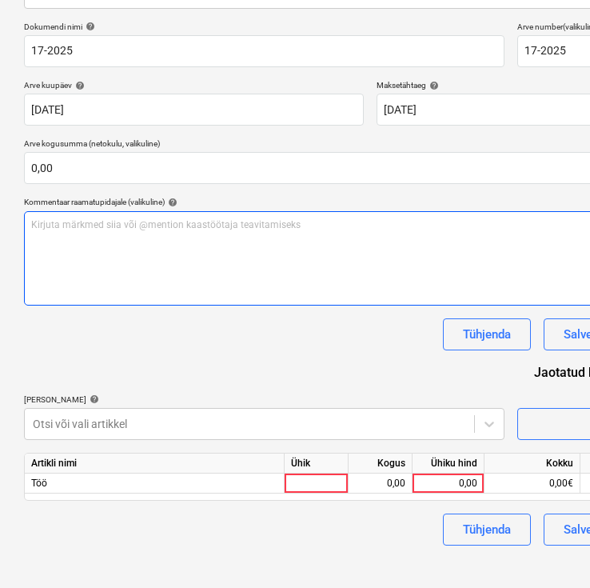
click at [293, 289] on div "Dokumendi nimi help 17-2025 Arve number (valikuline) help 17-2025 Arve kuupäev …" at bounding box center [370, 284] width 693 height 524
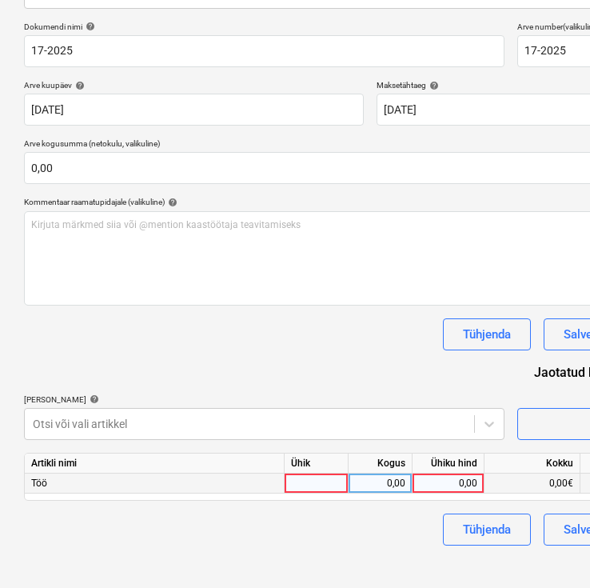
click at [320, 477] on div at bounding box center [317, 483] width 64 height 20
type input "päev"
type input "200"
click at [297, 545] on div "Failide konteerimine Vali ettevõte Üksik Umbrohi OÜ [PERSON_NAME] uus ettevõte …" at bounding box center [371, 223] width 706 height 740
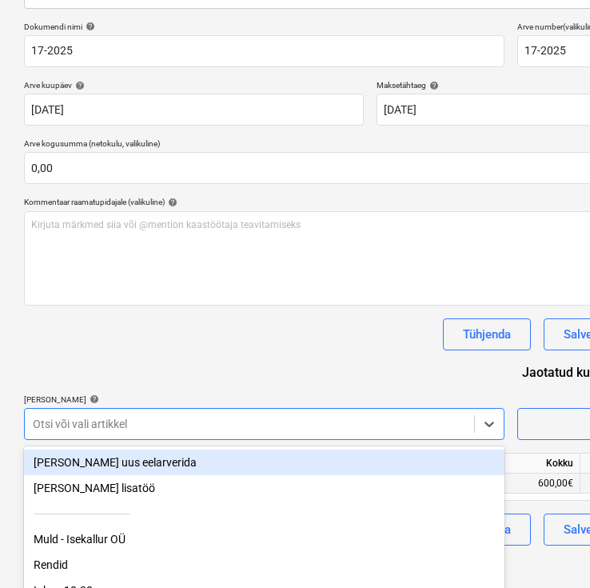
click at [428, 361] on body "Müük 1 Projektid Kontaktid Ettevõte Koondarved Postkast 7 format_size keyboard_…" at bounding box center [295, 67] width 590 height 588
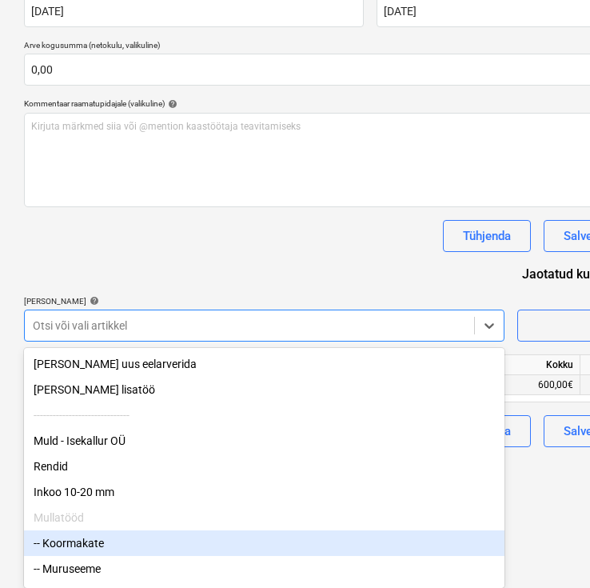
click at [161, 543] on div "-- Koormakate" at bounding box center [264, 543] width 481 height 26
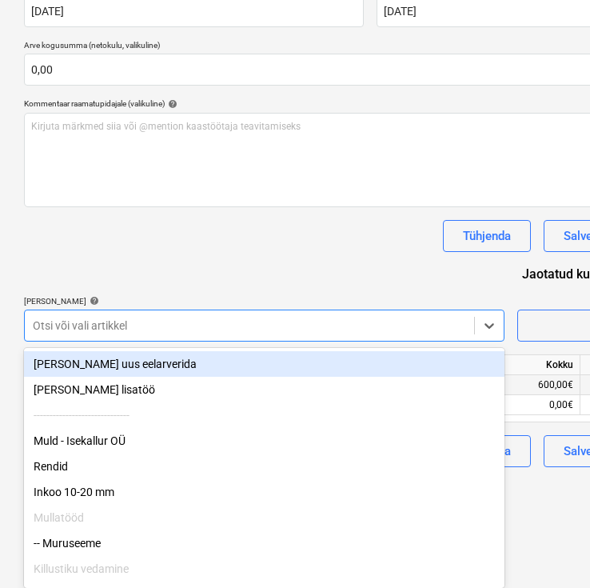
click at [256, 265] on div "Dokumendi nimi help 17-2025 Arve number (valikuline) help 17-2025 Arve kuupäev …" at bounding box center [370, 195] width 693 height 544
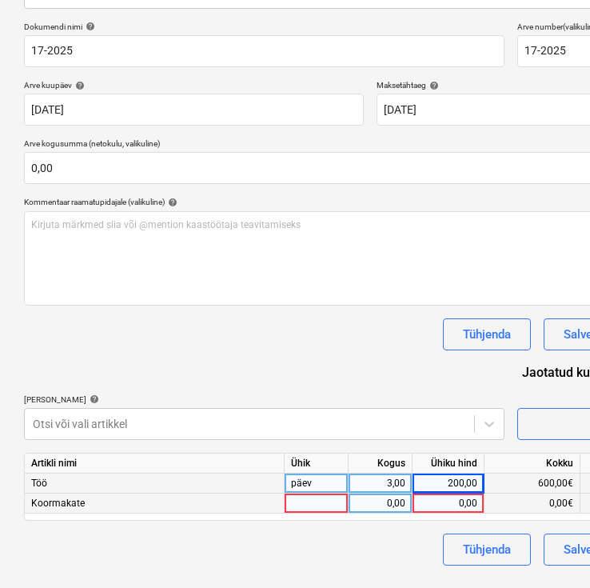
click at [300, 501] on div at bounding box center [317, 503] width 64 height 20
type input "kmp"
type input "43,52"
click at [262, 555] on div "Tühjenda Salvesta Kinnita" at bounding box center [370, 549] width 693 height 32
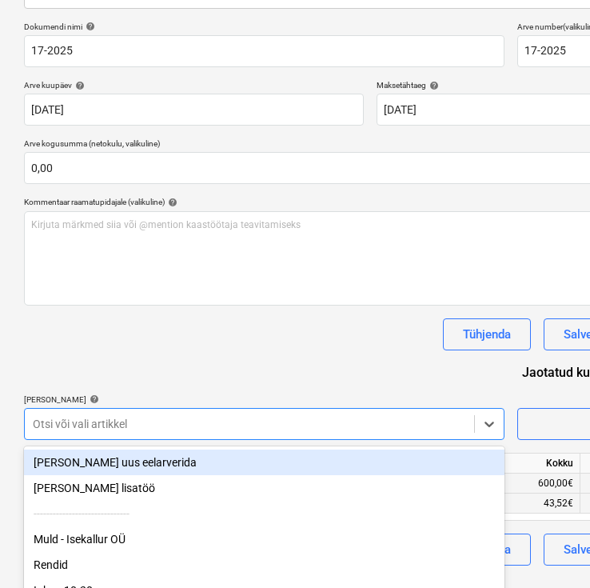
scroll to position [325, 0]
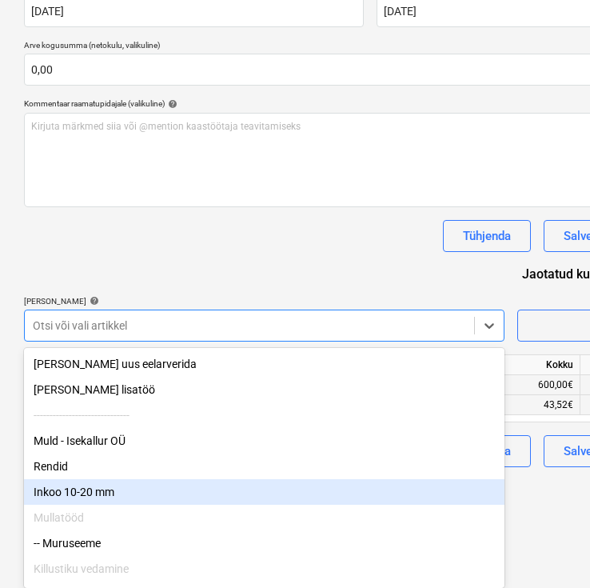
click at [166, 513] on div "Mullatööd" at bounding box center [264, 518] width 481 height 26
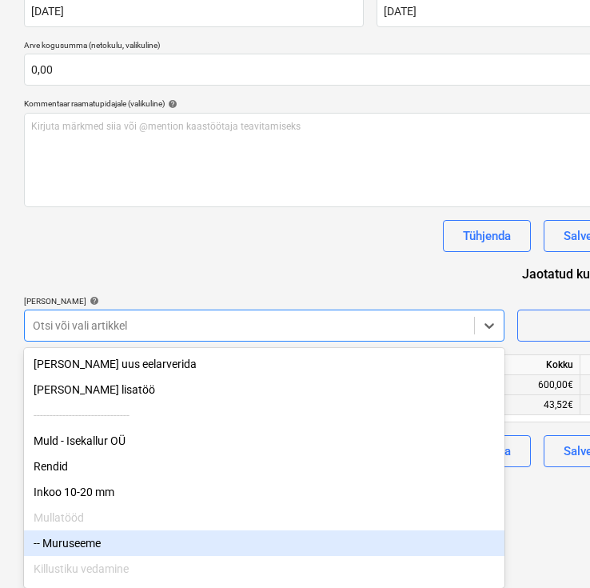
click at [145, 544] on div "-- Muruseeme" at bounding box center [264, 543] width 481 height 26
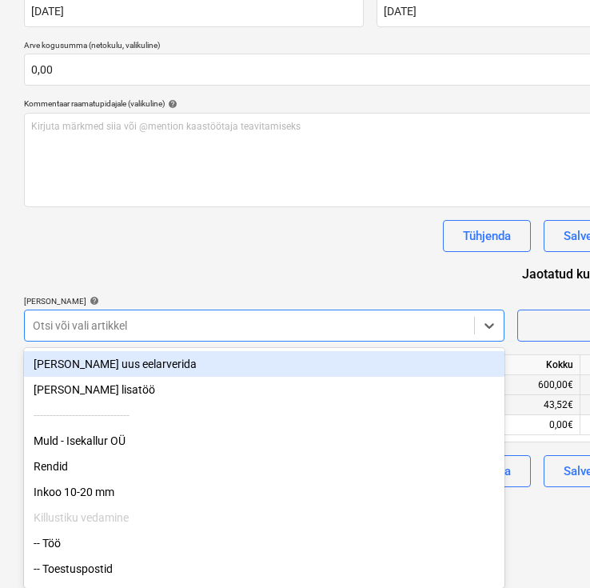
click at [255, 264] on div "Dokumendi nimi help 17-2025 Arve number (valikuline) help 17-2025 Arve kuupäev …" at bounding box center [370, 205] width 693 height 564
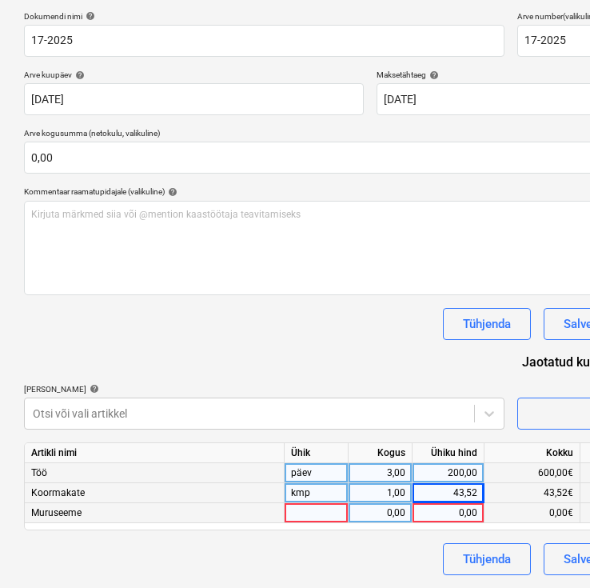
click at [301, 514] on div at bounding box center [317, 513] width 64 height 20
type input "kmp"
type input "110"
click at [337, 332] on div "Tühjenda Salvesta Kinnita" at bounding box center [370, 324] width 693 height 32
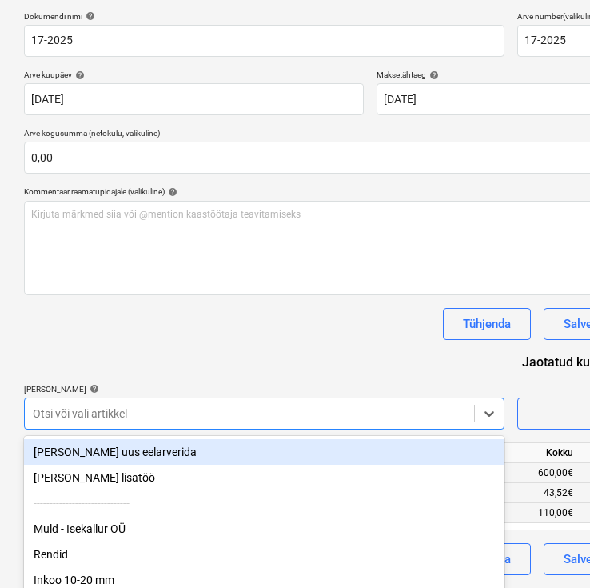
scroll to position [325, 0]
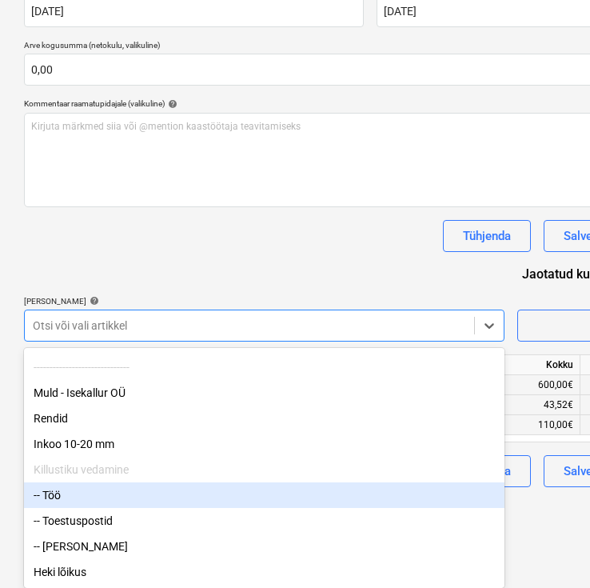
click at [244, 493] on div "-- Töö" at bounding box center [264, 495] width 481 height 26
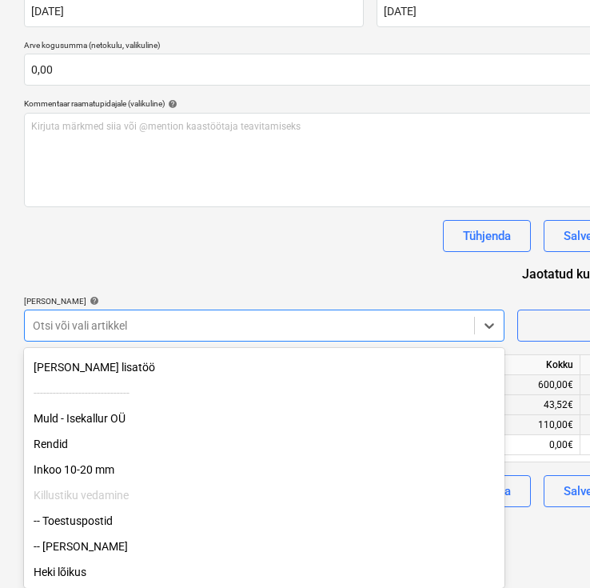
click at [268, 265] on div "Dokumendi nimi help 17-2025 Arve number (valikuline) help 17-2025 Arve kuupäev …" at bounding box center [370, 215] width 693 height 584
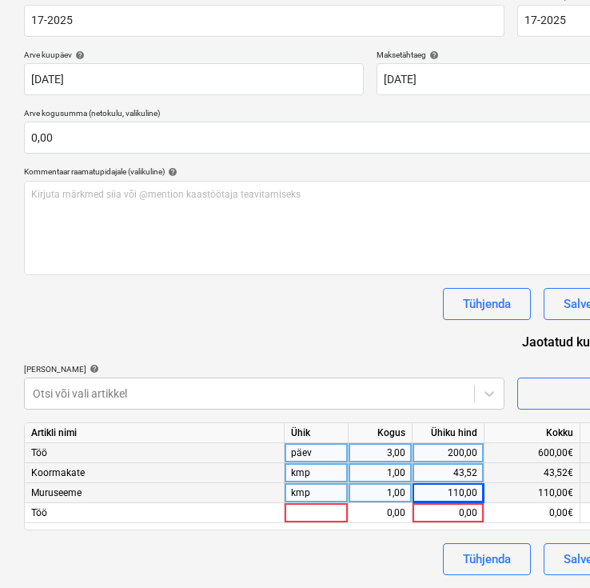
scroll to position [257, 0]
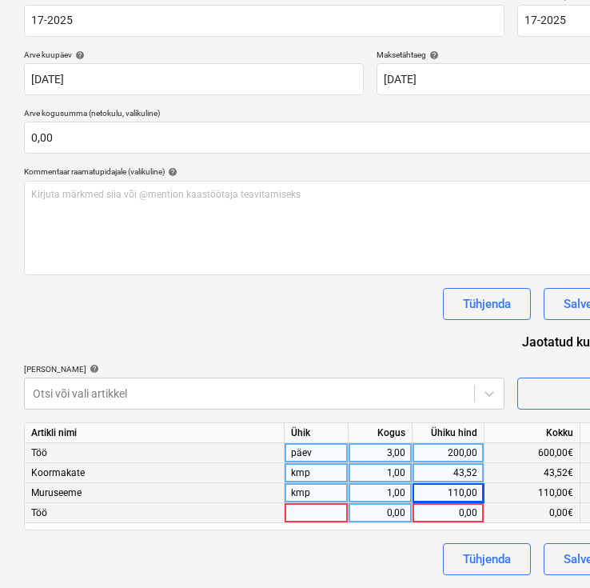
click at [323, 516] on div at bounding box center [317, 513] width 64 height 20
type input "päev"
type input "200"
click at [295, 393] on div at bounding box center [249, 393] width 433 height 16
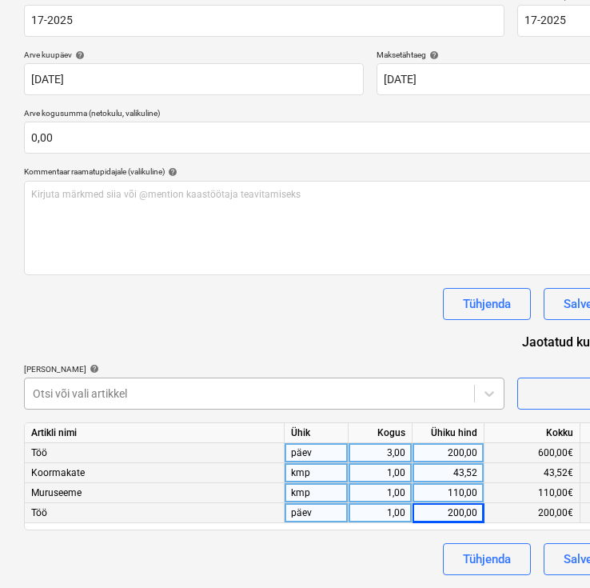
scroll to position [325, 0]
click at [292, 330] on body "Müük 1 Projektid Kontaktid Ettevõte Koondarved Postkast 7 format_size keyboard_…" at bounding box center [295, 37] width 590 height 588
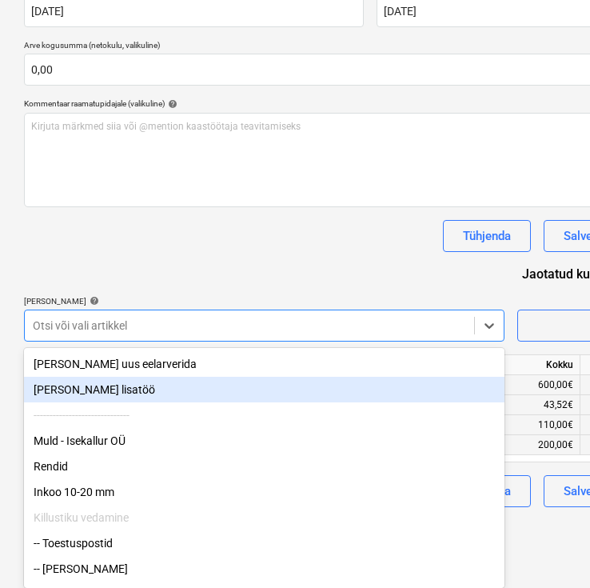
scroll to position [26, 0]
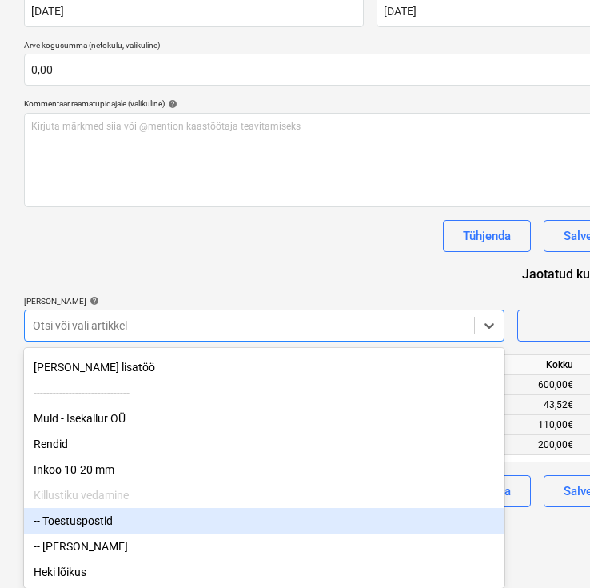
click at [138, 524] on div "-- Toestuspostid" at bounding box center [264, 521] width 481 height 26
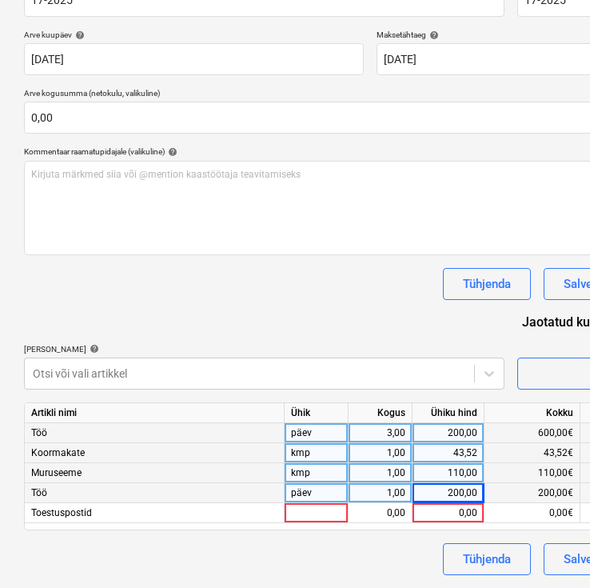
scroll to position [277, 0]
click at [264, 268] on div "Dokumendi nimi help 17-2025 Arve number (valikuline) help 17-2025 Arve kuupäev …" at bounding box center [370, 273] width 693 height 604
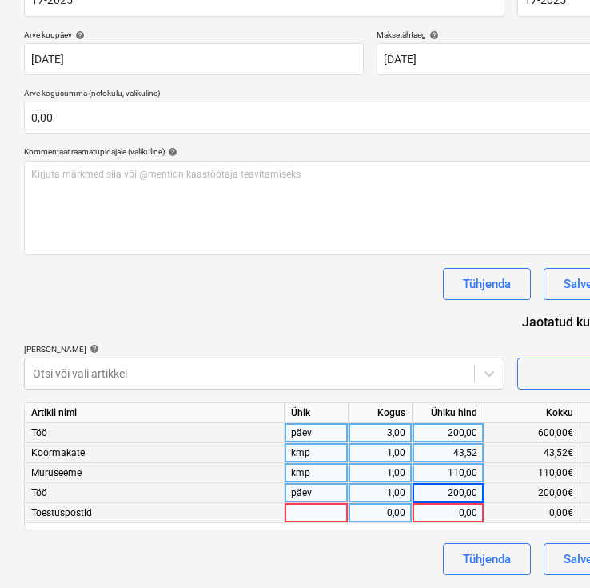
click at [320, 514] on div at bounding box center [317, 513] width 64 height 20
type input "kmp"
type input "25"
click at [421, 370] on div at bounding box center [249, 373] width 433 height 16
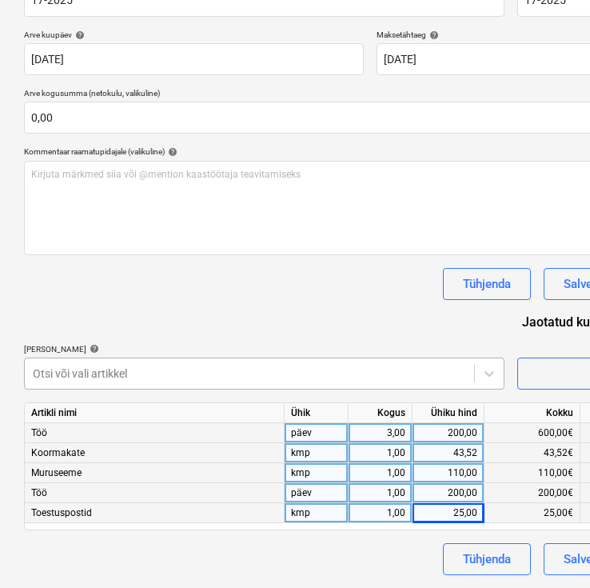
click at [386, 310] on body "Müük 1 Projektid Kontaktid Ettevõte Koondarved Postkast 7 format_size keyboard_…" at bounding box center [295, 17] width 590 height 588
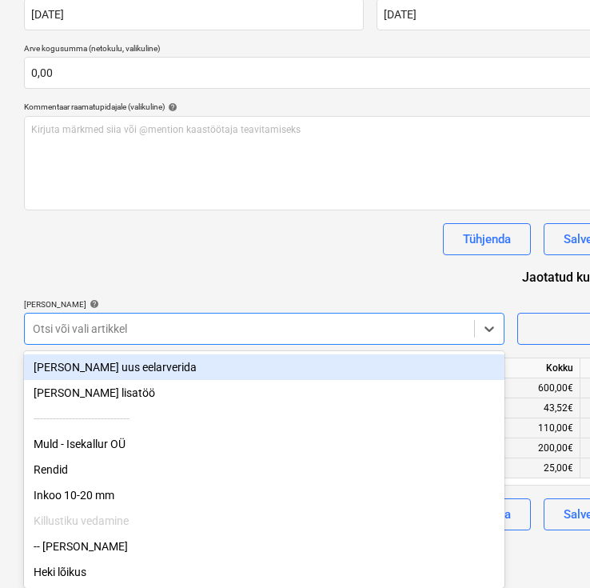
scroll to position [0, 0]
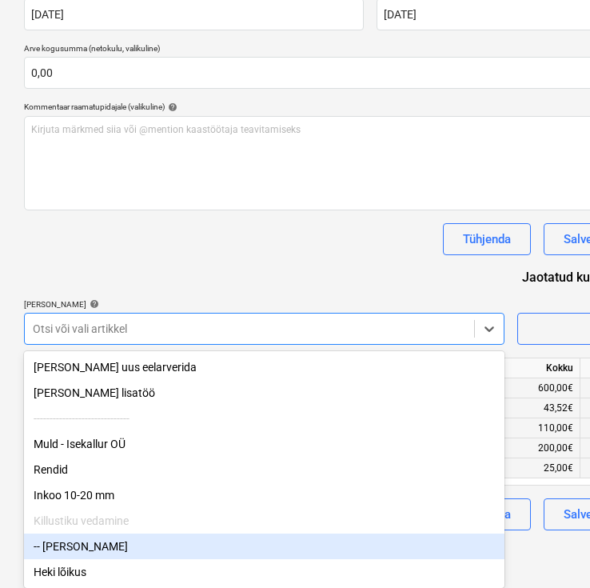
click at [134, 541] on div "-- [PERSON_NAME]" at bounding box center [264, 546] width 481 height 26
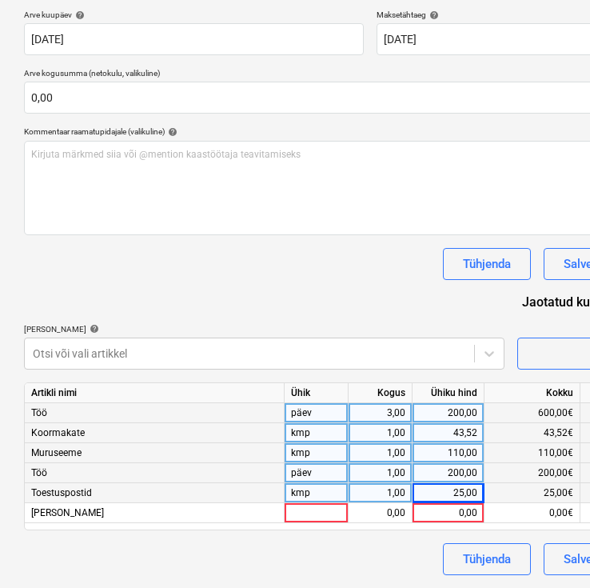
click at [234, 297] on div "Dokumendi nimi help 17-2025 Arve number (valikuline) help 17-2025 Arve kuupäev …" at bounding box center [370, 263] width 693 height 624
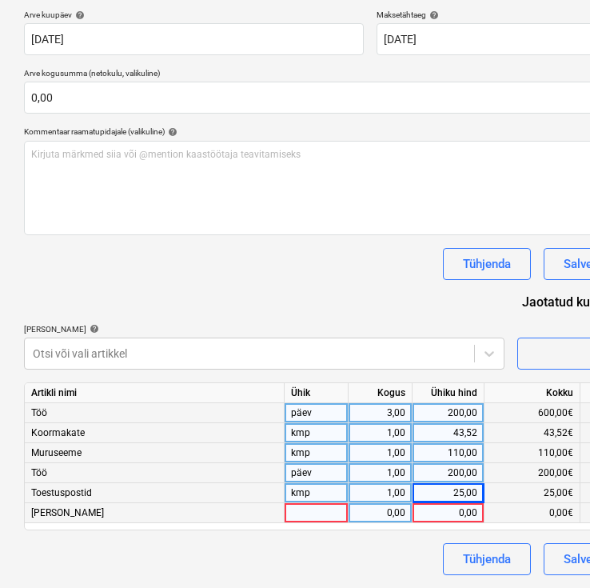
click at [314, 511] on div at bounding box center [317, 513] width 64 height 20
type input "kmp"
type input "20"
click at [352, 346] on div at bounding box center [249, 353] width 433 height 16
click at [337, 361] on div at bounding box center [249, 353] width 433 height 16
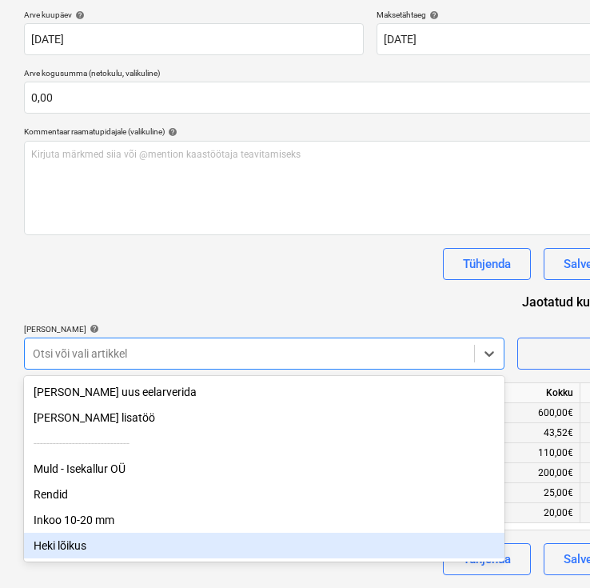
click at [136, 539] on div "Heki lõikus" at bounding box center [264, 546] width 481 height 26
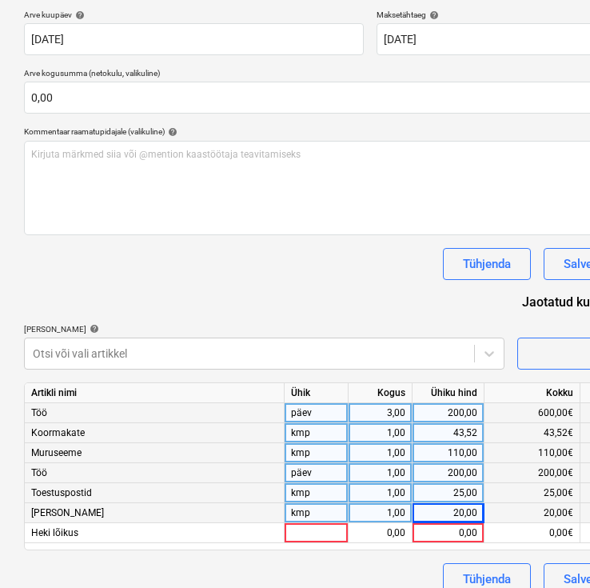
click at [238, 293] on div "Dokumendi nimi help 17-2025 Arve number (valikuline) help 17-2025 Arve kuupäev …" at bounding box center [370, 273] width 693 height 644
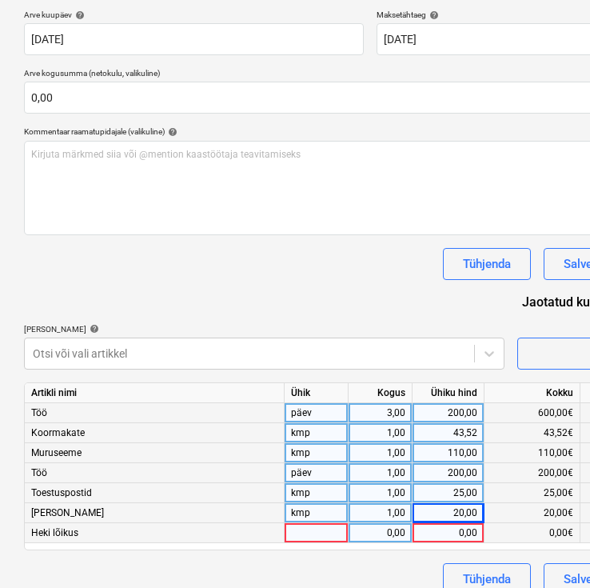
click at [314, 537] on div at bounding box center [317, 533] width 64 height 20
type input "kmp"
type input "200"
click at [366, 297] on div "Dokumendi nimi help 17-2025 Arve number (valikuline) help 17-2025 Arve kuupäev …" at bounding box center [370, 273] width 693 height 644
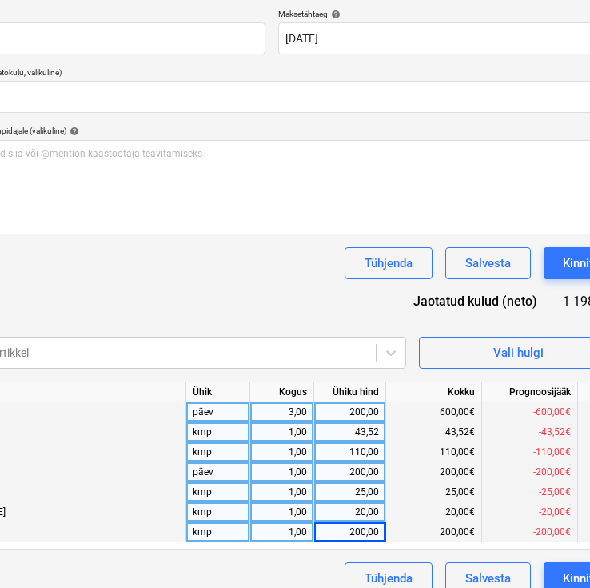
scroll to position [298, 97]
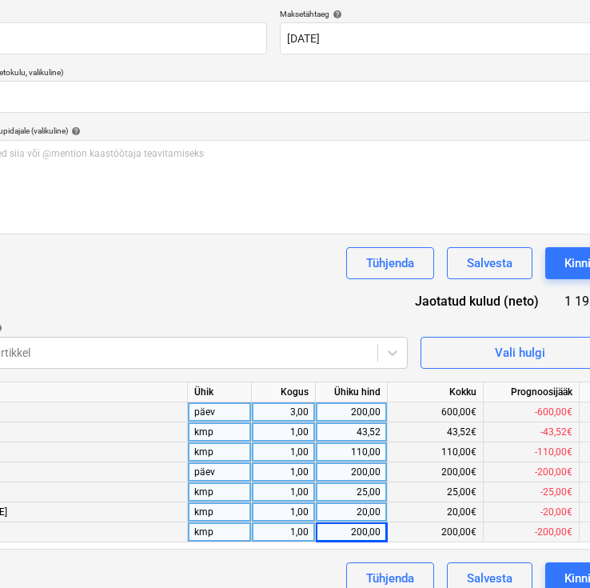
click at [275, 468] on div "1,00" at bounding box center [283, 472] width 50 height 20
type input "2"
click at [265, 296] on div "Dokumendi nimi help 17-2025 Arve number (valikuline) help 17-2025 Arve kuupäev …" at bounding box center [273, 272] width 693 height 644
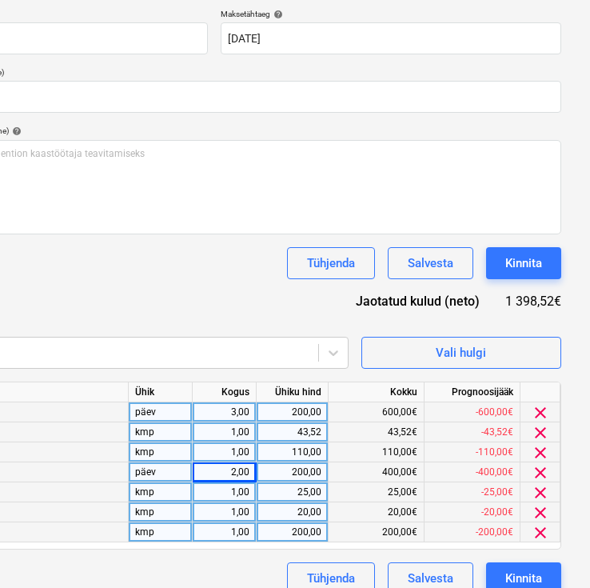
scroll to position [308, 156]
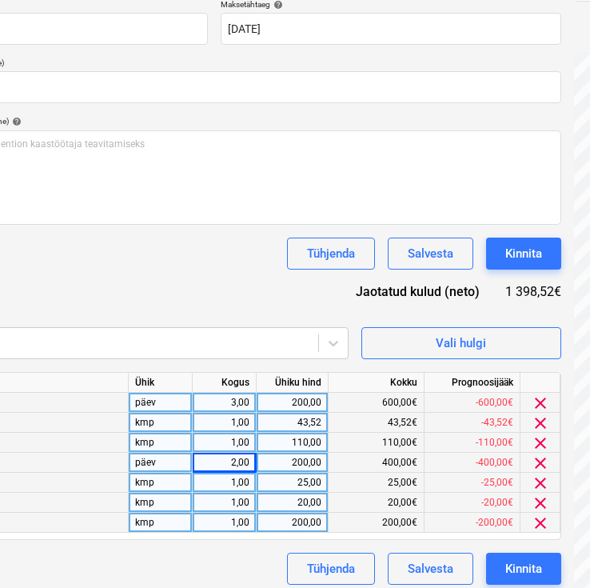
click at [299, 419] on div "43,52" at bounding box center [292, 423] width 58 height 20
type input "45"
click at [248, 286] on div "Dokumendi nimi help 17-2025 Arve number (valikuline) help 17-2025 Arve kuupäev …" at bounding box center [214, 263] width 693 height 644
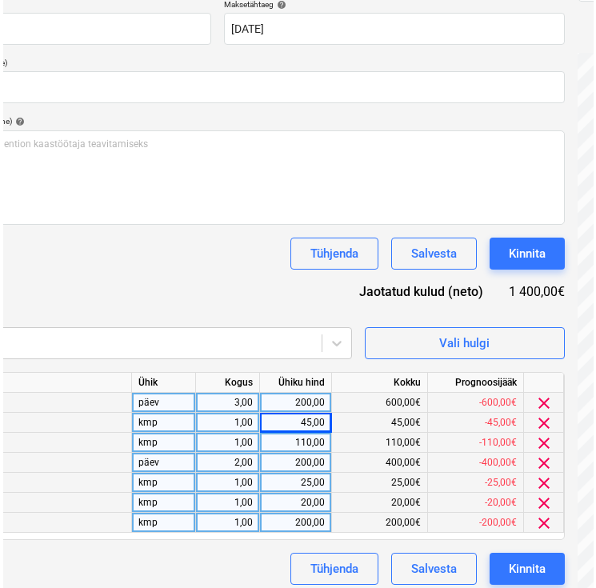
scroll to position [317, 156]
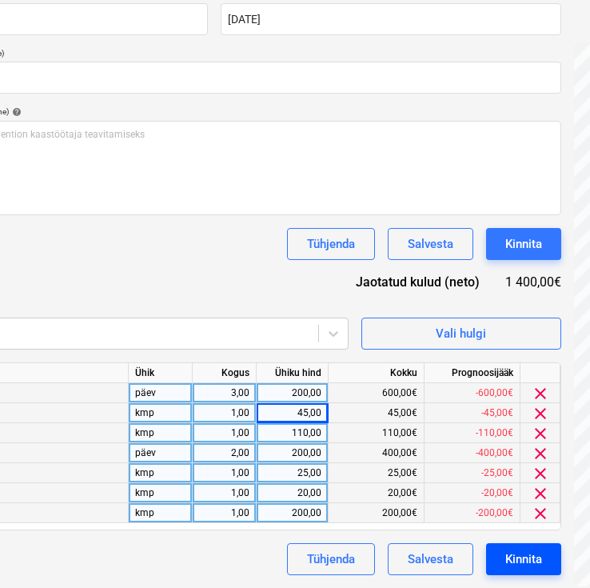
click at [517, 566] on div "Kinnita" at bounding box center [523, 559] width 37 height 21
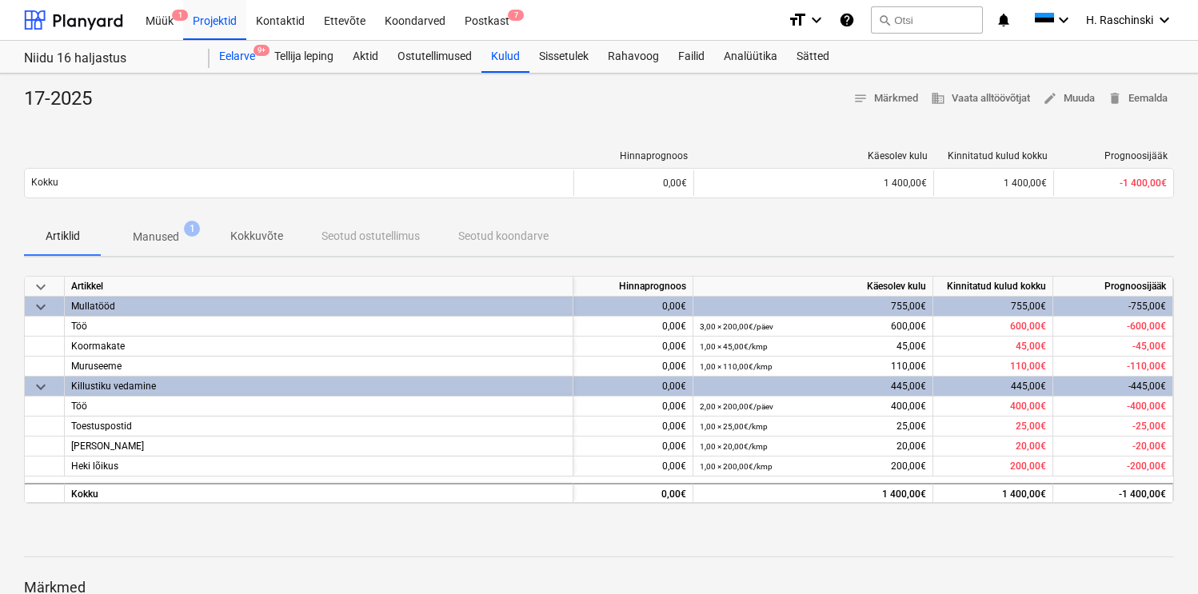
click at [257, 60] on div "Eelarve 9+" at bounding box center [237, 57] width 55 height 32
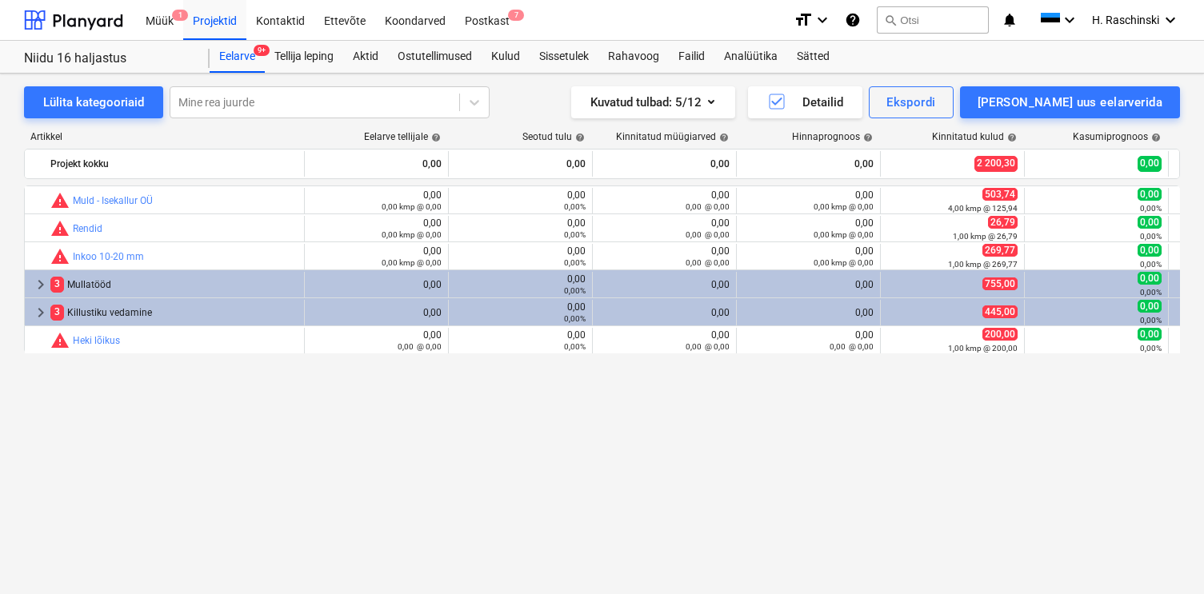
click at [920, 446] on div "bar_chart warning Muld - Isekallur OÜ edit 0,00 0,00 kmp @ 0,00 0,00 0,00% 0,00…" at bounding box center [602, 357] width 1156 height 342
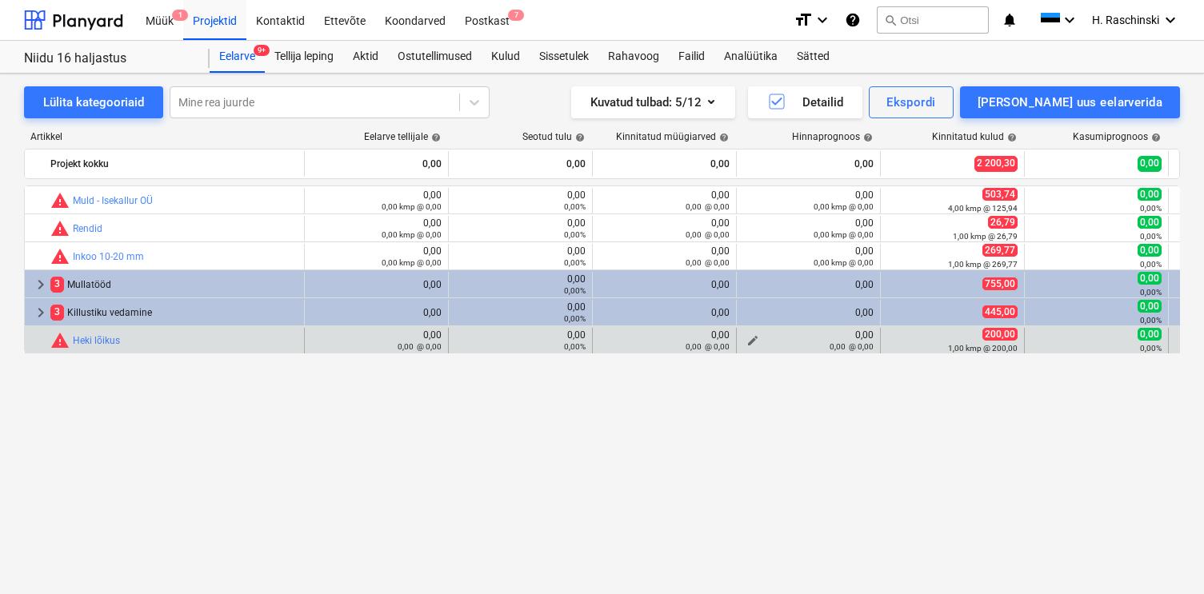
click at [750, 336] on span "edit" at bounding box center [752, 340] width 13 height 13
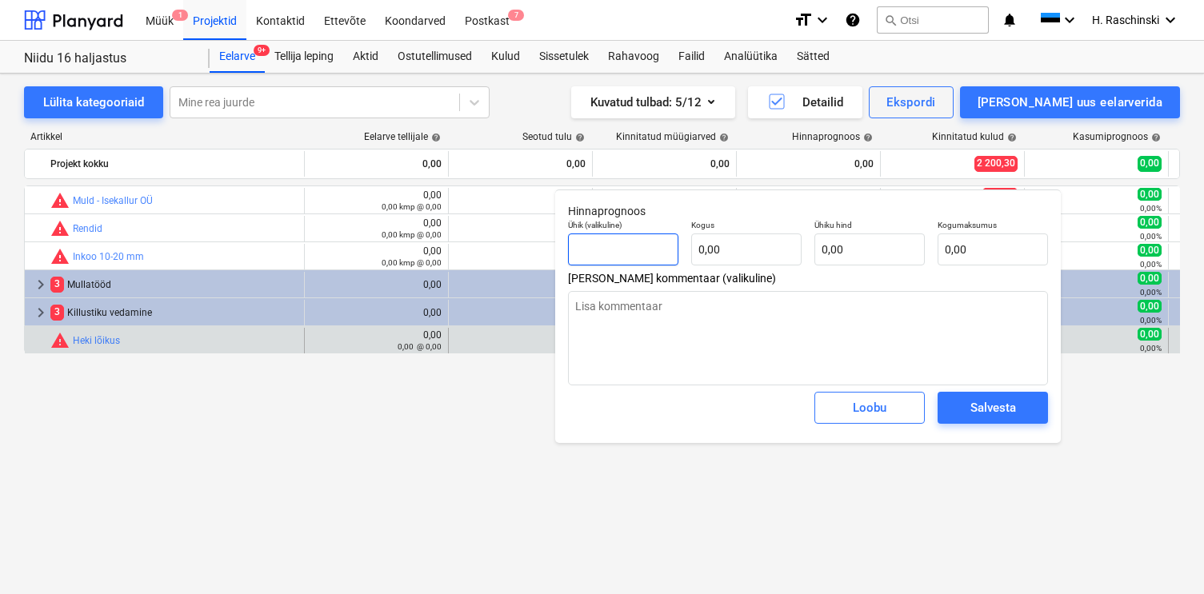
click at [659, 246] on input "text" at bounding box center [623, 250] width 110 height 32
type input "k"
type textarea "x"
type input "km"
type textarea "x"
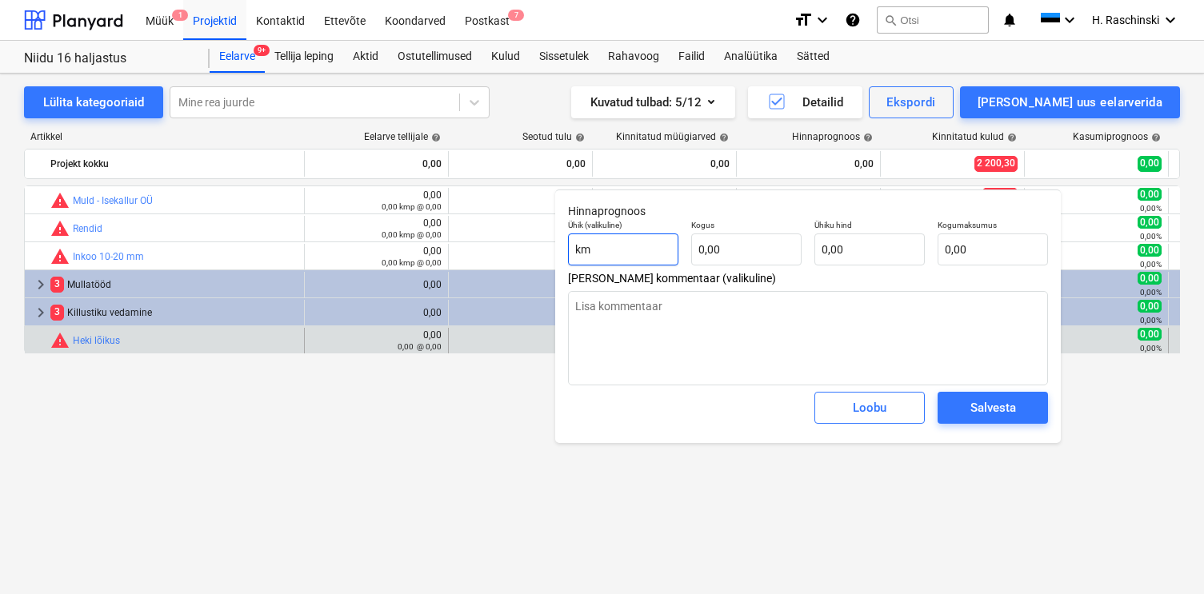
type input "kmp"
type textarea "x"
type input "kmp"
type textarea "x"
type input "2"
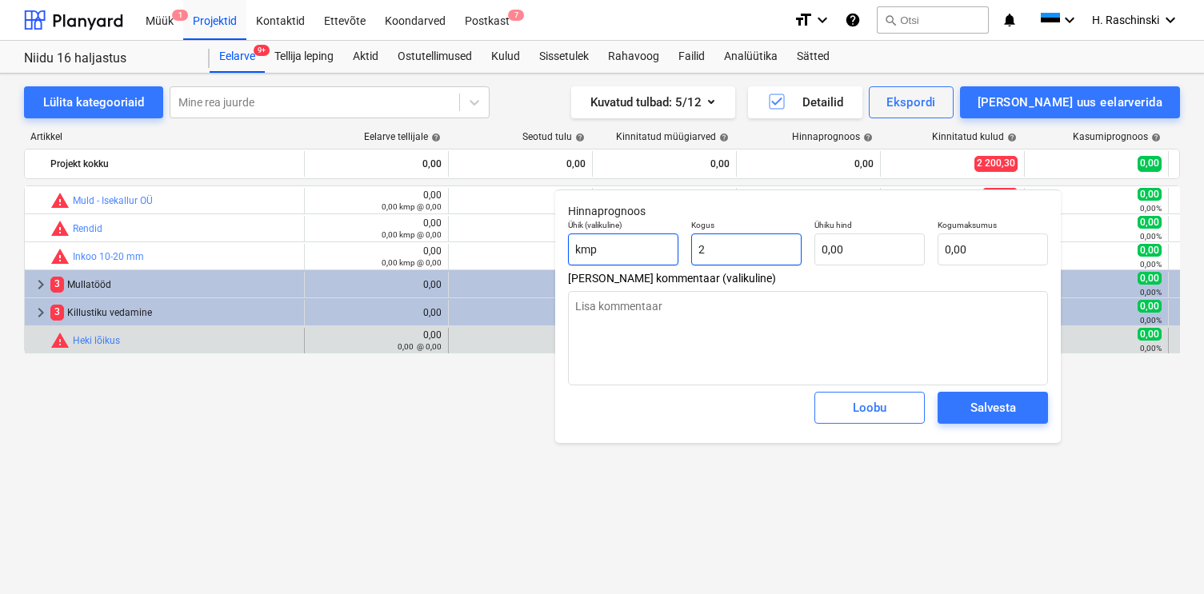
type textarea "x"
type input "1"
type textarea "x"
type input "1,00"
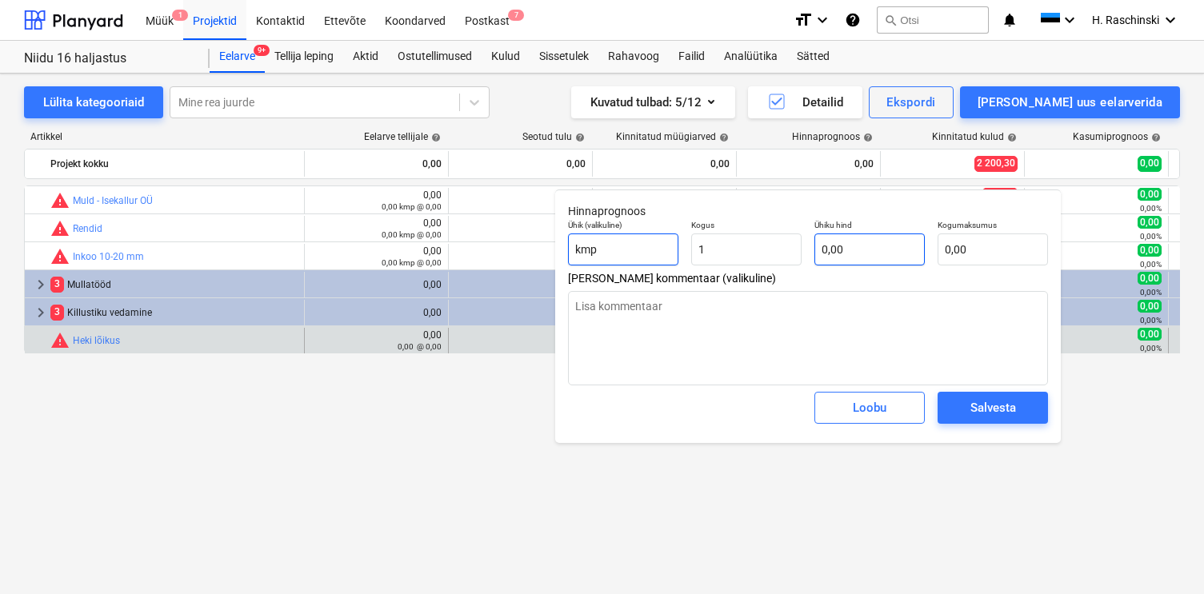
type textarea "x"
type input "2"
type textarea "x"
type input "2,00"
type input "20"
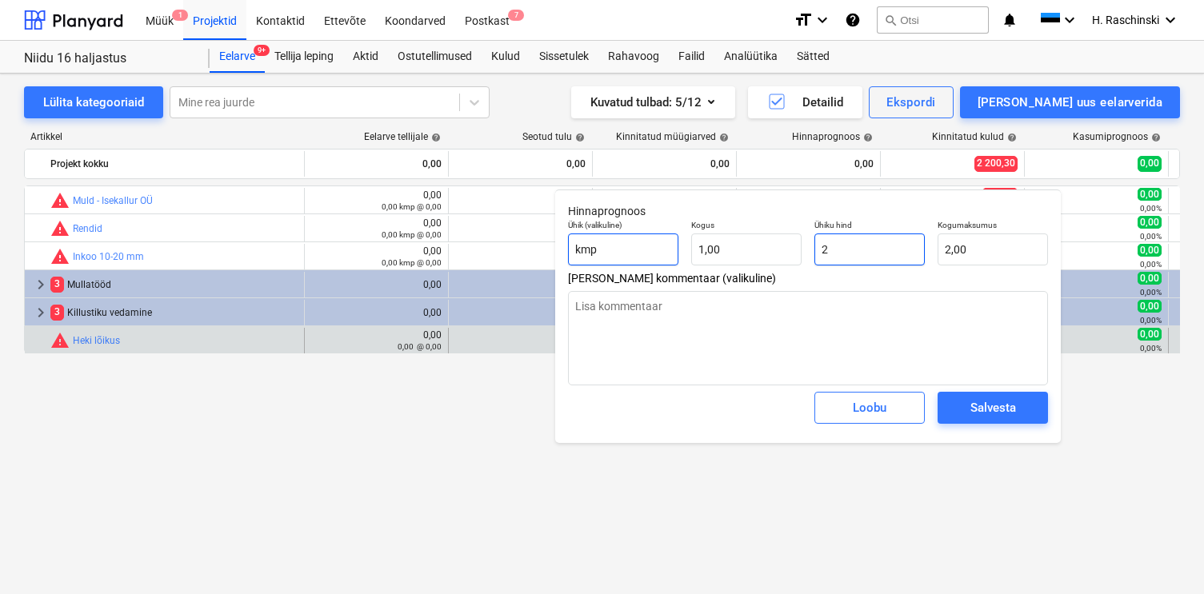
type textarea "x"
type input "20,00"
type input "200"
type textarea "x"
type input "200,00"
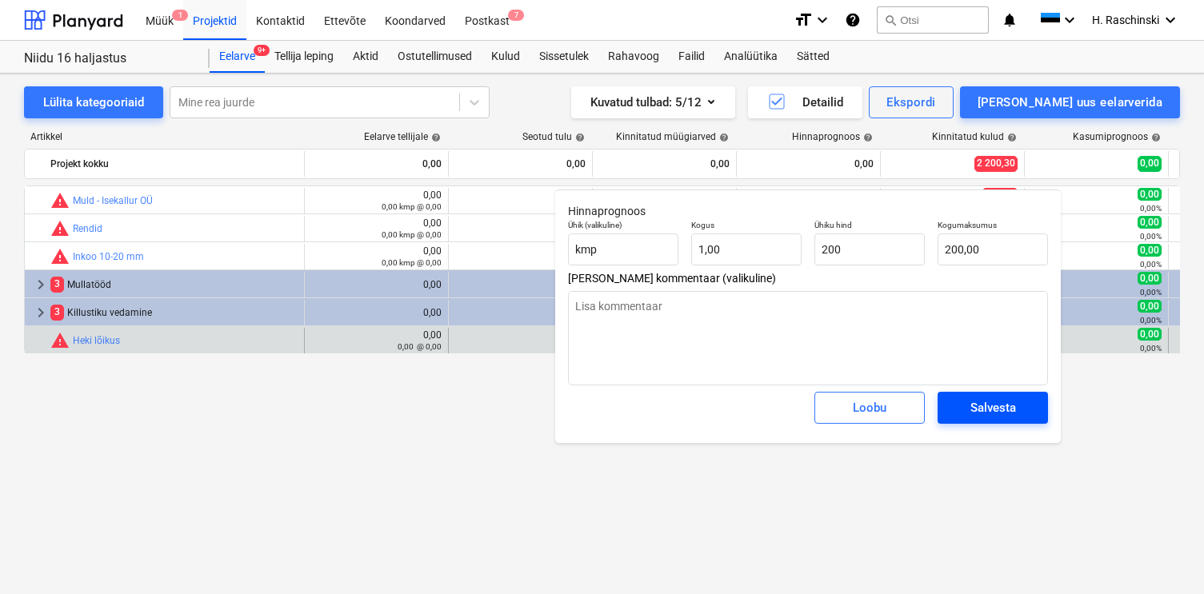
type input "200,00"
click at [952, 403] on button "Salvesta" at bounding box center [992, 408] width 110 height 32
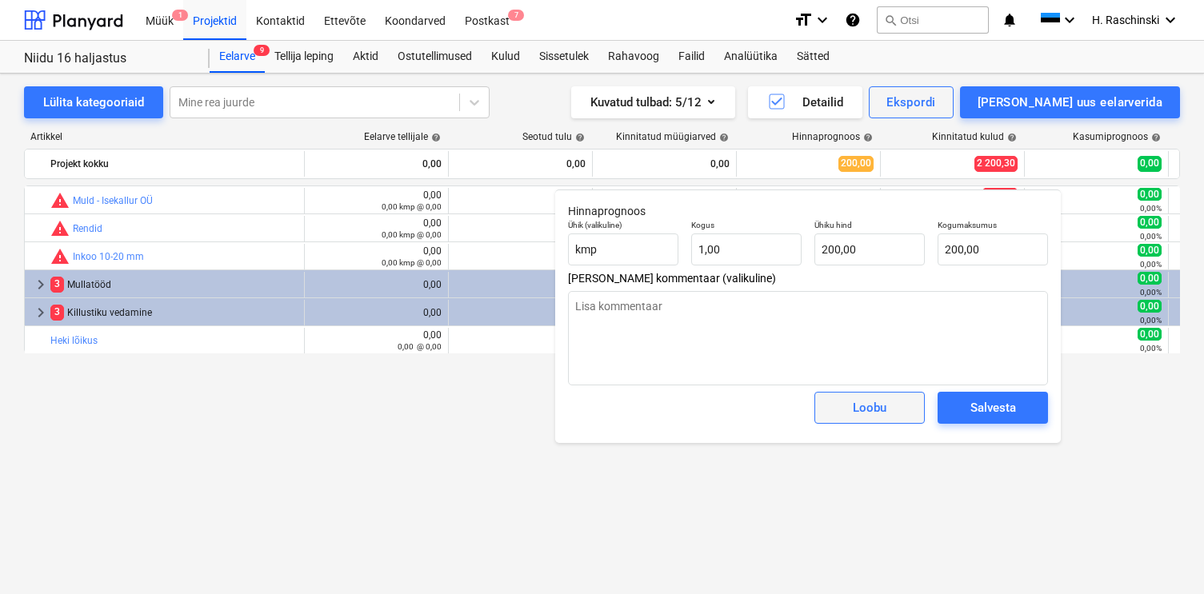
type textarea "x"
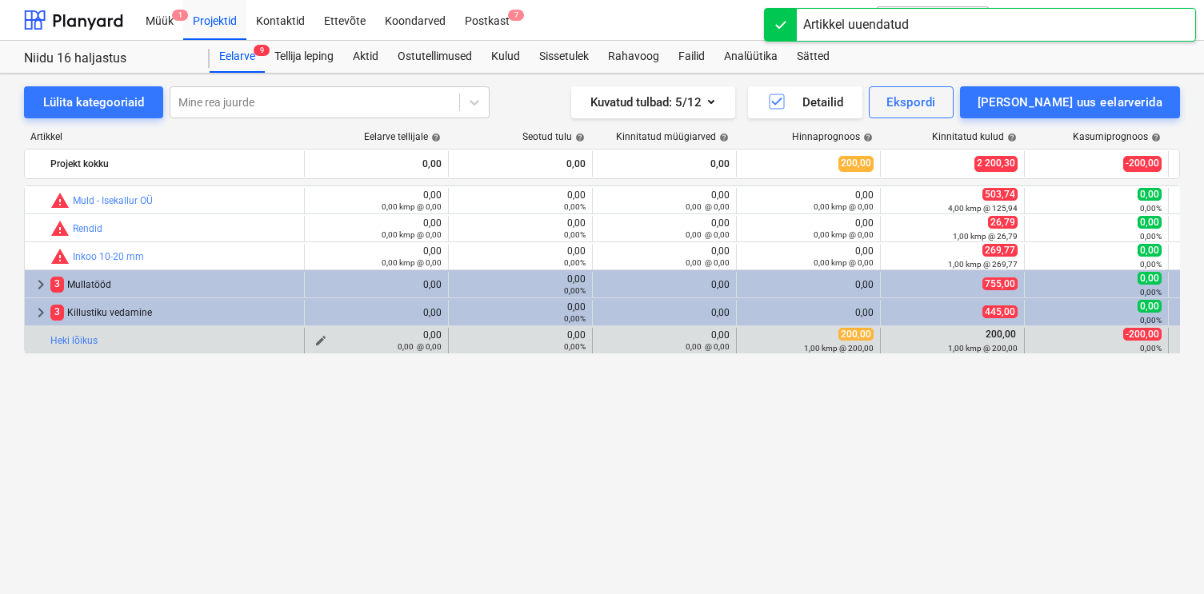
click at [321, 341] on div "0,00 @ 0,00" at bounding box center [376, 346] width 130 height 11
click at [321, 337] on span "edit" at bounding box center [320, 340] width 13 height 13
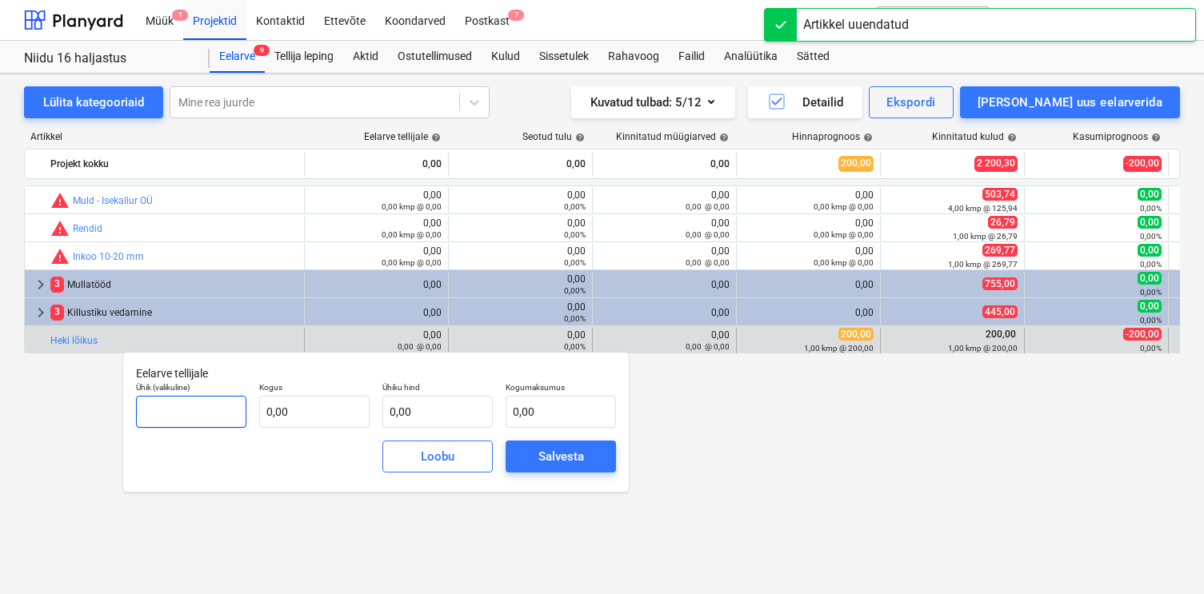
click at [231, 409] on input "text" at bounding box center [191, 412] width 110 height 32
type input "kmp"
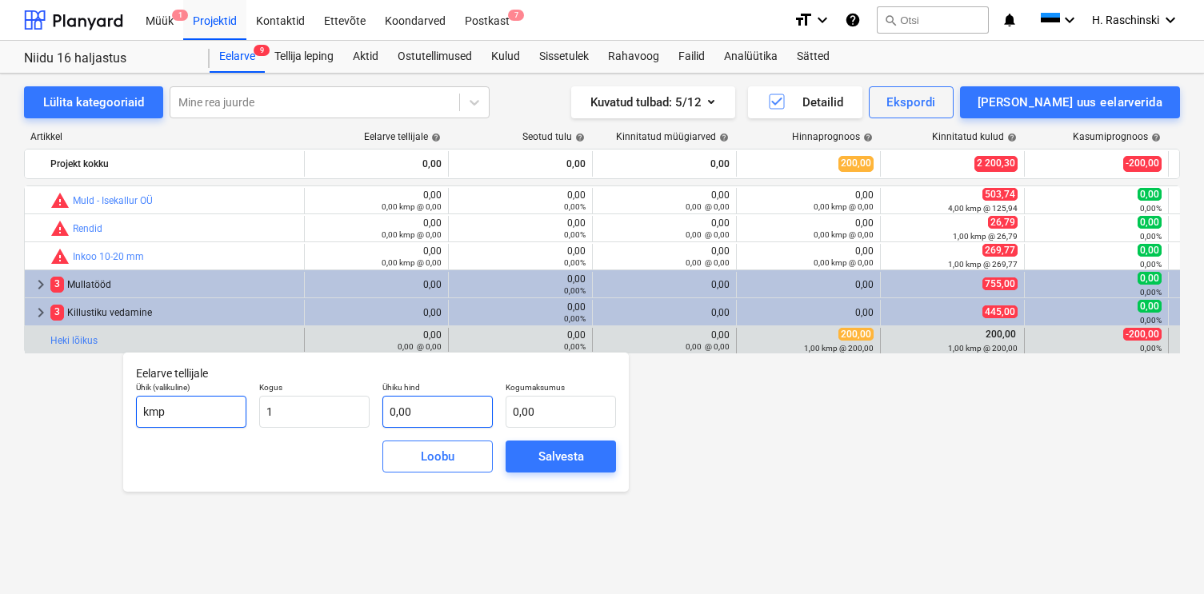
type input "1,00"
type input "2"
type input "2,00"
type input "22"
type input "22,00"
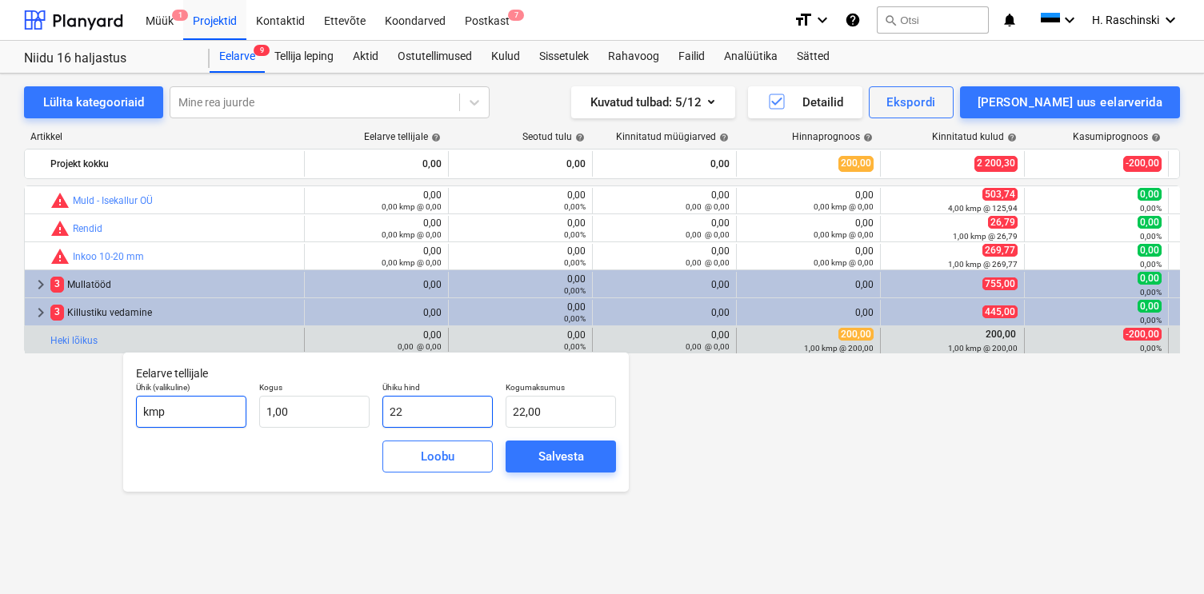
type input "225"
type input "225,00"
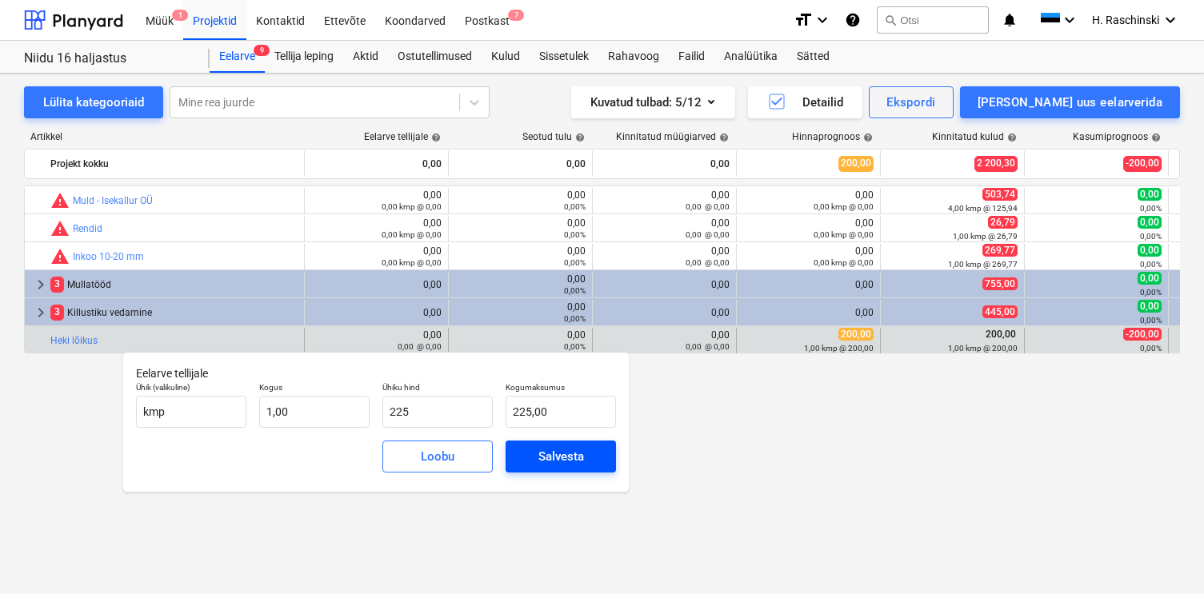
type input "225,00"
click at [549, 448] on div "Salvesta" at bounding box center [561, 456] width 46 height 21
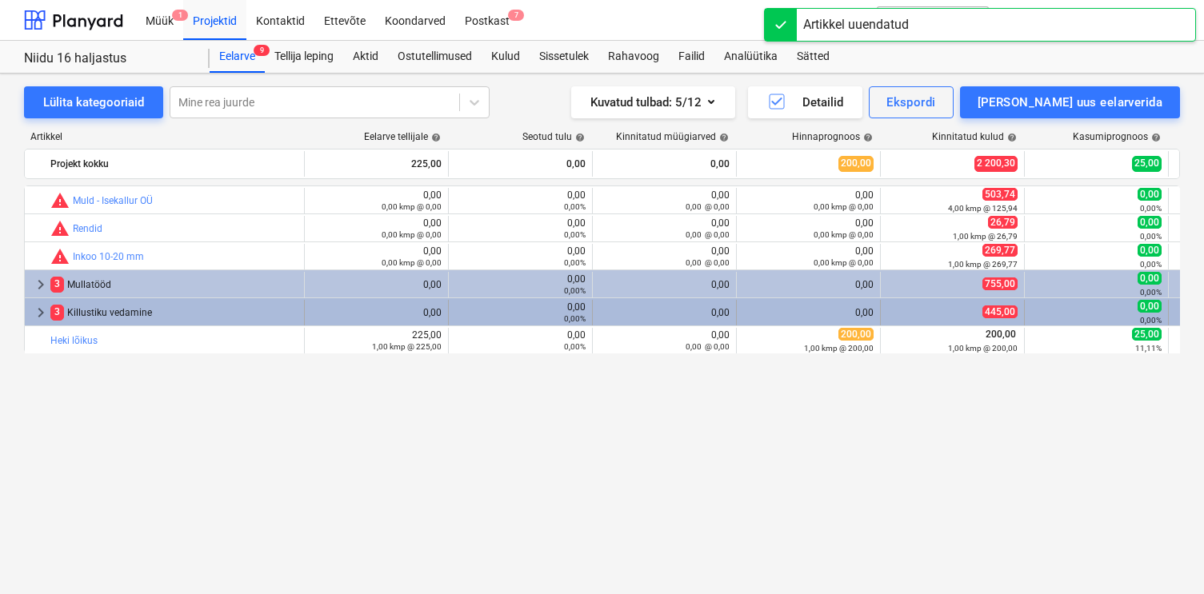
click at [38, 315] on span "keyboard_arrow_right" at bounding box center [40, 312] width 19 height 19
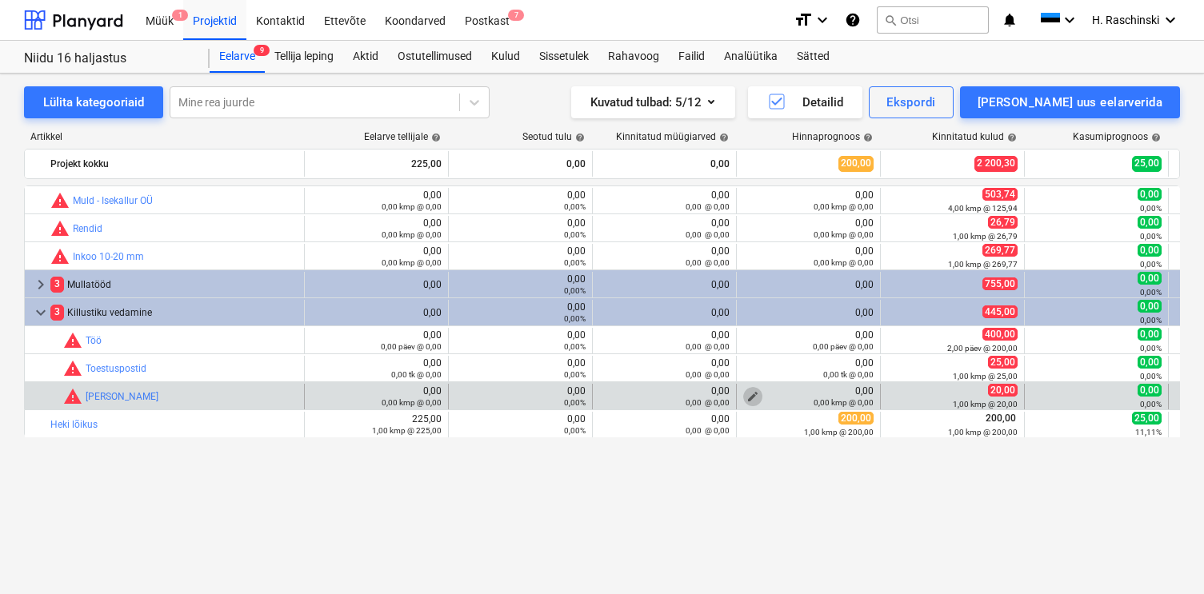
click at [753, 393] on span "edit" at bounding box center [752, 396] width 13 height 13
type textarea "x"
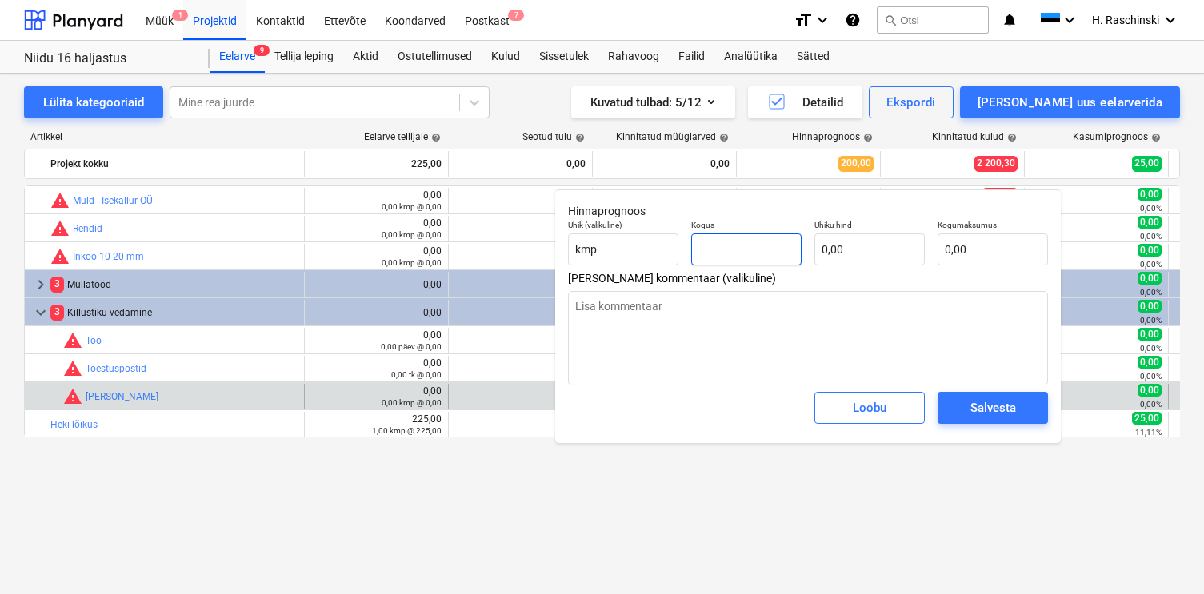
click at [733, 250] on input "text" at bounding box center [746, 250] width 110 height 32
type textarea "x"
type input "1"
type textarea "x"
type input "1,00"
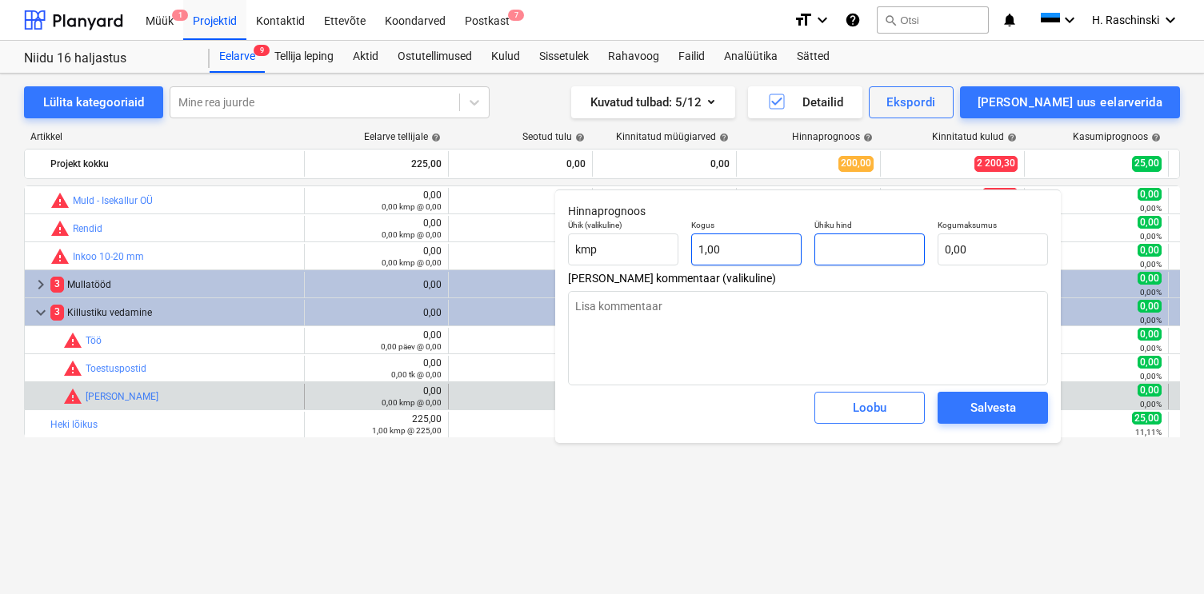
type textarea "x"
type input "2"
type input "2,00"
type textarea "x"
type input "20"
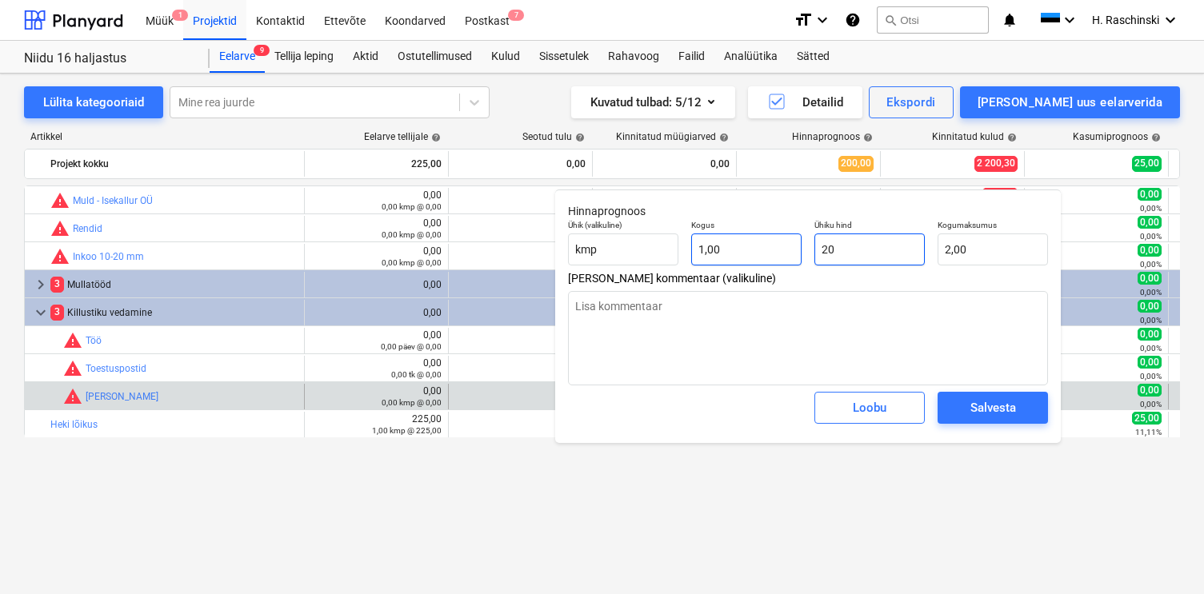
type input "20,00"
type input "20"
type textarea "x"
type input "20,00"
click at [970, 406] on div "Salvesta" at bounding box center [993, 407] width 46 height 21
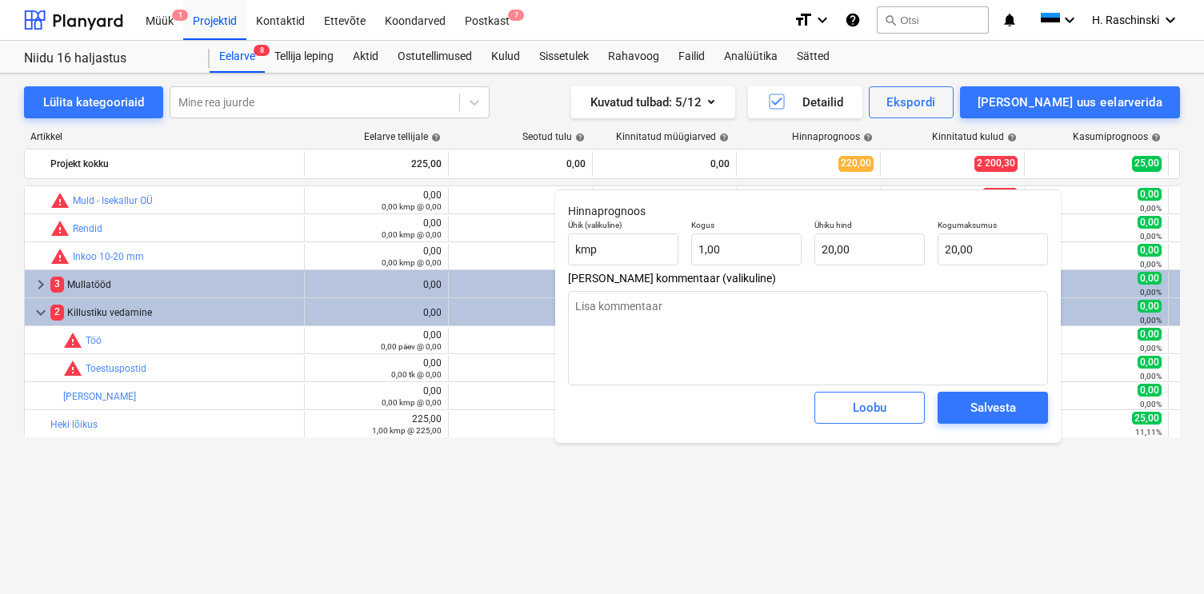
type textarea "x"
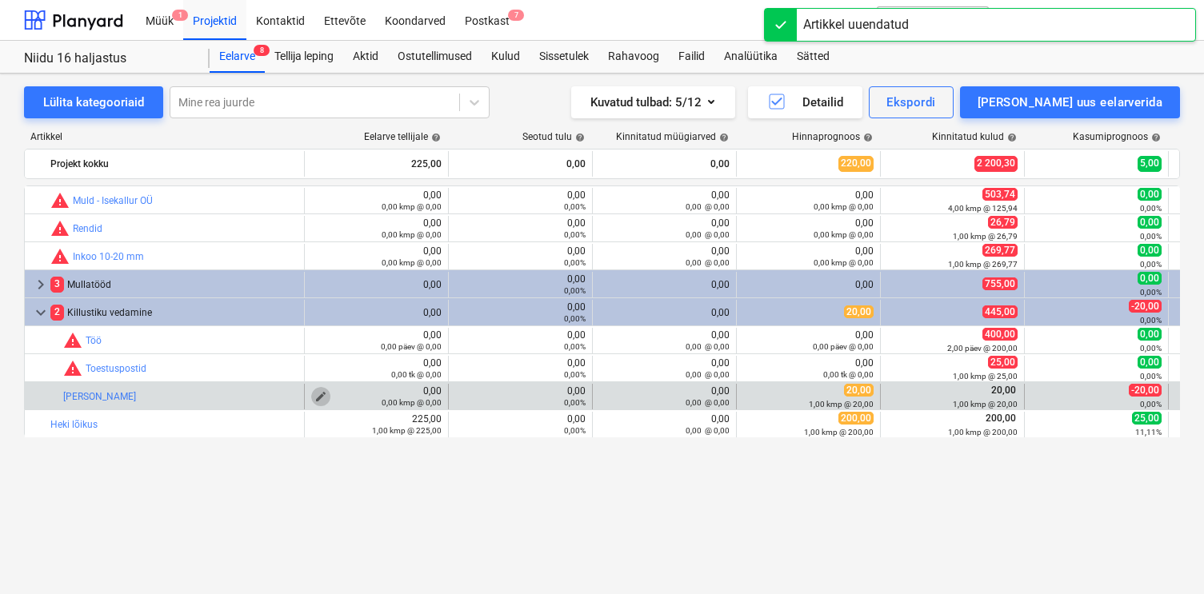
click at [321, 394] on span "edit" at bounding box center [320, 396] width 13 height 13
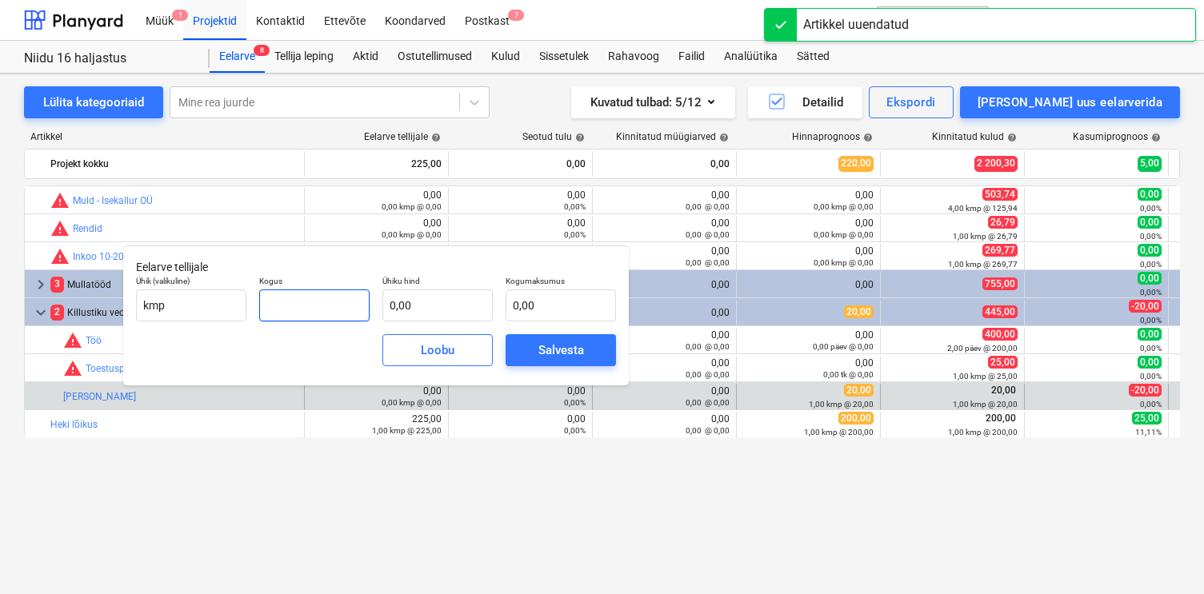
click at [353, 309] on input "text" at bounding box center [314, 305] width 110 height 32
type input "1,00"
type input "2"
type input "2,00"
type input "25"
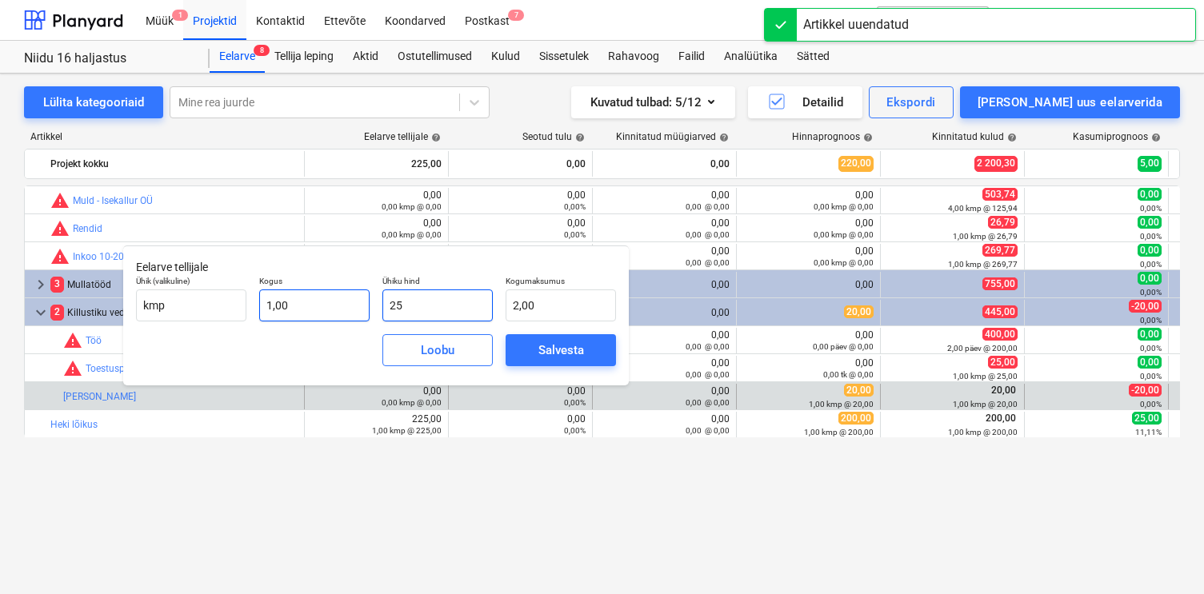
type input "25,00"
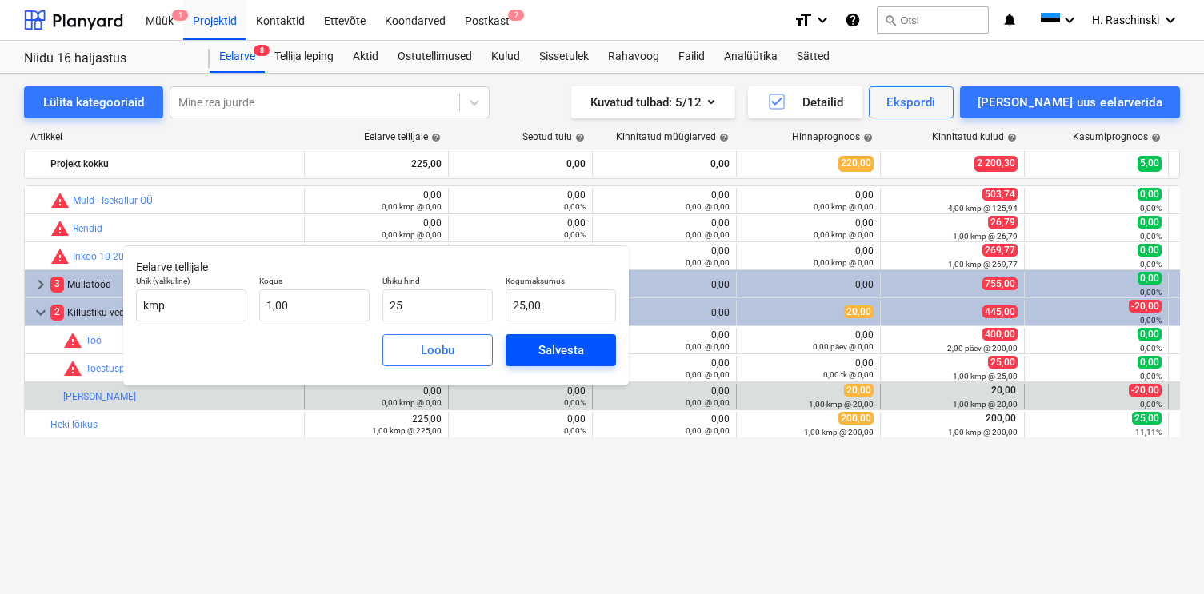
type input "25,00"
click at [546, 352] on div "Salvesta" at bounding box center [561, 350] width 46 height 21
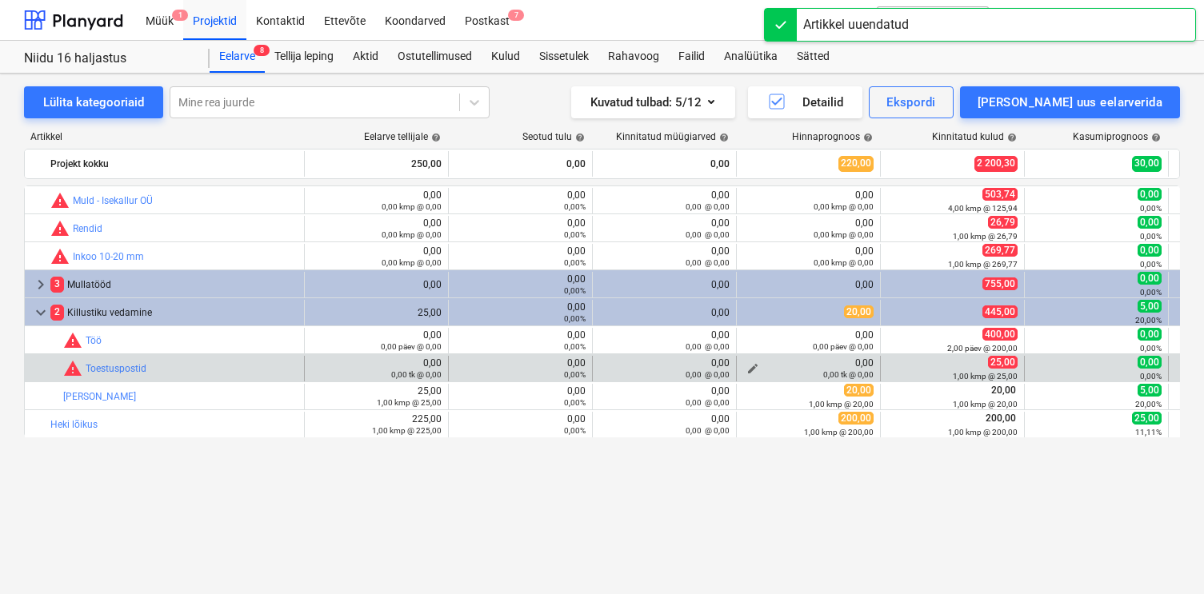
click at [751, 365] on span "edit" at bounding box center [752, 368] width 13 height 13
type textarea "x"
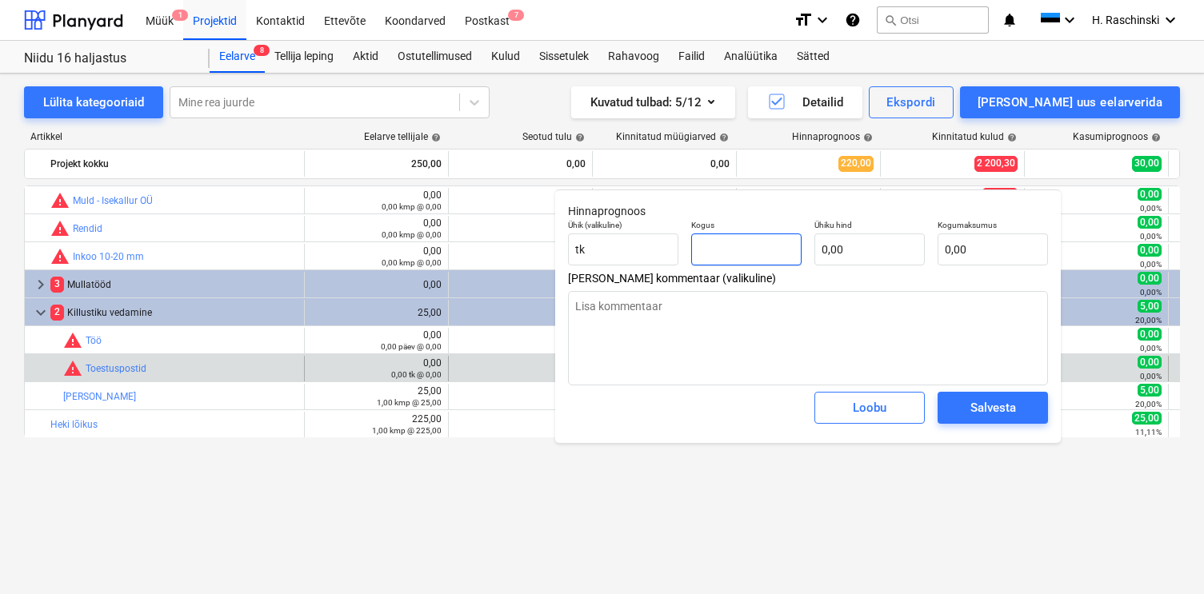
click at [717, 257] on input "text" at bounding box center [746, 250] width 110 height 32
type textarea "x"
type input "1"
type textarea "x"
type input "1,00"
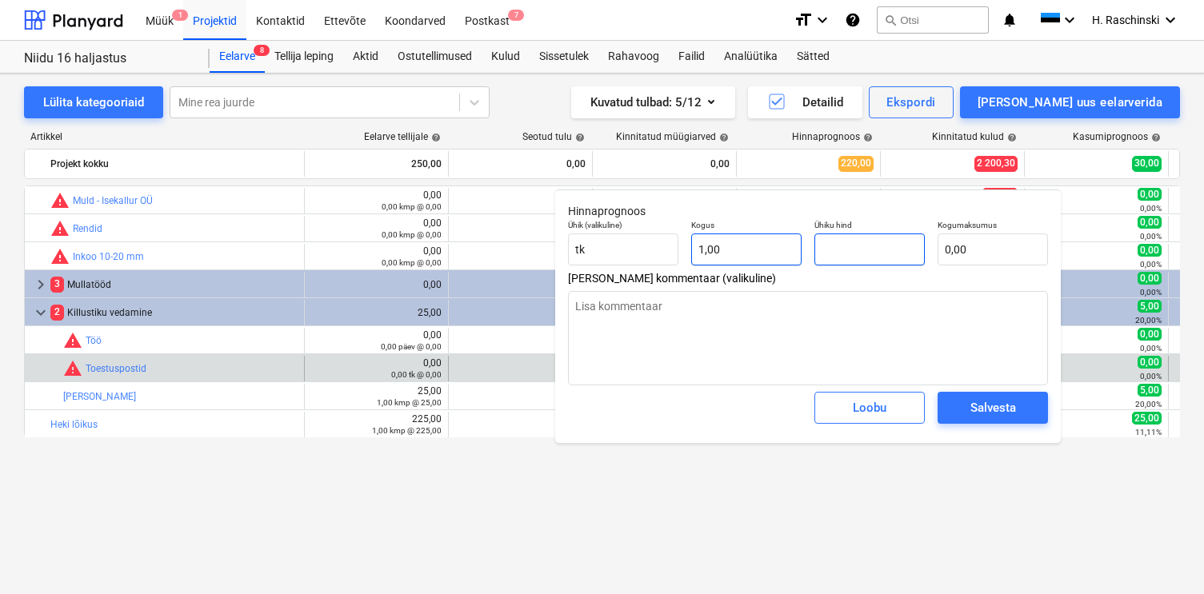
type textarea "x"
type input "2"
type input "2,00"
type textarea "x"
type input "25"
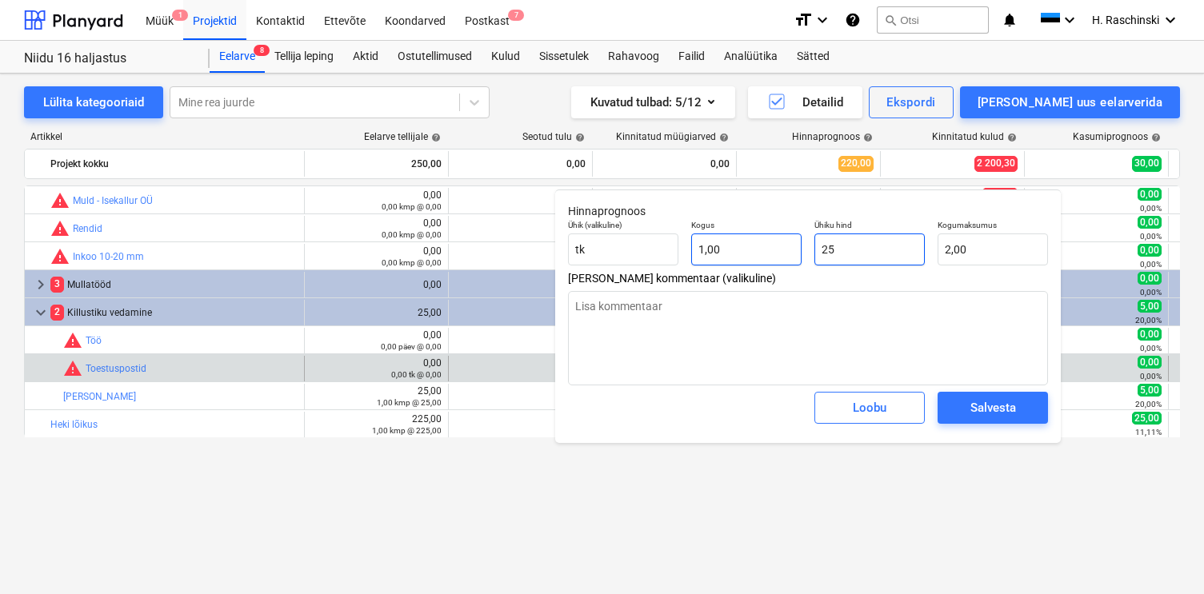
type input "25,00"
type input "25"
type textarea "x"
type input "25,00"
click at [983, 410] on div "Salvesta" at bounding box center [993, 407] width 46 height 21
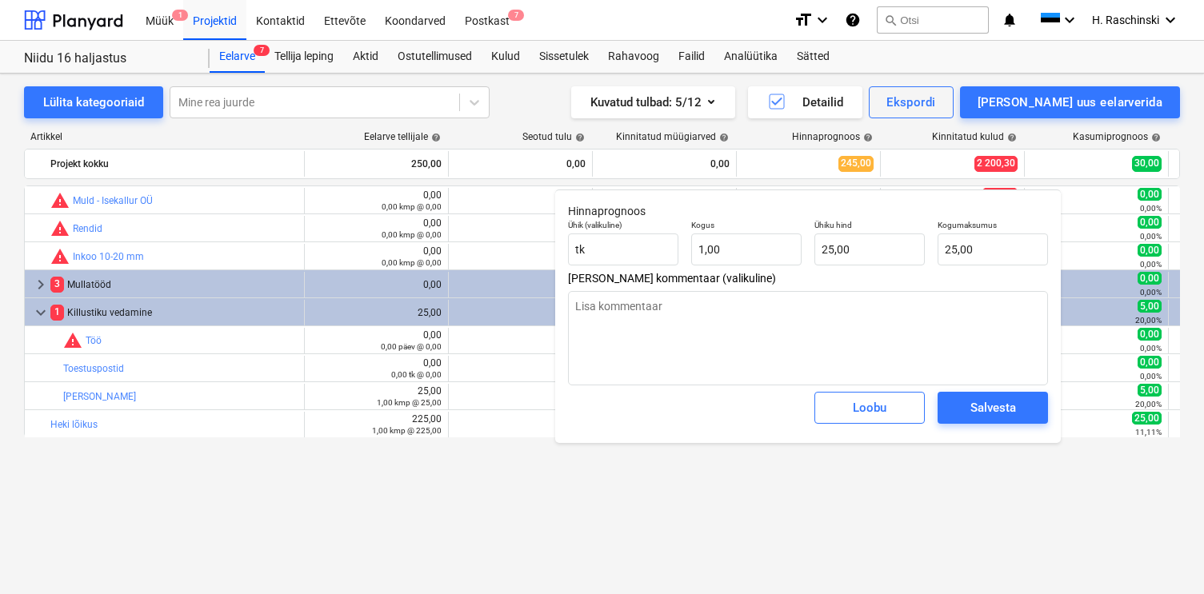
type textarea "x"
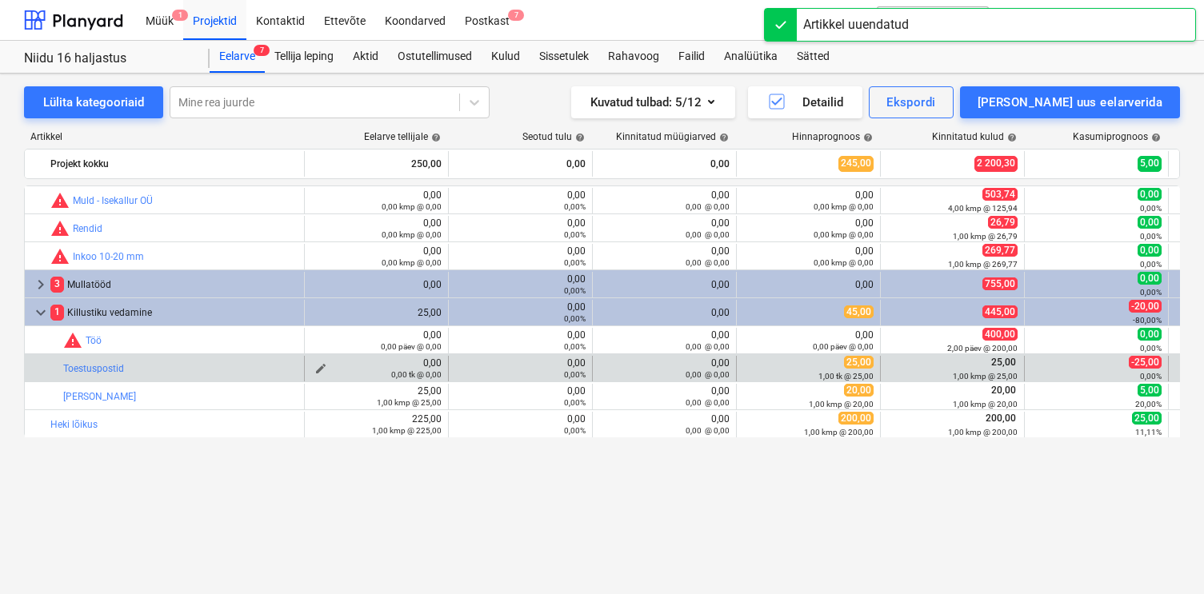
click at [321, 367] on span "edit" at bounding box center [320, 368] width 13 height 13
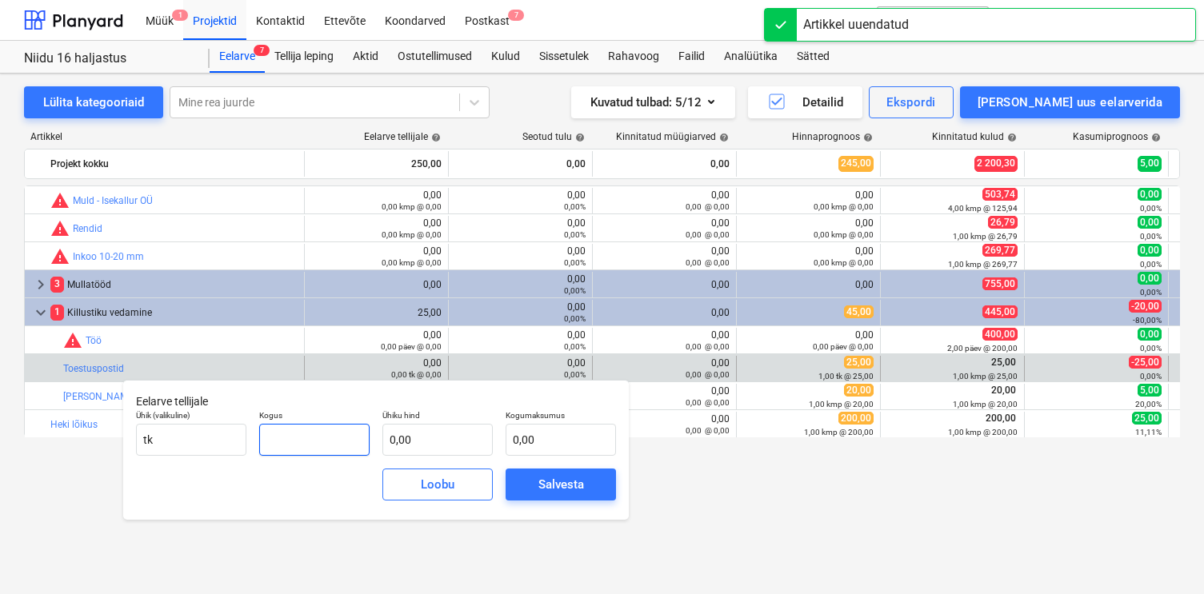
click at [333, 425] on input "text" at bounding box center [314, 440] width 110 height 32
type input "1,00"
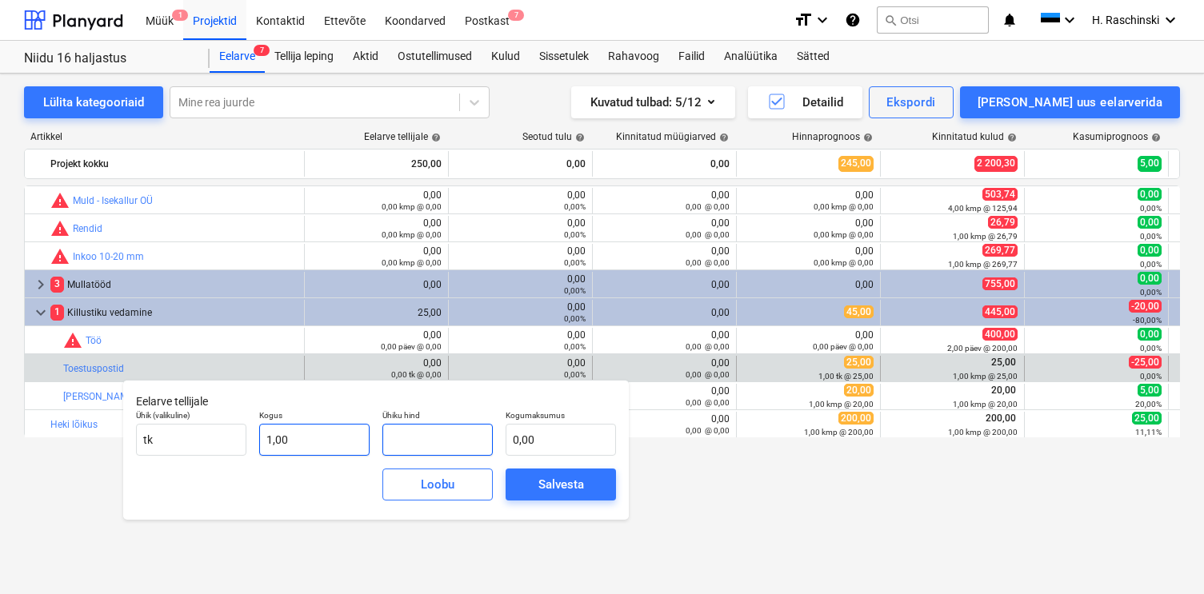
type input "3"
type input "3,00"
type input "30"
type input "30,00"
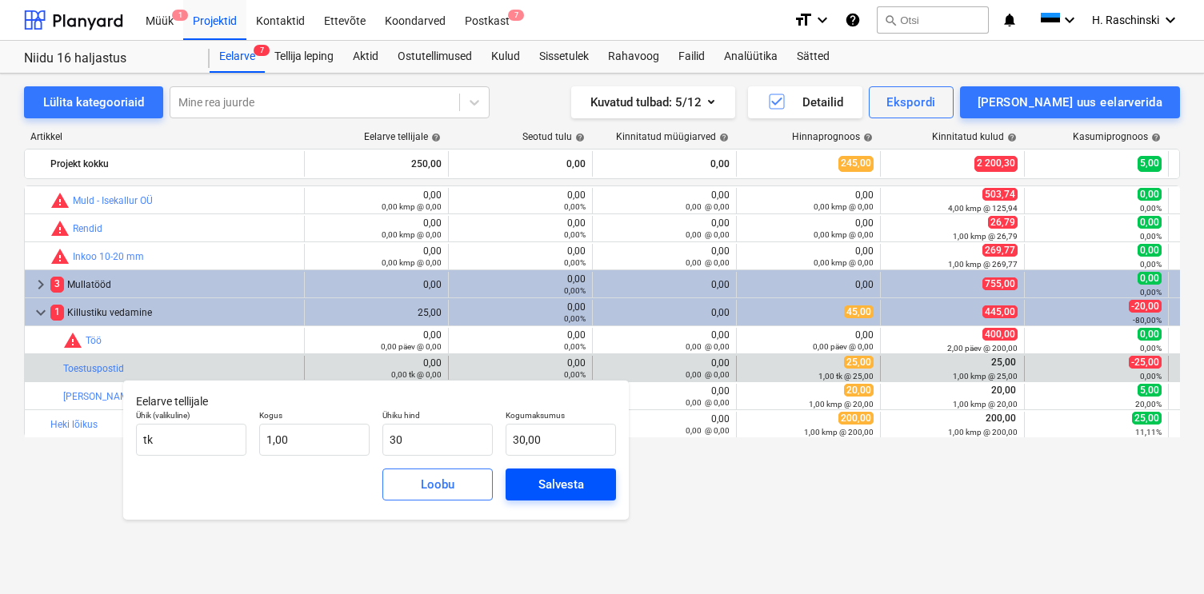
type input "30,00"
click at [521, 479] on button "Salvesta" at bounding box center [560, 485] width 110 height 32
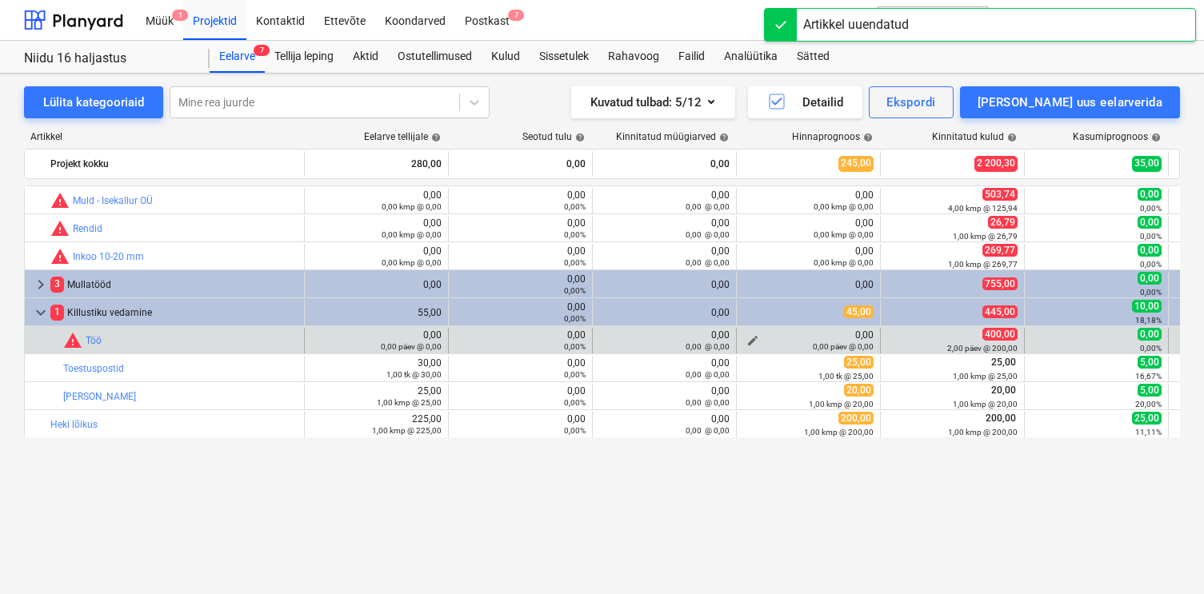
click at [753, 337] on span "edit" at bounding box center [752, 340] width 13 height 13
type textarea "x"
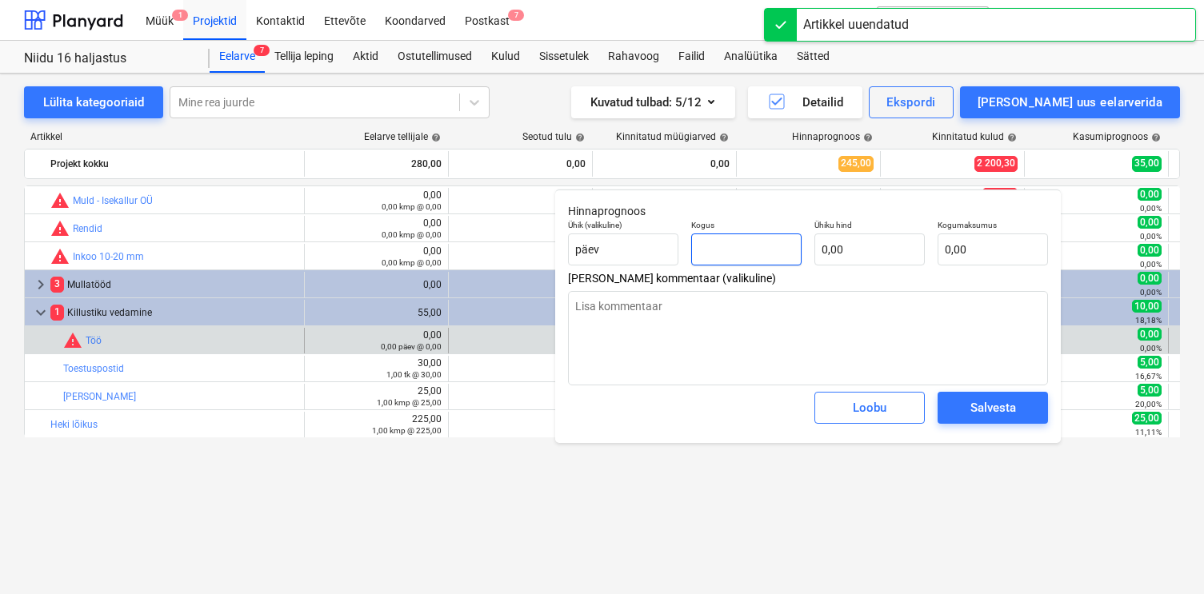
click at [719, 260] on input "text" at bounding box center [746, 250] width 110 height 32
type textarea "x"
type input "2"
type textarea "x"
type input "2,00"
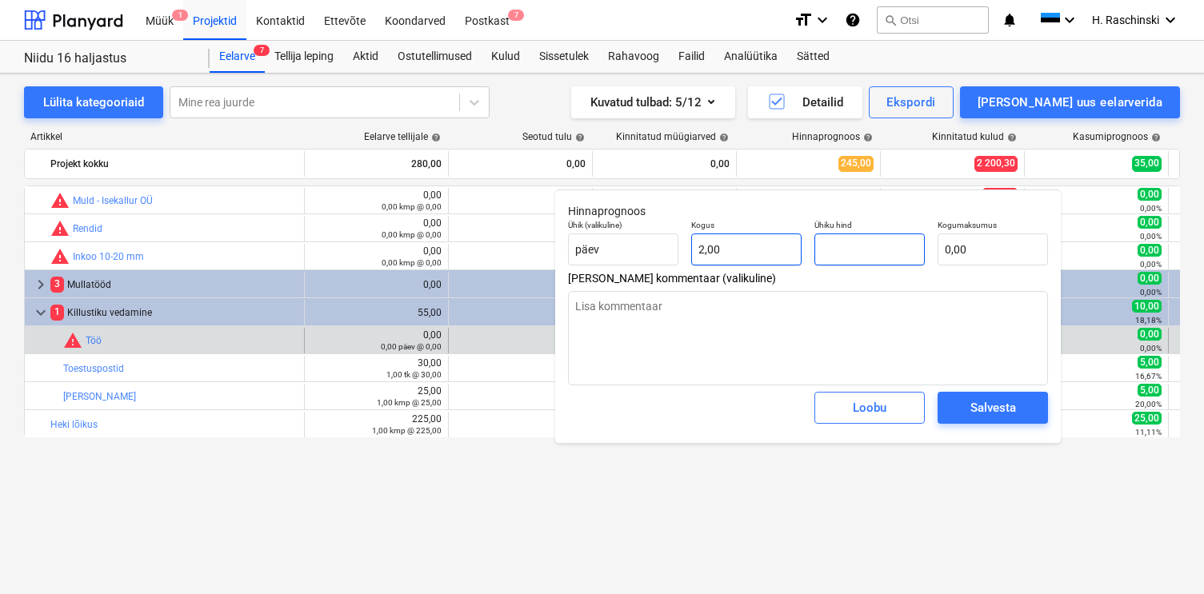
type textarea "x"
type input "2"
type input "4,00"
type textarea "x"
type input "20"
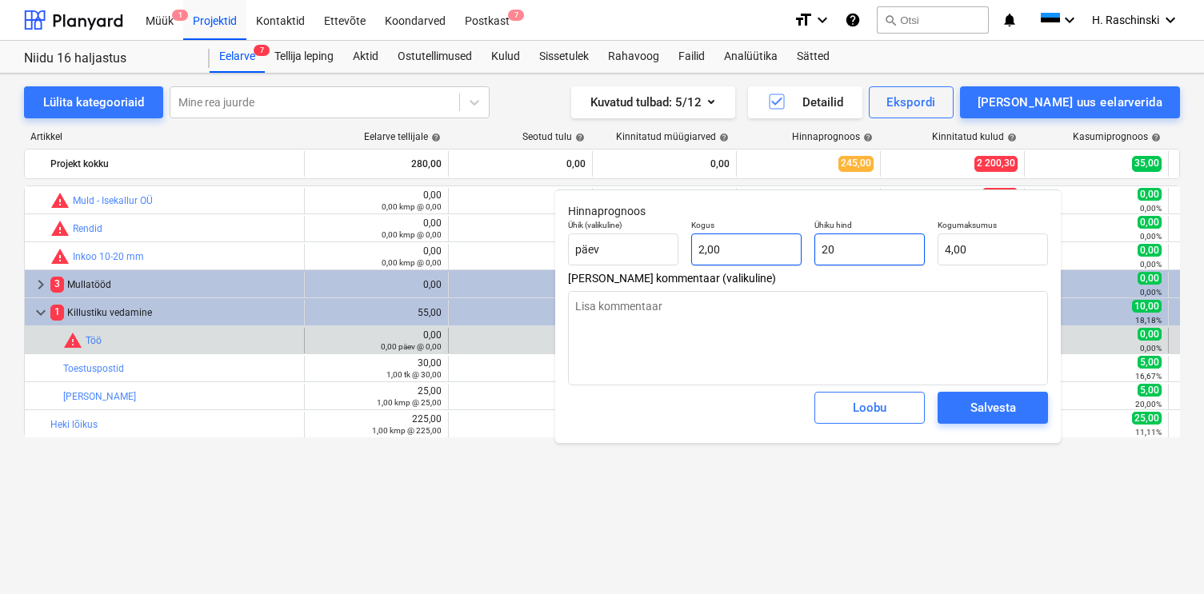
type input "40,00"
type textarea "x"
type input "200"
type input "400,00"
type input "200"
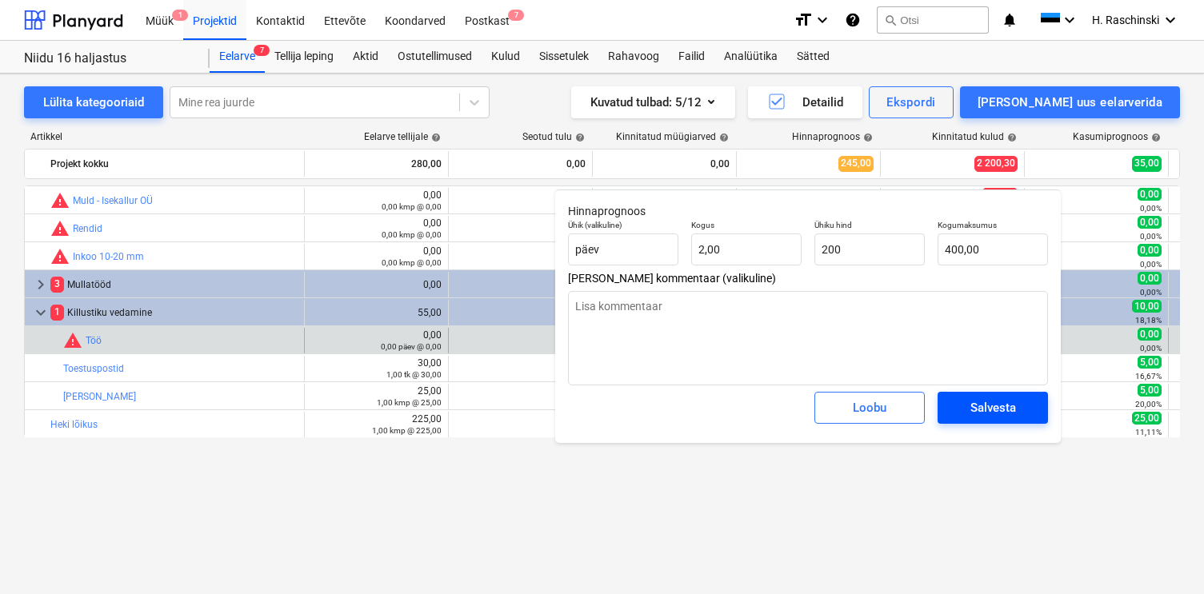
type textarea "x"
type input "200,00"
click at [960, 406] on span "Salvesta" at bounding box center [992, 407] width 72 height 21
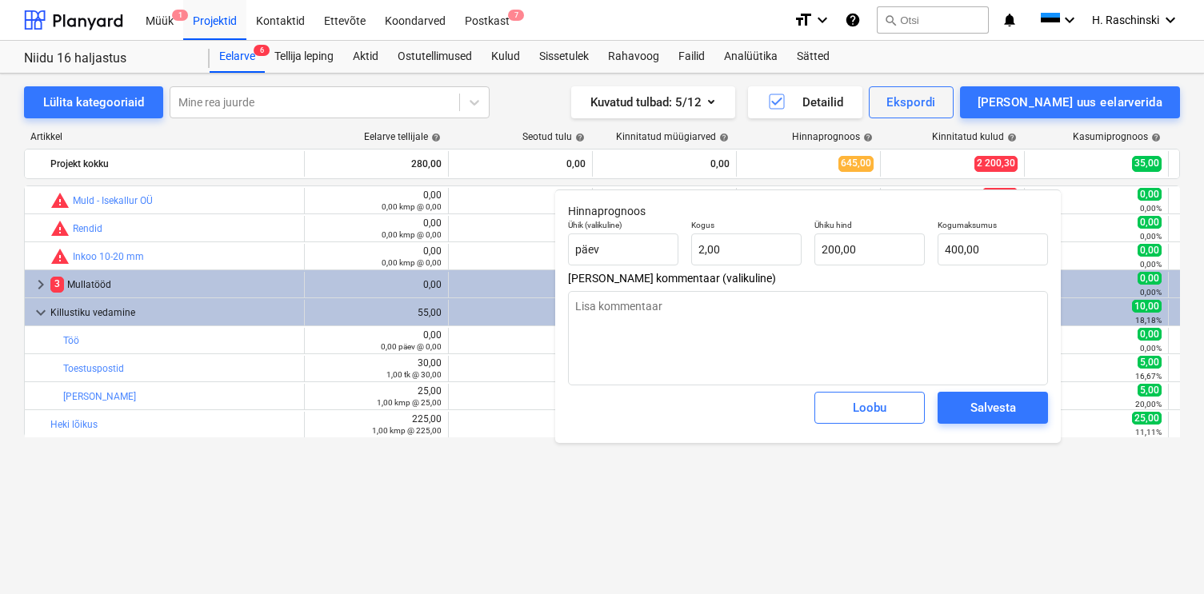
type textarea "x"
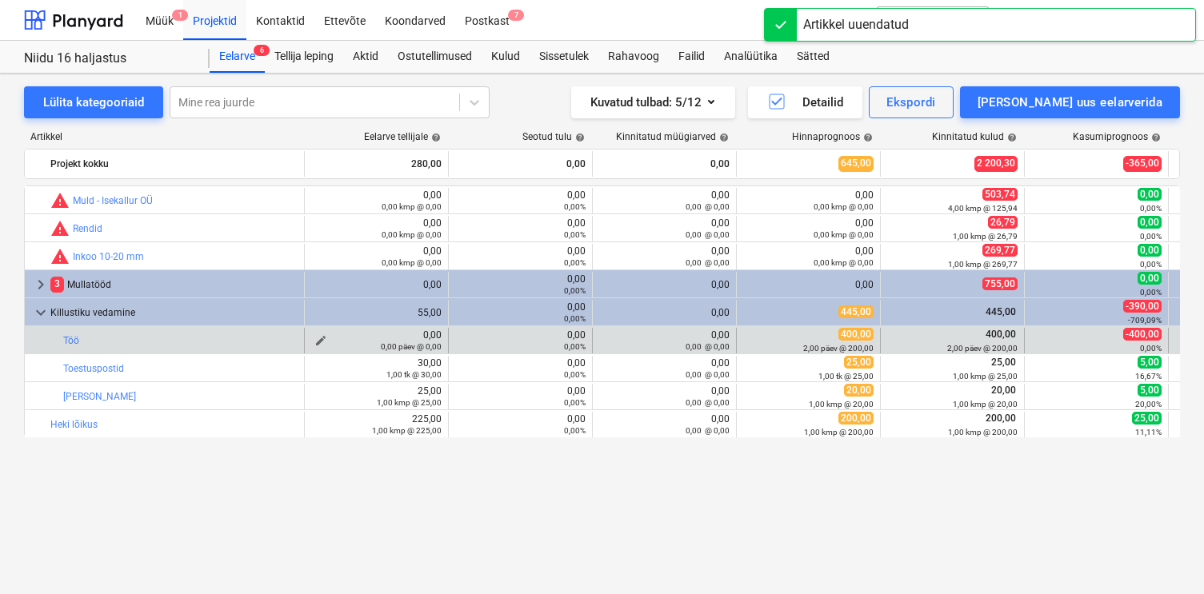
click at [324, 341] on div "0,00 päev @ 0,00" at bounding box center [376, 346] width 130 height 11
click at [321, 337] on span "edit" at bounding box center [320, 340] width 13 height 13
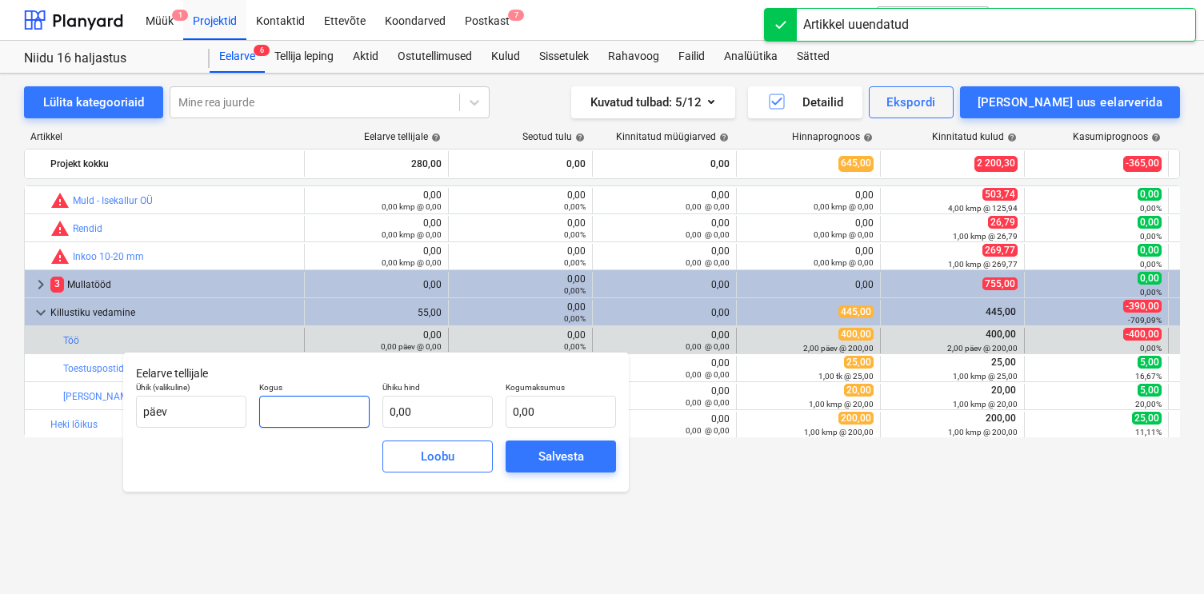
click at [342, 404] on input "text" at bounding box center [314, 412] width 110 height 32
type input "2,00"
type input "2"
type input "4,00"
type input "25"
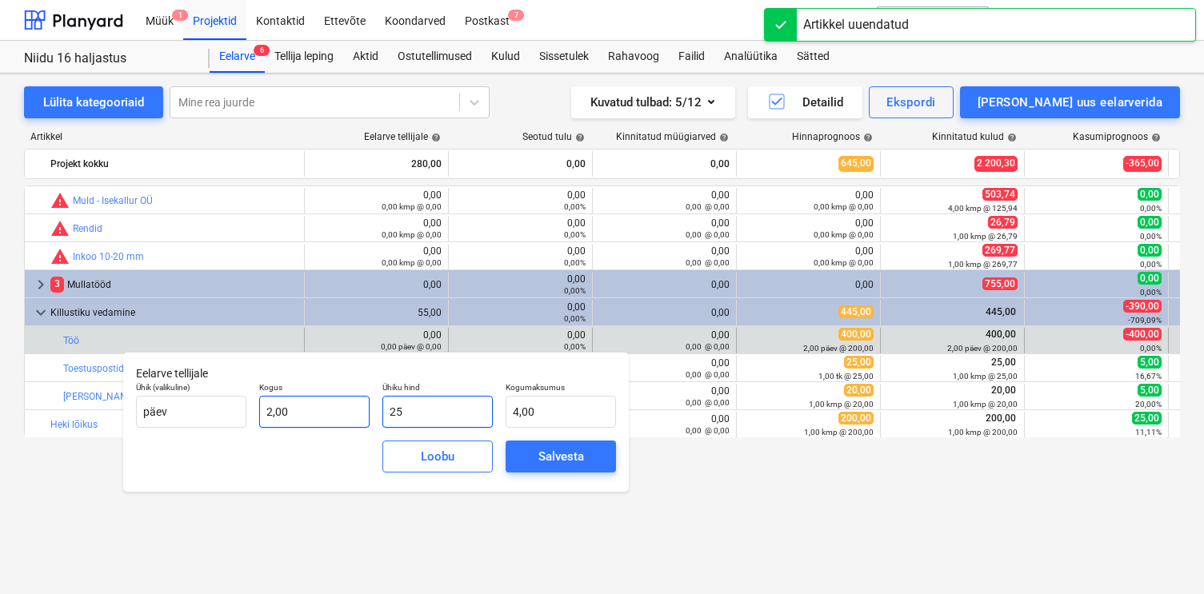
type input "50,00"
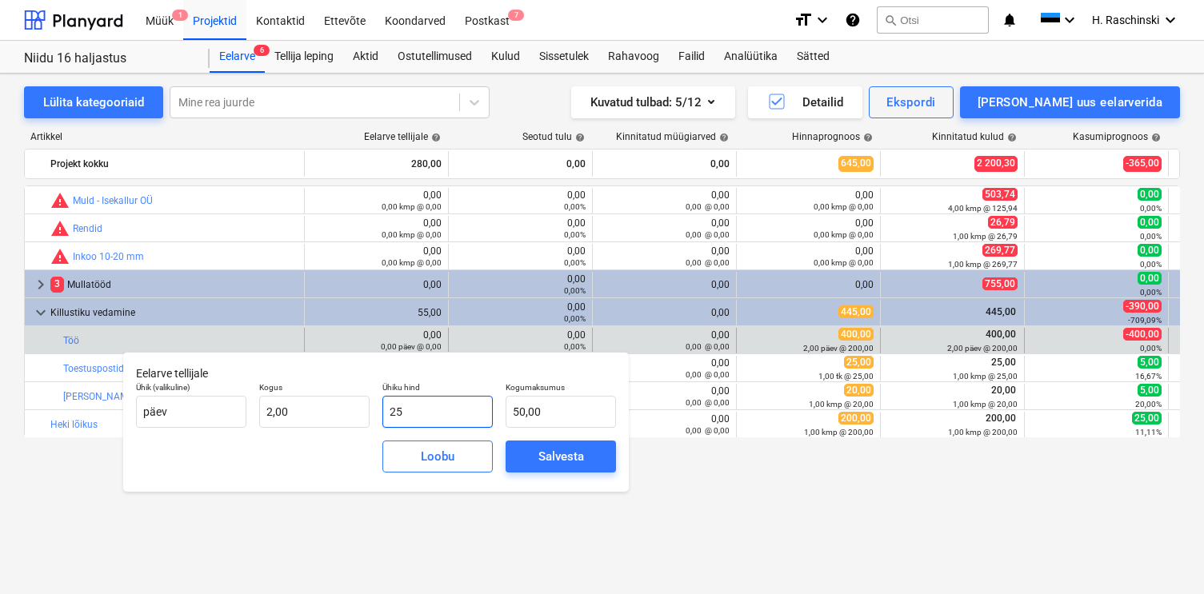
type input "2"
type input "4,00"
type input "0,00"
type input "2"
type input "4,00"
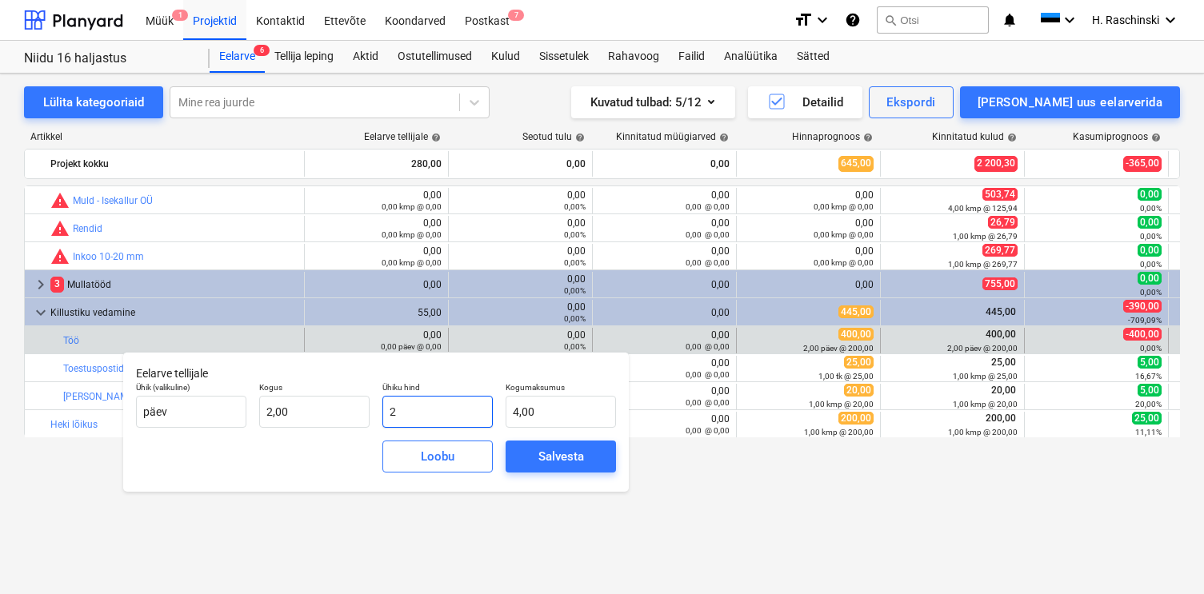
type input "22"
type input "44,00"
type input "225"
type input "450,00"
type input "225,00"
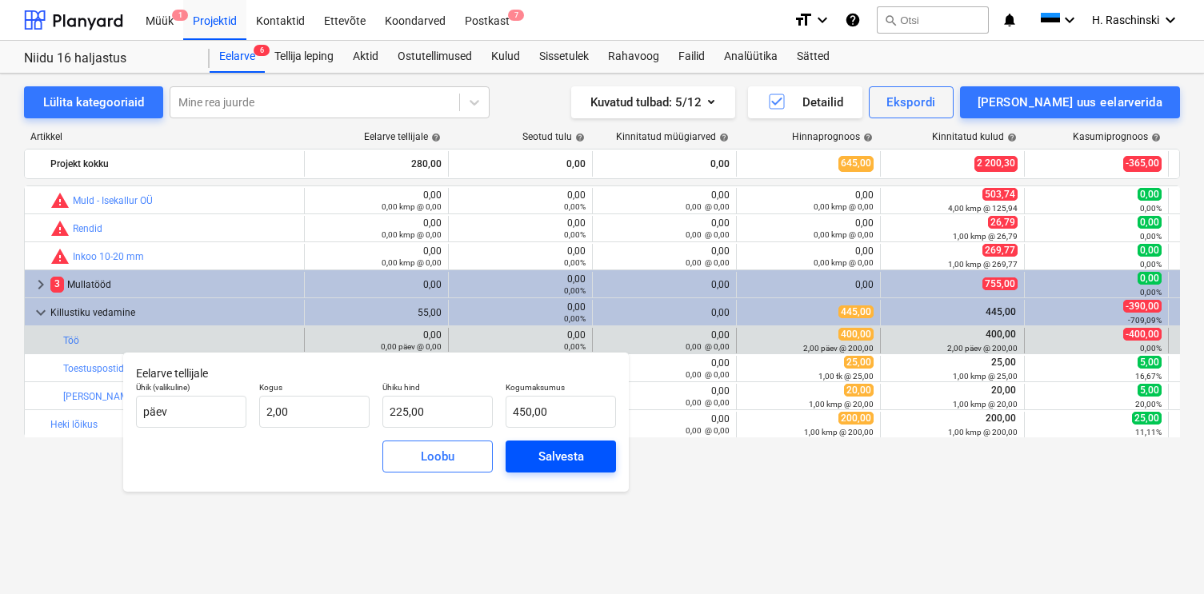
click at [582, 456] on div "Salvesta" at bounding box center [561, 456] width 46 height 21
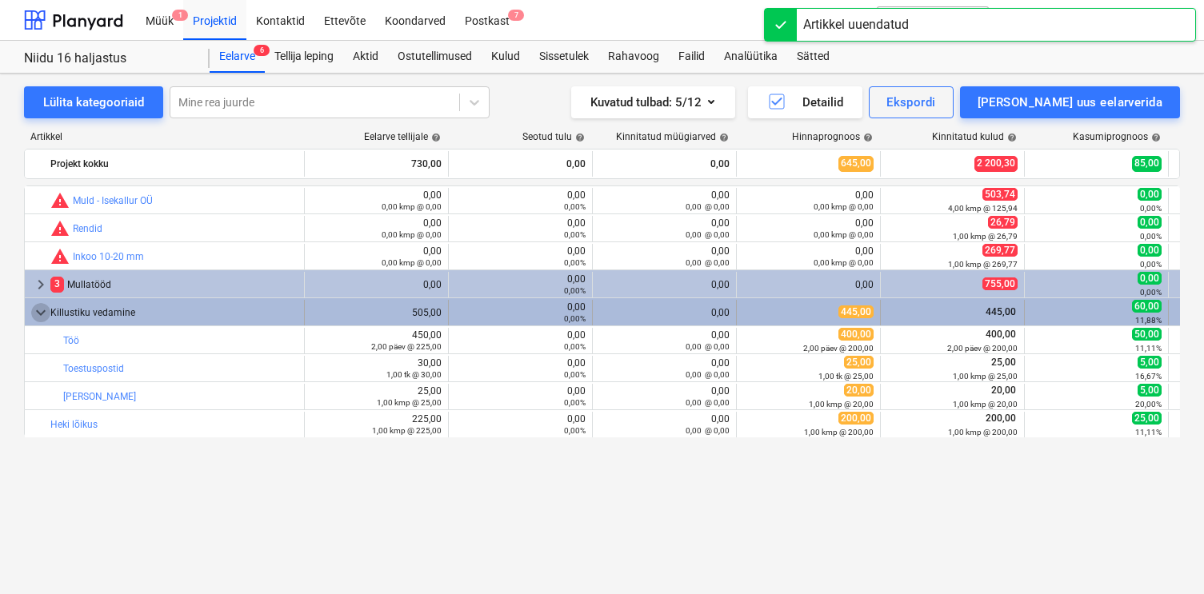
click at [40, 317] on span "keyboard_arrow_down" at bounding box center [40, 312] width 19 height 19
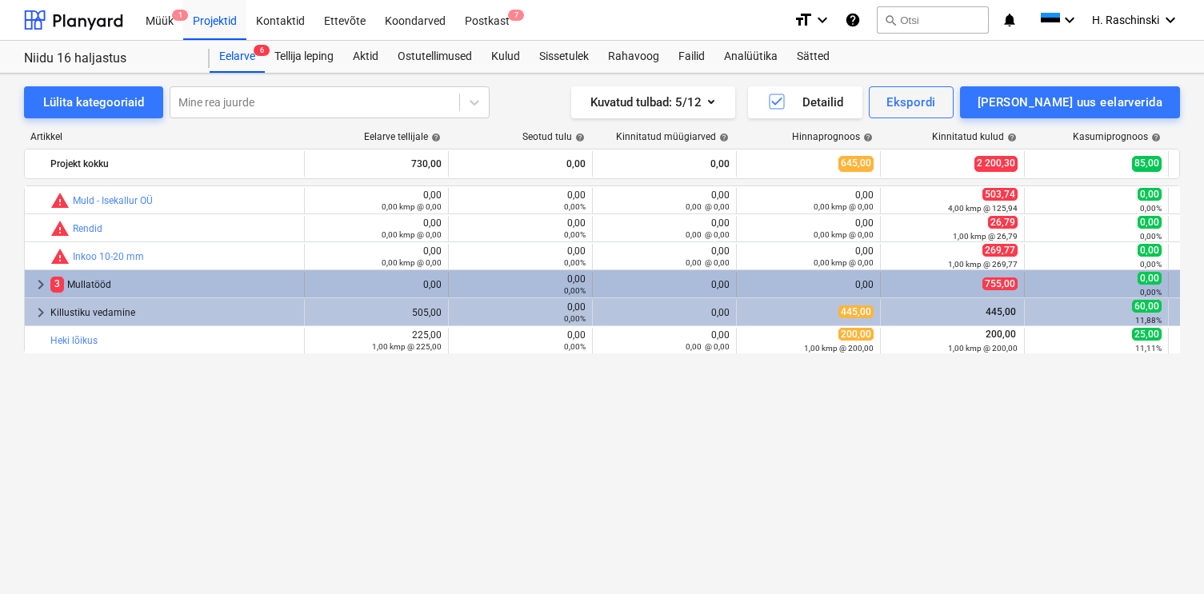
click at [41, 283] on span "keyboard_arrow_right" at bounding box center [40, 284] width 19 height 19
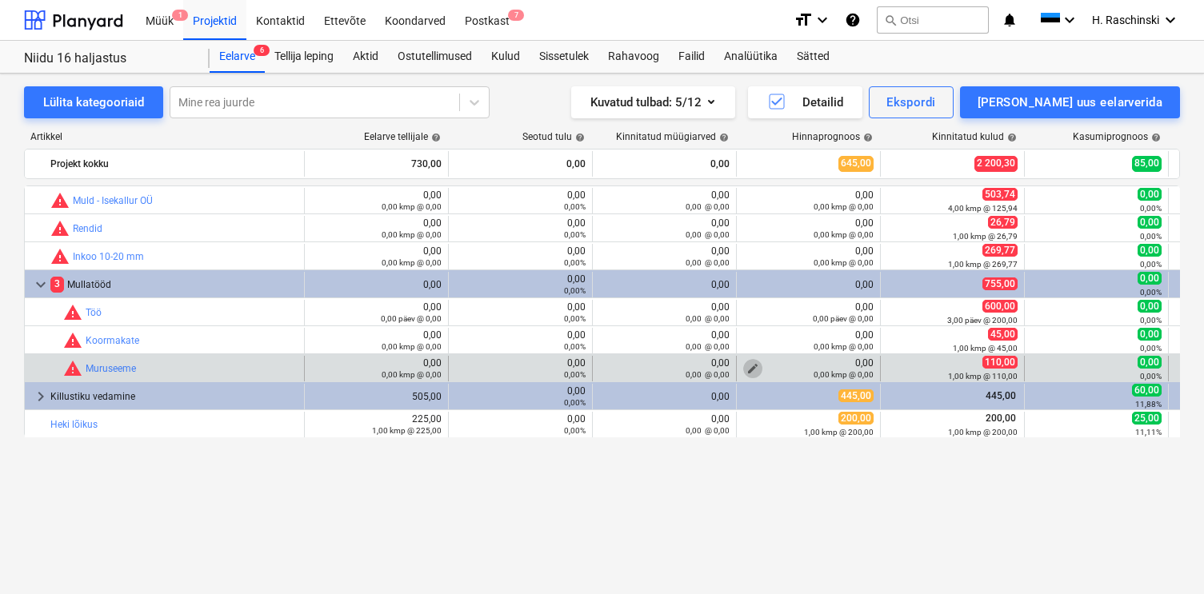
click at [751, 363] on span "edit" at bounding box center [752, 368] width 13 height 13
type textarea "x"
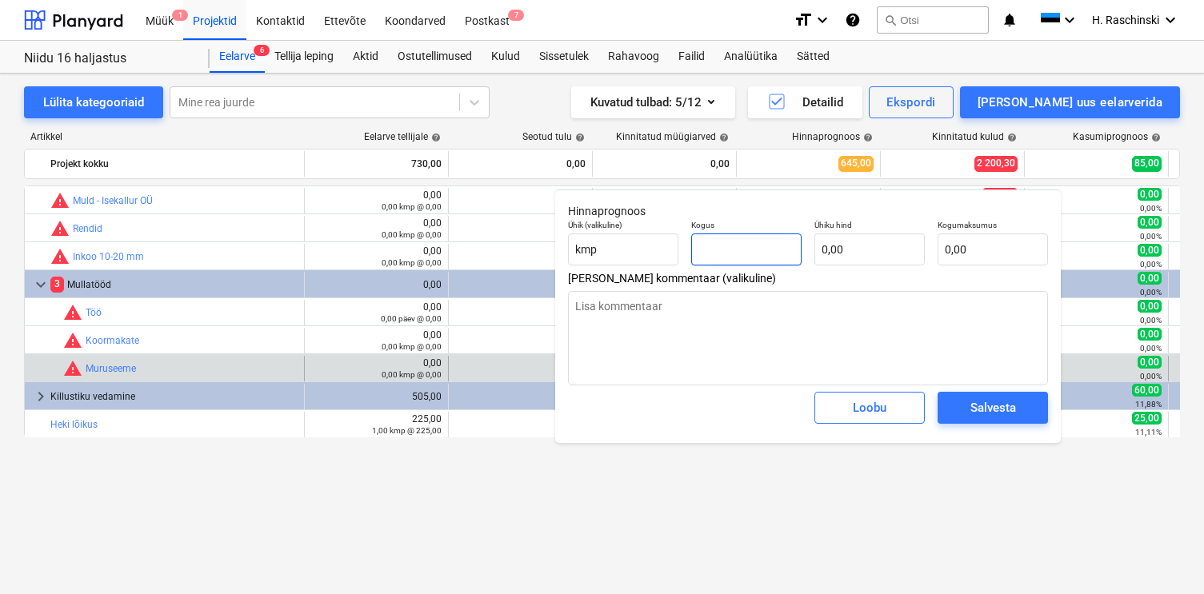
click at [718, 257] on input "text" at bounding box center [746, 250] width 110 height 32
type textarea "x"
type input "1"
type textarea "x"
type input "1,00"
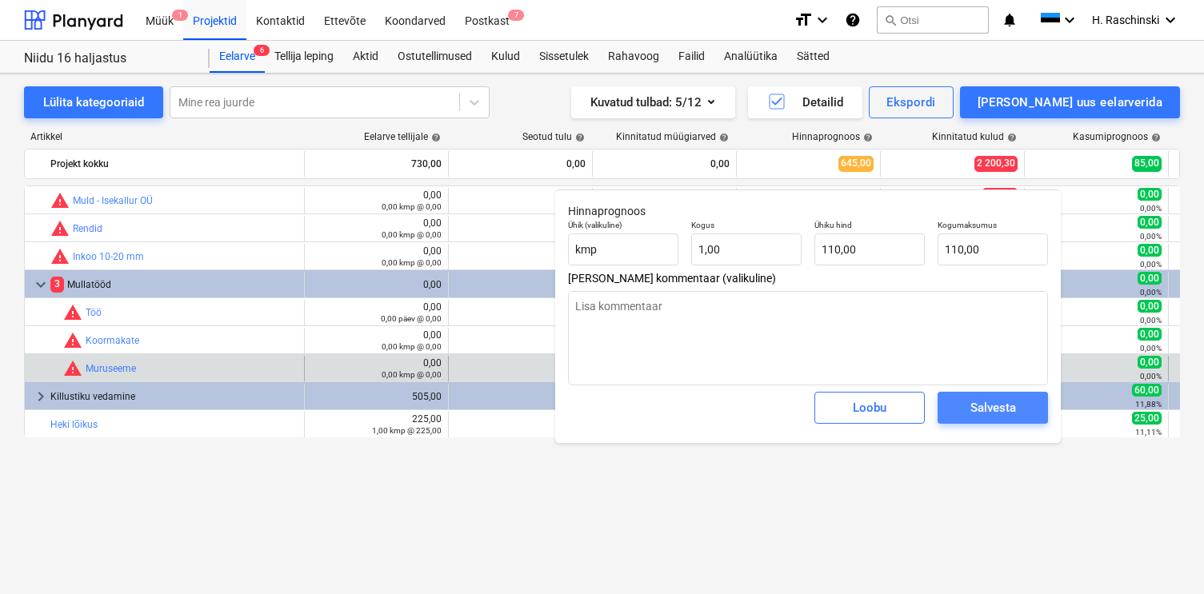
click at [990, 409] on div "Salvesta" at bounding box center [993, 407] width 46 height 21
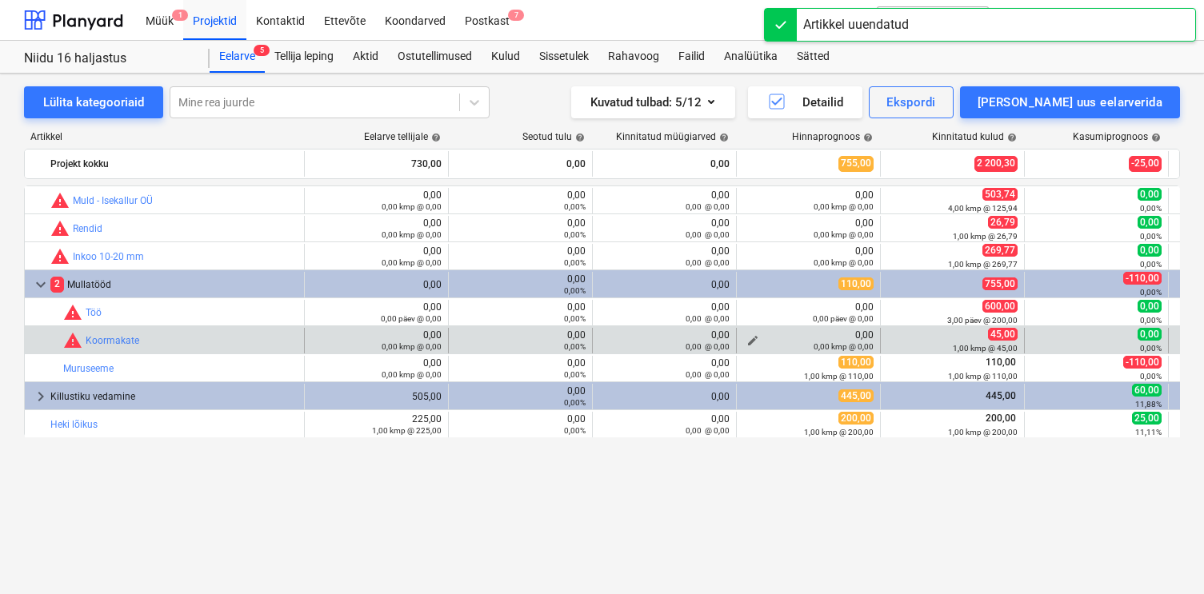
click at [748, 336] on span "edit" at bounding box center [752, 340] width 13 height 13
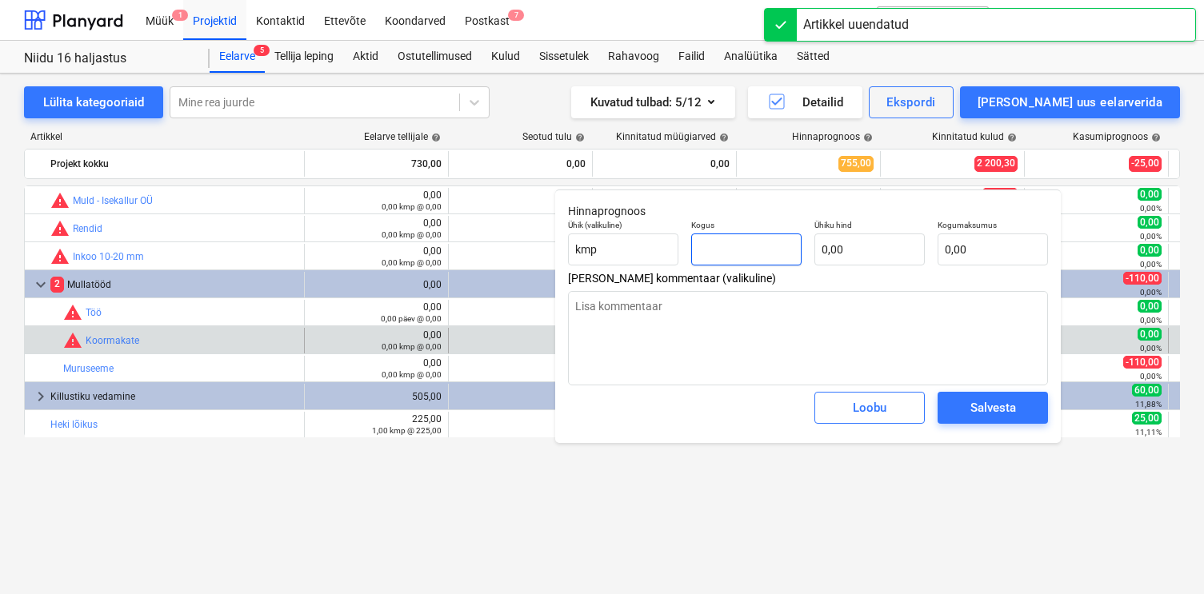
click at [747, 258] on input "text" at bounding box center [746, 250] width 110 height 32
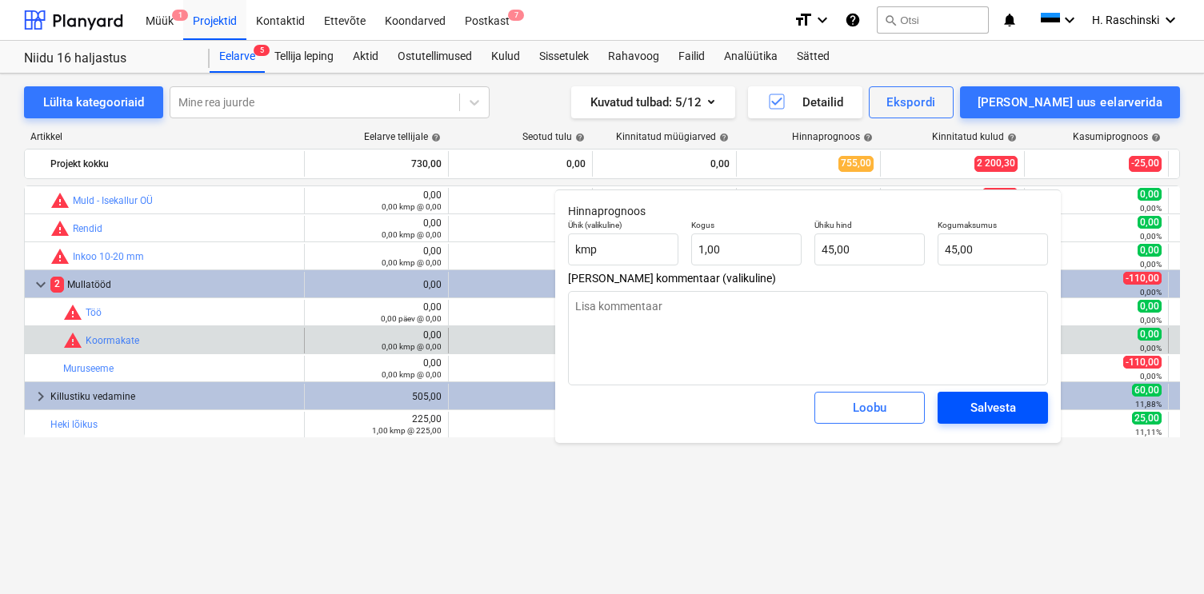
click at [951, 395] on button "Salvesta" at bounding box center [992, 408] width 110 height 32
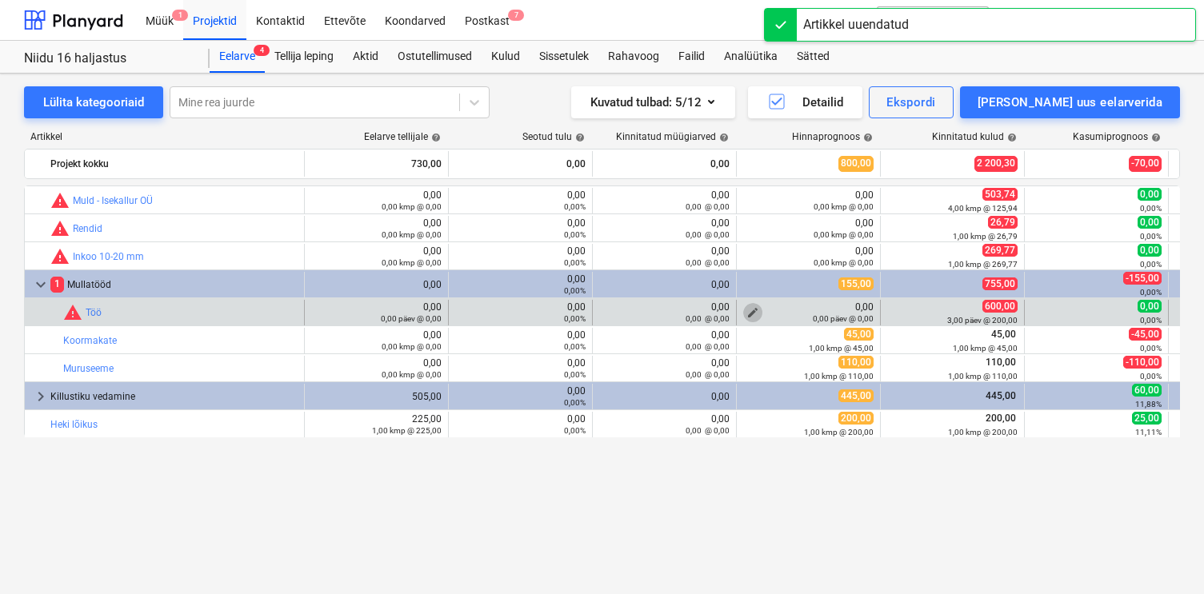
click at [753, 312] on span "edit" at bounding box center [752, 312] width 13 height 13
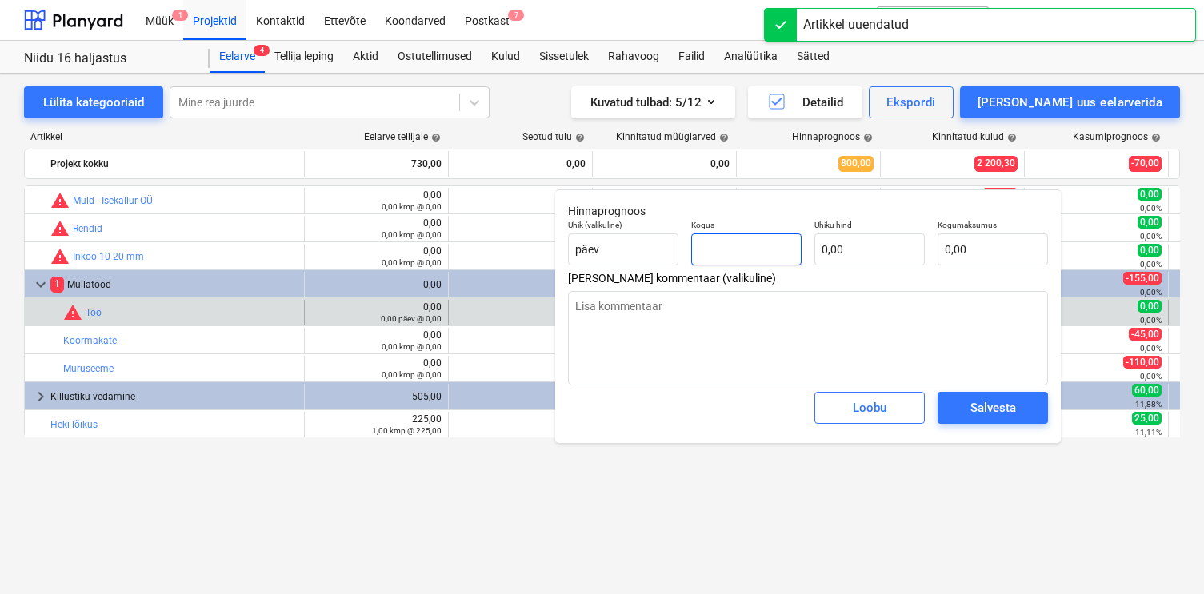
click at [727, 253] on input "text" at bounding box center [746, 250] width 110 height 32
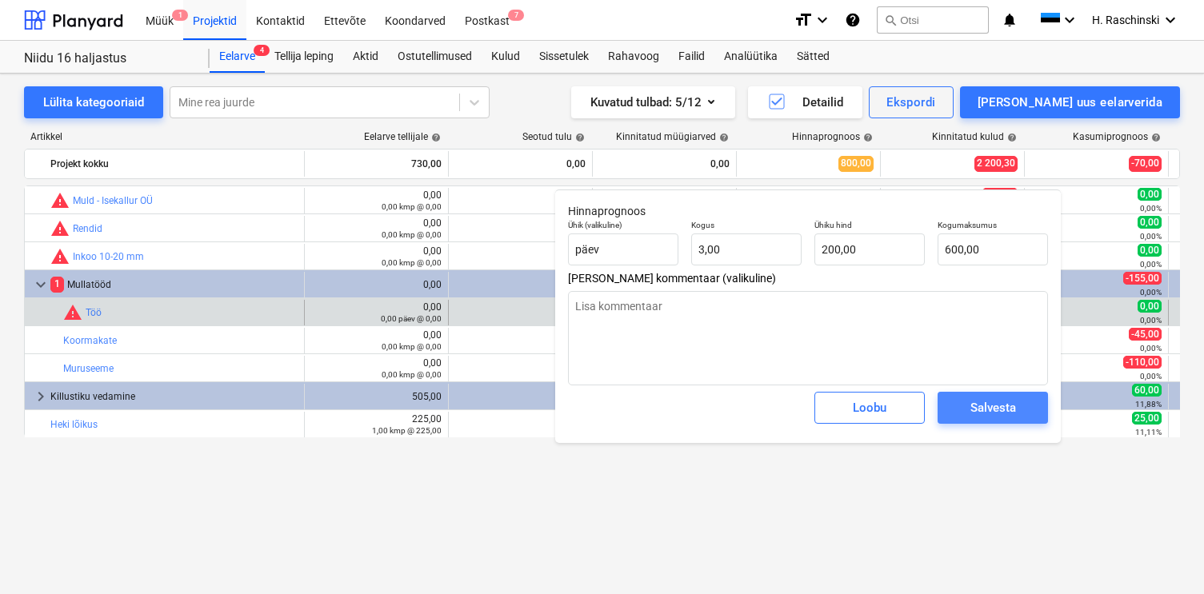
click at [968, 402] on span "Salvesta" at bounding box center [992, 407] width 72 height 21
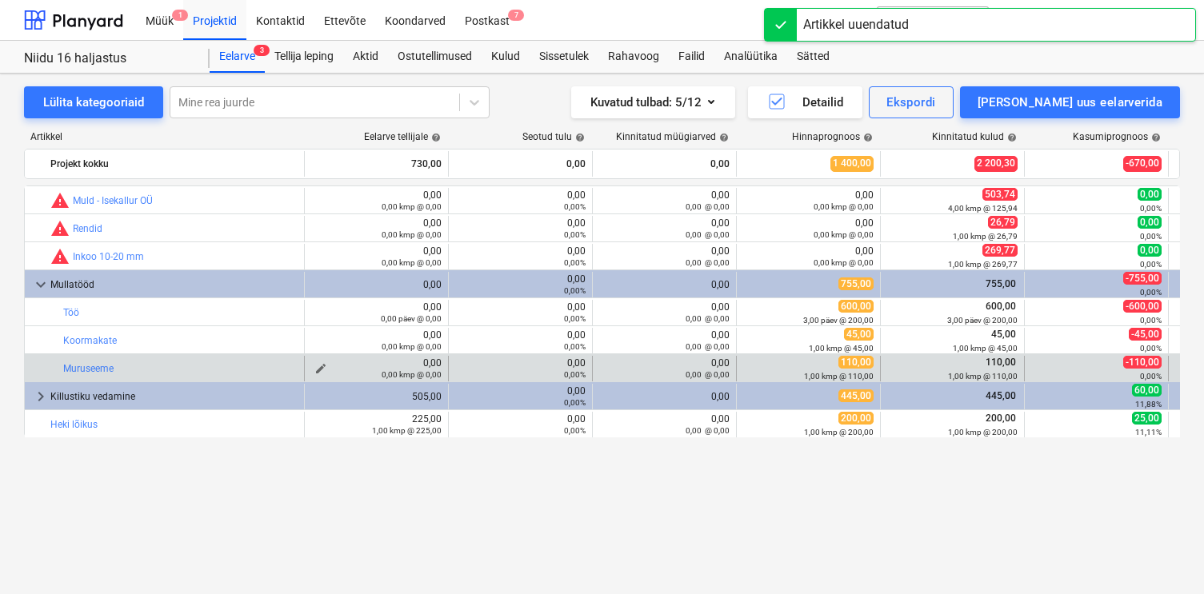
click at [317, 365] on span "edit" at bounding box center [320, 368] width 13 height 13
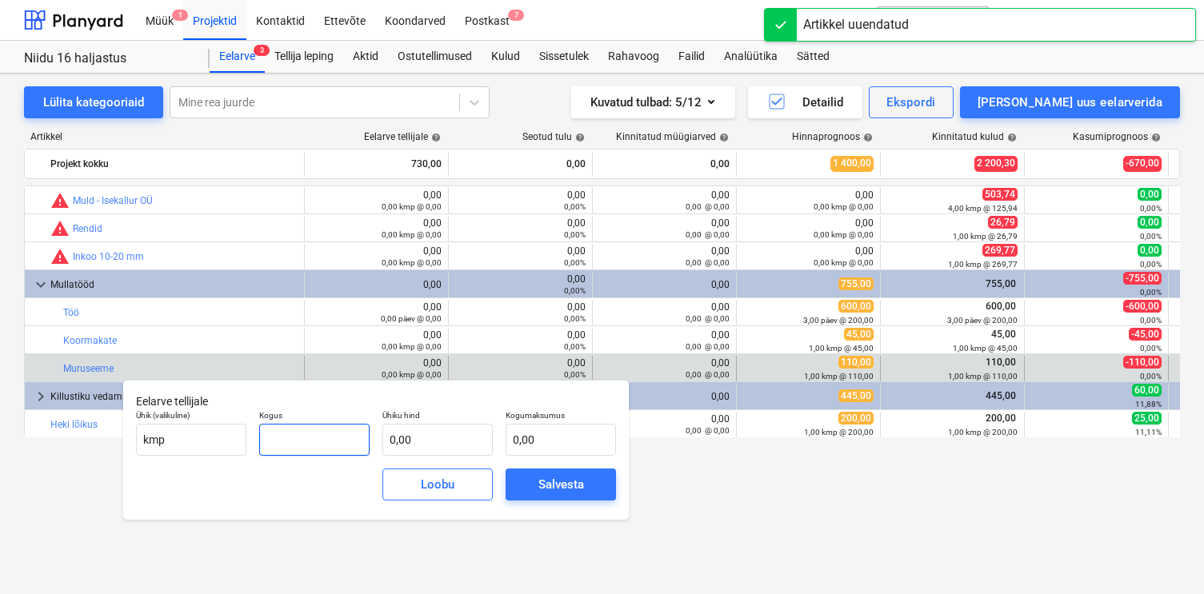
click at [320, 436] on input "text" at bounding box center [314, 440] width 110 height 32
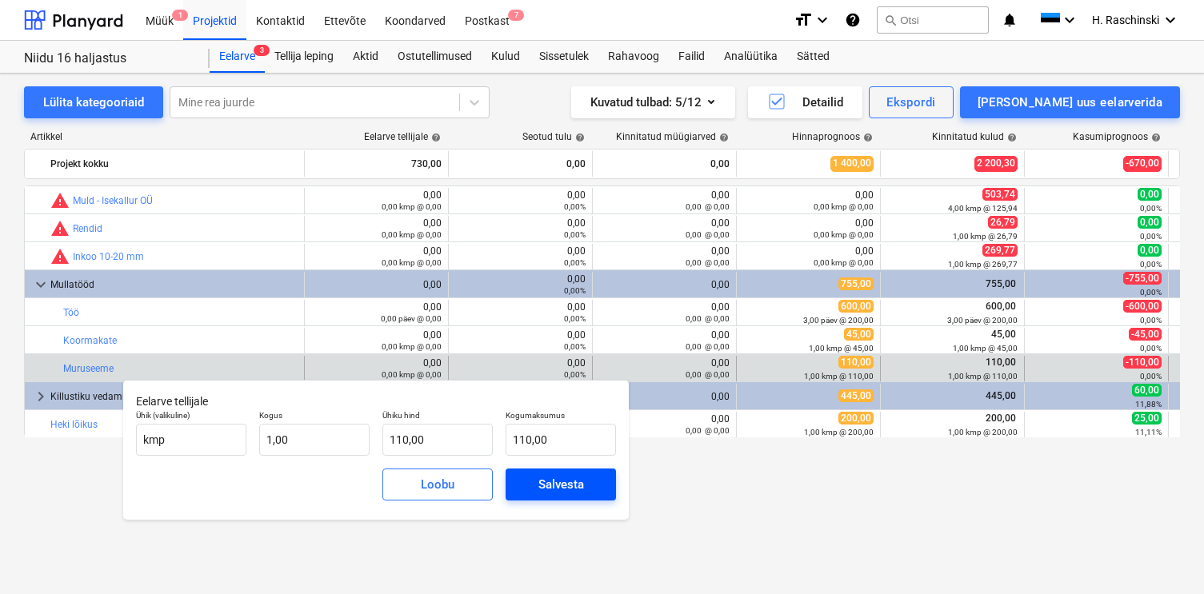
click at [577, 488] on div "Salvesta" at bounding box center [561, 484] width 46 height 21
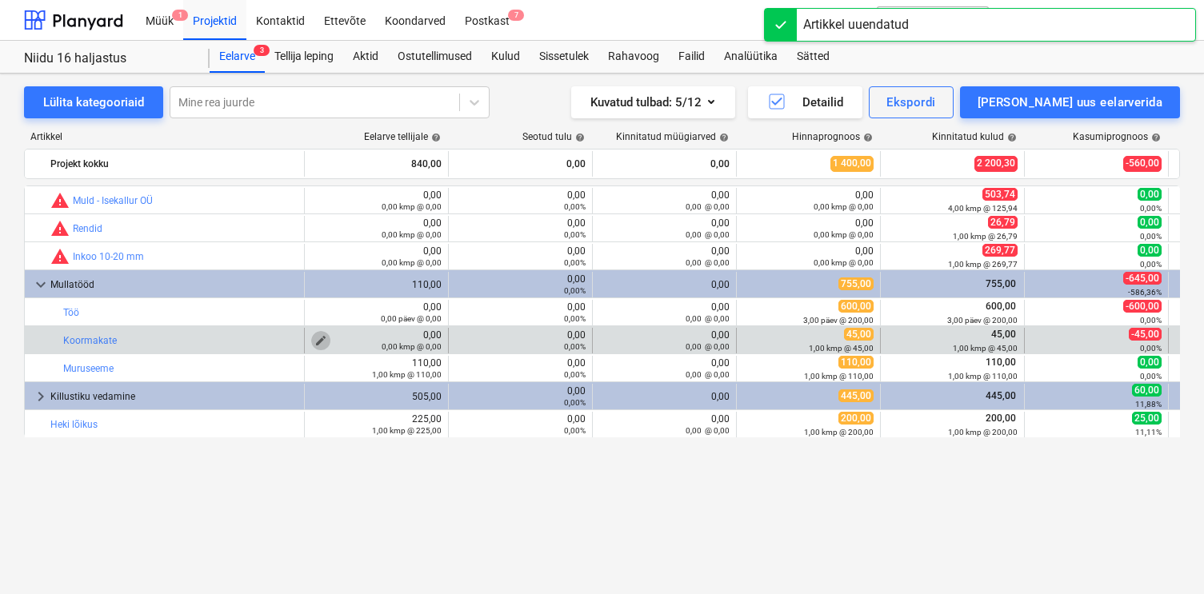
click at [324, 337] on span "edit" at bounding box center [320, 340] width 13 height 13
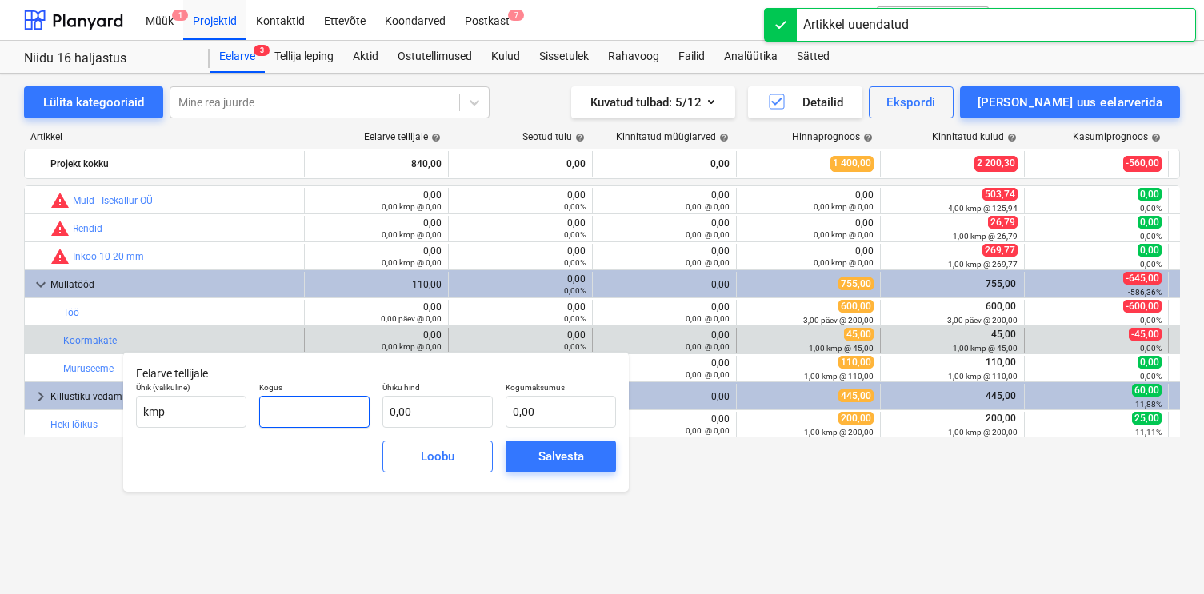
click at [327, 407] on input "text" at bounding box center [314, 412] width 110 height 32
click at [561, 457] on div "Salvesta" at bounding box center [561, 456] width 46 height 21
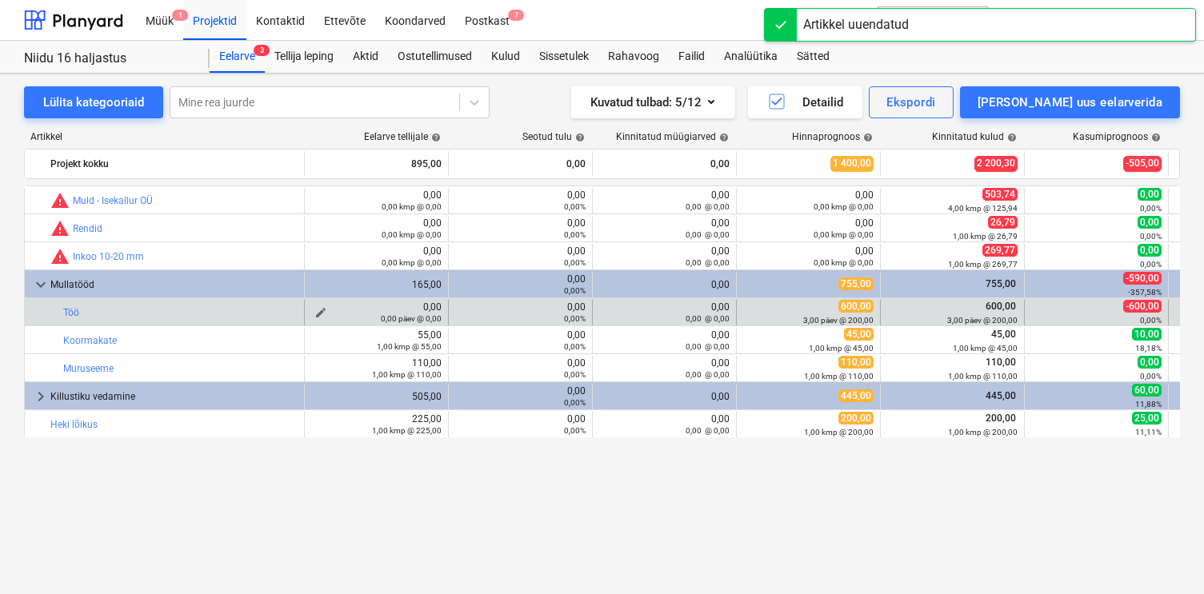
click at [321, 311] on span "edit" at bounding box center [320, 312] width 13 height 13
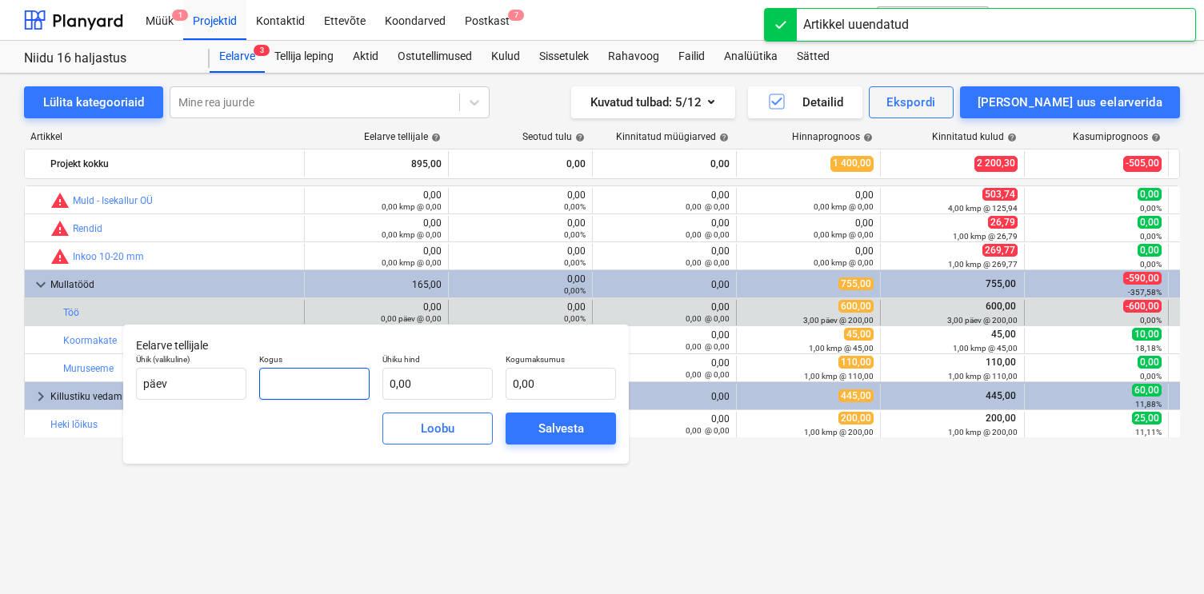
click at [343, 384] on input "text" at bounding box center [314, 384] width 110 height 32
click at [575, 421] on div "Salvesta" at bounding box center [561, 428] width 46 height 21
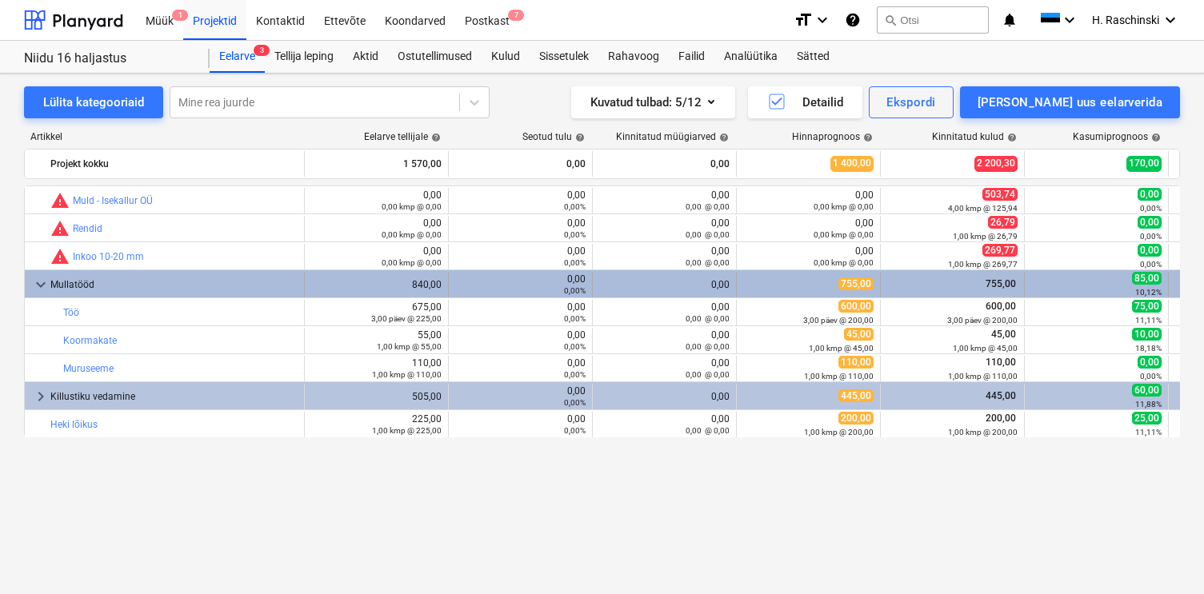
click at [38, 281] on span "keyboard_arrow_down" at bounding box center [40, 284] width 19 height 19
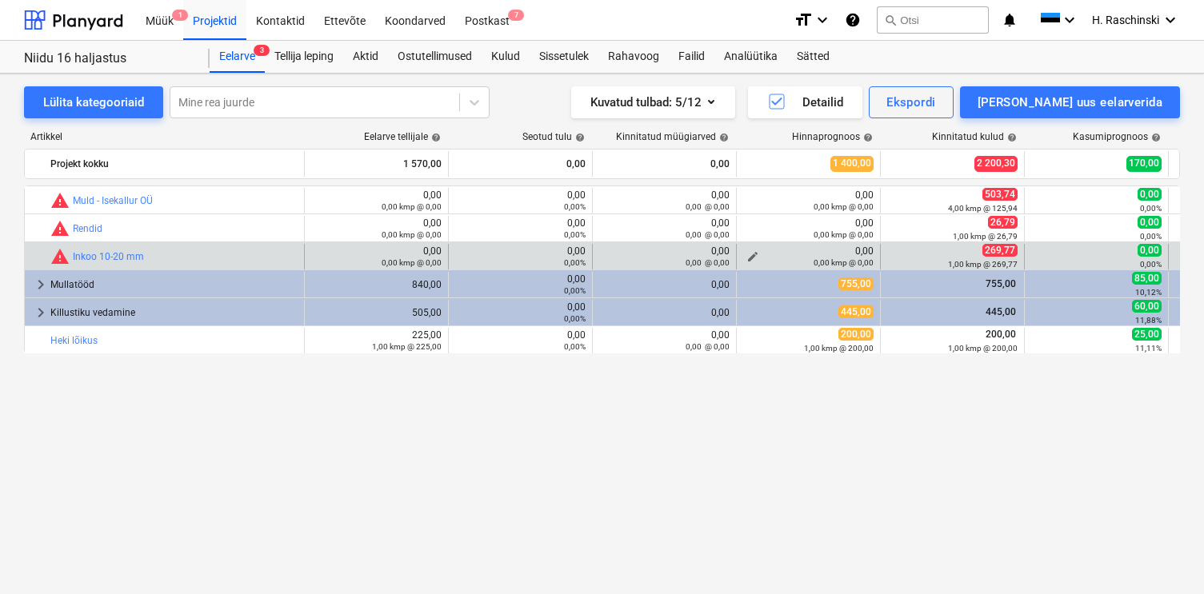
click at [753, 253] on span "edit" at bounding box center [752, 256] width 13 height 13
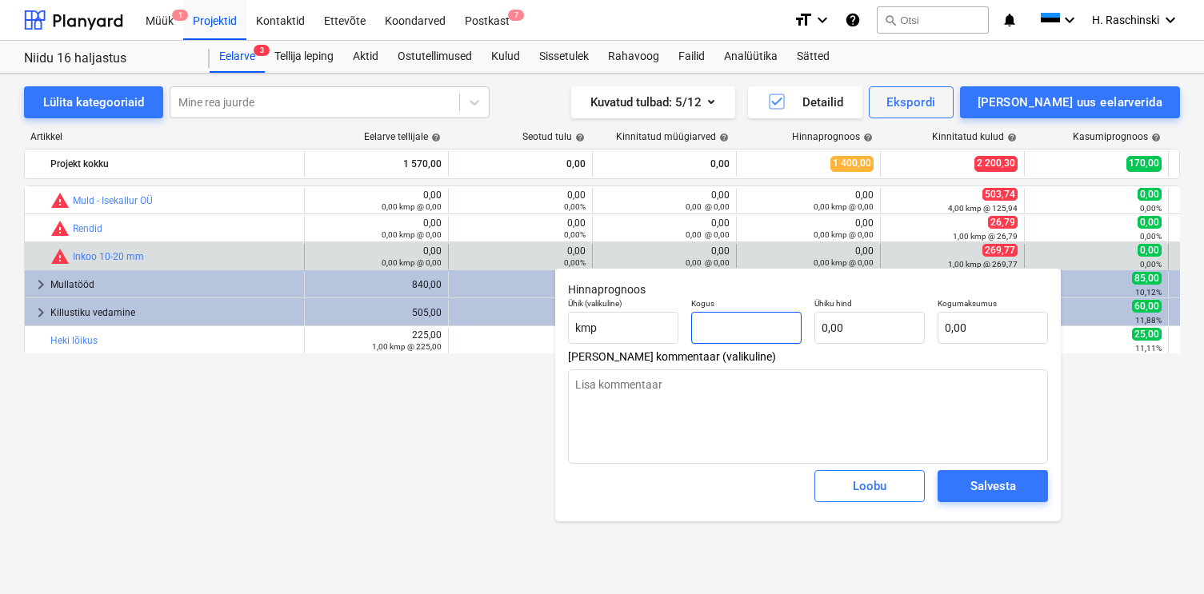
click at [741, 323] on input "text" at bounding box center [746, 328] width 110 height 32
click at [976, 486] on div "Salvesta" at bounding box center [993, 486] width 46 height 21
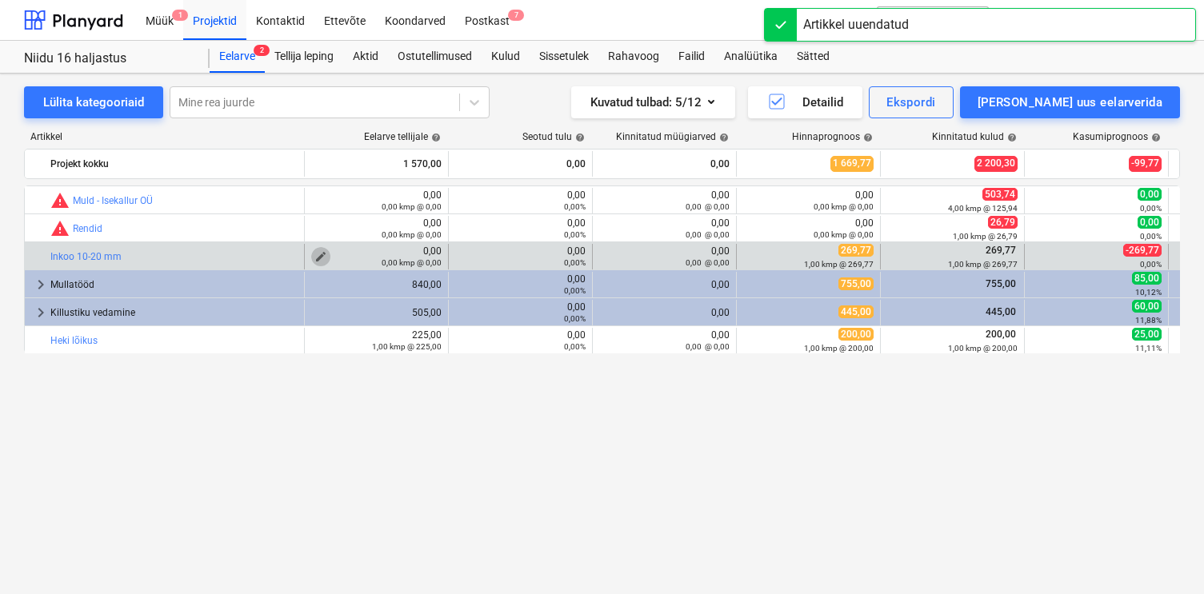
click at [318, 255] on span "edit" at bounding box center [320, 256] width 13 height 13
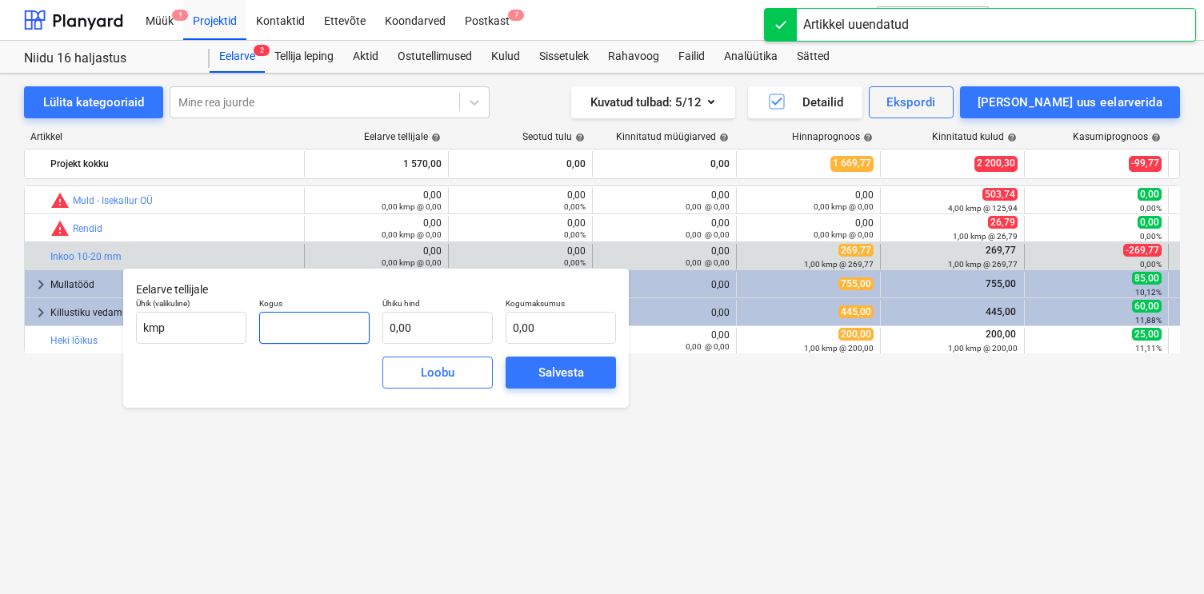
click at [353, 326] on input "text" at bounding box center [314, 328] width 110 height 32
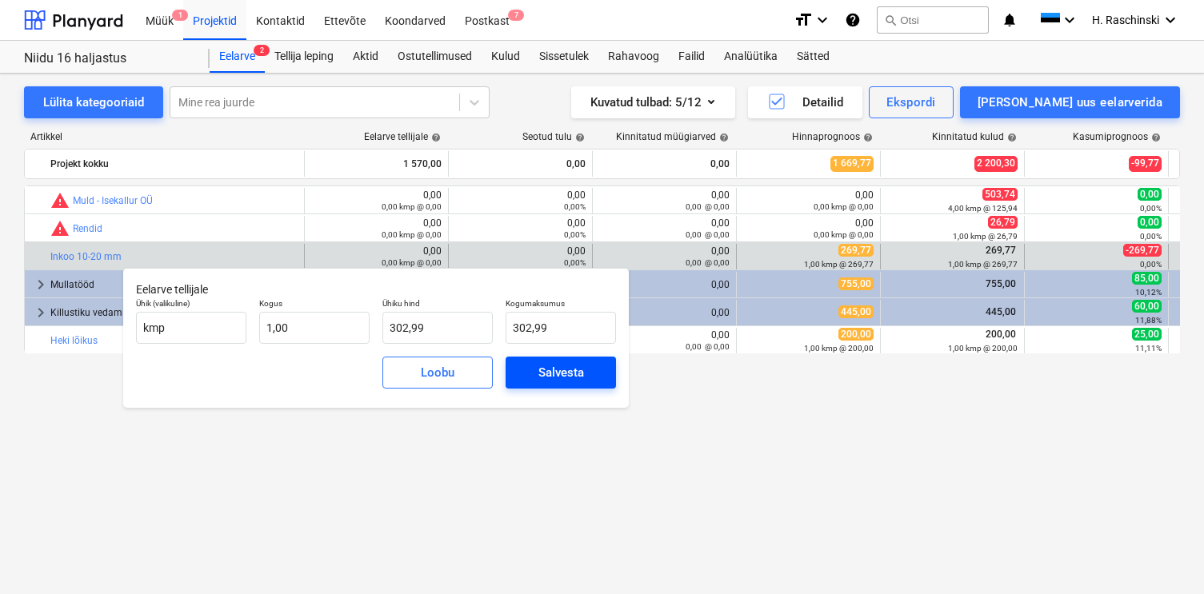
click at [522, 364] on button "Salvesta" at bounding box center [560, 373] width 110 height 32
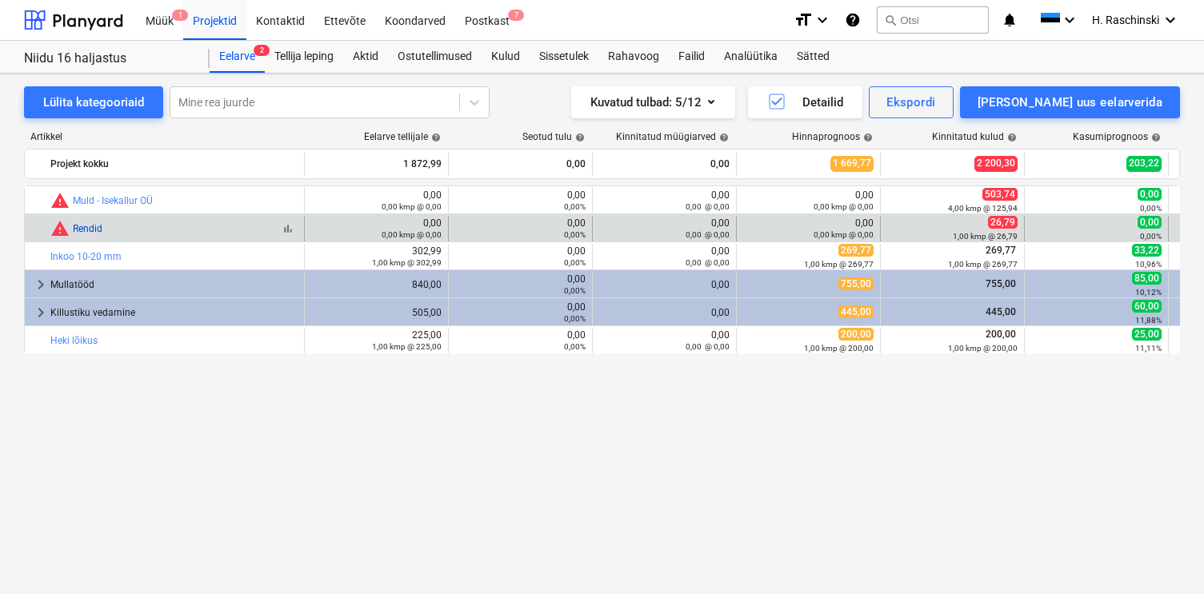
click at [86, 227] on link "Rendid" at bounding box center [88, 228] width 30 height 11
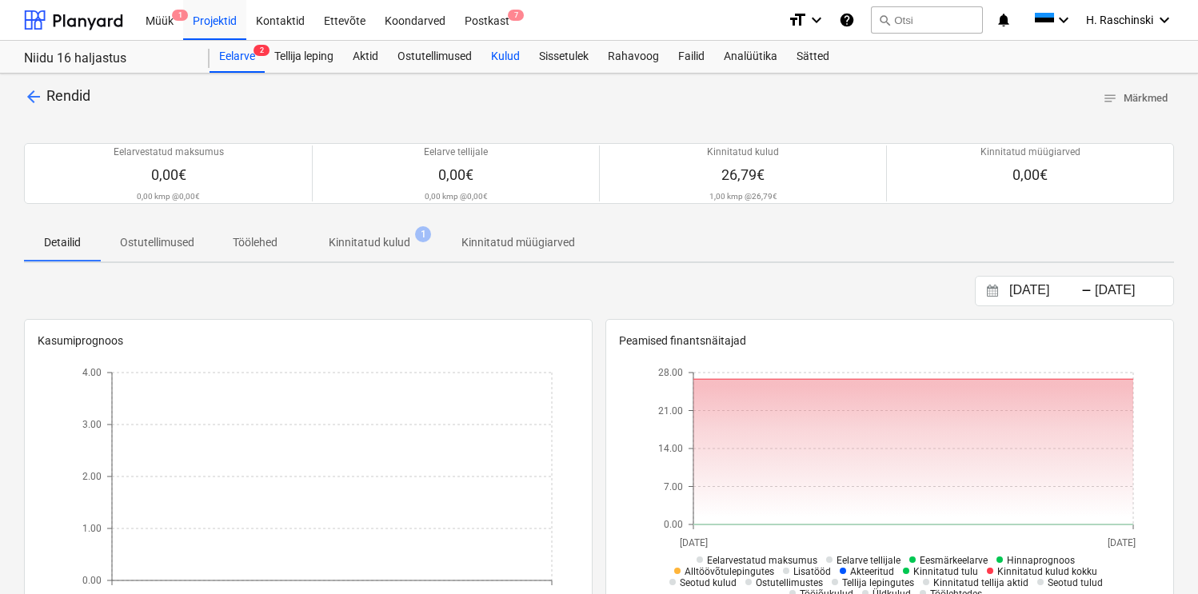
click at [508, 57] on div "Kulud" at bounding box center [505, 57] width 48 height 32
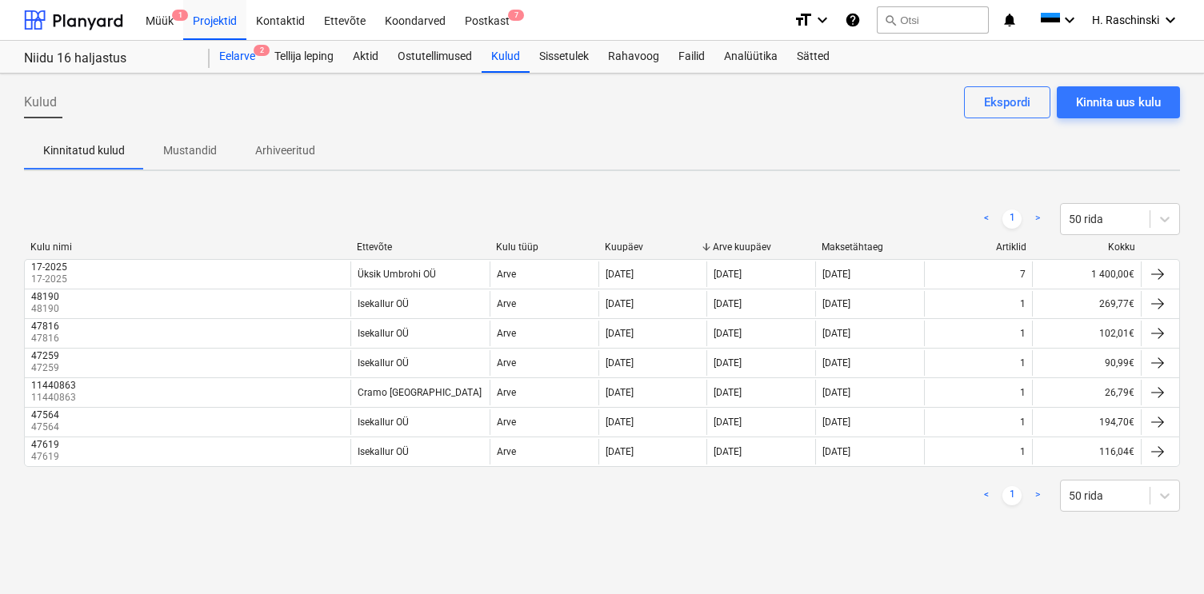
click at [242, 57] on div "Eelarve 2" at bounding box center [237, 57] width 55 height 32
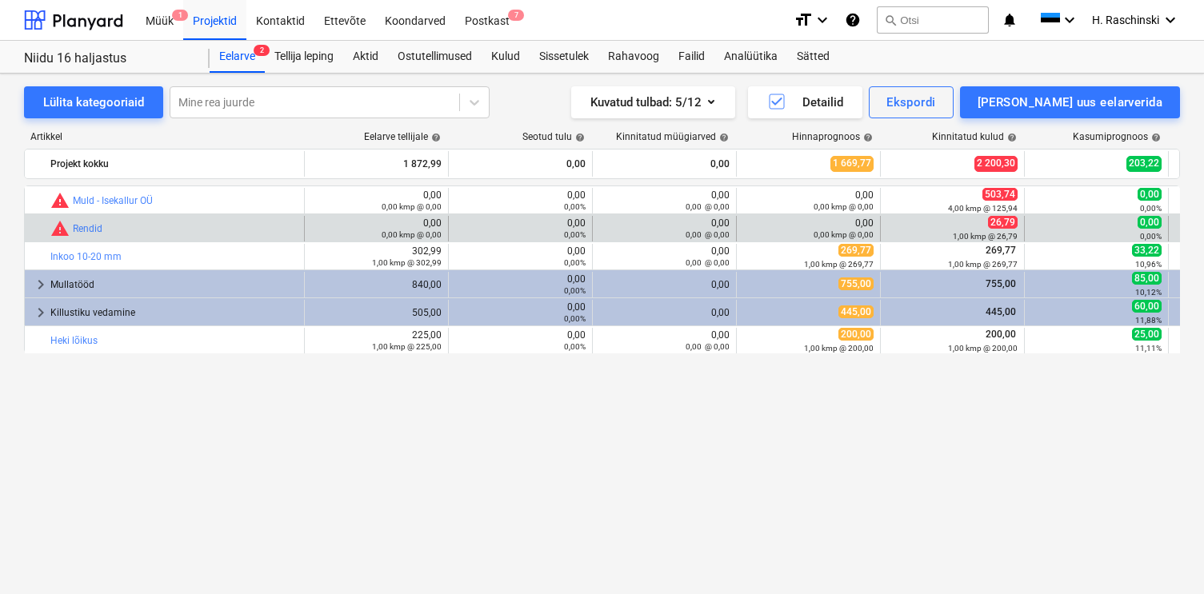
click at [1004, 225] on span "26,79" at bounding box center [1003, 222] width 30 height 13
click at [89, 228] on link "Rendid" at bounding box center [88, 228] width 30 height 11
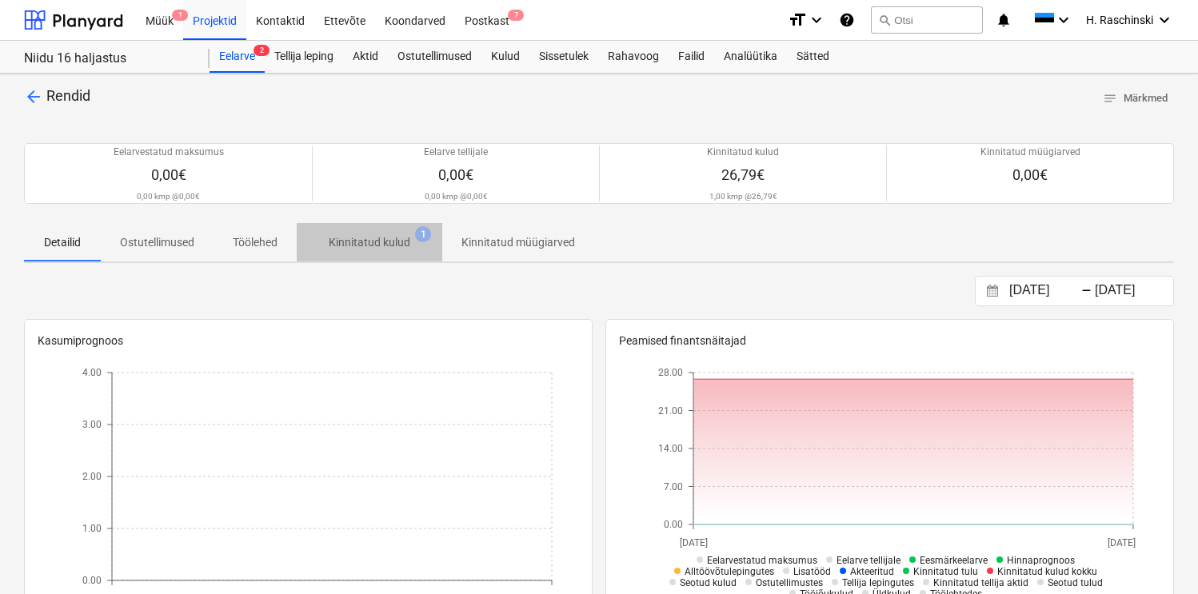
click at [381, 239] on p "Kinnitatud kulud" at bounding box center [370, 242] width 82 height 17
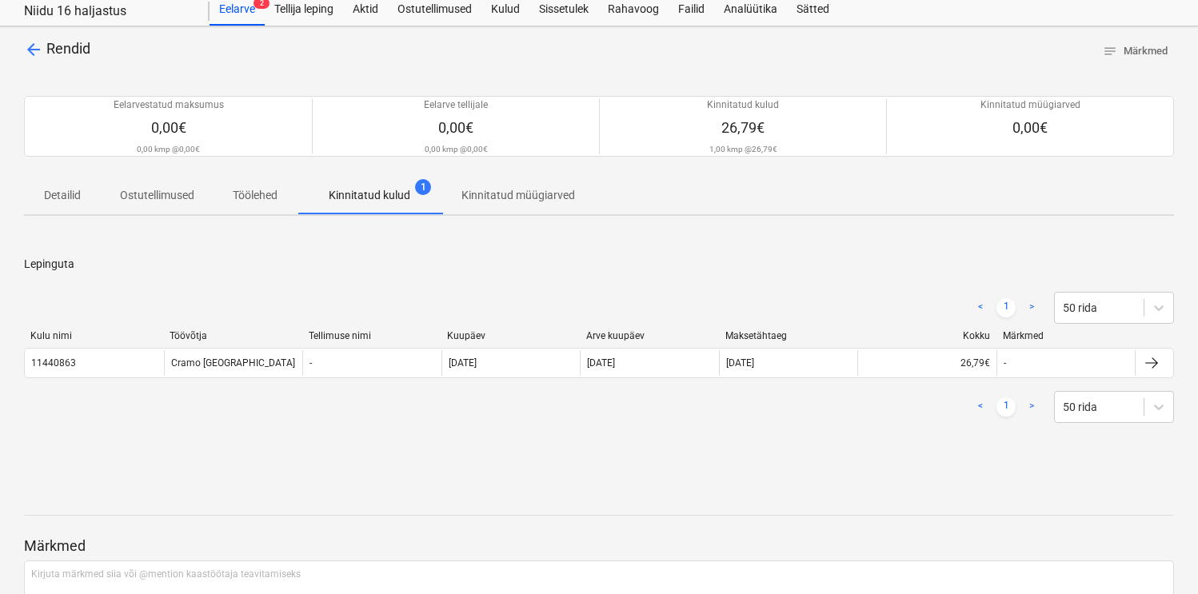
scroll to position [50, 0]
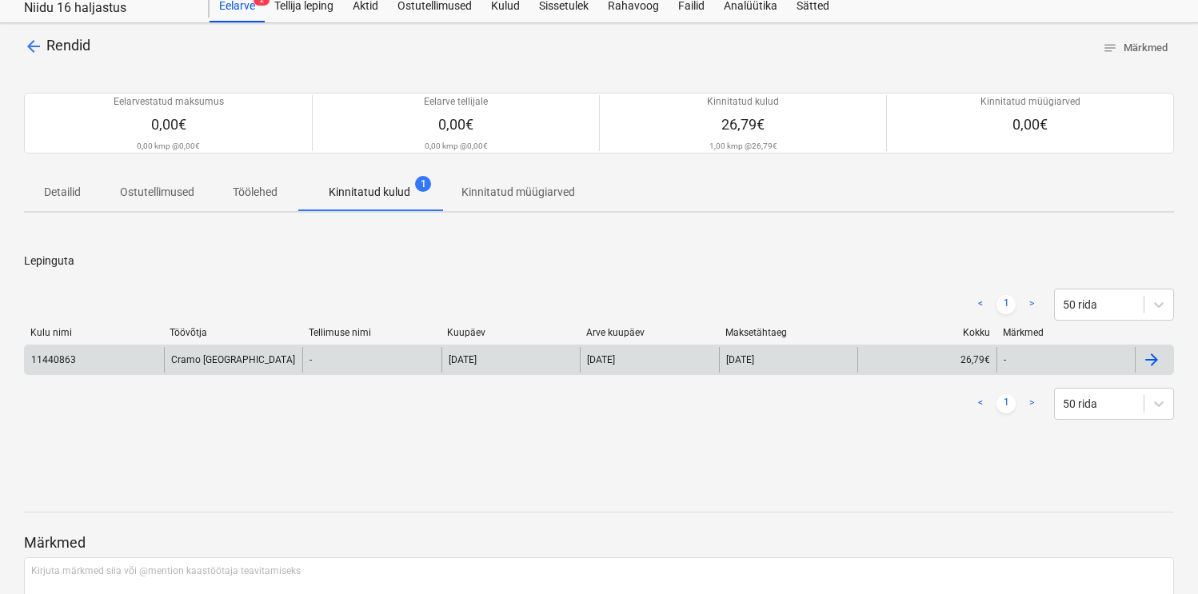
click at [223, 357] on div "Cramo [GEOGRAPHIC_DATA]" at bounding box center [233, 360] width 139 height 26
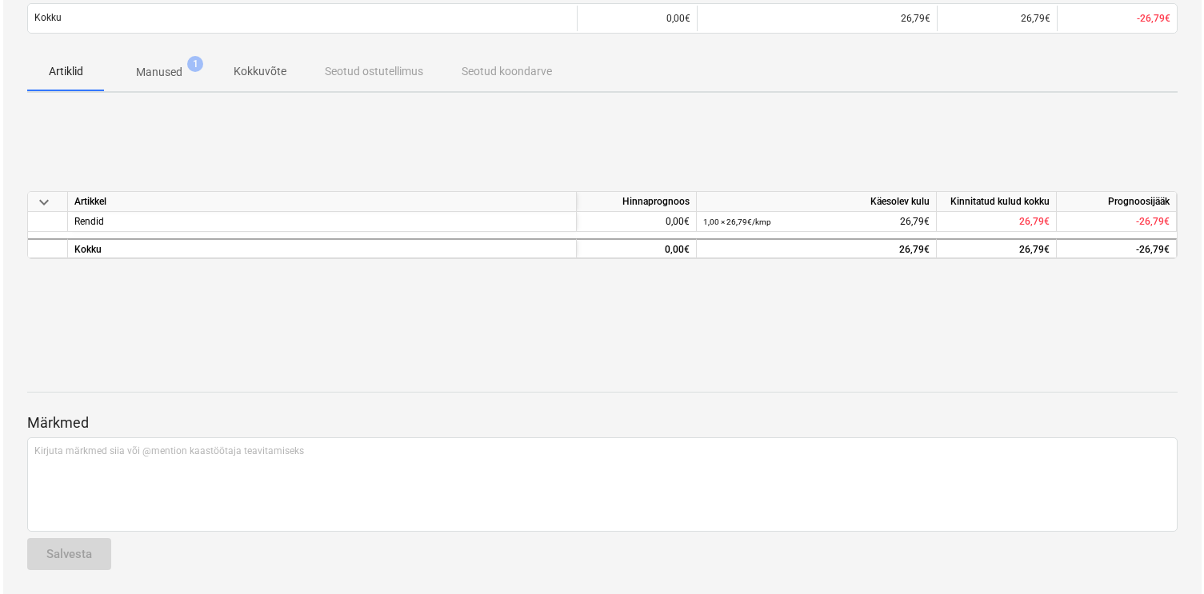
scroll to position [166, 0]
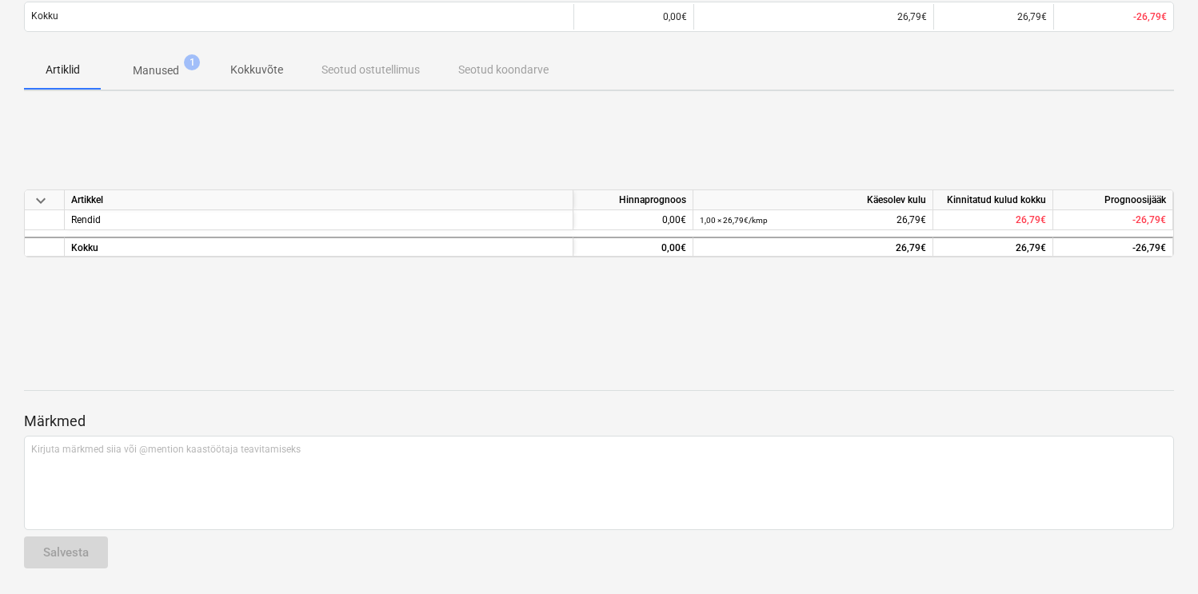
click at [170, 83] on span "Manused 1" at bounding box center [156, 70] width 110 height 29
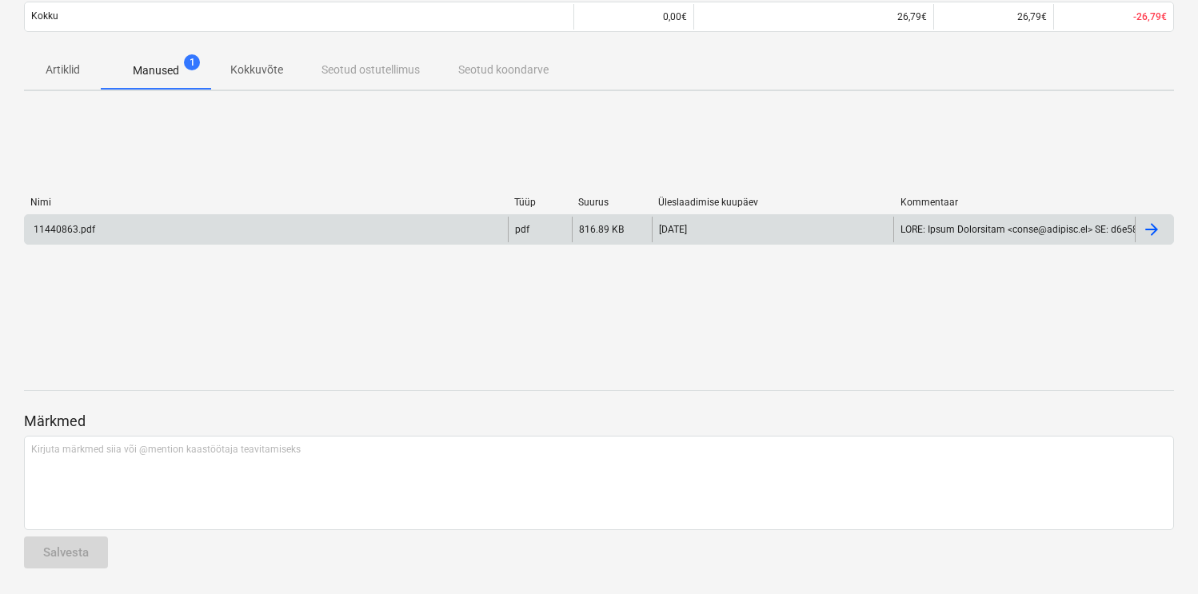
click at [78, 222] on div "11440863.pdf" at bounding box center [266, 230] width 483 height 26
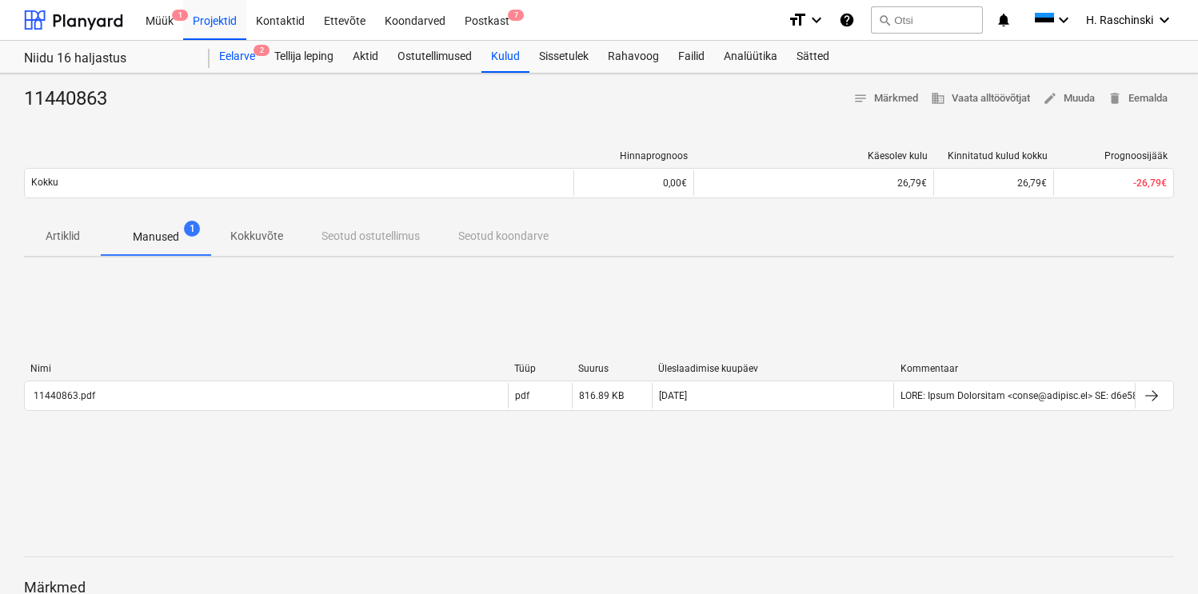
click at [242, 54] on div "Eelarve 2" at bounding box center [237, 57] width 55 height 32
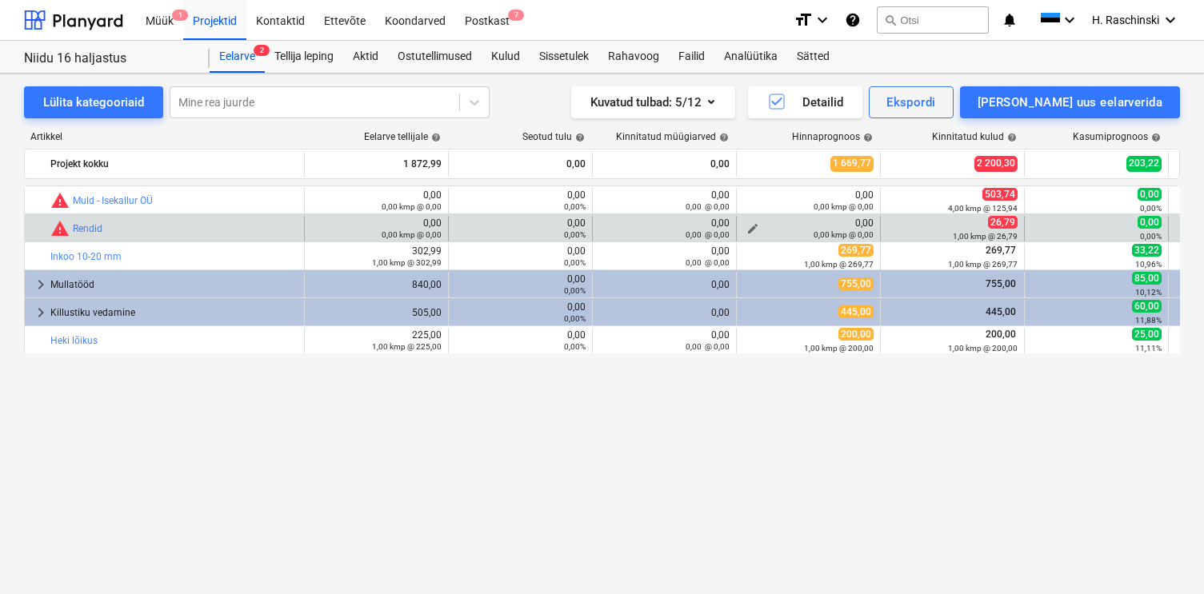
click at [751, 229] on div "0,00 kmp @ 0,00" at bounding box center [808, 234] width 130 height 11
click at [750, 224] on span "edit" at bounding box center [752, 228] width 13 height 13
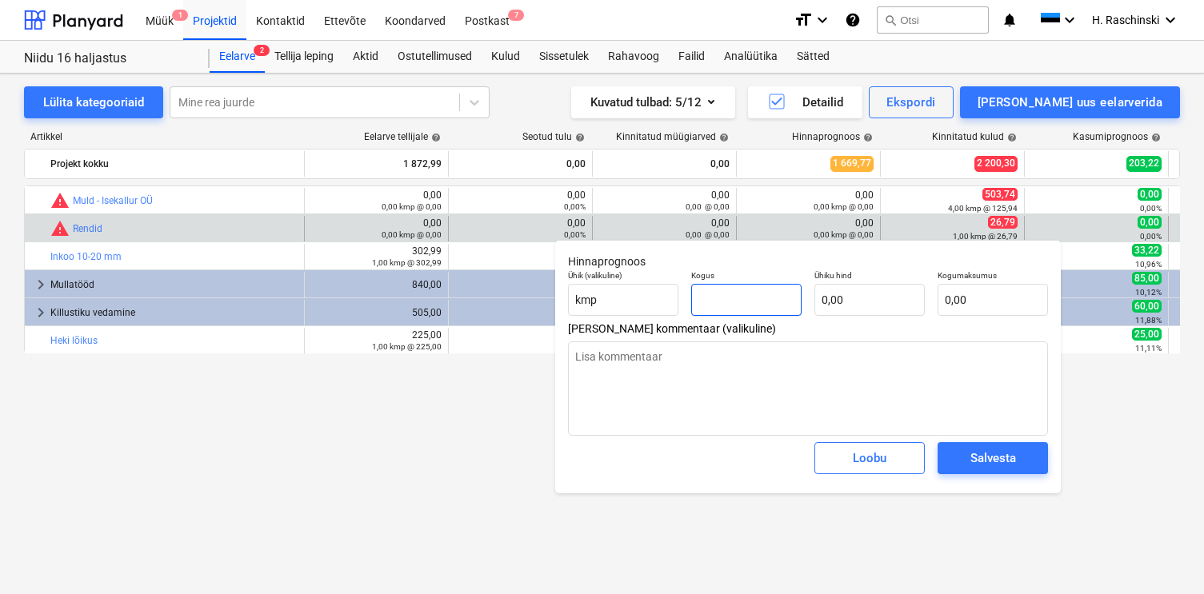
click at [733, 299] on input "text" at bounding box center [746, 300] width 110 height 32
click at [1019, 461] on span "Salvesta" at bounding box center [992, 458] width 72 height 21
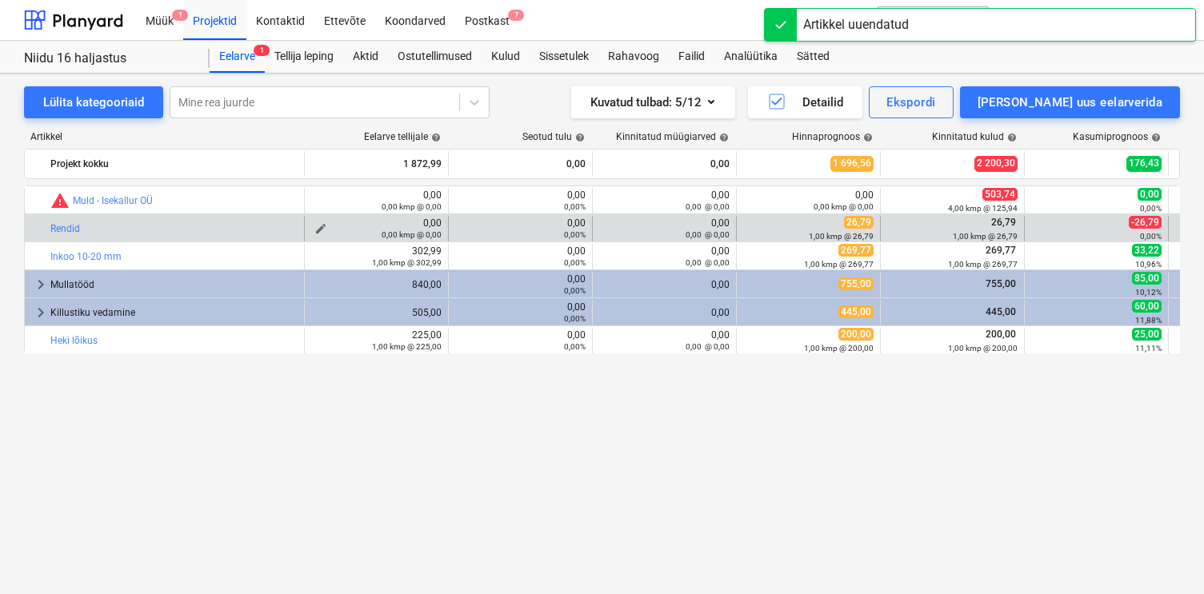
click at [319, 228] on span "edit" at bounding box center [320, 228] width 13 height 13
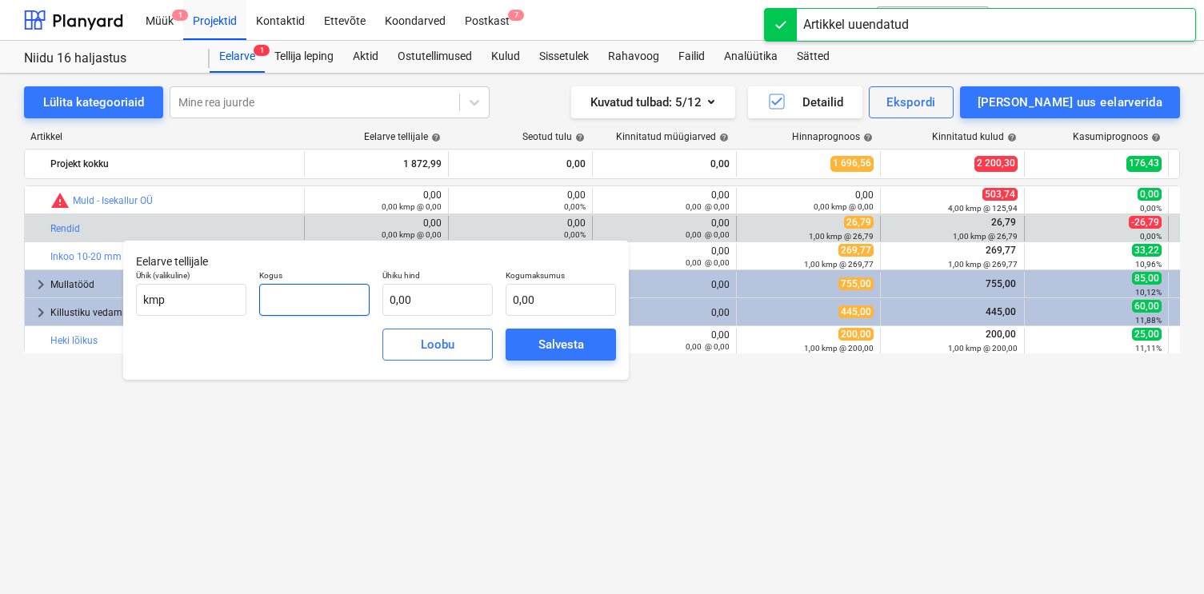
click at [339, 300] on input "text" at bounding box center [314, 300] width 110 height 32
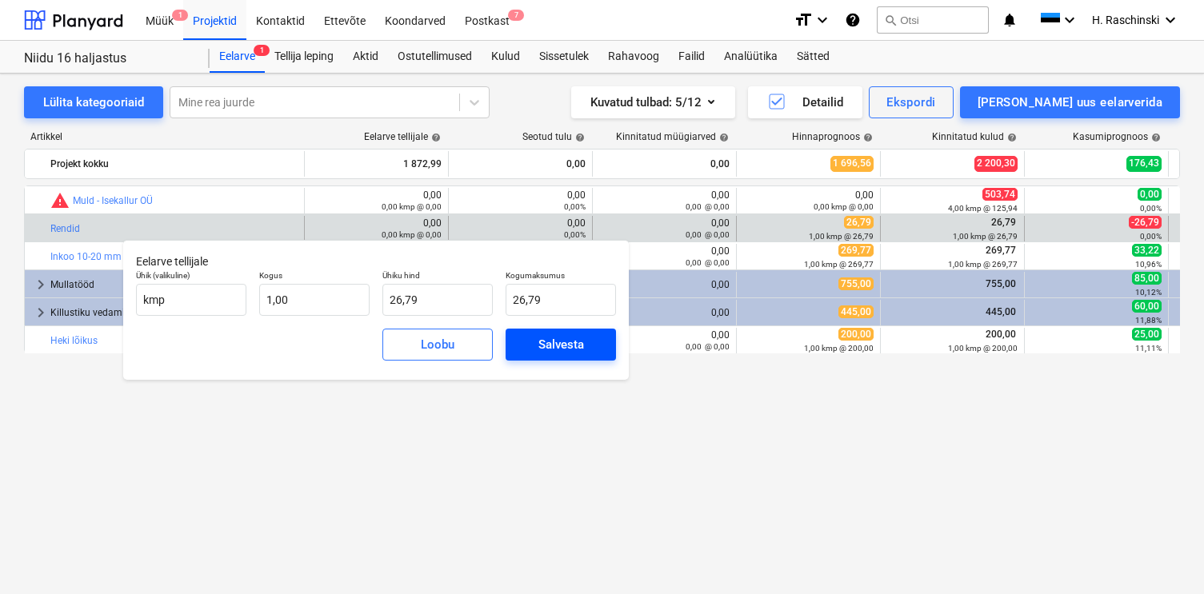
click at [560, 349] on div "Salvesta" at bounding box center [561, 344] width 46 height 21
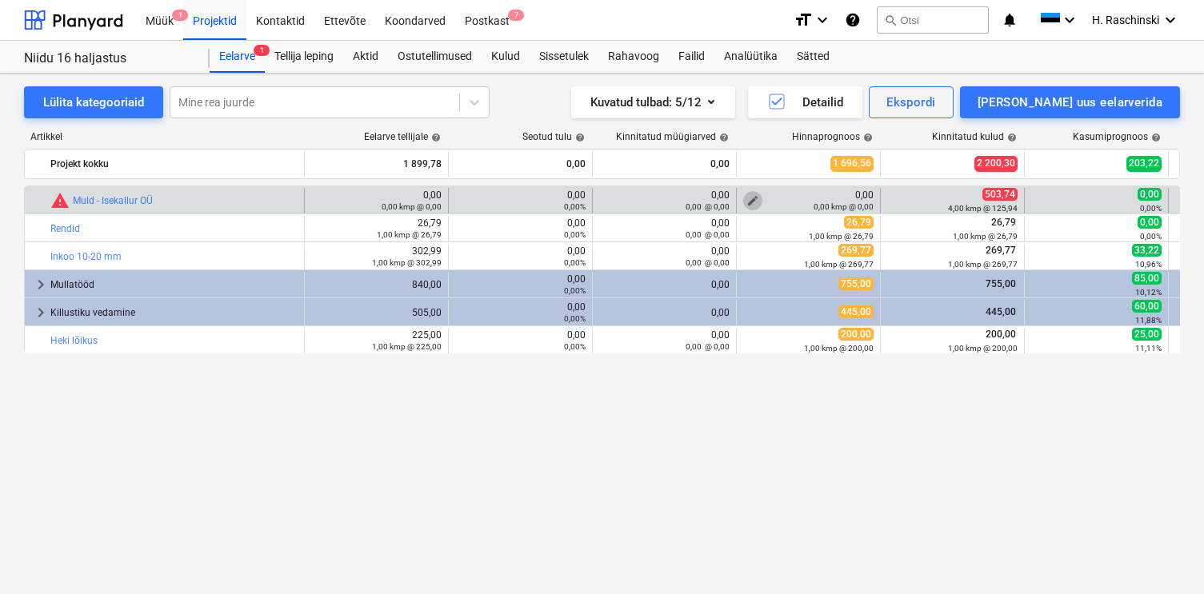
click at [751, 198] on span "edit" at bounding box center [752, 200] width 13 height 13
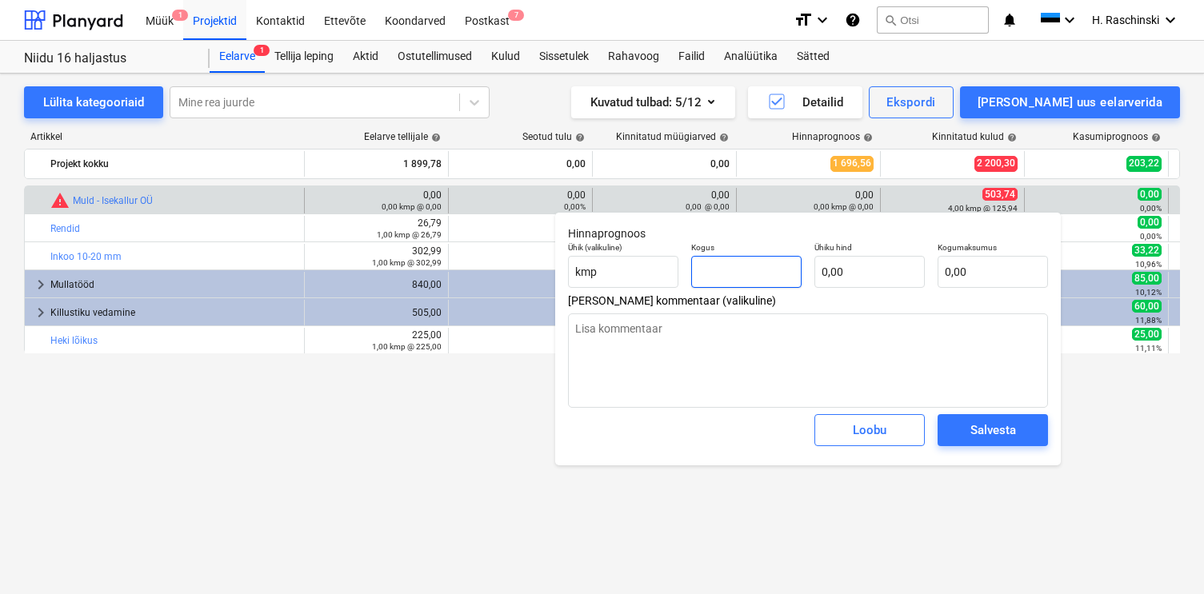
click at [737, 267] on input "text" at bounding box center [746, 272] width 110 height 32
click at [970, 420] on div "Salvesta" at bounding box center [993, 430] width 46 height 21
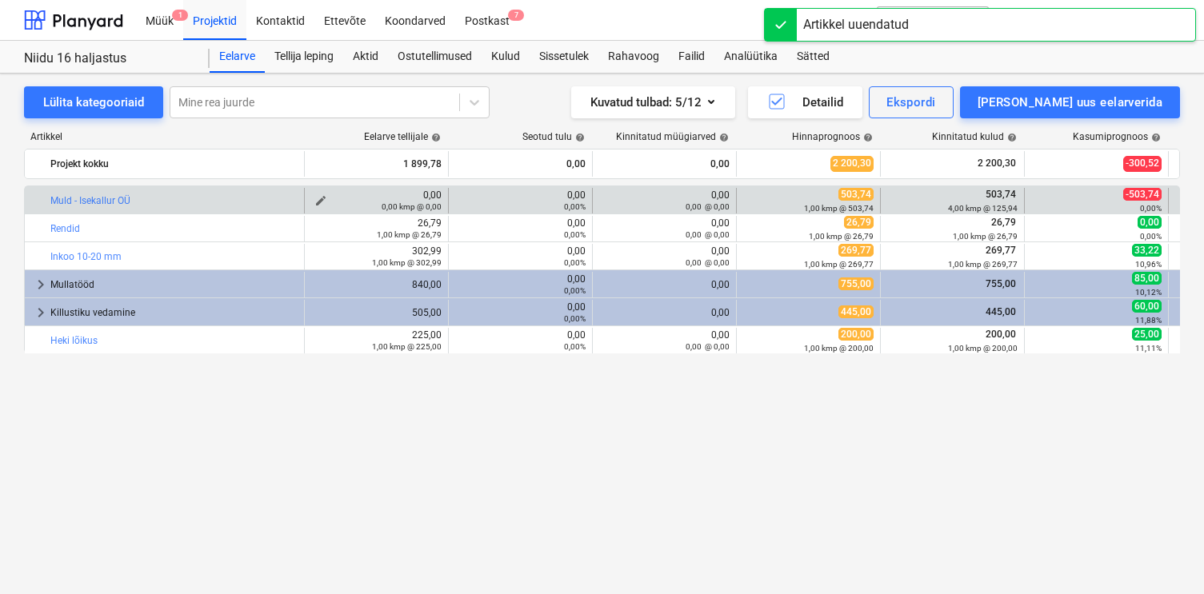
click at [318, 199] on span "edit" at bounding box center [320, 200] width 13 height 13
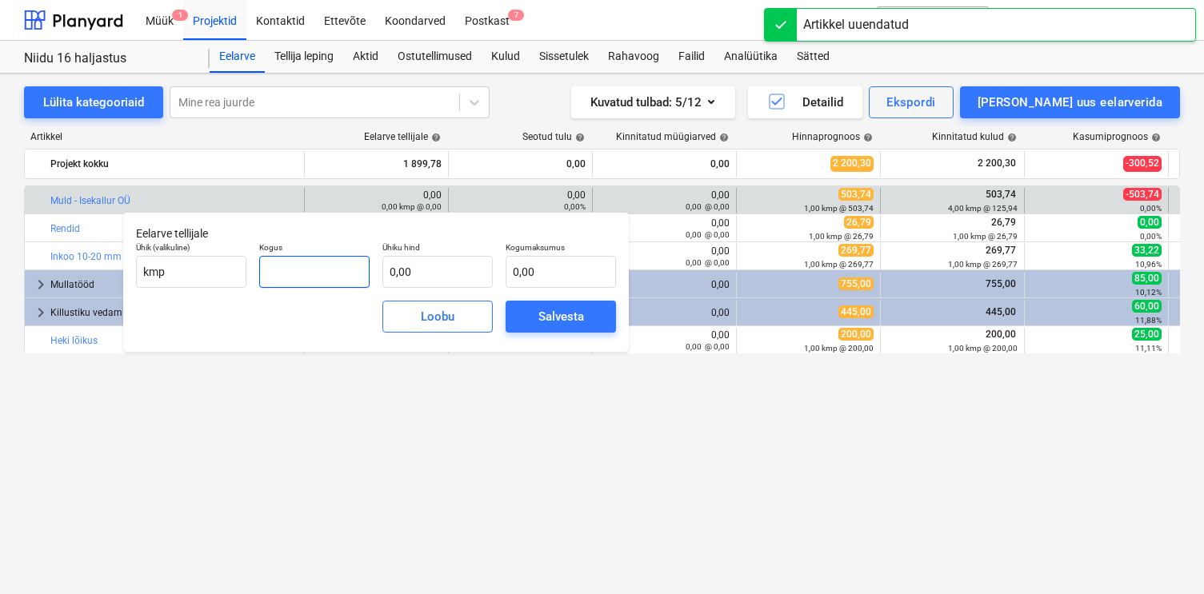
click at [347, 268] on input "text" at bounding box center [314, 272] width 110 height 32
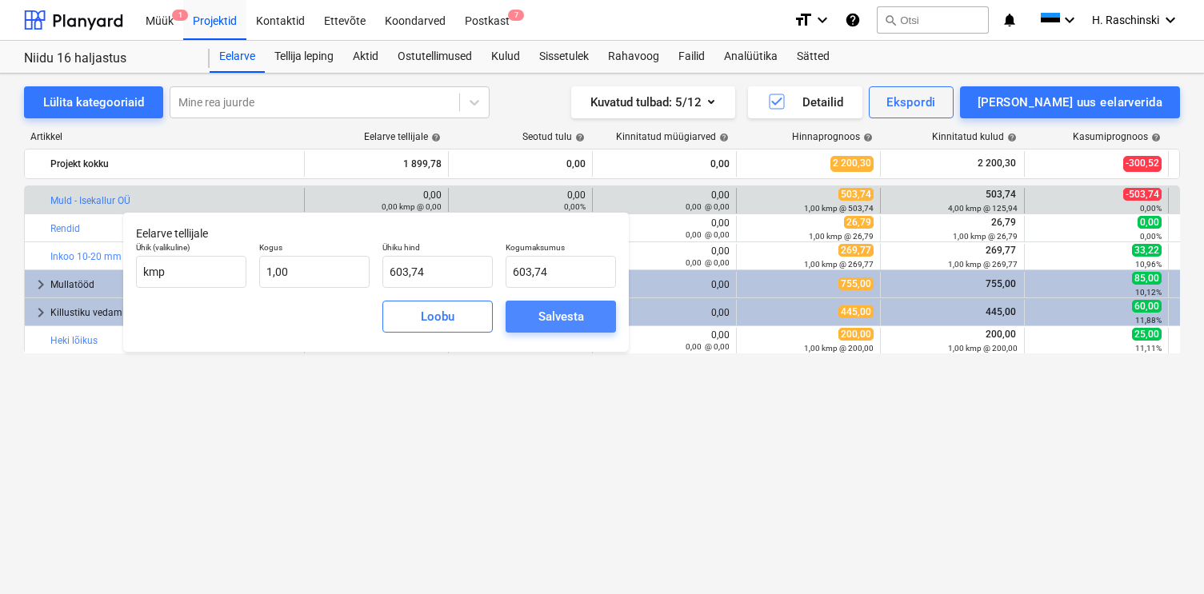
click at [557, 313] on div "Salvesta" at bounding box center [561, 316] width 46 height 21
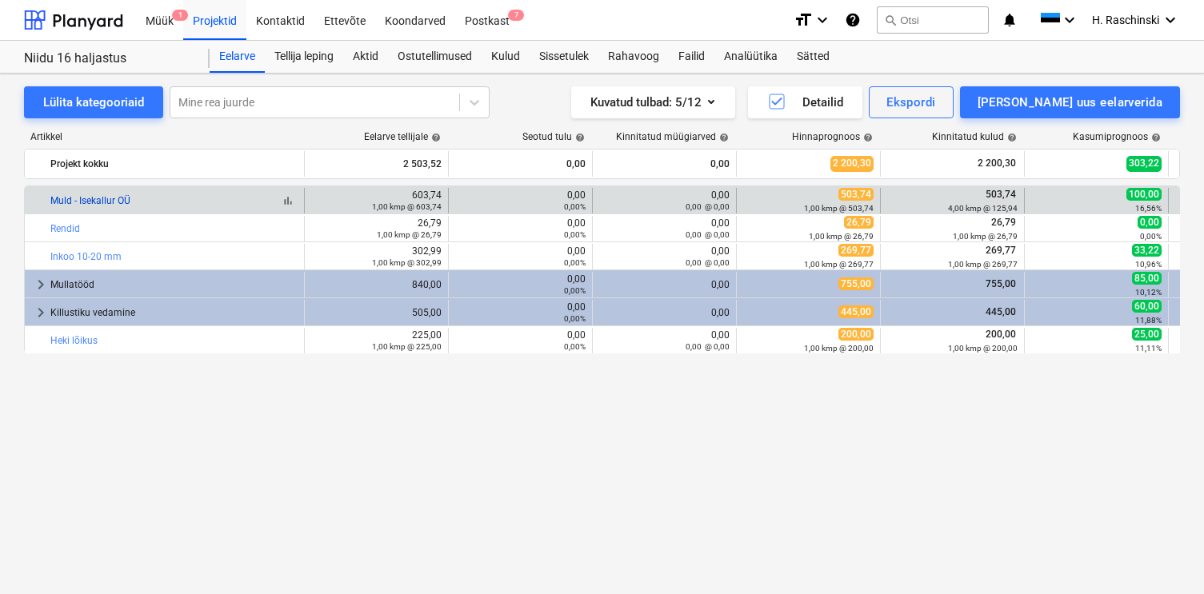
click at [106, 205] on link "Muld - Isekallur OÜ" at bounding box center [90, 200] width 80 height 11
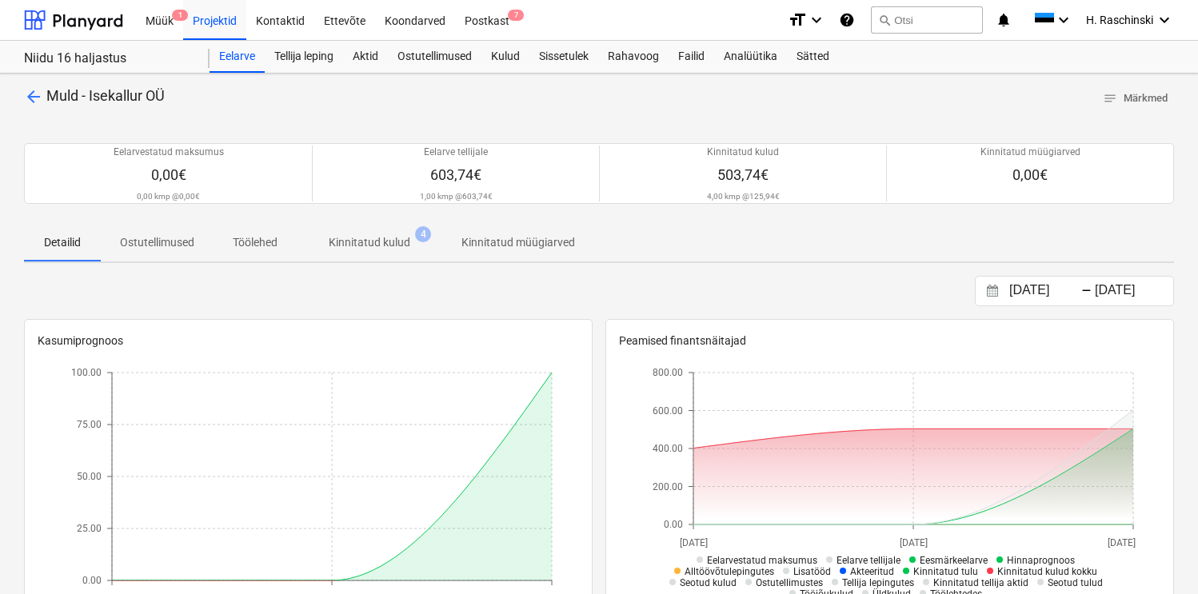
click at [389, 244] on p "Kinnitatud kulud" at bounding box center [370, 242] width 82 height 17
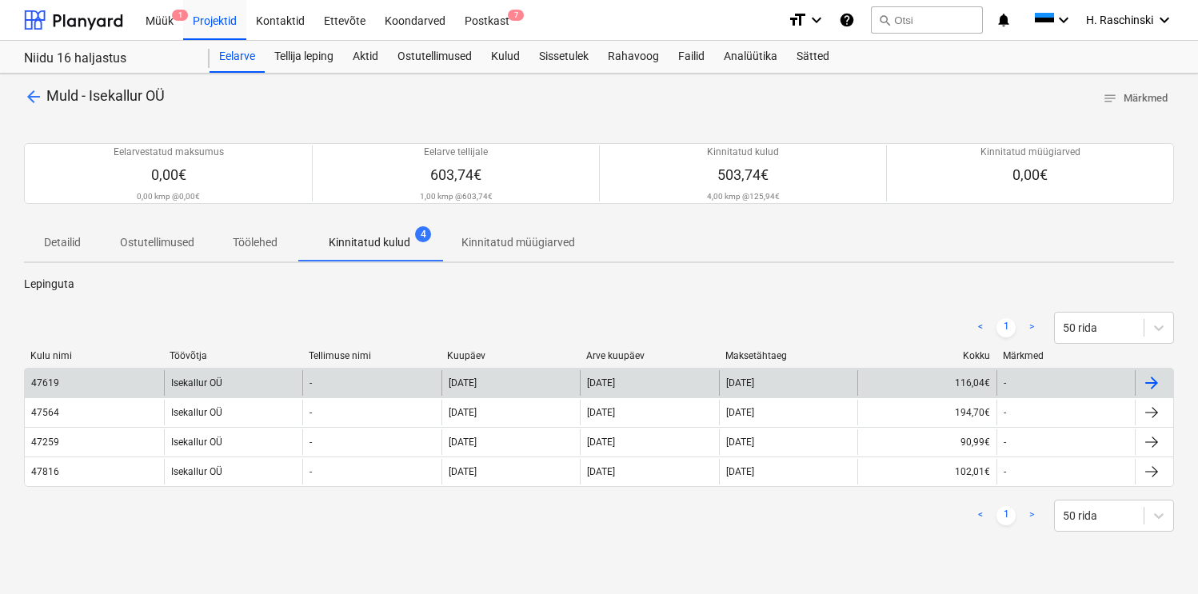
click at [222, 380] on div "Isekallur OÜ" at bounding box center [233, 383] width 139 height 26
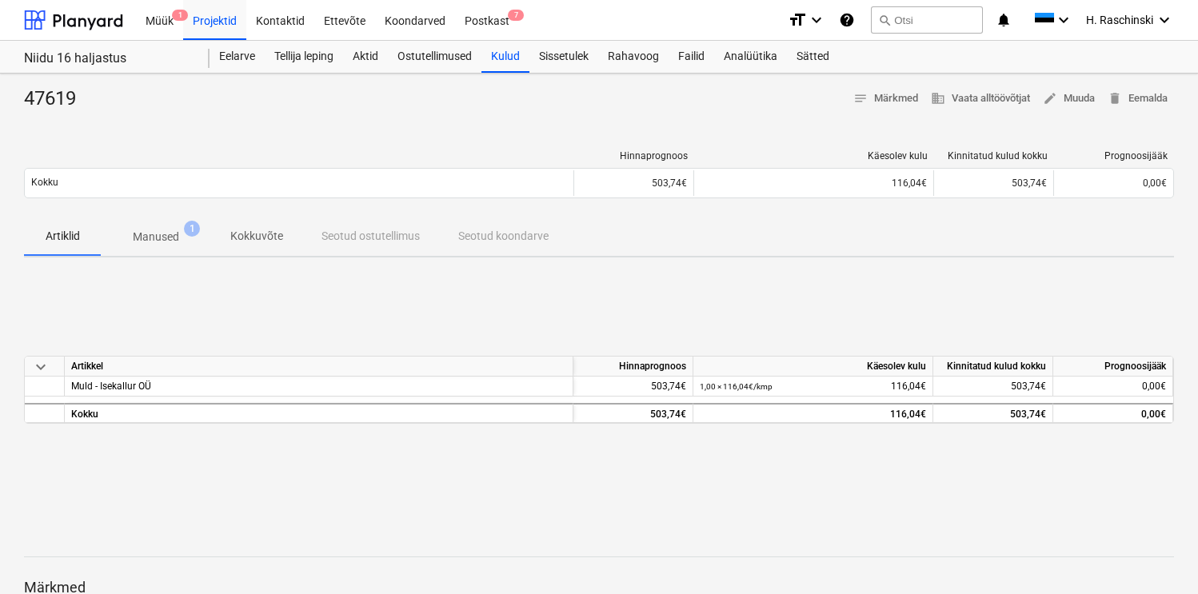
click at [164, 237] on p "Manused" at bounding box center [156, 237] width 46 height 17
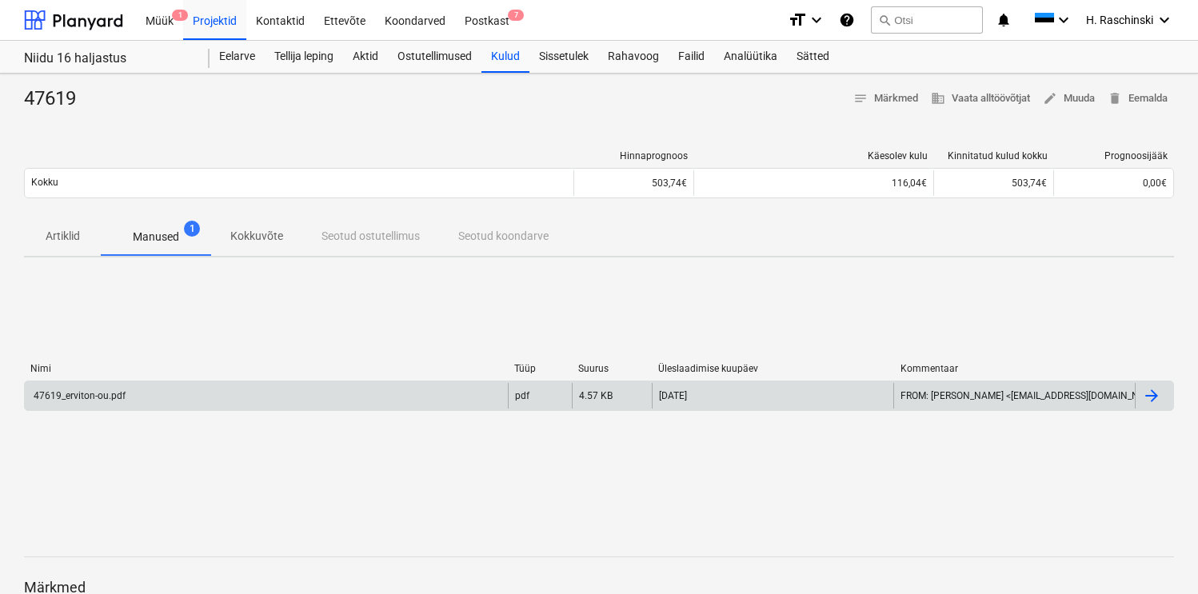
click at [109, 392] on div "47619_erviton-ou.pdf" at bounding box center [78, 395] width 94 height 11
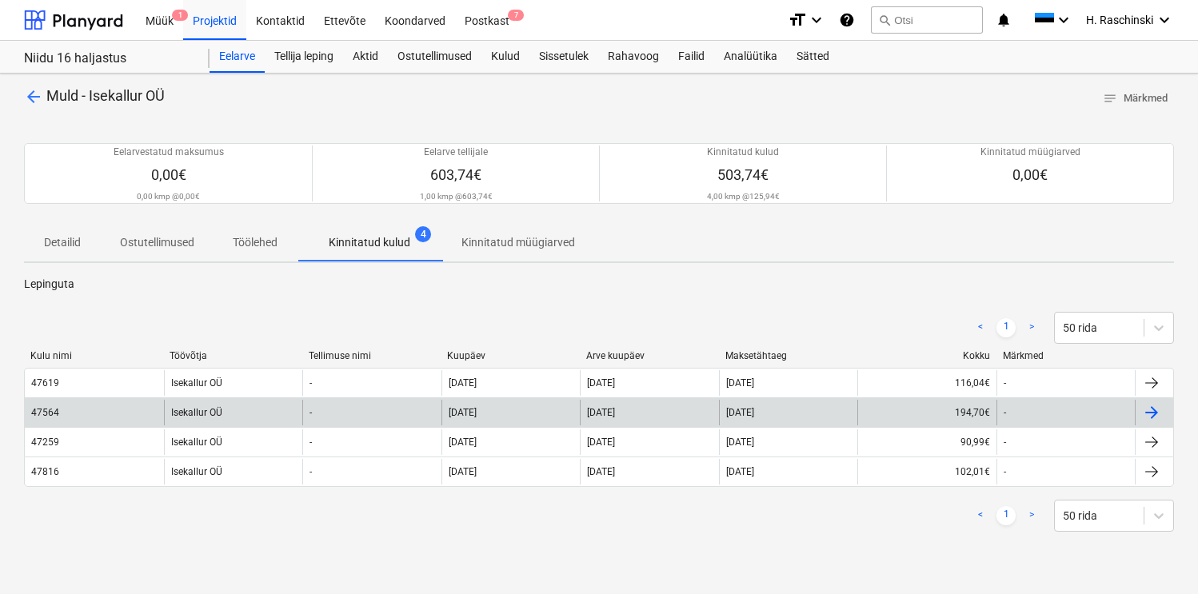
click at [141, 410] on div "47564" at bounding box center [94, 413] width 139 height 26
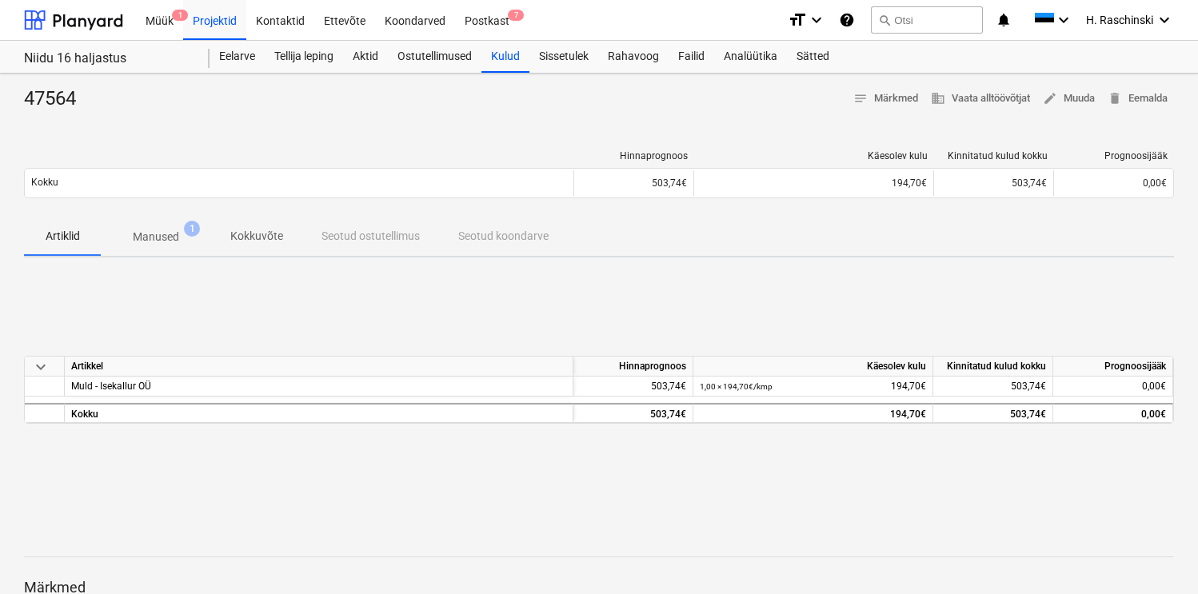
click at [182, 248] on span "Manused 1" at bounding box center [156, 236] width 110 height 29
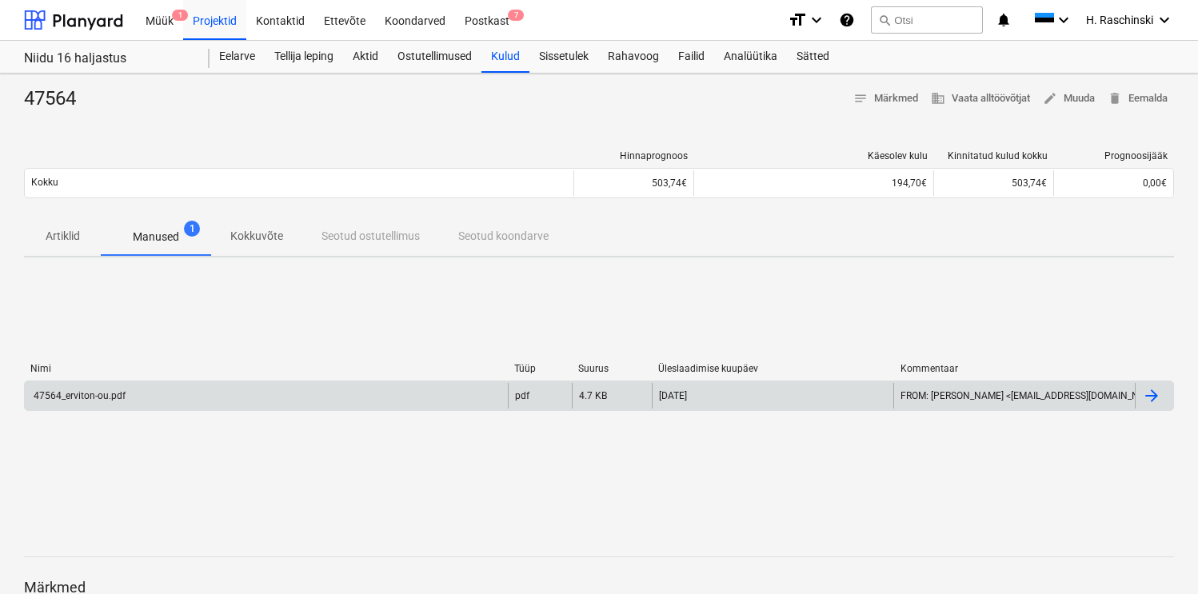
click at [109, 398] on div "47564_erviton-ou.pdf" at bounding box center [78, 395] width 94 height 11
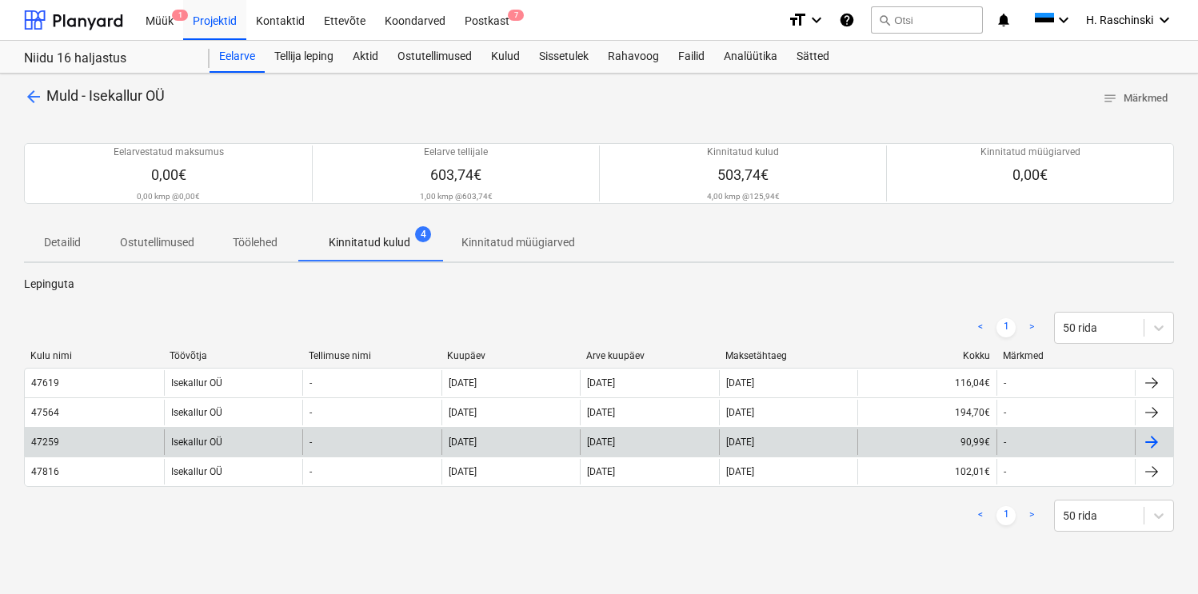
click at [188, 437] on div "Isekallur OÜ" at bounding box center [233, 442] width 139 height 26
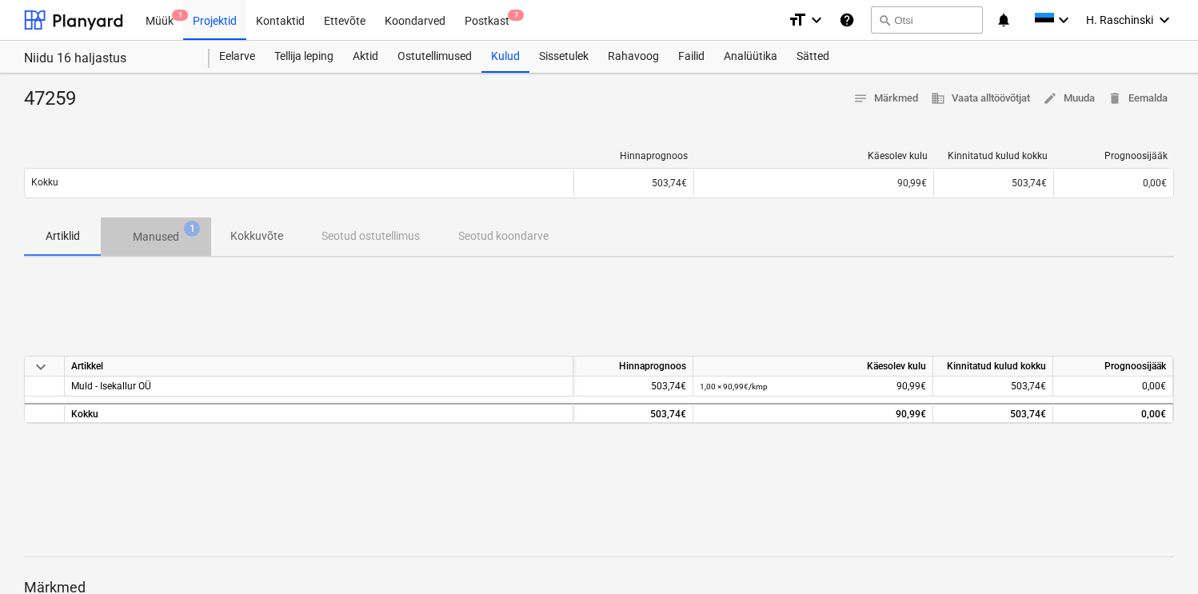
click at [152, 247] on span "Manused 1" at bounding box center [156, 236] width 110 height 29
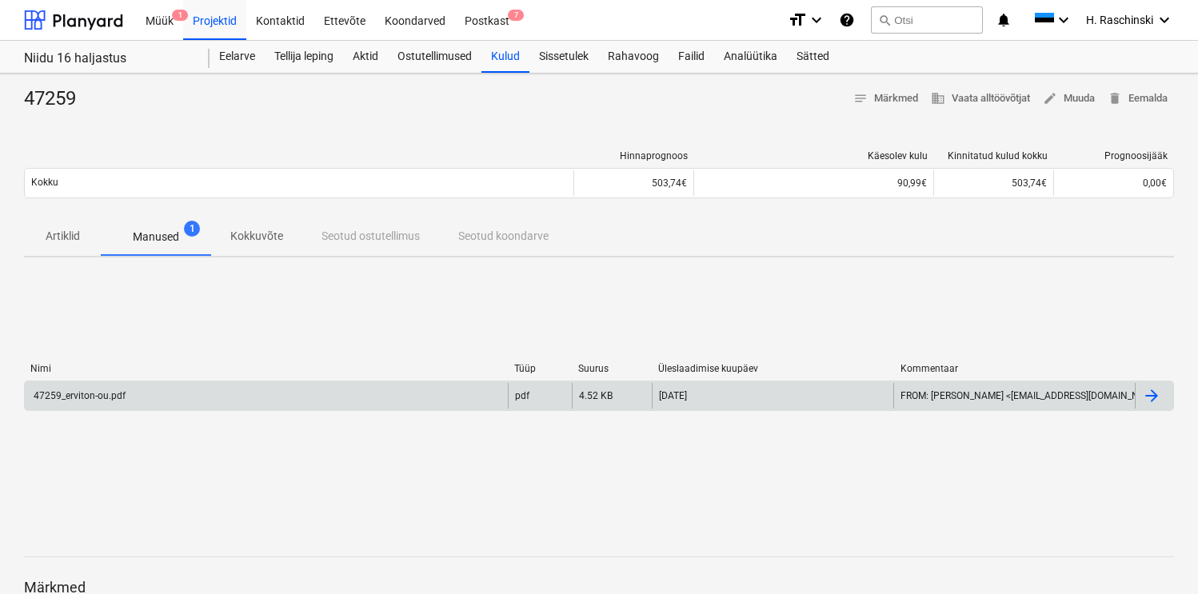
click at [111, 393] on div "47259_erviton-ou.pdf" at bounding box center [78, 395] width 94 height 11
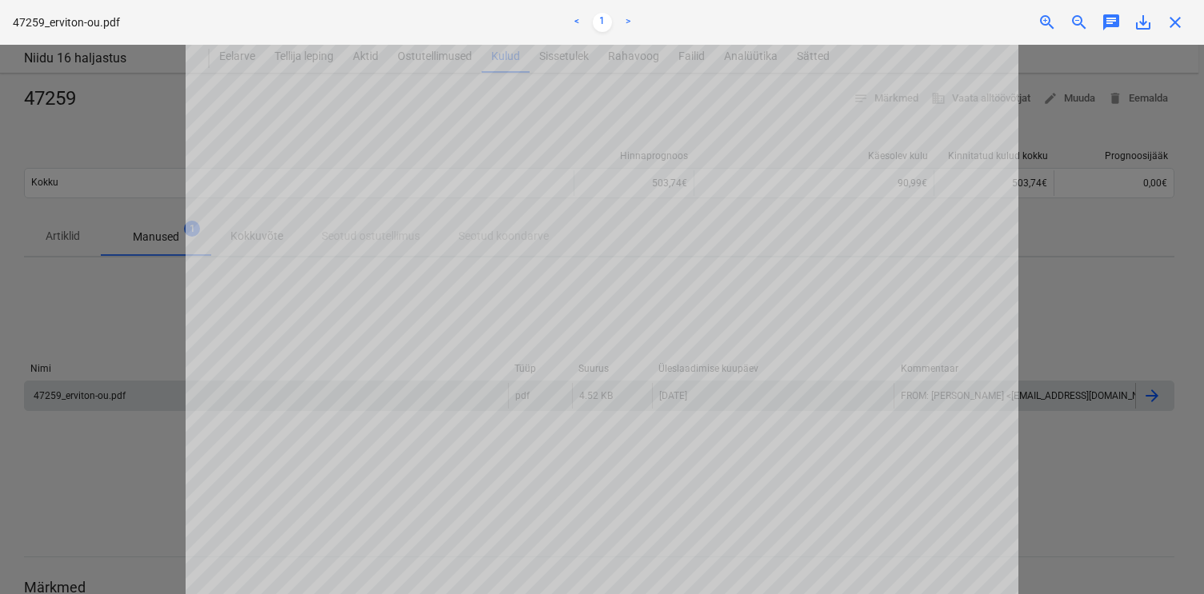
scroll to position [348, 0]
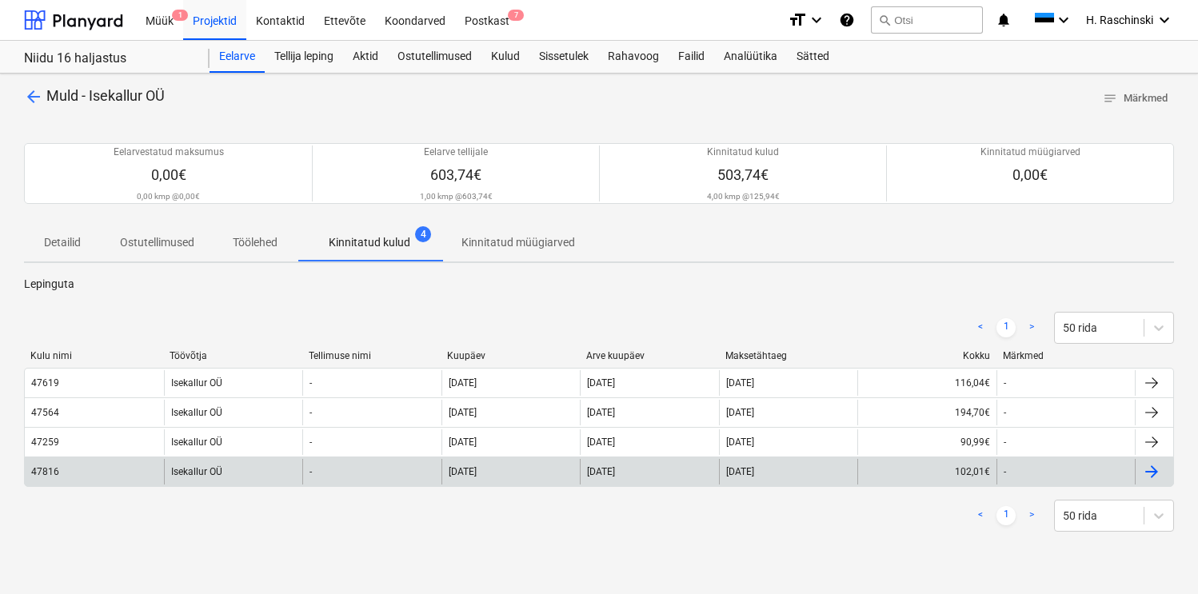
click at [196, 466] on div "Isekallur OÜ" at bounding box center [233, 472] width 139 height 26
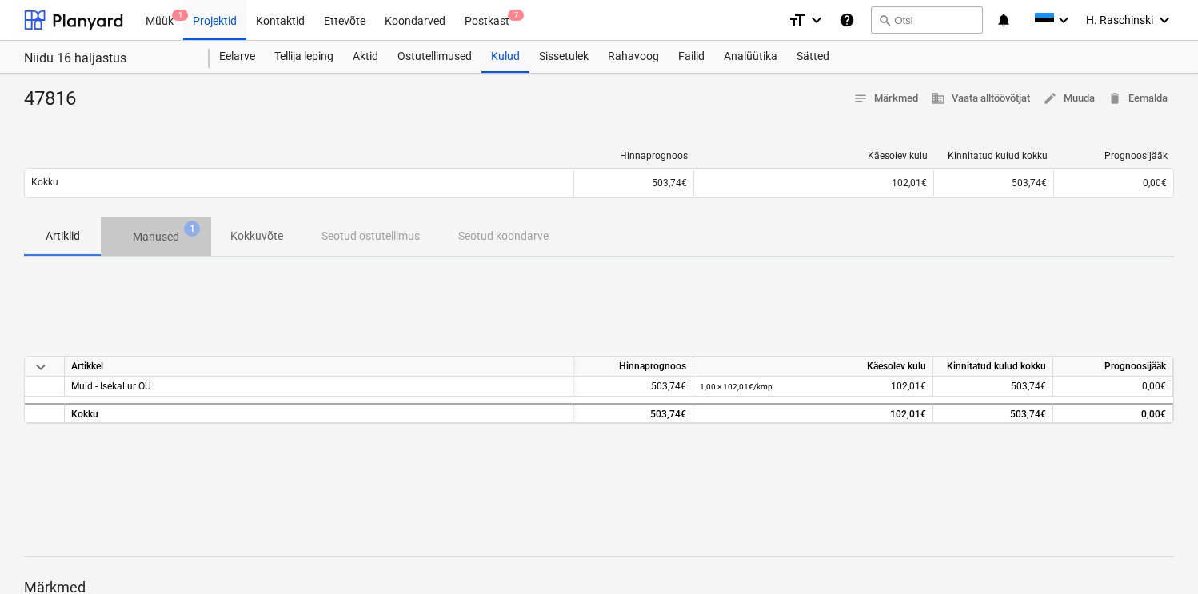
click at [153, 241] on p "Manused" at bounding box center [156, 237] width 46 height 17
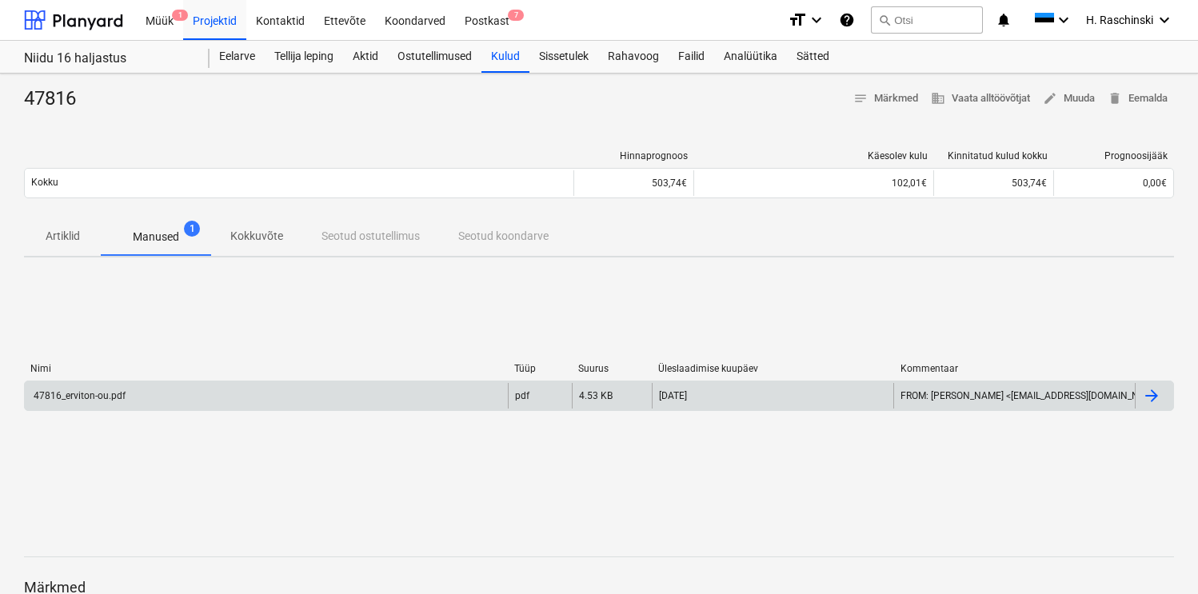
click at [96, 391] on div "47816_erviton-ou.pdf" at bounding box center [78, 395] width 94 height 11
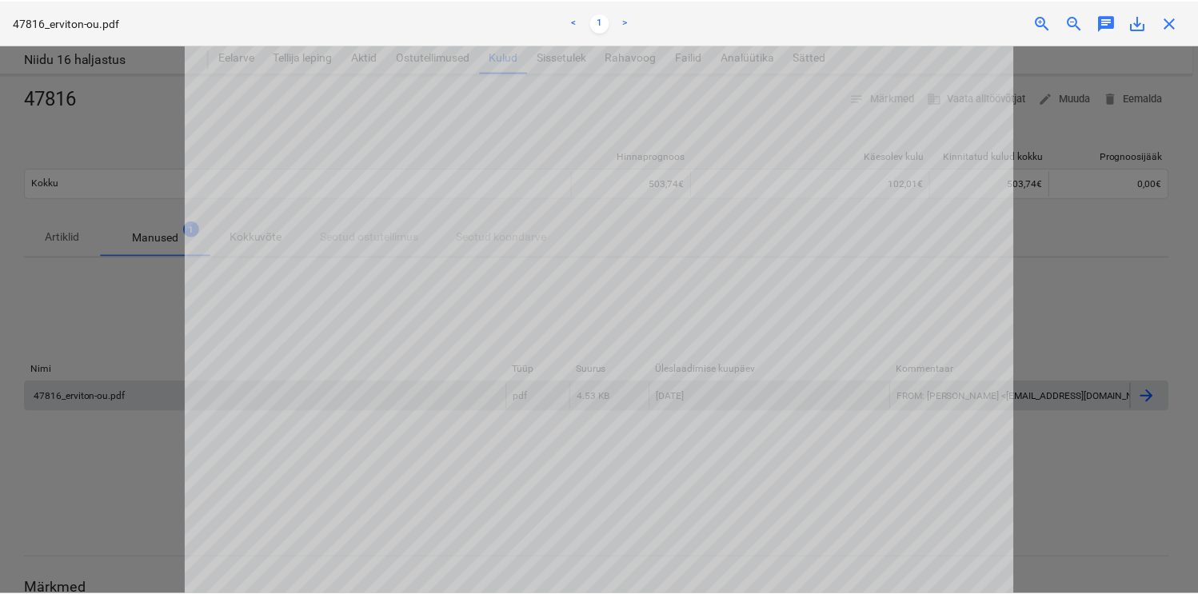
scroll to position [202, 0]
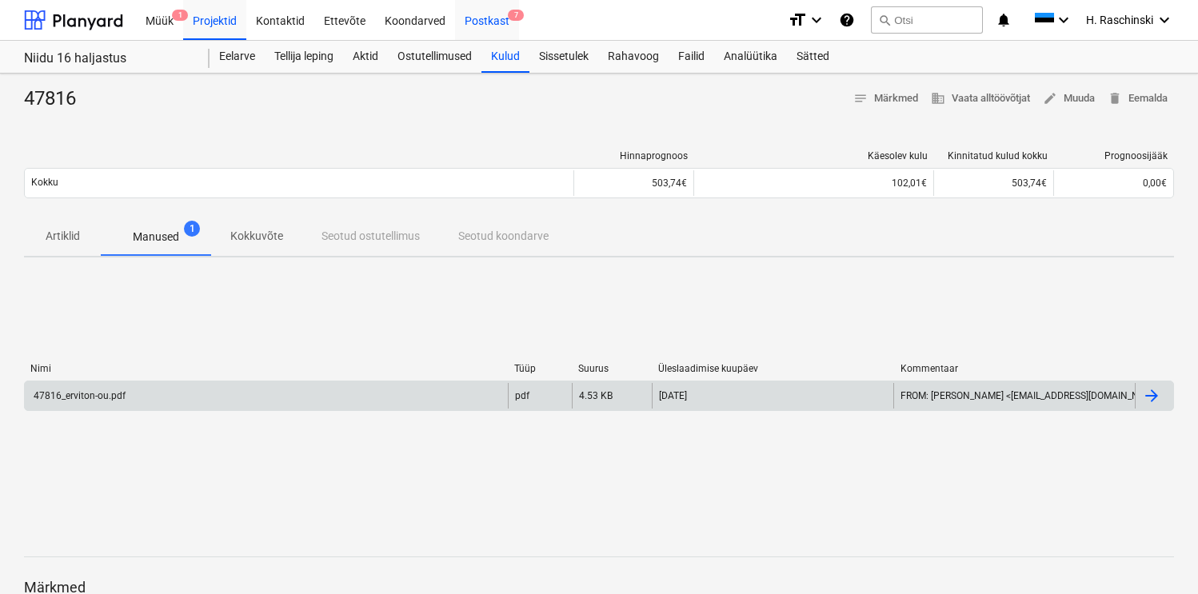
click at [477, 18] on div "Postkast 7" at bounding box center [487, 19] width 64 height 41
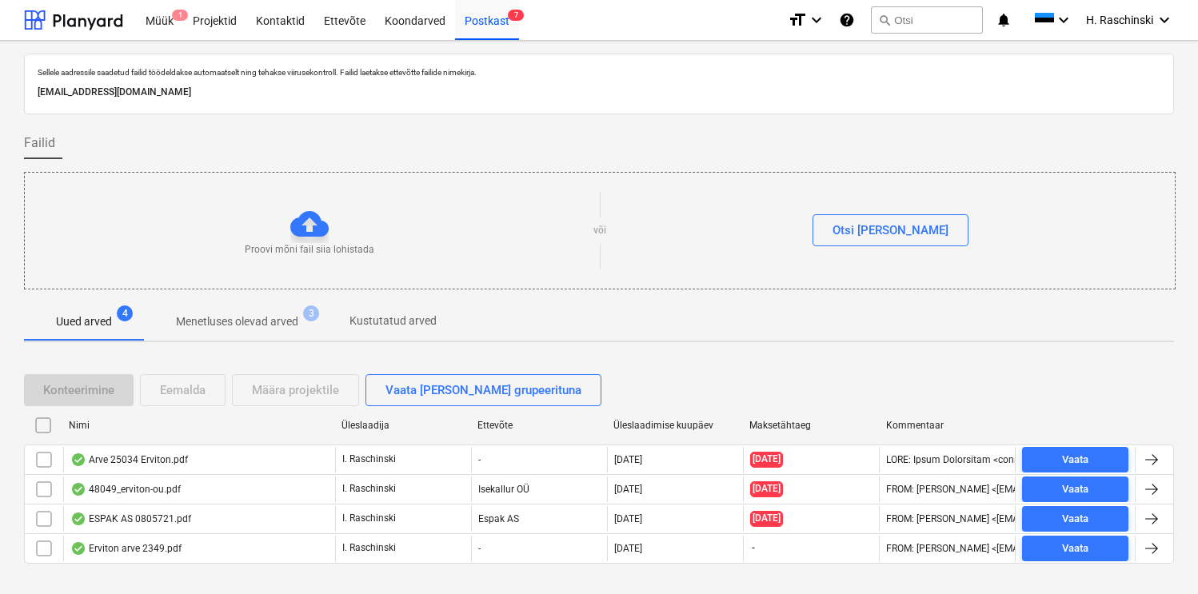
scroll to position [27, 0]
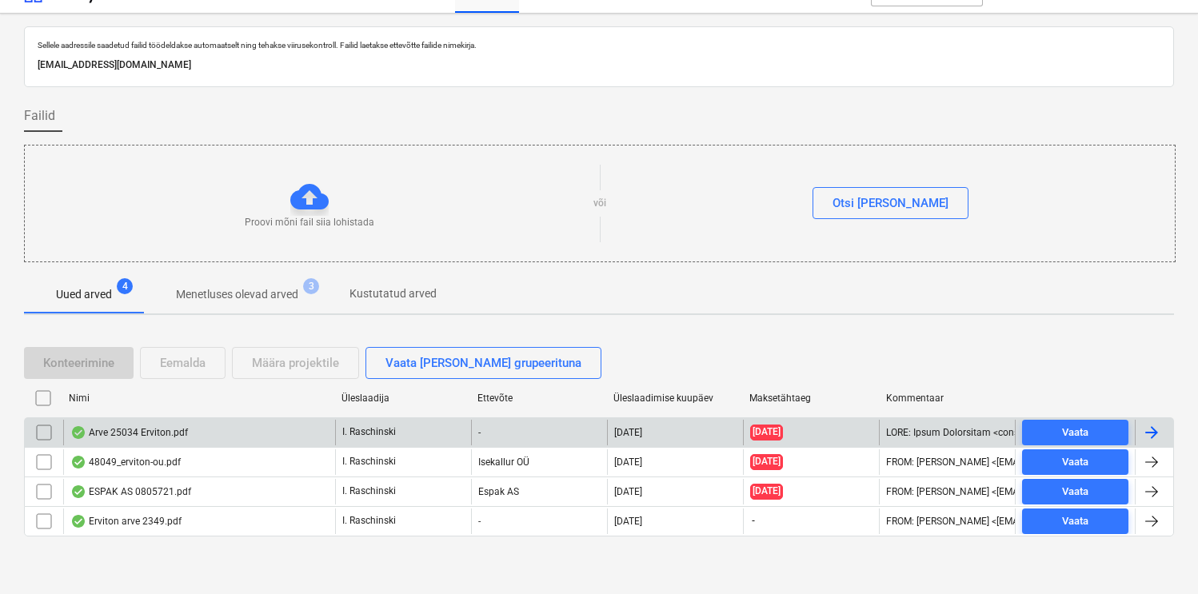
click at [135, 429] on div "Arve 25034 Erviton.pdf" at bounding box center [129, 432] width 118 height 13
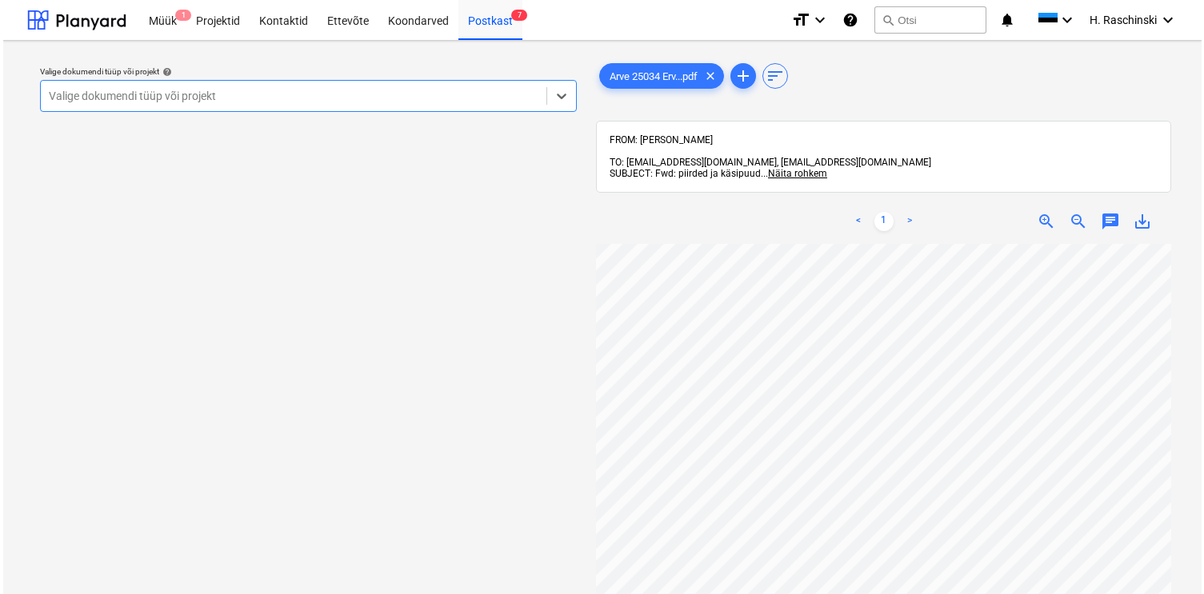
scroll to position [29, 0]
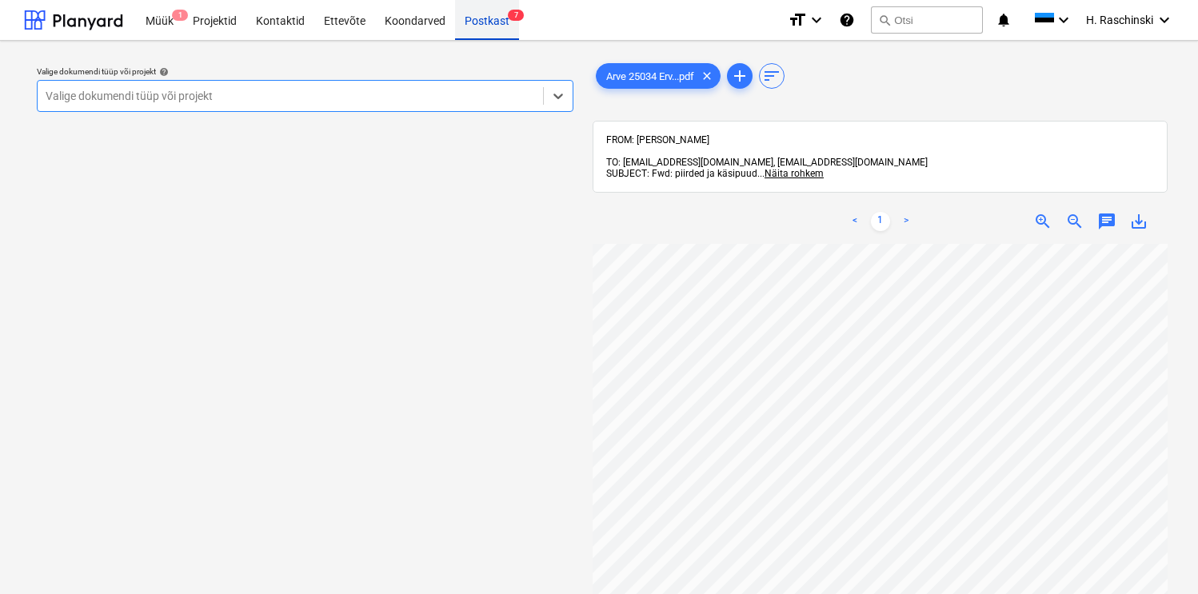
click at [484, 26] on div "Postkast 7" at bounding box center [487, 19] width 64 height 41
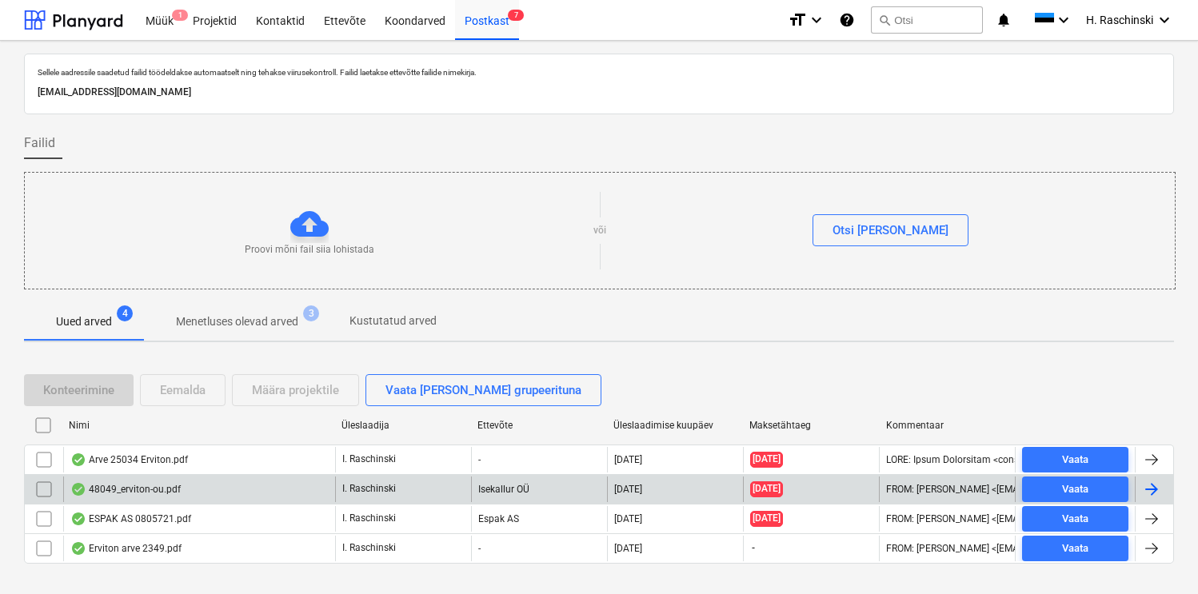
click at [122, 487] on div "48049_erviton-ou.pdf" at bounding box center [125, 489] width 110 height 13
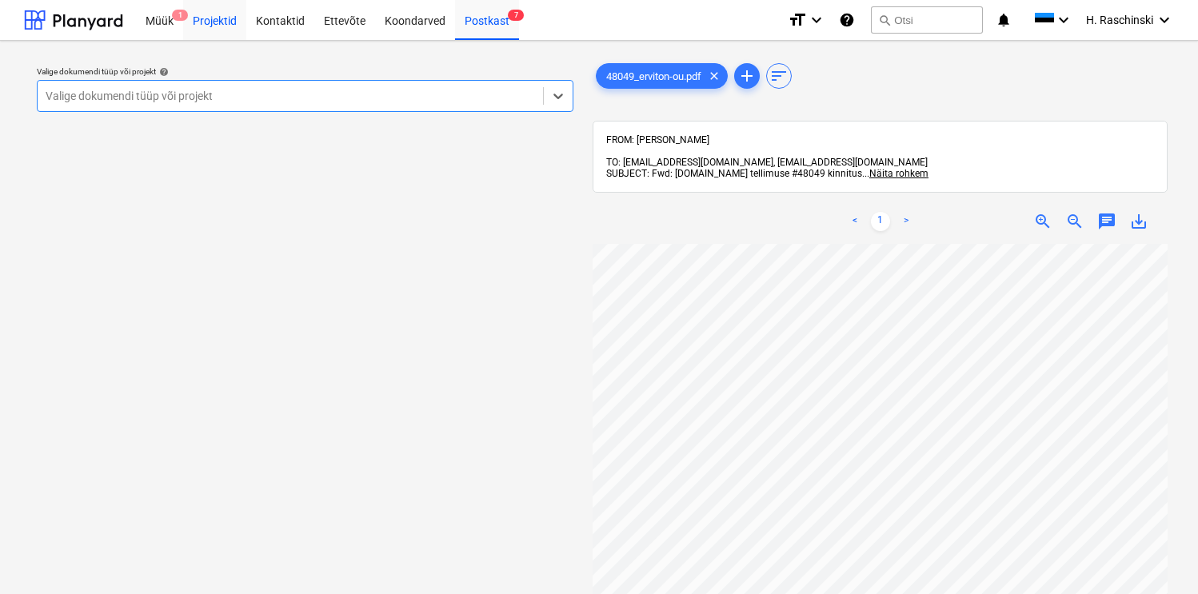
click at [215, 20] on div "Projektid" at bounding box center [214, 19] width 63 height 41
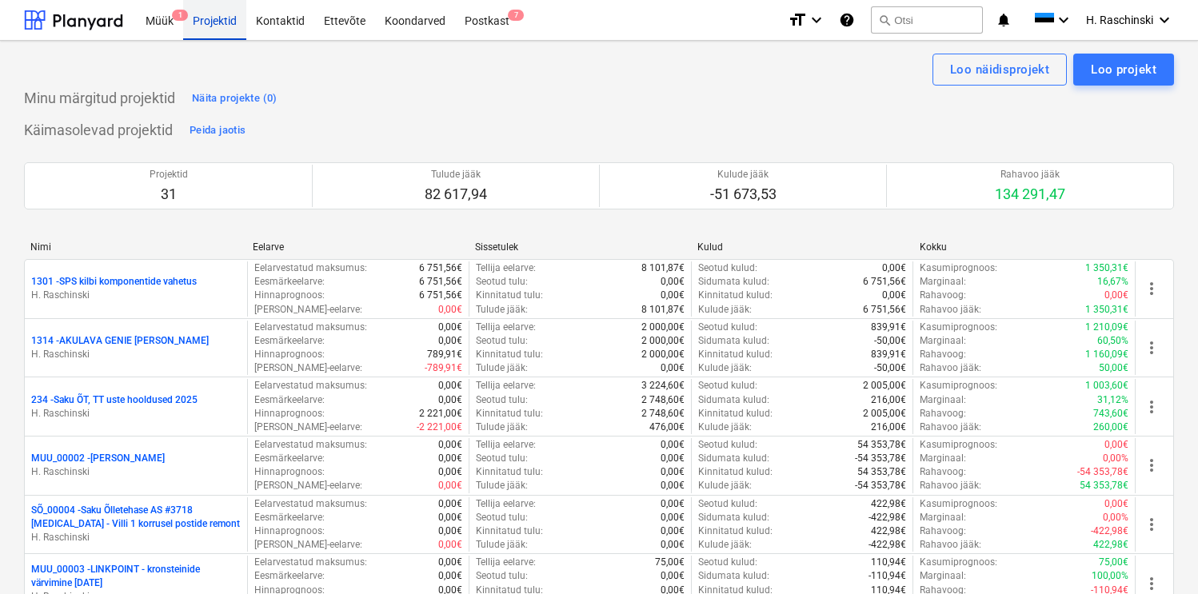
scroll to position [750, 0]
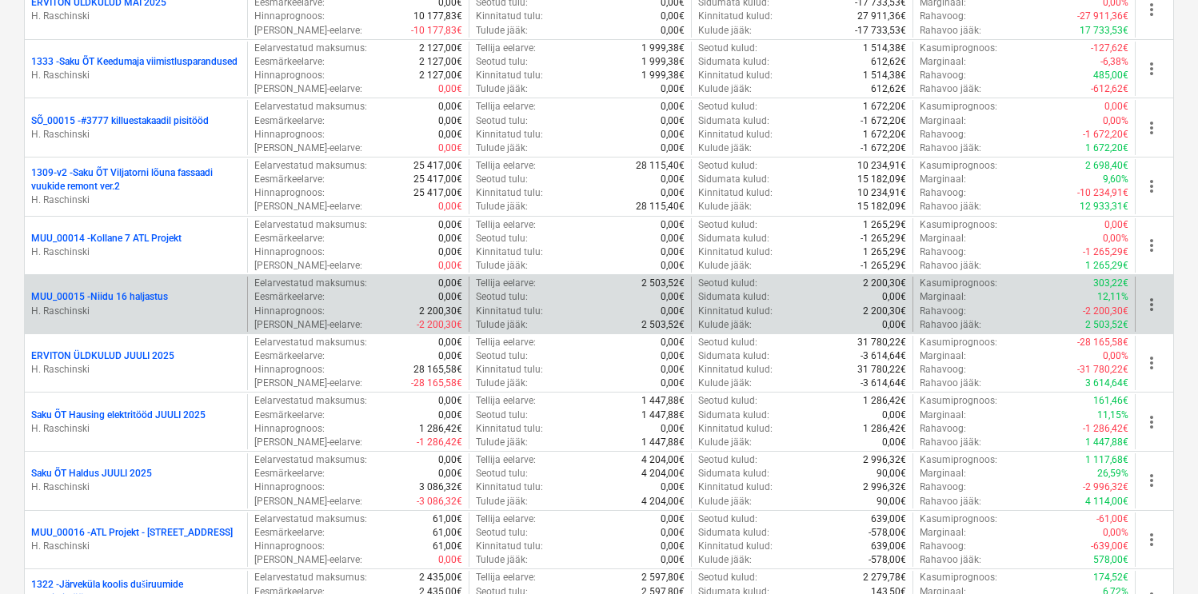
click at [140, 297] on p "MUU_00015 - Niidu 16 haljastus" at bounding box center [99, 297] width 137 height 14
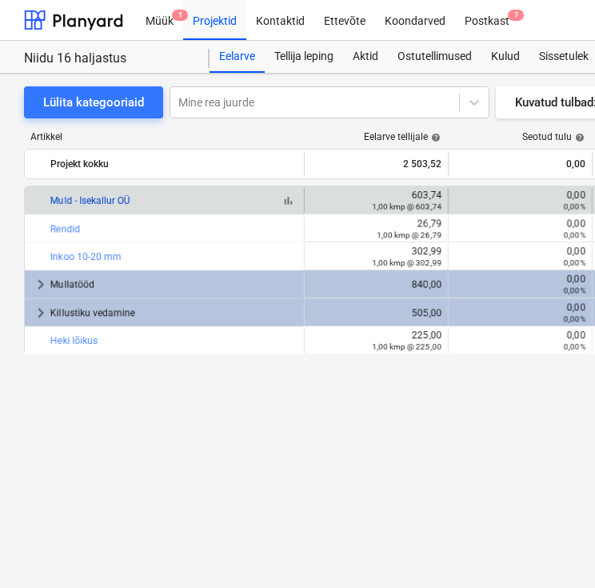
copy link "Muld - Isekallur OÜ"
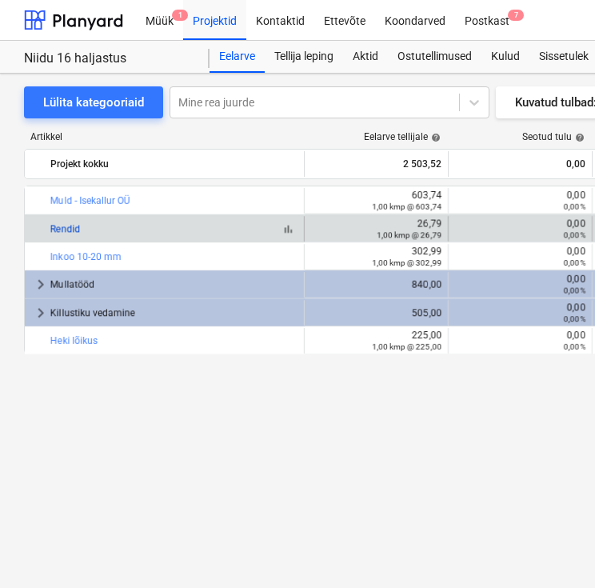
copy link "Rendid"
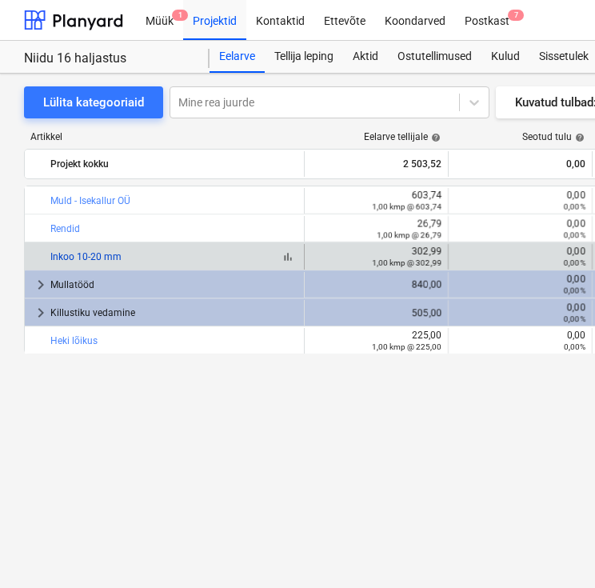
copy link "Inkoo 10-20 mm"
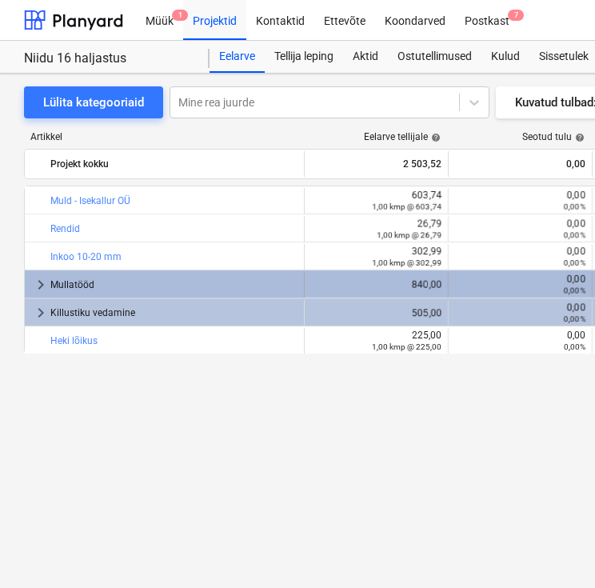
click at [42, 285] on span "keyboard_arrow_right" at bounding box center [40, 284] width 19 height 19
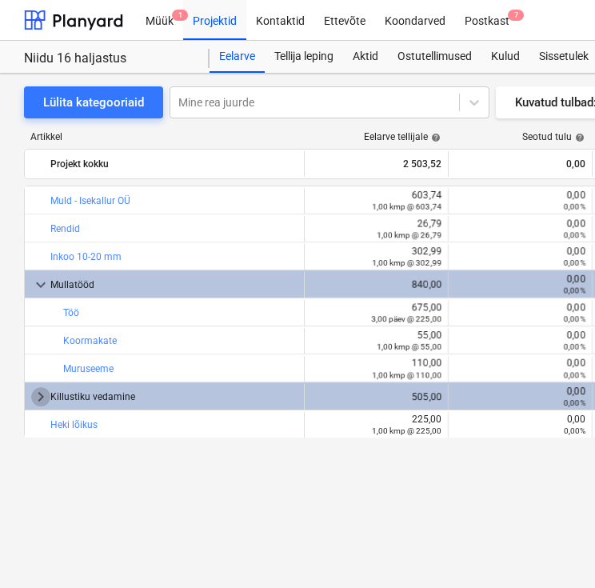
click at [38, 394] on span "keyboard_arrow_right" at bounding box center [40, 396] width 19 height 19
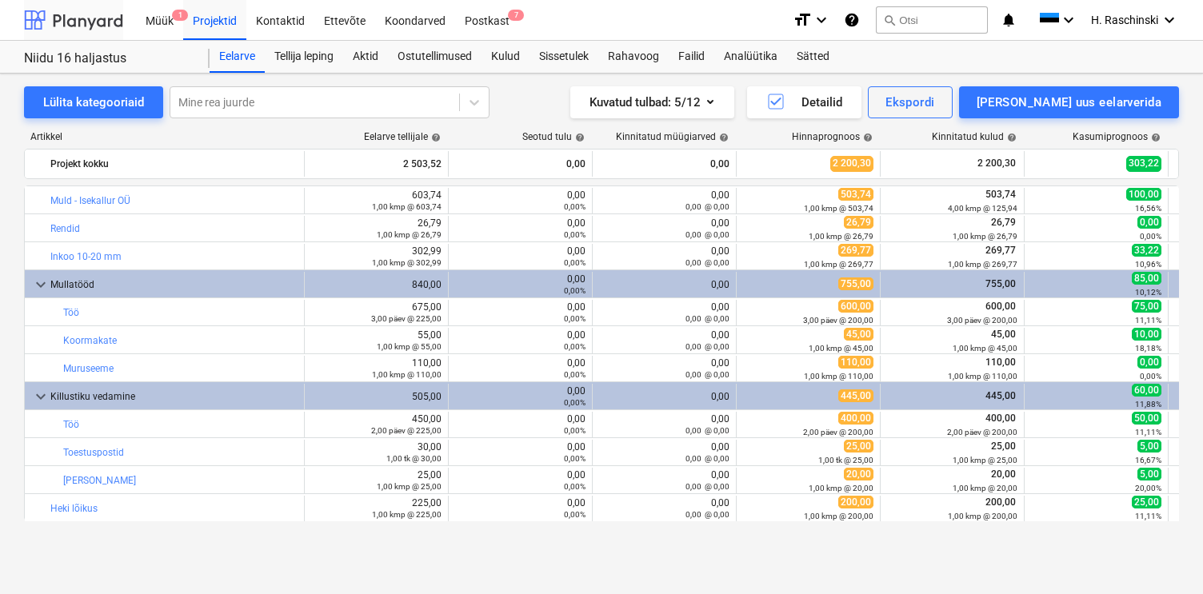
click at [86, 17] on div at bounding box center [73, 20] width 99 height 40
